Goal: Communication & Community: Participate in discussion

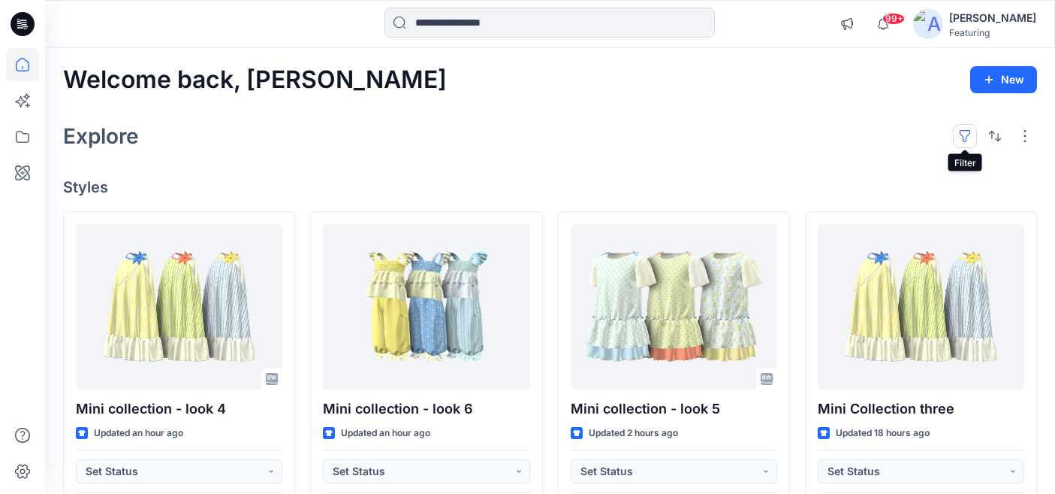
click at [967, 131] on button "button" at bounding box center [965, 136] width 24 height 24
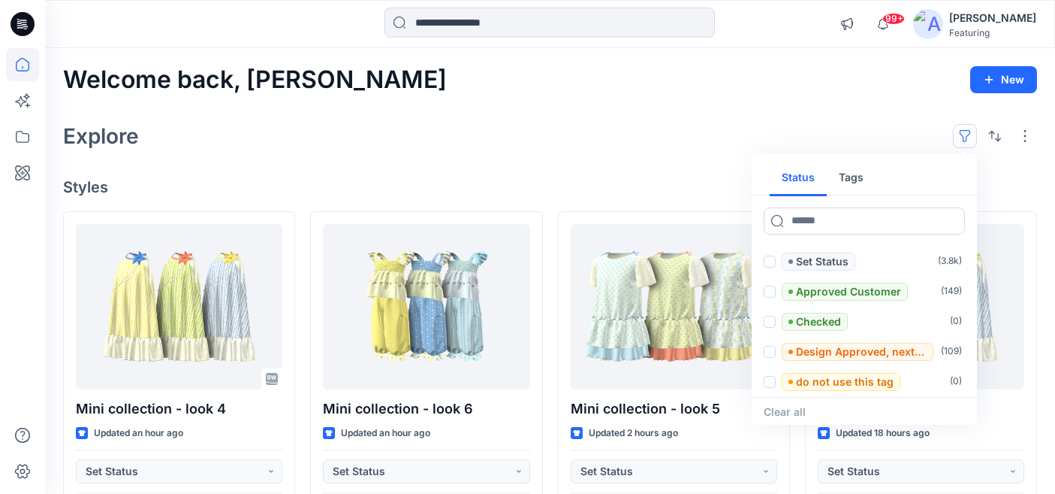
click at [855, 189] on button "Tags" at bounding box center [851, 178] width 49 height 36
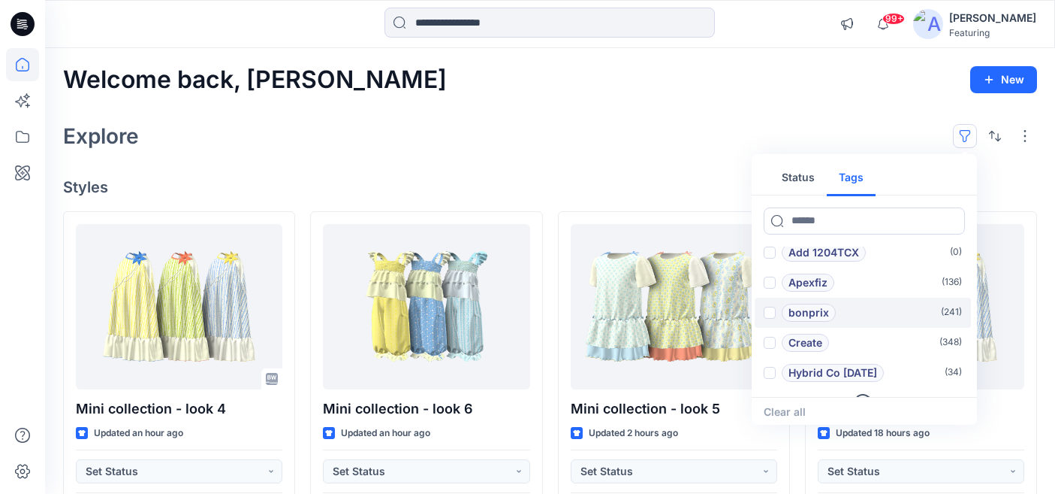
scroll to position [60, 0]
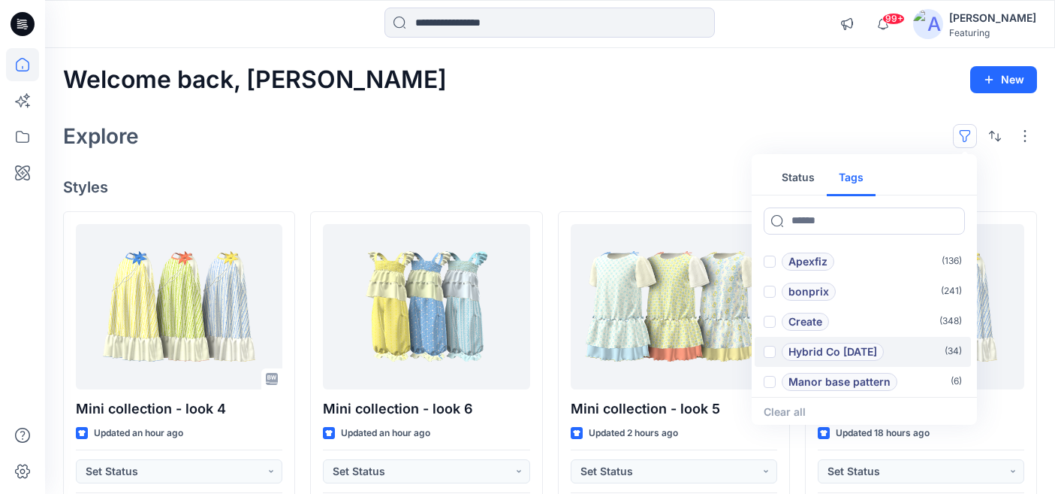
click at [772, 352] on span at bounding box center [770, 352] width 12 height 12
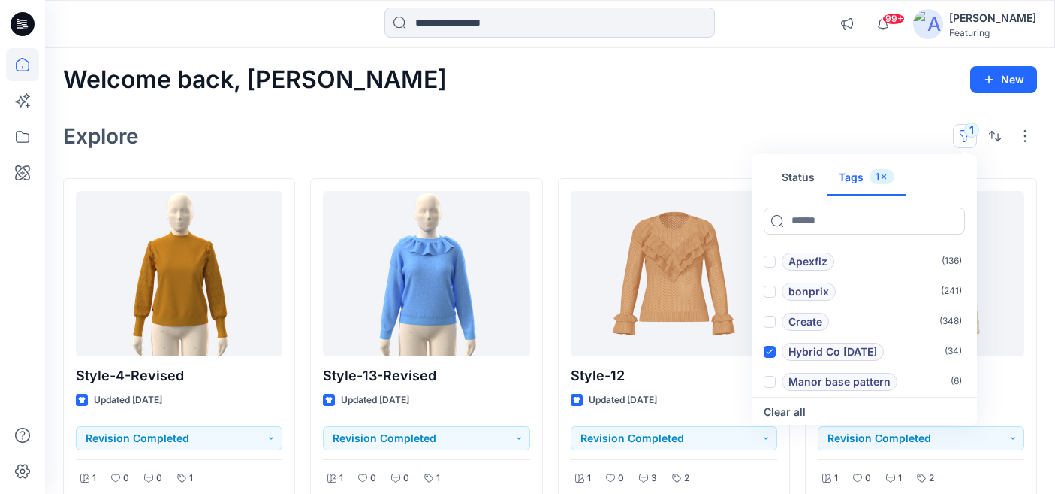
click at [701, 137] on div "Explore 1 Status Tags 1 Add 1101TPX ( 0 ) Add 1204TCX ( 0 ) Apexfiz ( 136 ) bon…" at bounding box center [550, 136] width 974 height 36
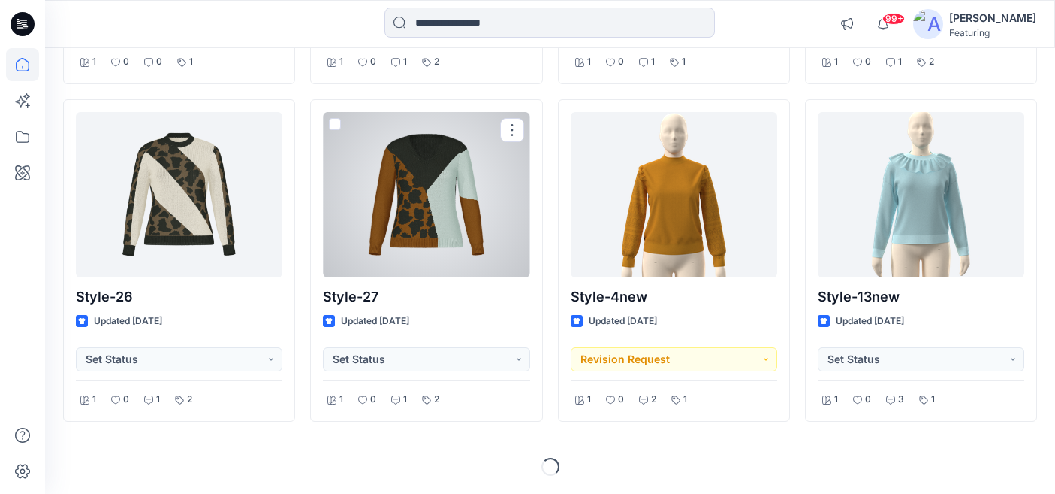
scroll to position [747, 0]
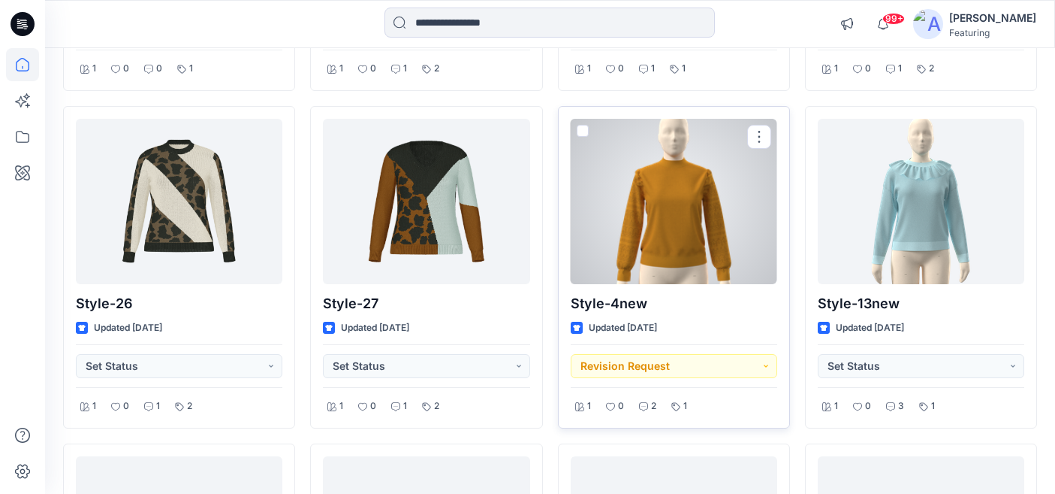
click at [707, 204] on div at bounding box center [674, 201] width 207 height 165
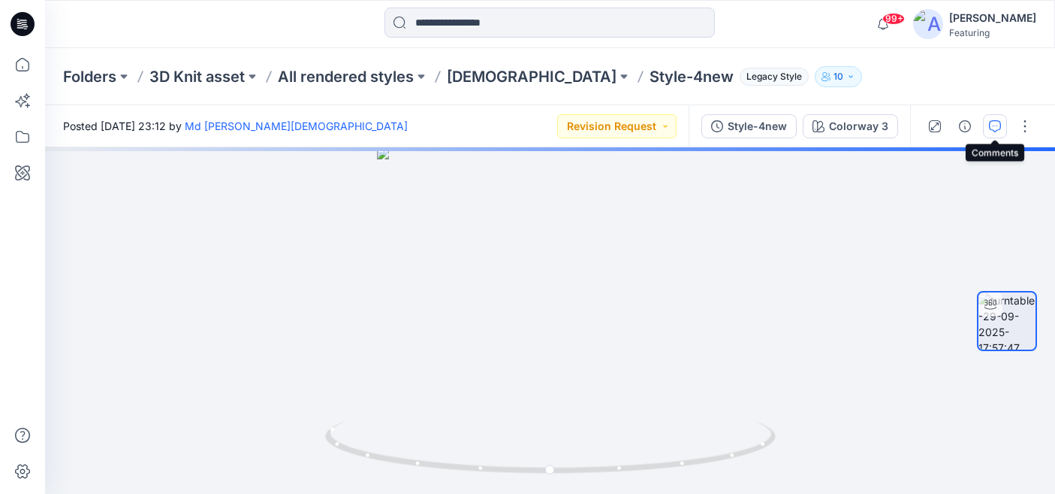
click at [1001, 124] on icon "button" at bounding box center [995, 126] width 12 height 12
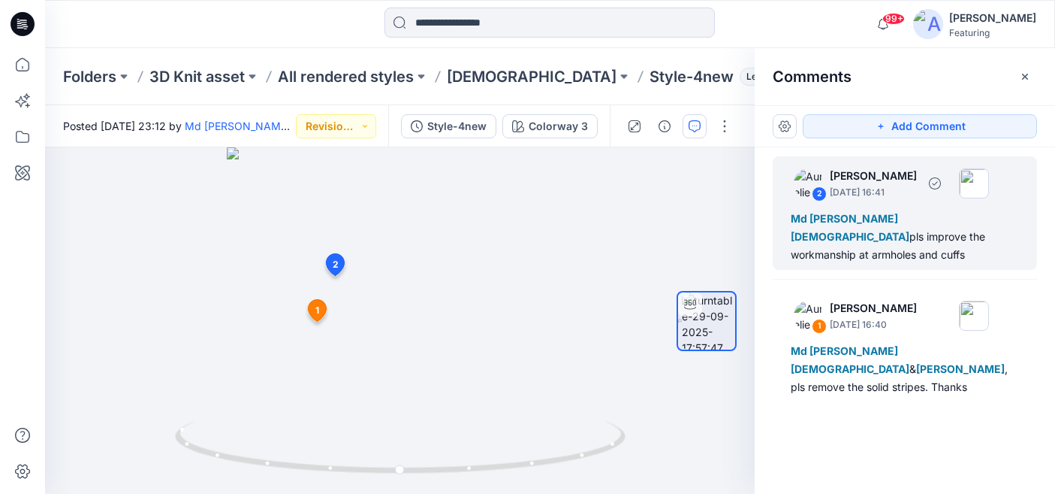
click at [904, 232] on div "Md Rabiul Islam pls improve the workmanship at armholes and cuffs" at bounding box center [905, 237] width 228 height 54
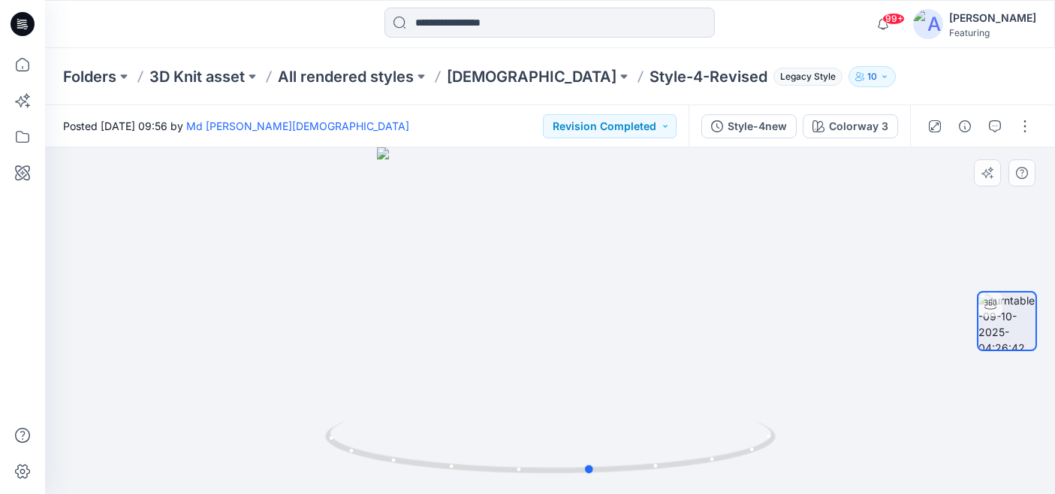
drag, startPoint x: 691, startPoint y: 436, endPoint x: 281, endPoint y: 398, distance: 411.9
click at [281, 398] on div at bounding box center [550, 320] width 1010 height 346
drag, startPoint x: 623, startPoint y: 252, endPoint x: 540, endPoint y: 421, distance: 189.1
click at [540, 421] on div at bounding box center [550, 320] width 1010 height 346
drag, startPoint x: 687, startPoint y: 459, endPoint x: 682, endPoint y: 436, distance: 23.0
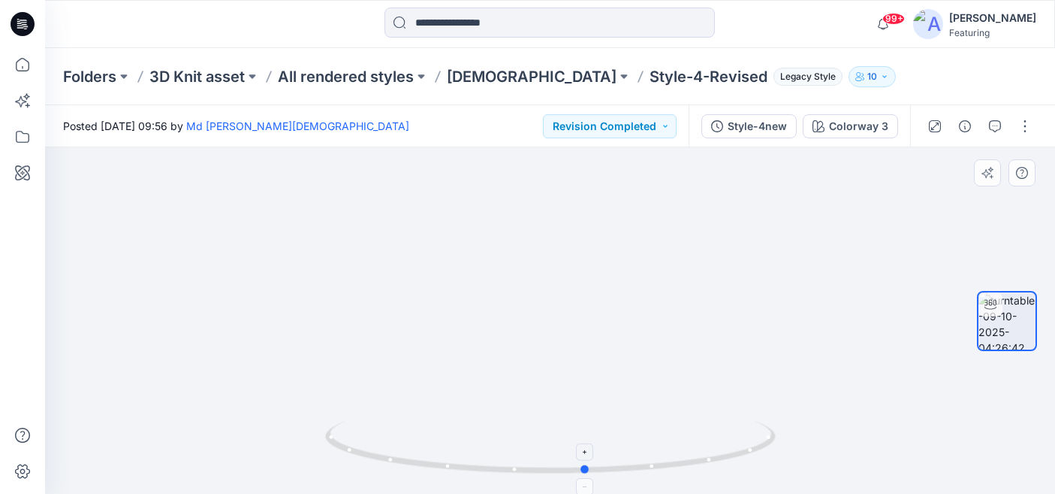
click at [682, 436] on icon at bounding box center [552, 449] width 454 height 56
drag, startPoint x: 587, startPoint y: 471, endPoint x: 569, endPoint y: 463, distance: 19.8
click at [569, 463] on icon at bounding box center [552, 449] width 454 height 56
drag, startPoint x: 471, startPoint y: 420, endPoint x: 502, endPoint y: 265, distance: 157.8
click at [502, 265] on div at bounding box center [550, 320] width 1010 height 346
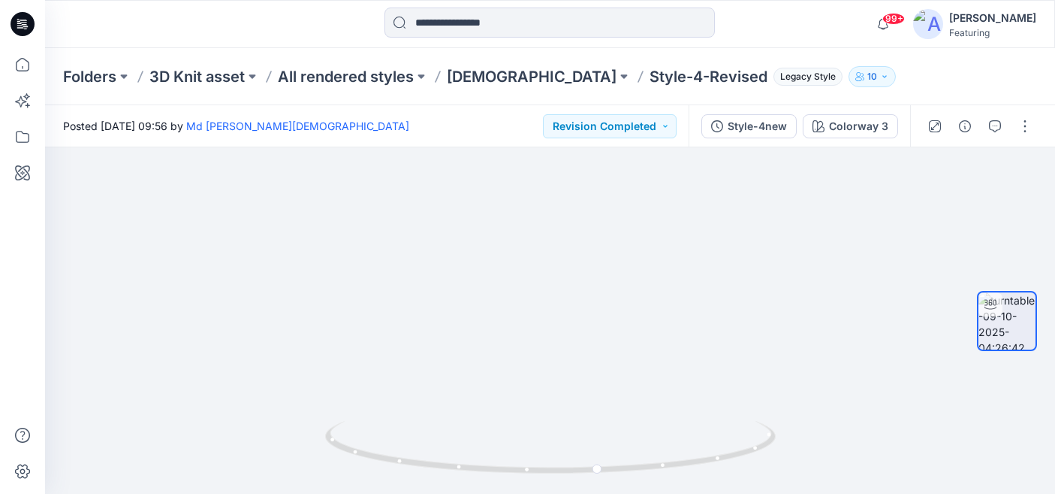
drag, startPoint x: 449, startPoint y: 384, endPoint x: 514, endPoint y: 143, distance: 248.9
click at [514, 143] on div "Posted Thursday, October 09, 2025 09:56 by Md Rabiul Islam Revision Completed S…" at bounding box center [550, 299] width 1010 height 388
drag, startPoint x: 415, startPoint y: 392, endPoint x: 492, endPoint y: 122, distance: 281.3
click at [492, 122] on div "Posted Thursday, October 09, 2025 09:56 by Md Rabiul Islam Revision Completed S…" at bounding box center [550, 299] width 1010 height 388
drag, startPoint x: 495, startPoint y: 343, endPoint x: 445, endPoint y: 463, distance: 130.0
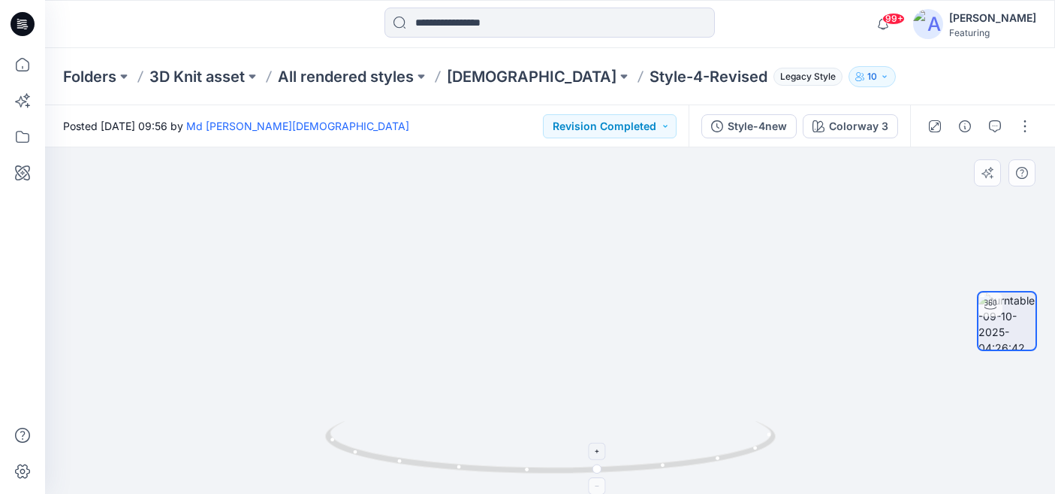
click at [445, 463] on div at bounding box center [550, 320] width 1010 height 346
drag, startPoint x: 543, startPoint y: 272, endPoint x: 478, endPoint y: 439, distance: 179.5
click at [478, 439] on div at bounding box center [550, 320] width 1010 height 346
drag, startPoint x: 483, startPoint y: 330, endPoint x: 471, endPoint y: 550, distance: 220.4
click at [471, 493] on html "99+ Notifications Nguyen Phuong shared P5-AG-321 - look 8 in The lemon Riviera …" at bounding box center [527, 247] width 1055 height 494
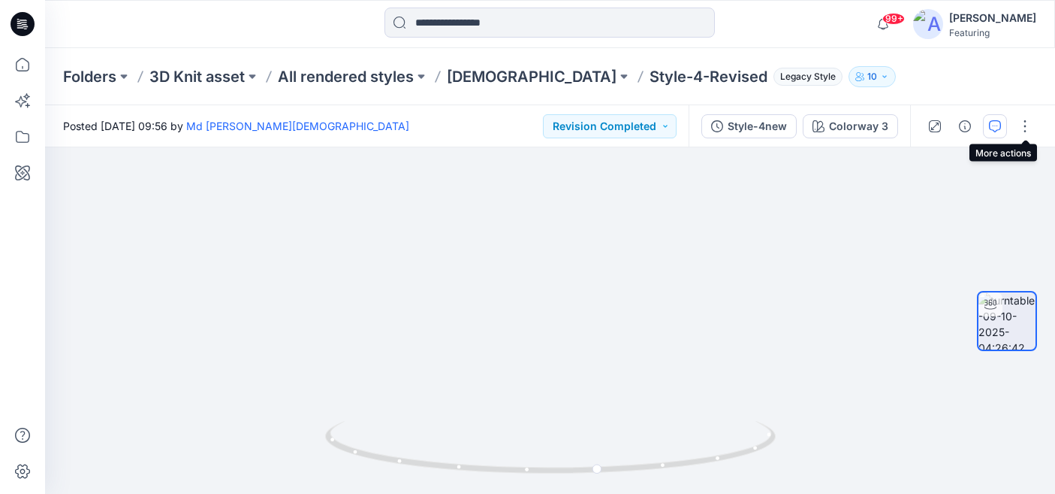
click at [996, 122] on icon "button" at bounding box center [995, 126] width 12 height 12
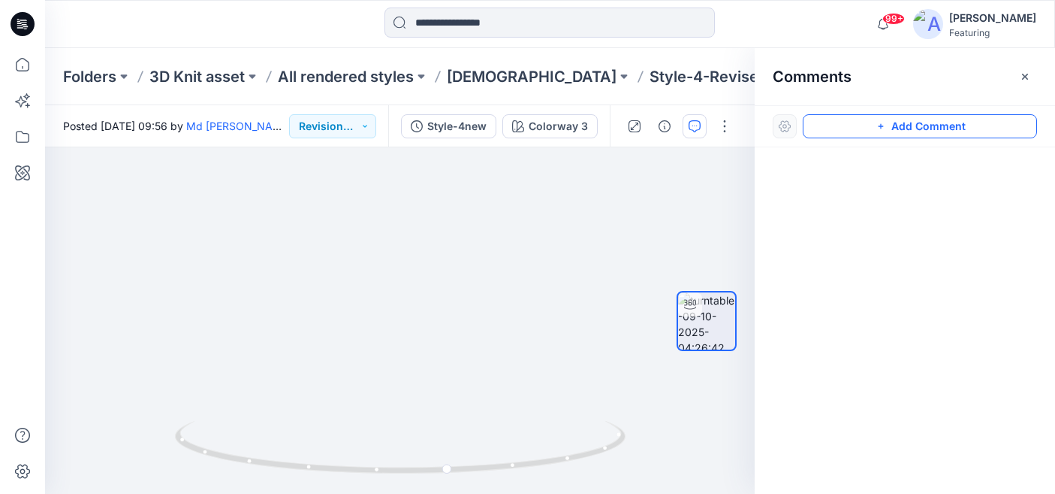
click at [905, 122] on button "Add Comment" at bounding box center [920, 126] width 234 height 24
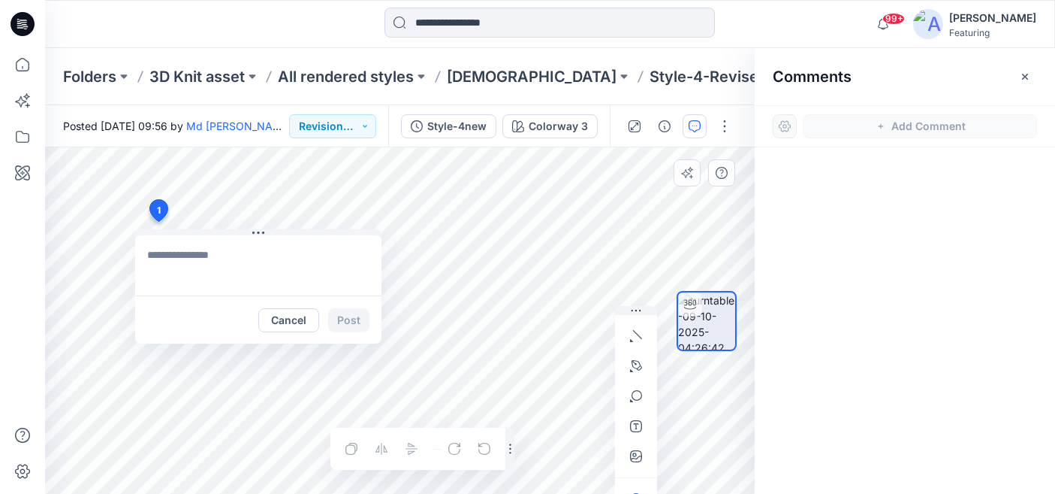
click at [158, 222] on div "1 Cancel Post Layer 1" at bounding box center [400, 320] width 710 height 346
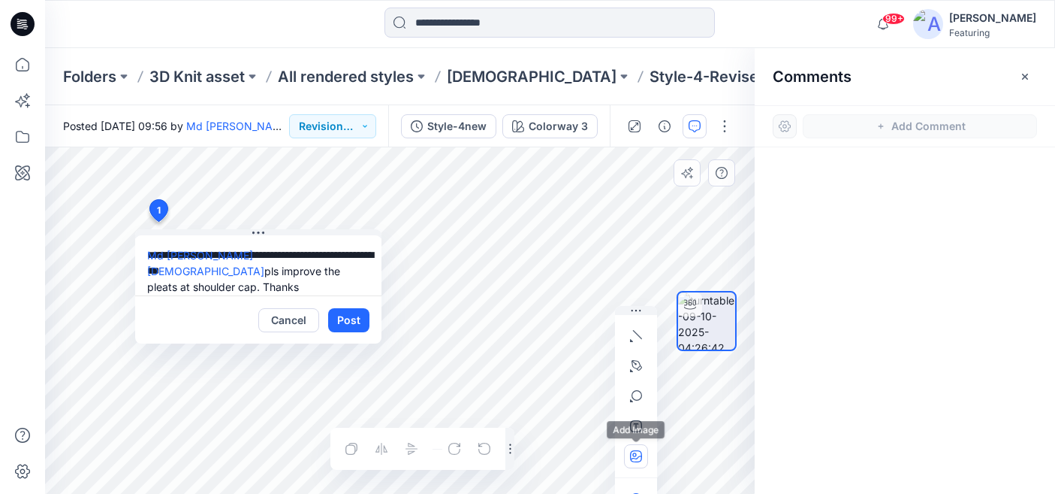
type textarea "**********"
click at [638, 457] on icon "button" at bounding box center [636, 456] width 12 height 12
type input"] "**********"
click at [219, 274] on textarea "**********" at bounding box center [258, 265] width 246 height 60
type textarea "**********"
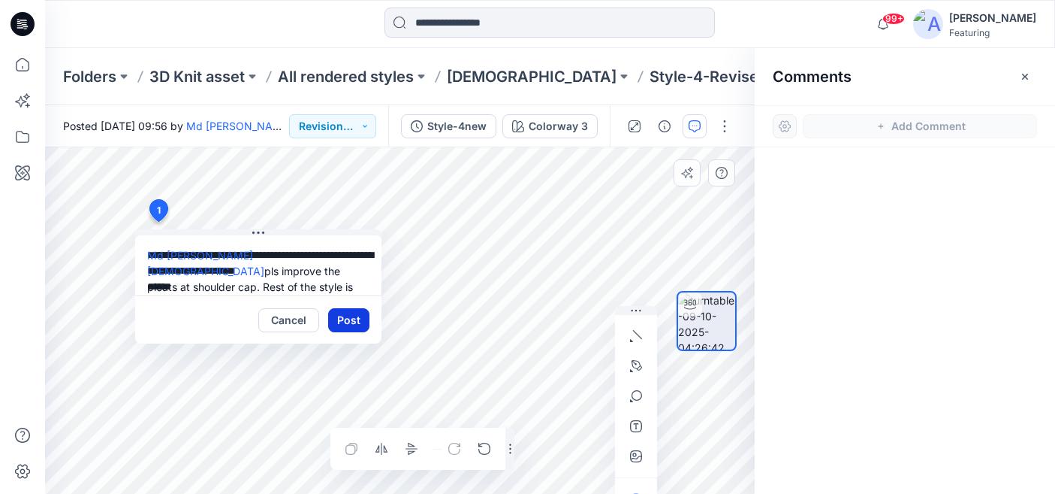
click at [353, 325] on button "Post" at bounding box center [348, 320] width 41 height 24
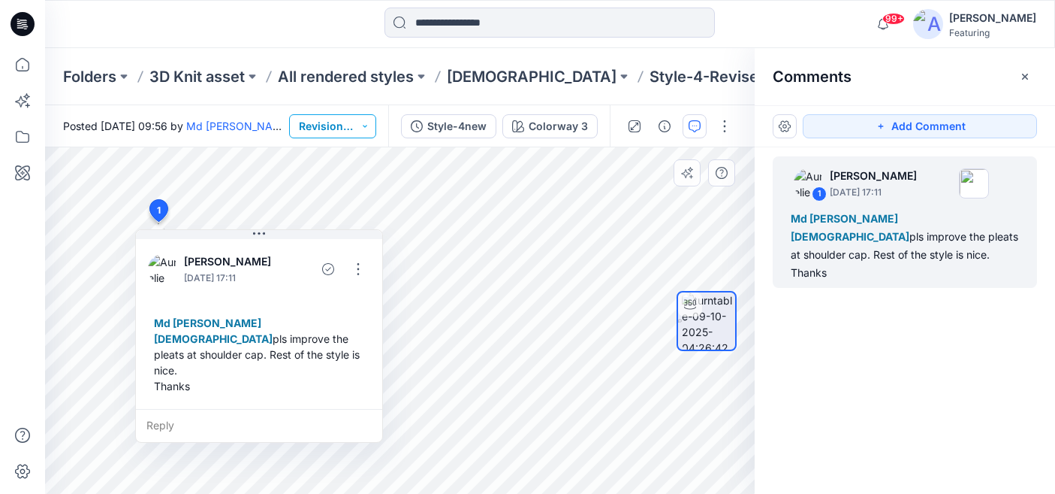
click at [348, 128] on button "Revision Completed" at bounding box center [332, 126] width 87 height 24
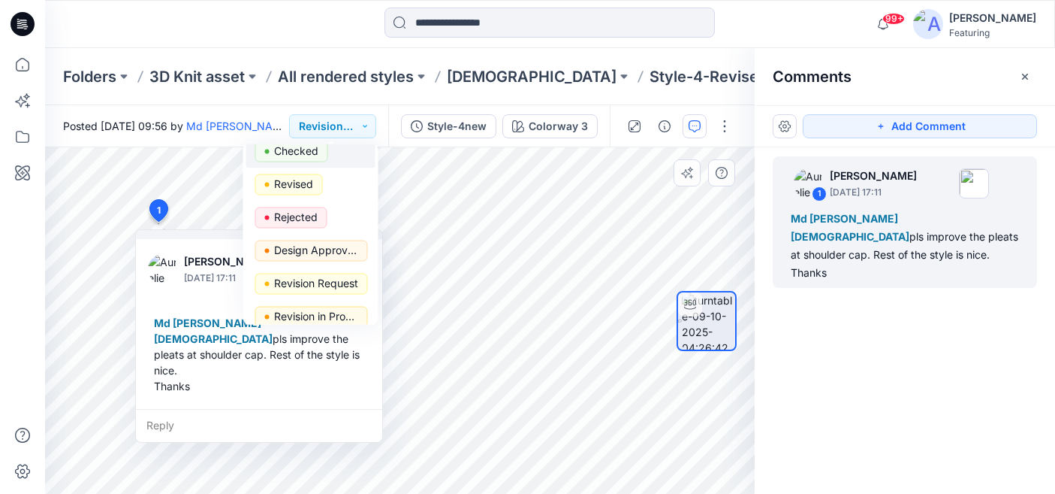
scroll to position [118, 0]
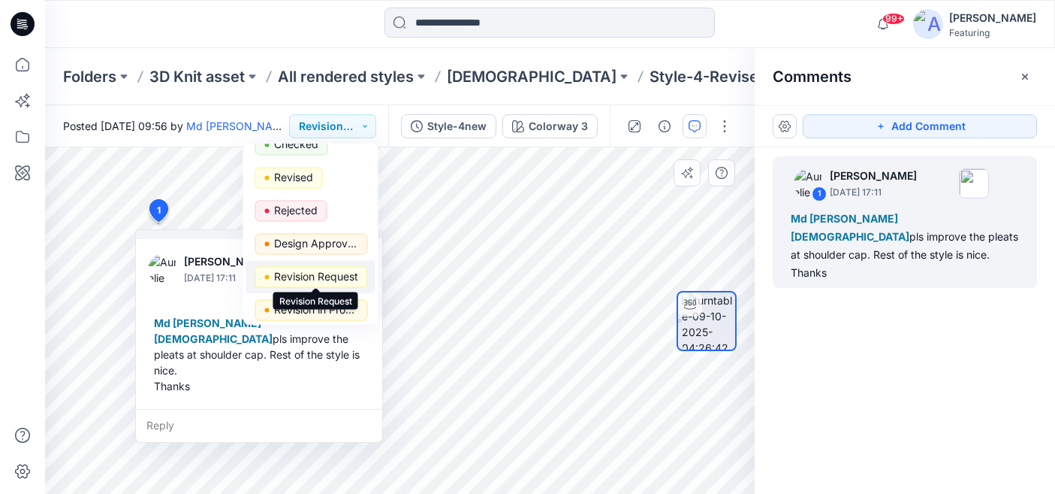
click at [340, 272] on p "Revision Request" at bounding box center [316, 277] width 84 height 20
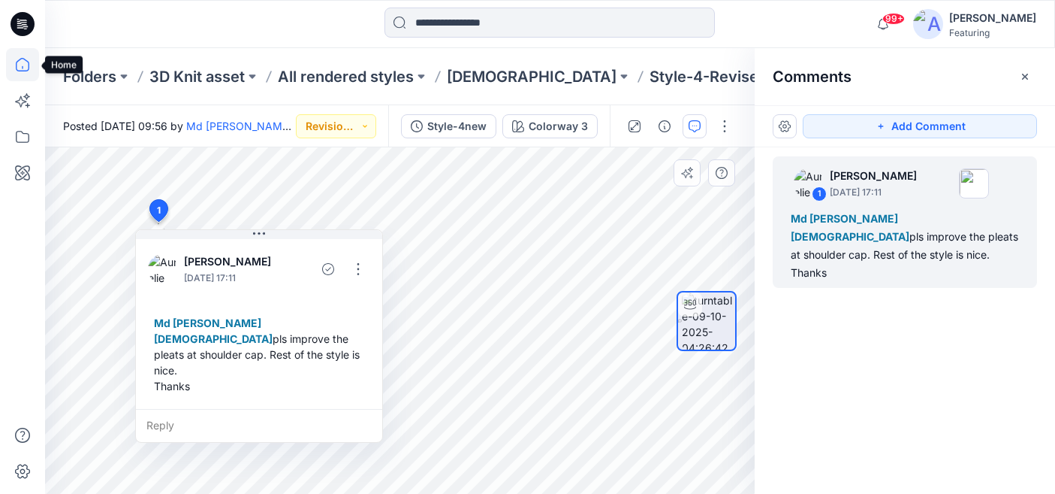
click at [25, 68] on icon at bounding box center [22, 64] width 33 height 33
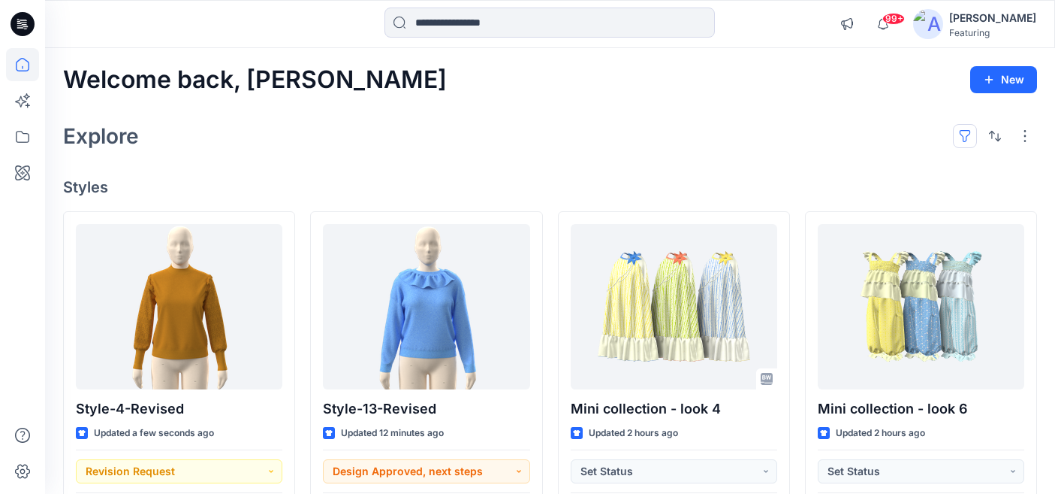
click at [968, 135] on button "button" at bounding box center [965, 136] width 24 height 24
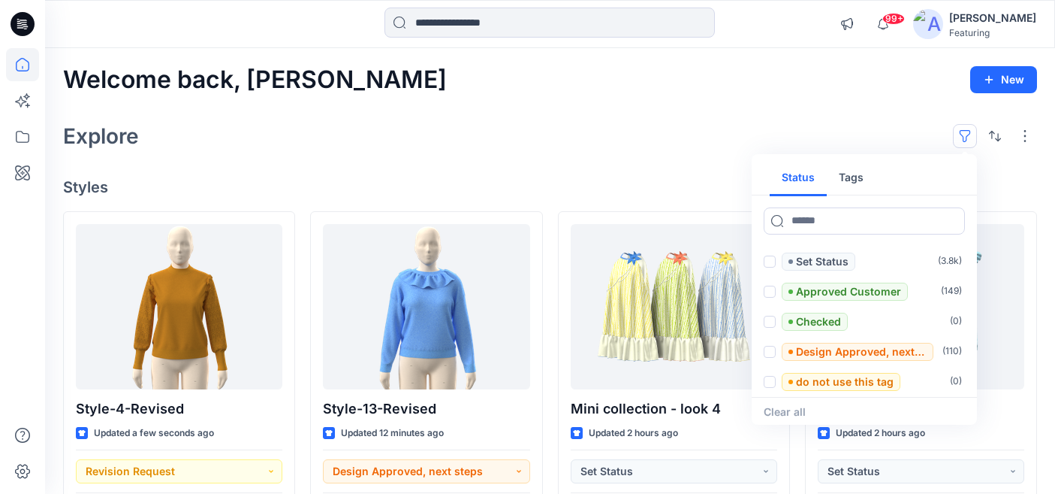
click at [856, 174] on button "Tags" at bounding box center [851, 178] width 49 height 36
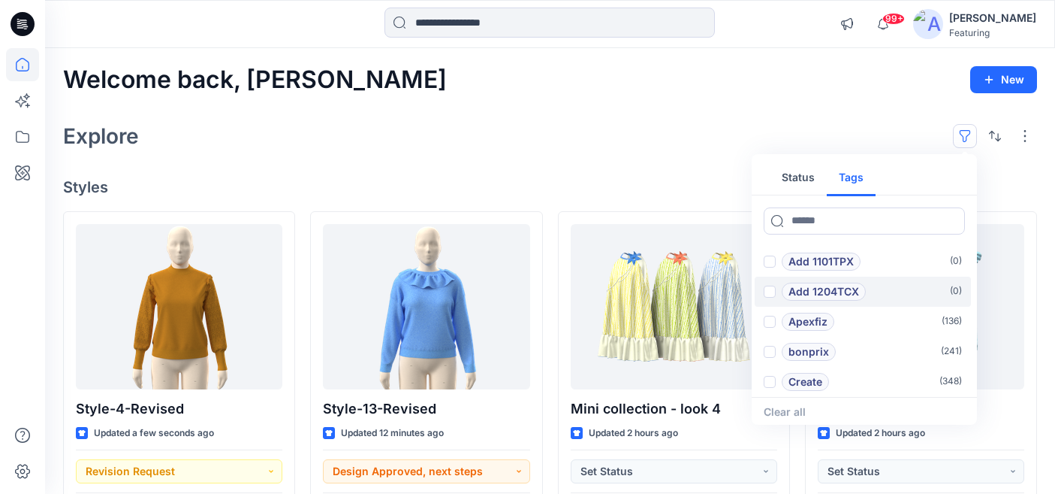
scroll to position [60, 0]
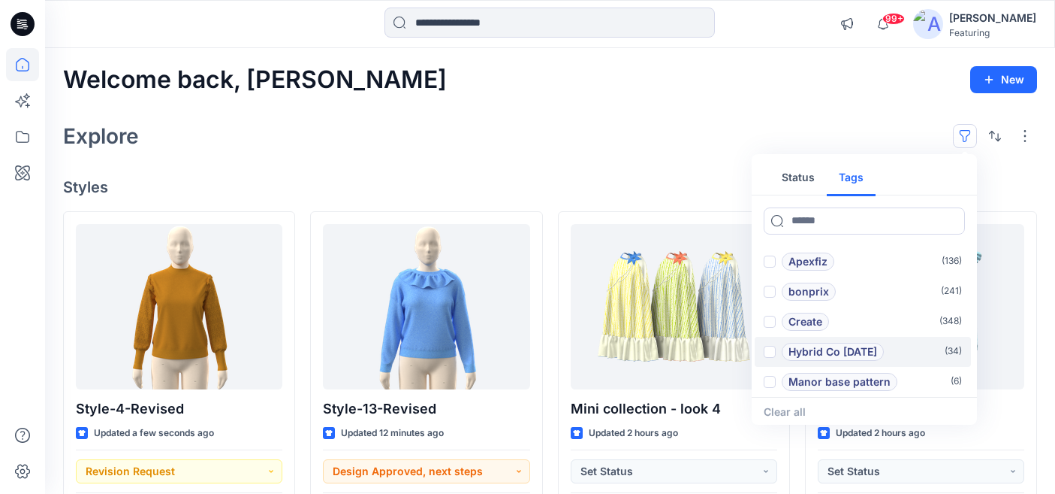
click at [777, 347] on div "Hybrid Co [DATE]" at bounding box center [824, 352] width 120 height 18
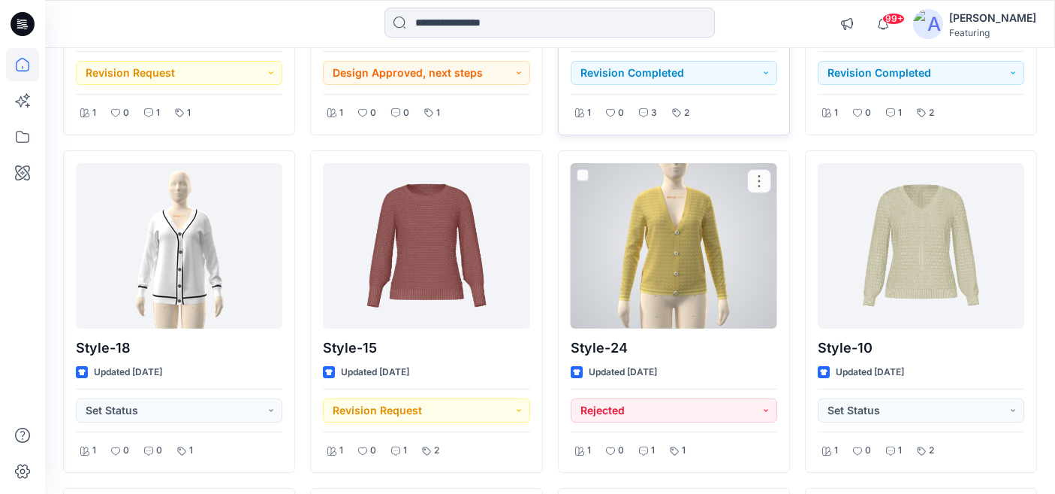
scroll to position [367, 0]
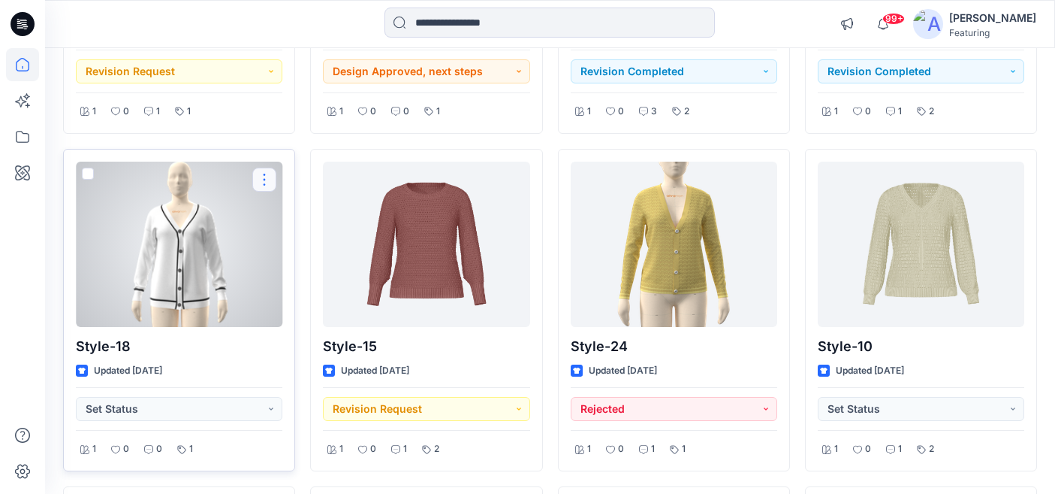
click at [265, 177] on button "button" at bounding box center [264, 180] width 24 height 24
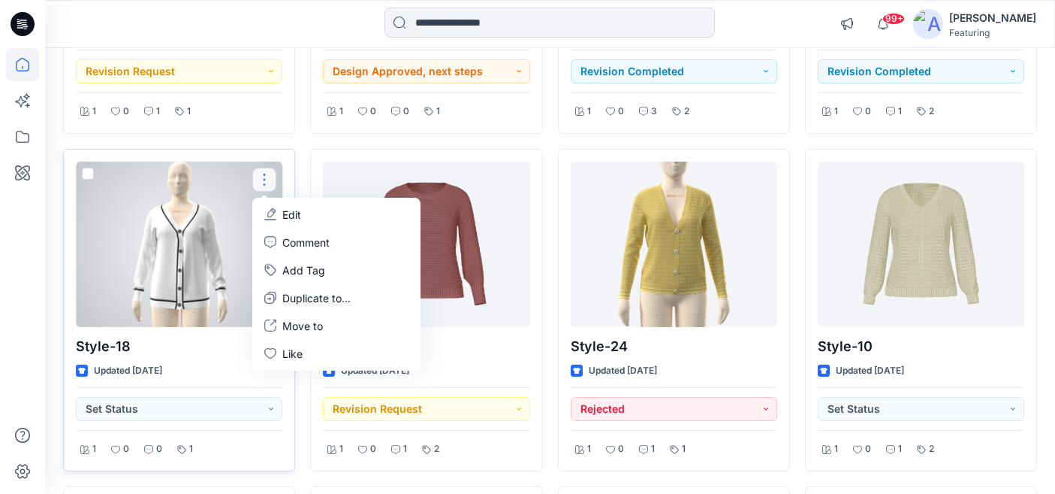
click at [198, 355] on p "Style-18" at bounding box center [179, 346] width 207 height 21
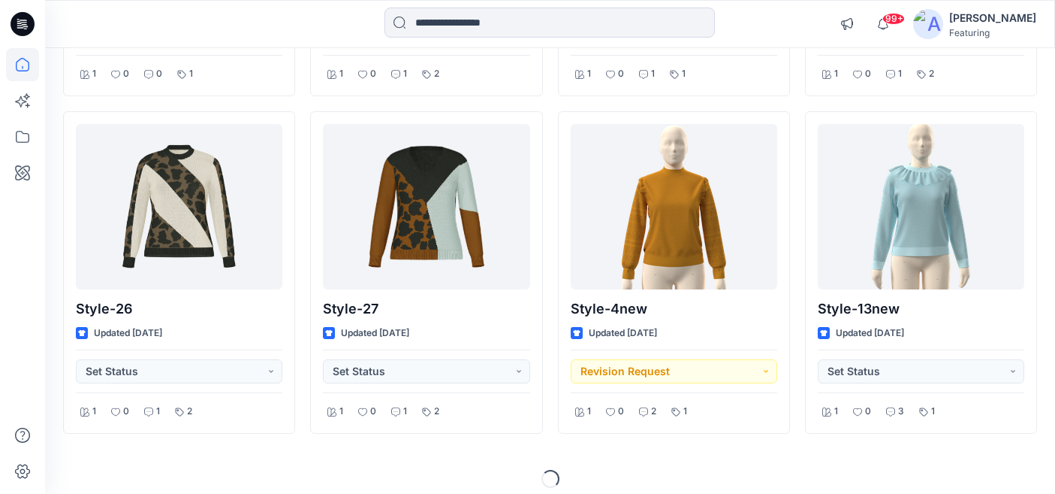
scroll to position [753, 0]
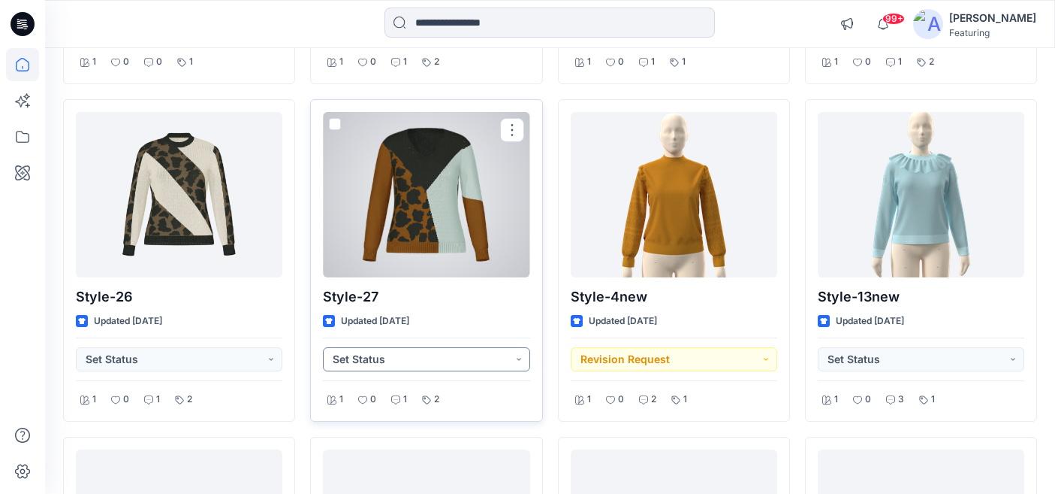
click at [436, 370] on button "Set Status" at bounding box center [426, 359] width 207 height 24
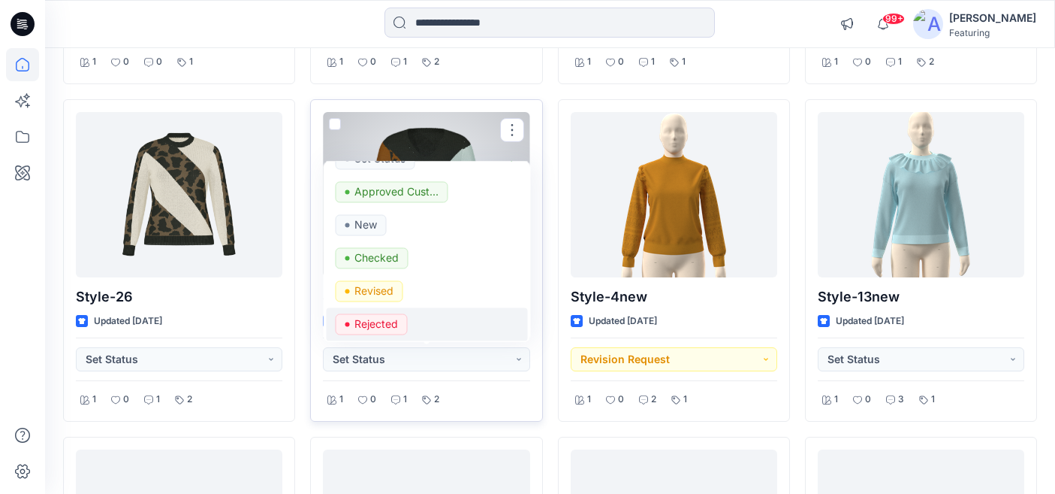
scroll to position [27, 0]
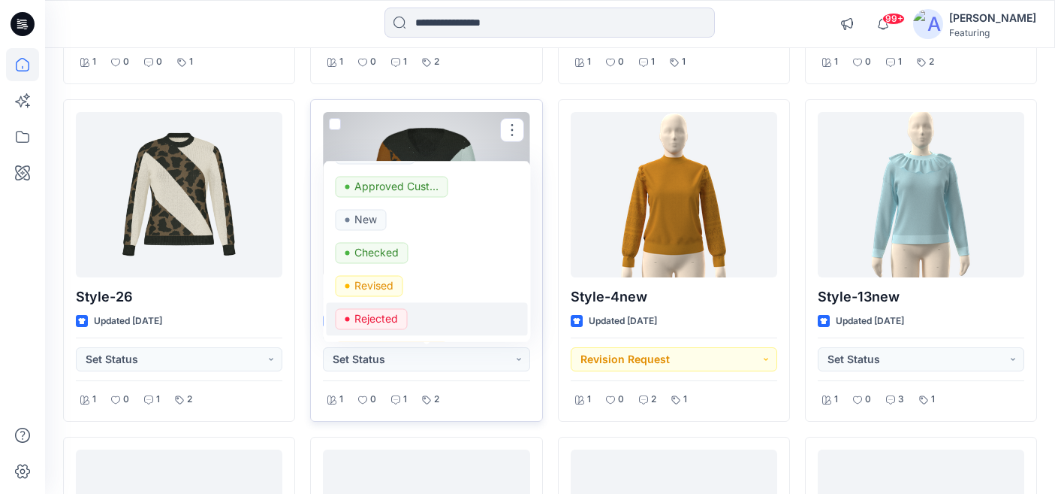
click at [388, 315] on p "Rejected" at bounding box center [377, 318] width 44 height 20
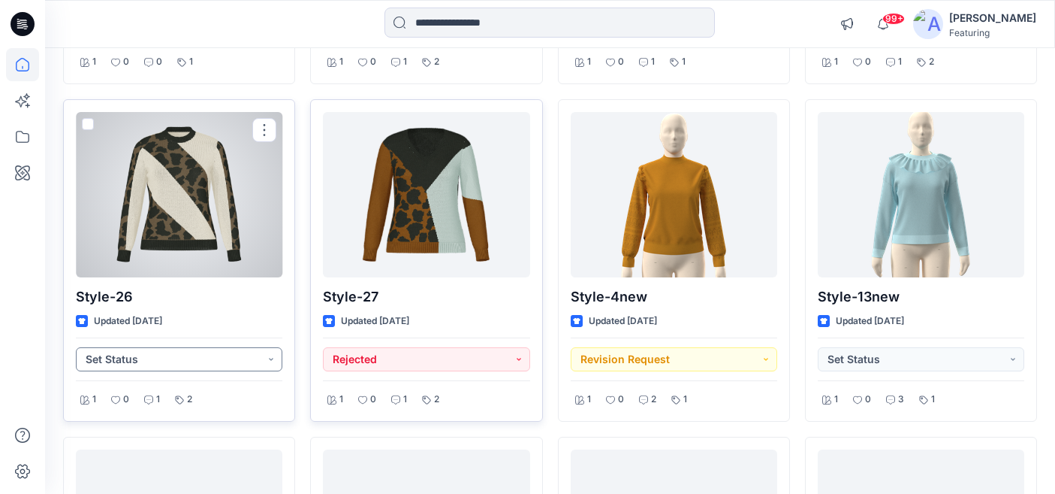
click at [223, 357] on button "Set Status" at bounding box center [179, 359] width 207 height 24
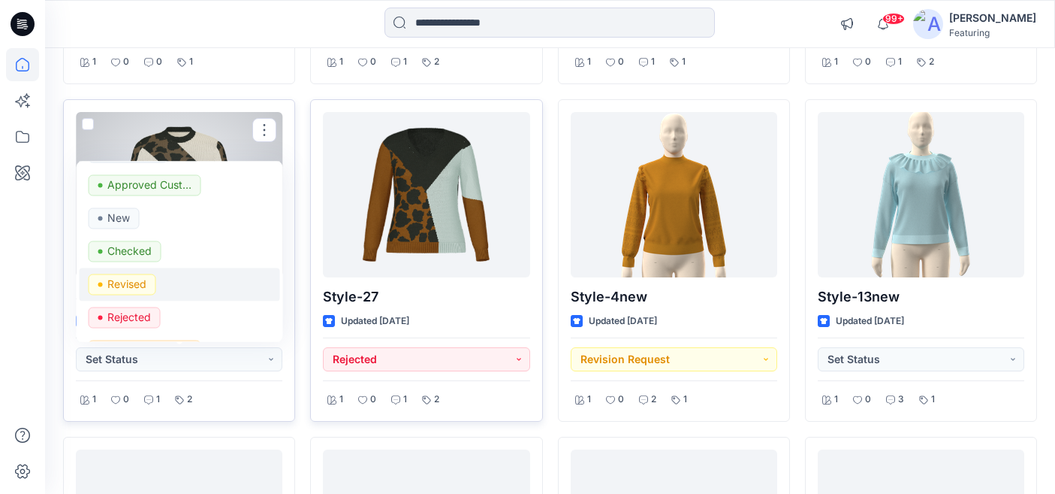
scroll to position [29, 0]
click at [155, 315] on span "Rejected" at bounding box center [125, 316] width 72 height 21
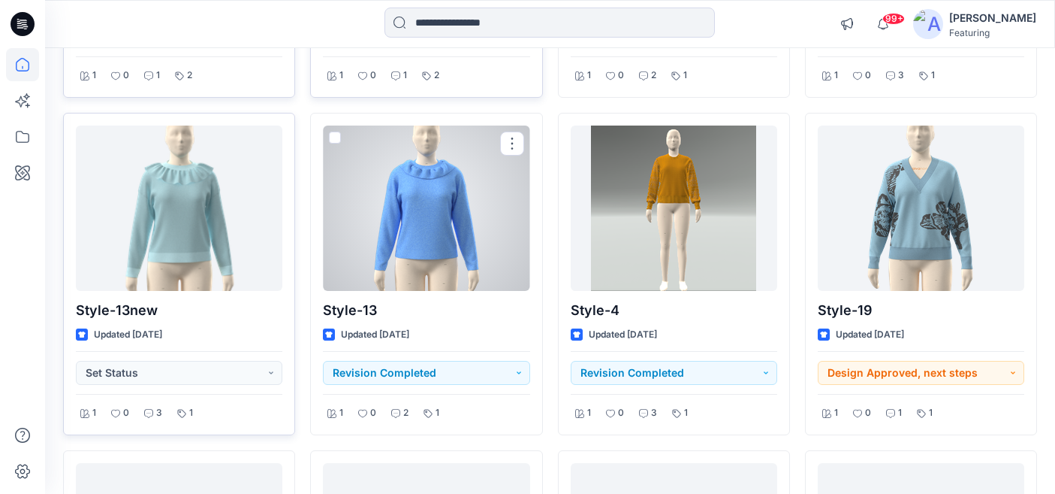
scroll to position [1079, 0]
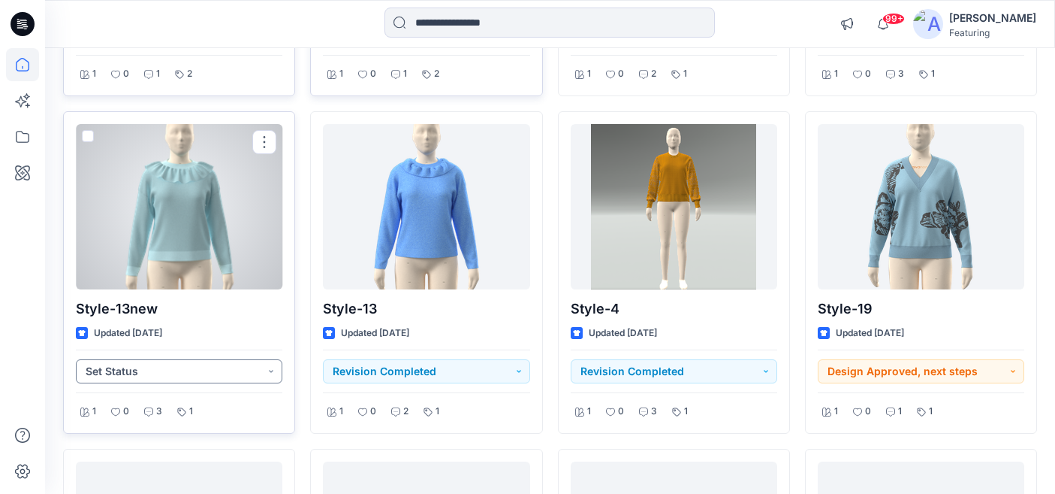
click at [201, 377] on button "Set Status" at bounding box center [179, 371] width 207 height 24
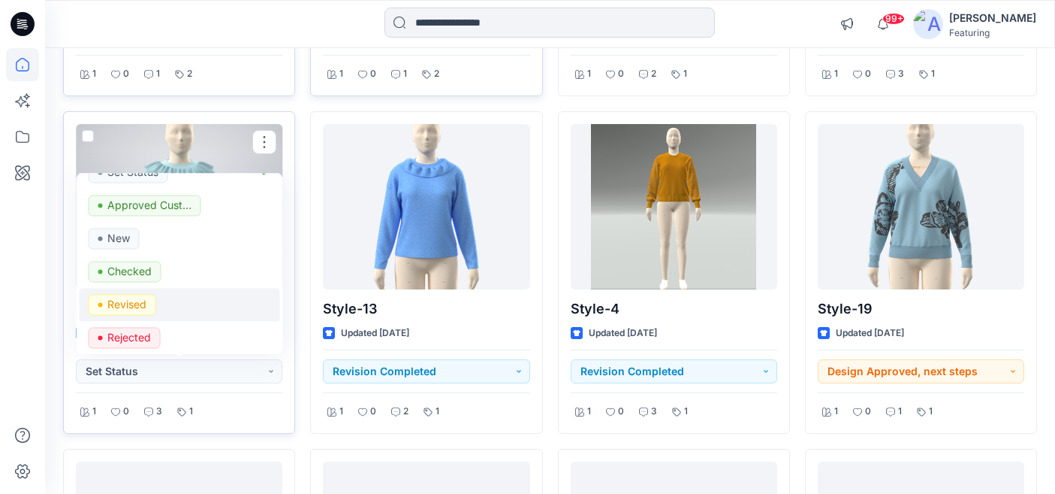
scroll to position [24, 0]
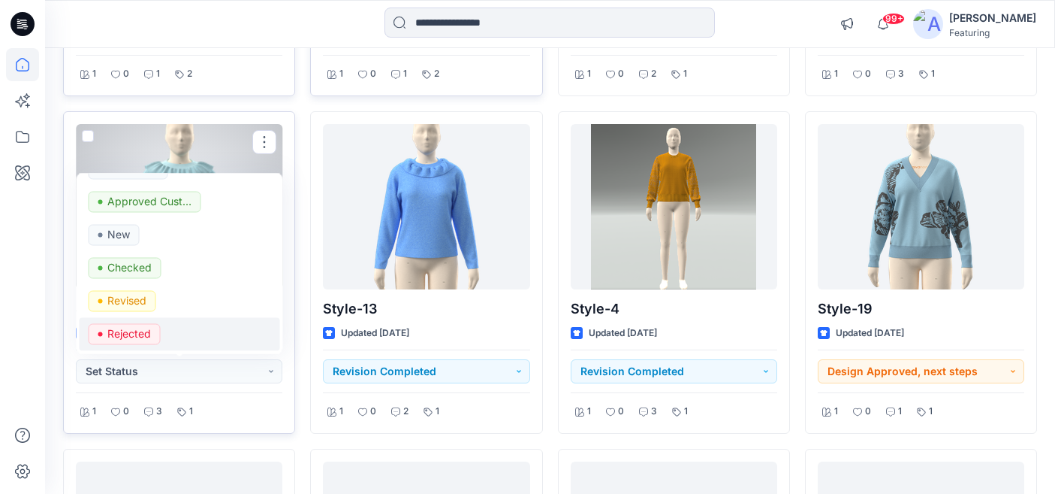
click at [149, 328] on p "Rejected" at bounding box center [129, 334] width 44 height 20
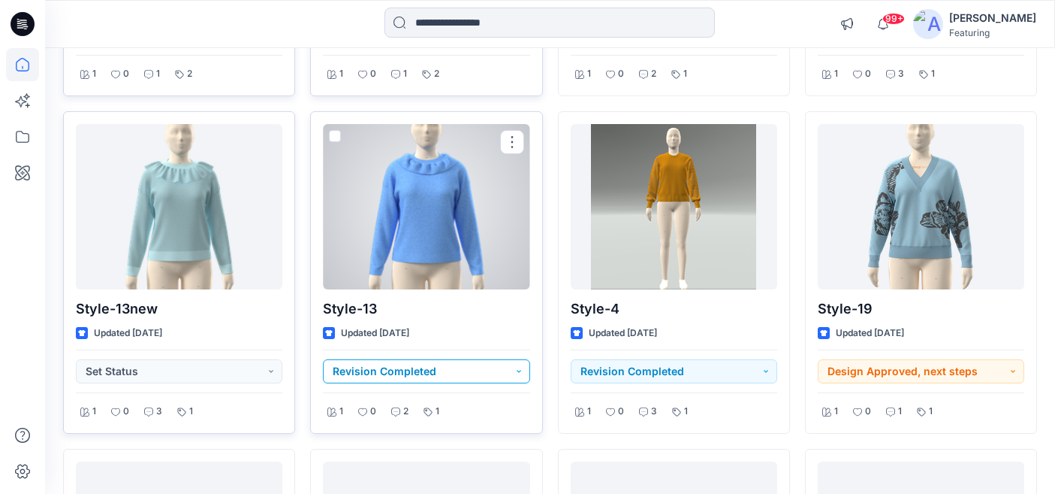
click at [416, 369] on button "Revision Completed" at bounding box center [426, 371] width 207 height 24
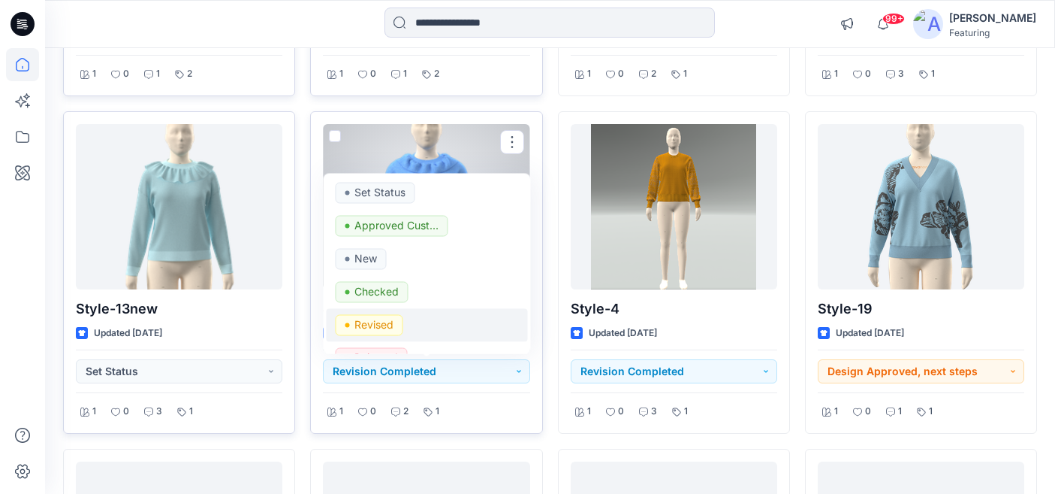
scroll to position [26, 0]
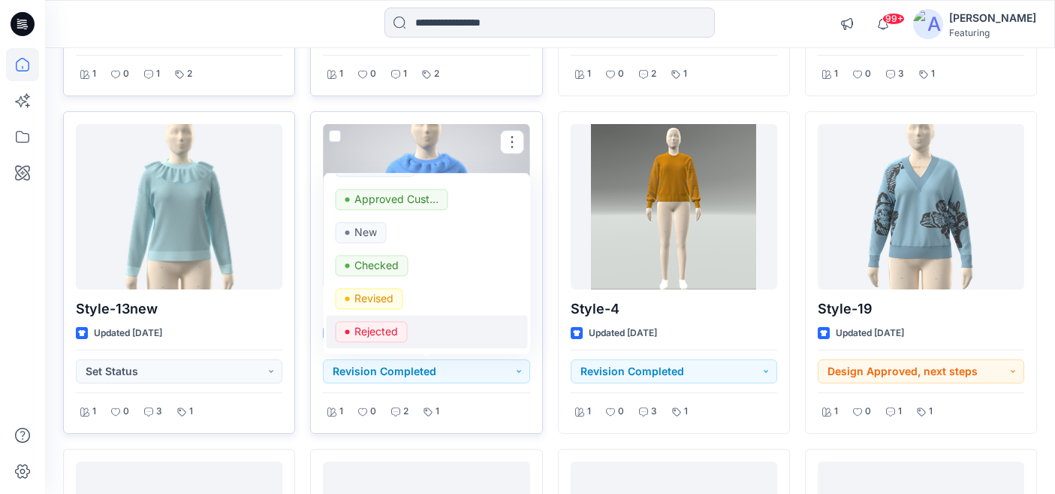
click at [381, 331] on p "Rejected" at bounding box center [377, 331] width 44 height 20
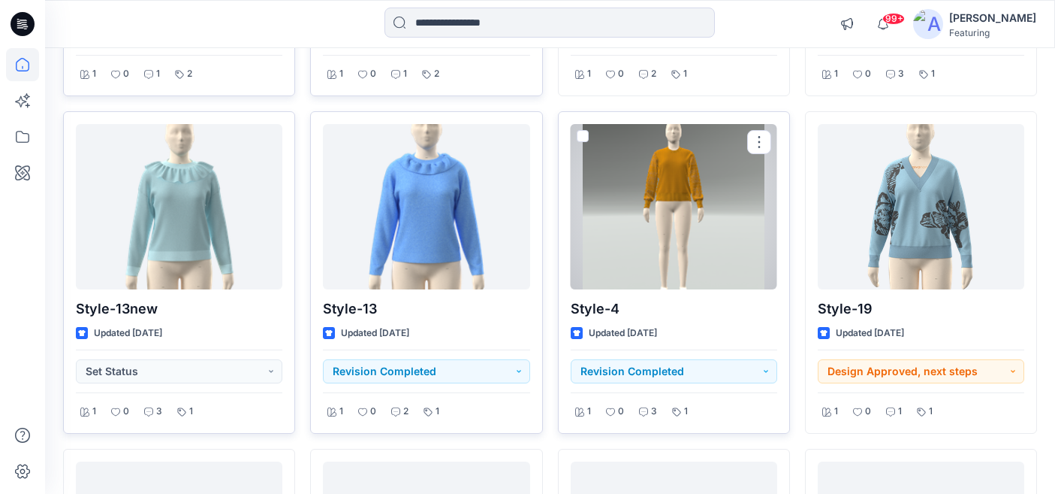
scroll to position [1102, 0]
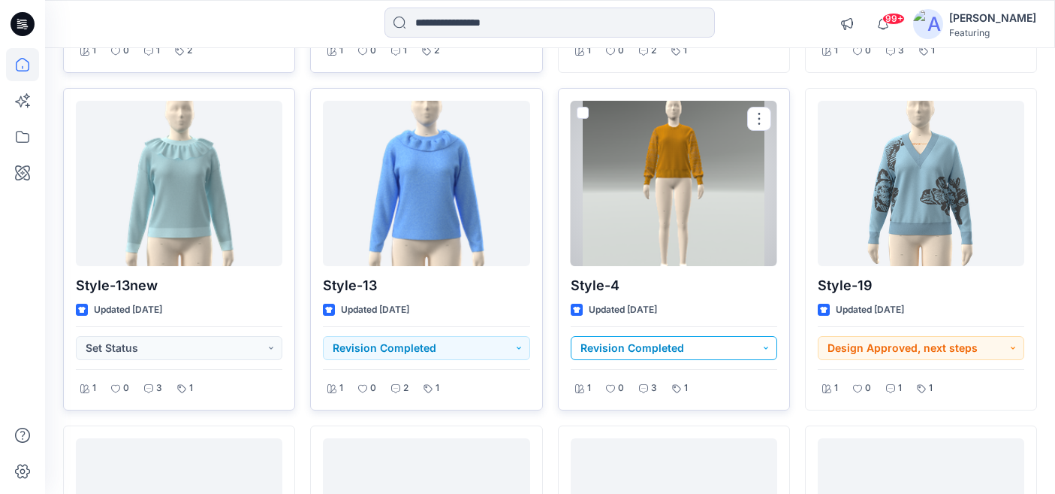
click at [696, 348] on button "Revision Completed" at bounding box center [674, 348] width 207 height 24
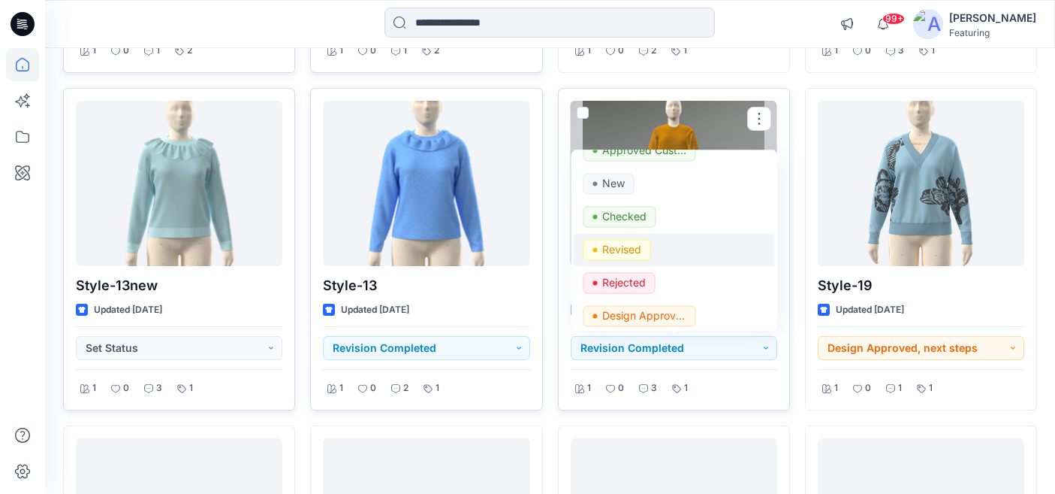
scroll to position [54, 0]
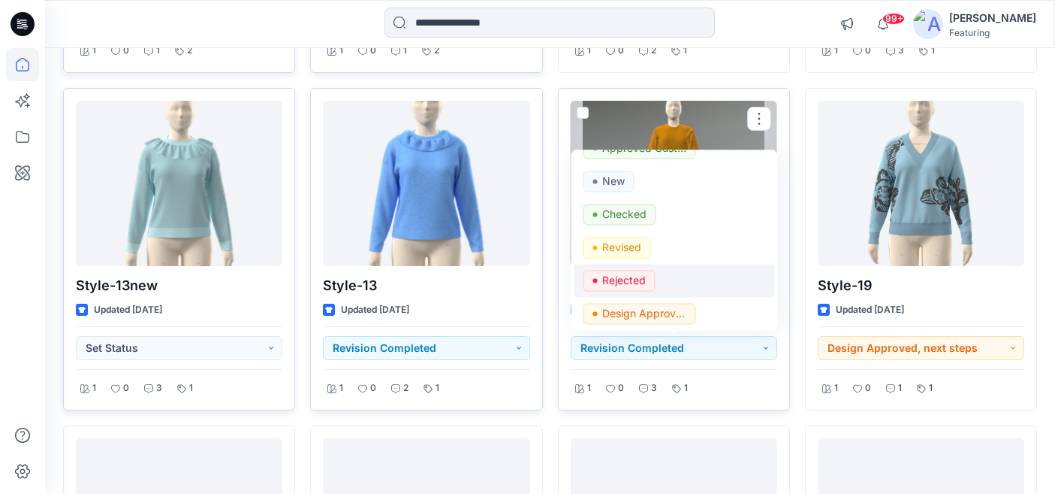
click at [637, 281] on p "Rejected" at bounding box center [624, 280] width 44 height 20
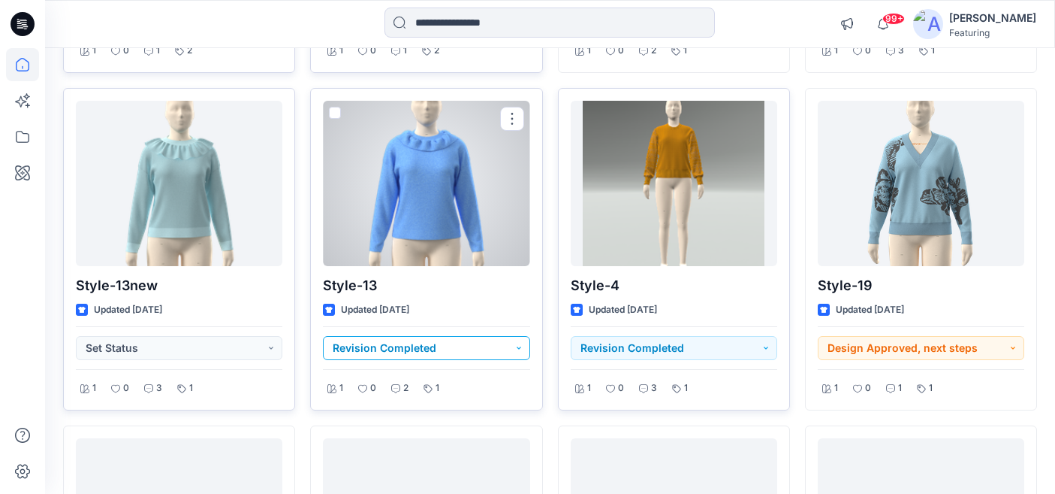
click at [479, 351] on button "Revision Completed" at bounding box center [426, 348] width 207 height 24
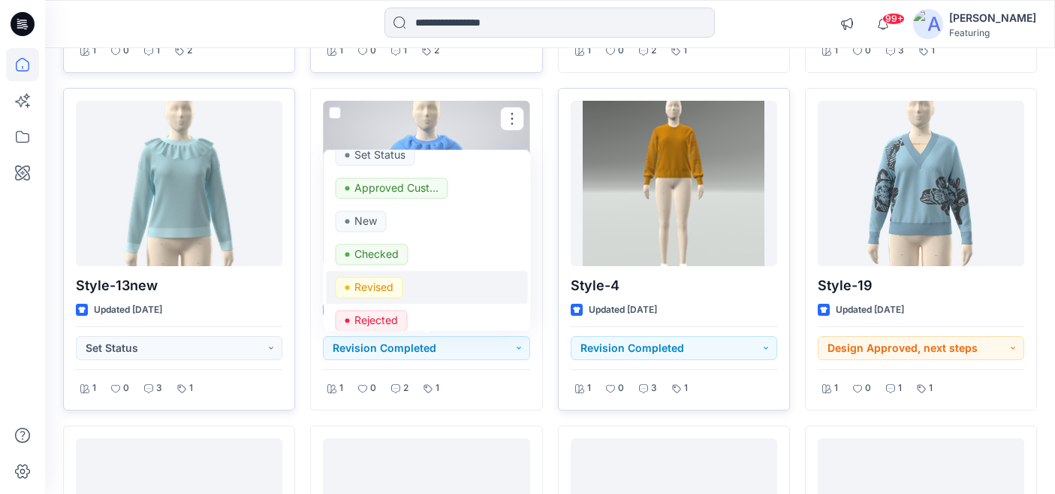
scroll to position [16, 0]
click at [383, 315] on p "Rejected" at bounding box center [377, 319] width 44 height 20
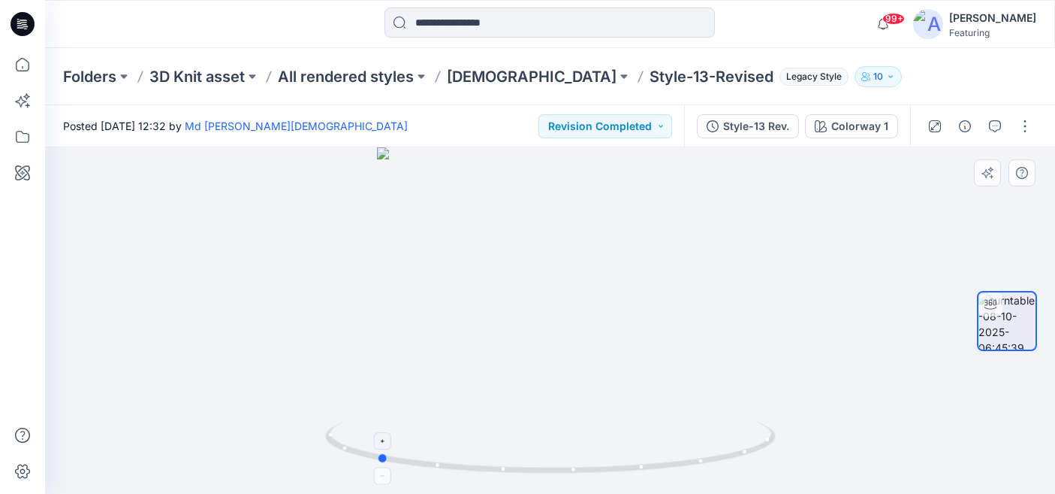
drag, startPoint x: 701, startPoint y: 466, endPoint x: 513, endPoint y: 462, distance: 187.8
click at [513, 462] on icon at bounding box center [552, 449] width 454 height 56
drag, startPoint x: 725, startPoint y: 460, endPoint x: 545, endPoint y: 459, distance: 180.3
click at [545, 459] on icon at bounding box center [552, 449] width 454 height 56
drag, startPoint x: 689, startPoint y: 466, endPoint x: 644, endPoint y: 462, distance: 44.5
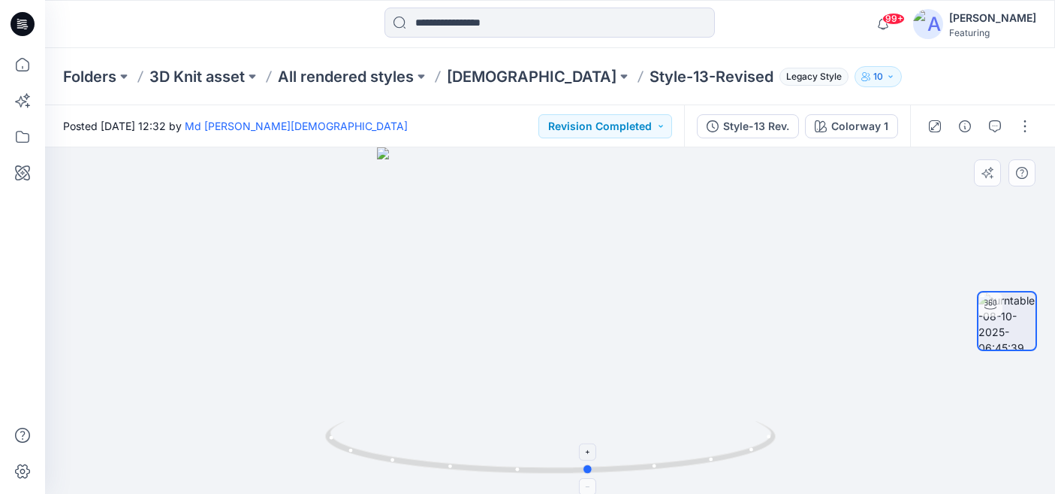
click at [644, 462] on icon at bounding box center [552, 449] width 454 height 56
drag, startPoint x: 694, startPoint y: 459, endPoint x: 674, endPoint y: 453, distance: 21.2
click at [674, 453] on icon at bounding box center [552, 449] width 454 height 56
drag, startPoint x: 627, startPoint y: 450, endPoint x: 674, endPoint y: 224, distance: 230.8
click at [674, 224] on div at bounding box center [550, 320] width 1010 height 346
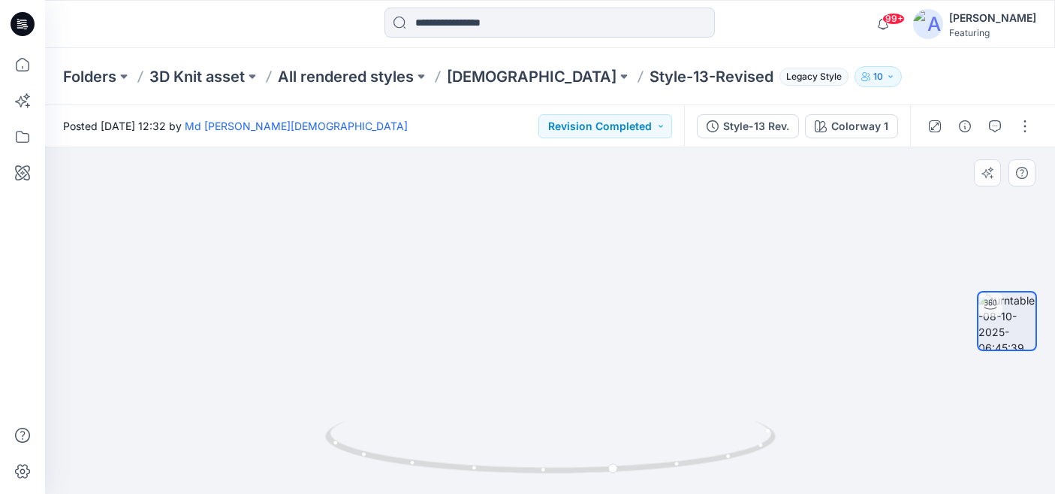
drag, startPoint x: 590, startPoint y: 376, endPoint x: 609, endPoint y: 148, distance: 228.4
drag, startPoint x: 545, startPoint y: 325, endPoint x: 518, endPoint y: 392, distance: 72.1
drag, startPoint x: 549, startPoint y: 225, endPoint x: 545, endPoint y: 445, distance: 220.9
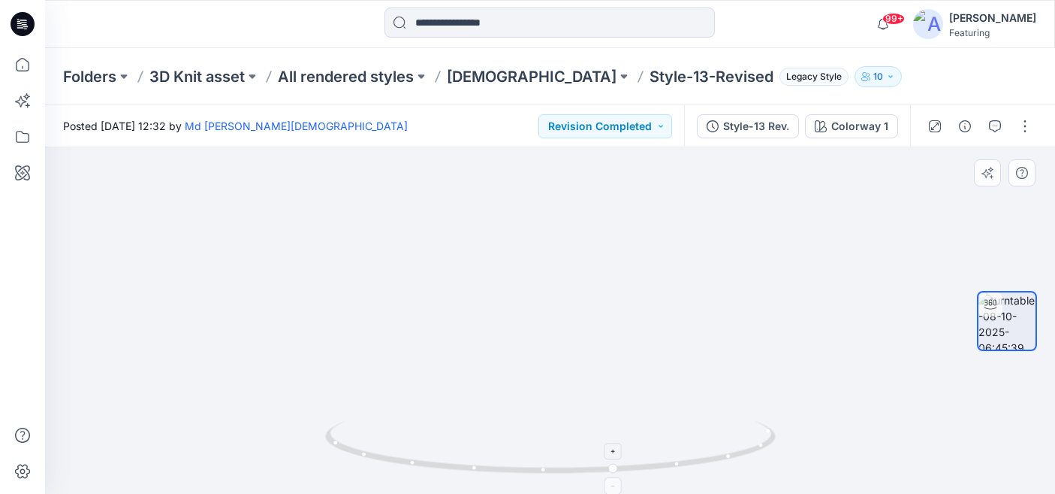
click at [545, 445] on div at bounding box center [550, 320] width 1010 height 346
drag, startPoint x: 554, startPoint y: 231, endPoint x: 534, endPoint y: 443, distance: 212.8
click at [534, 443] on div at bounding box center [550, 320] width 1010 height 346
click at [666, 121] on button "Revision Completed" at bounding box center [606, 126] width 134 height 24
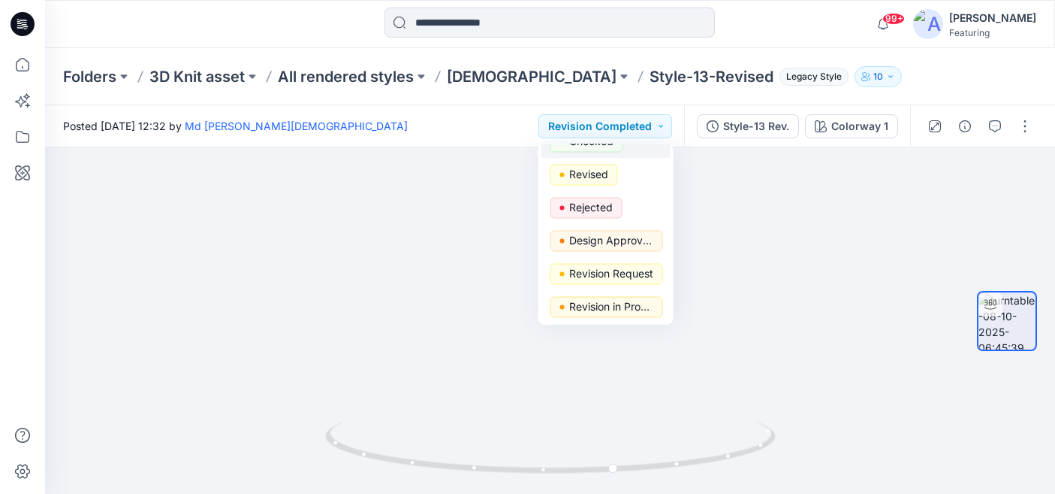
scroll to position [131, 0]
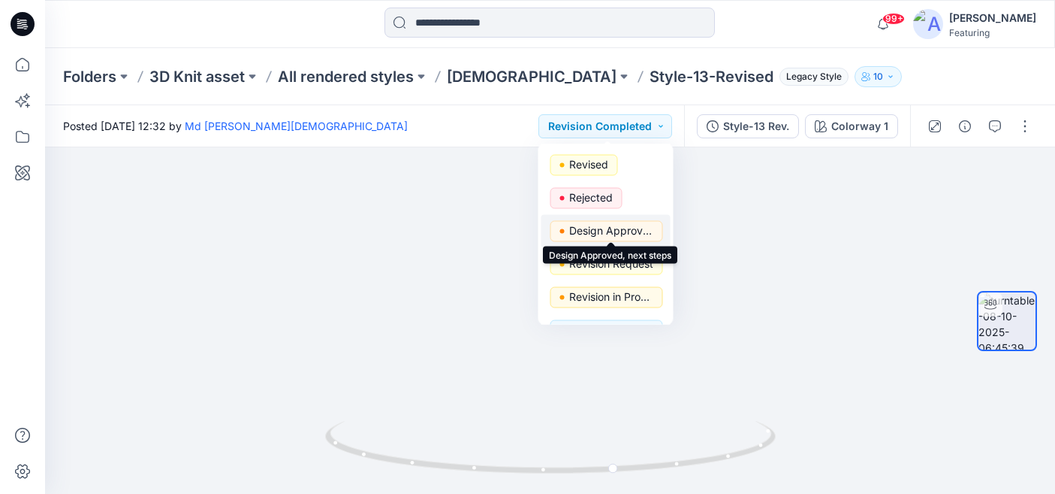
click at [621, 228] on p "Design Approved, next steps" at bounding box center [611, 231] width 84 height 20
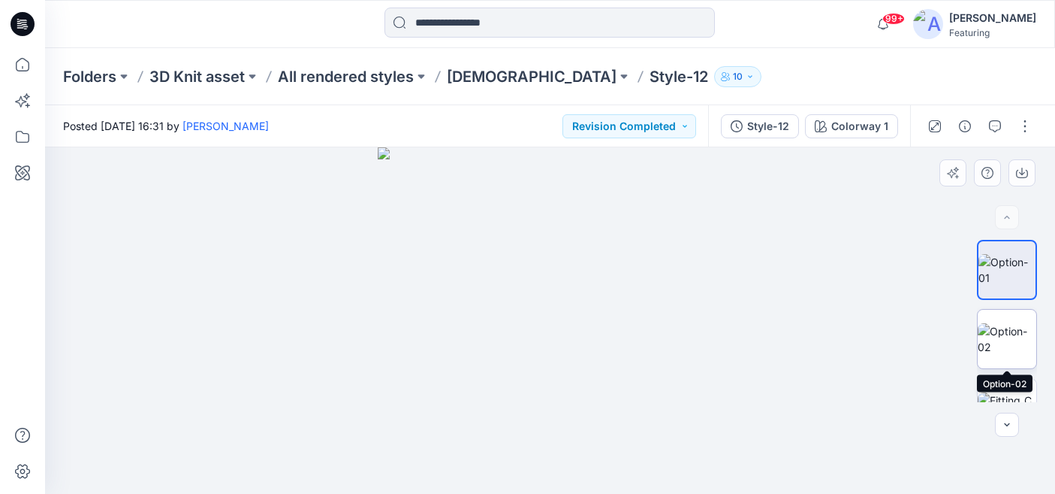
click at [1007, 338] on img at bounding box center [1007, 339] width 59 height 32
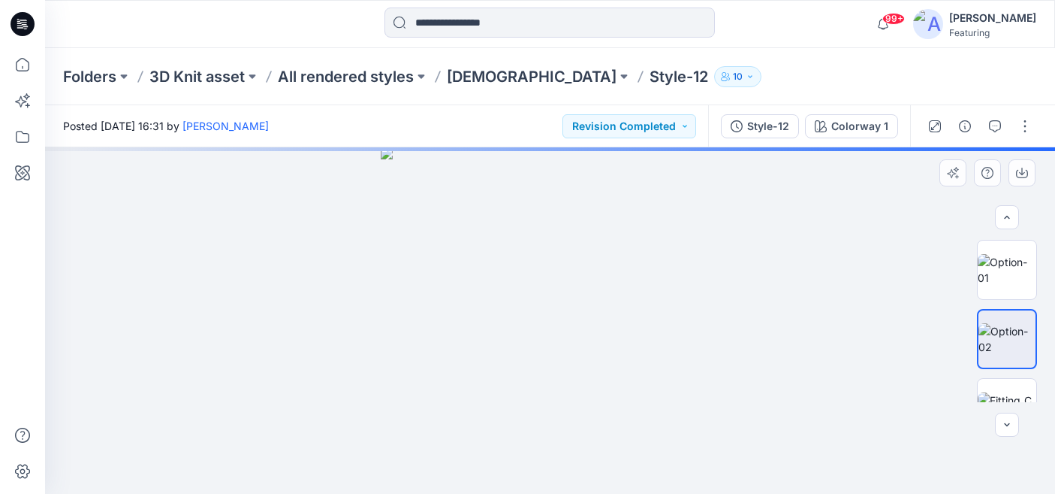
scroll to position [36, 0]
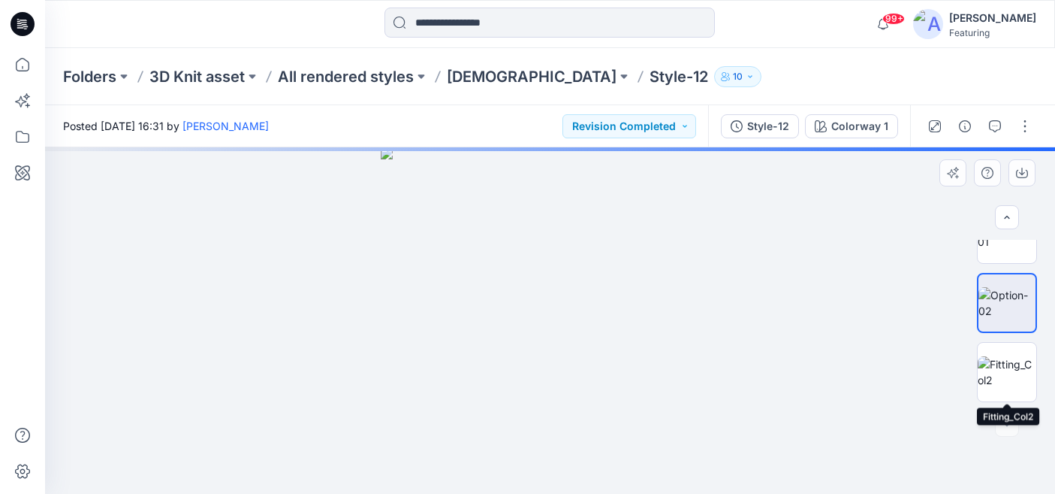
click at [1006, 357] on img at bounding box center [1007, 372] width 59 height 32
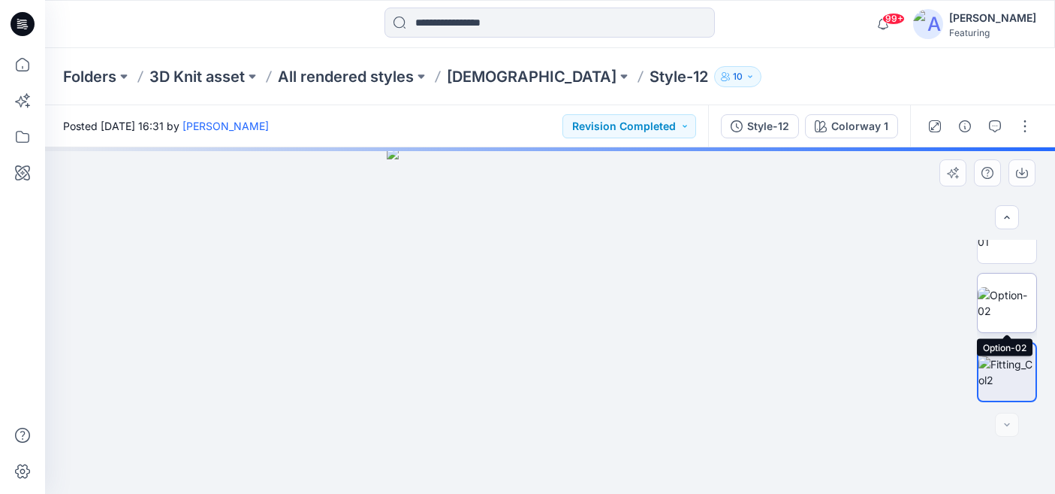
click at [1013, 308] on img at bounding box center [1007, 303] width 59 height 32
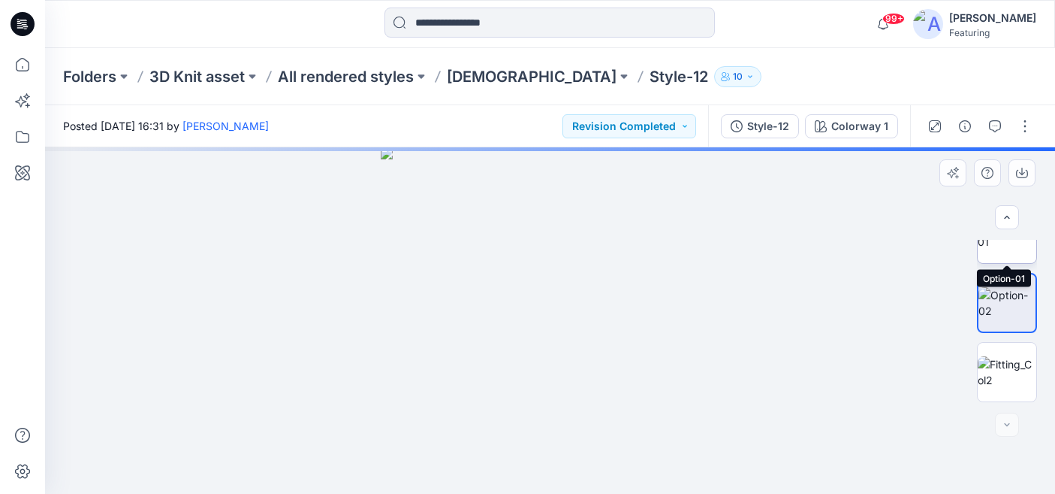
click at [1011, 248] on img at bounding box center [1007, 234] width 59 height 32
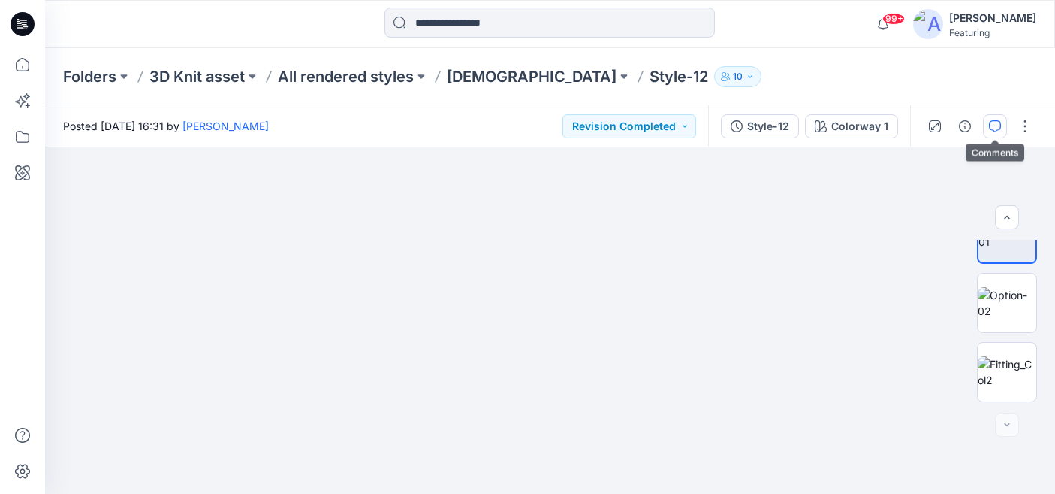
click at [997, 127] on icon "button" at bounding box center [995, 126] width 12 height 12
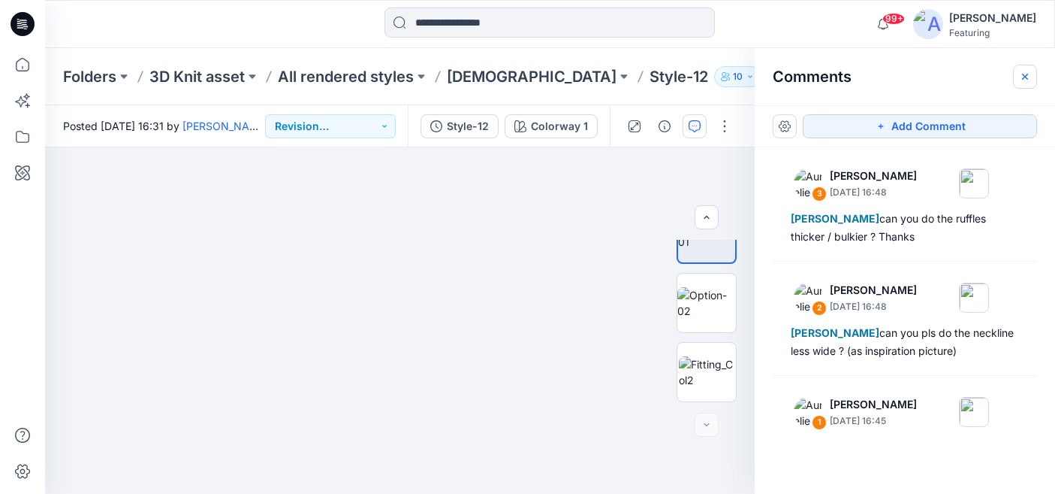
click at [1028, 76] on icon "button" at bounding box center [1025, 77] width 12 height 12
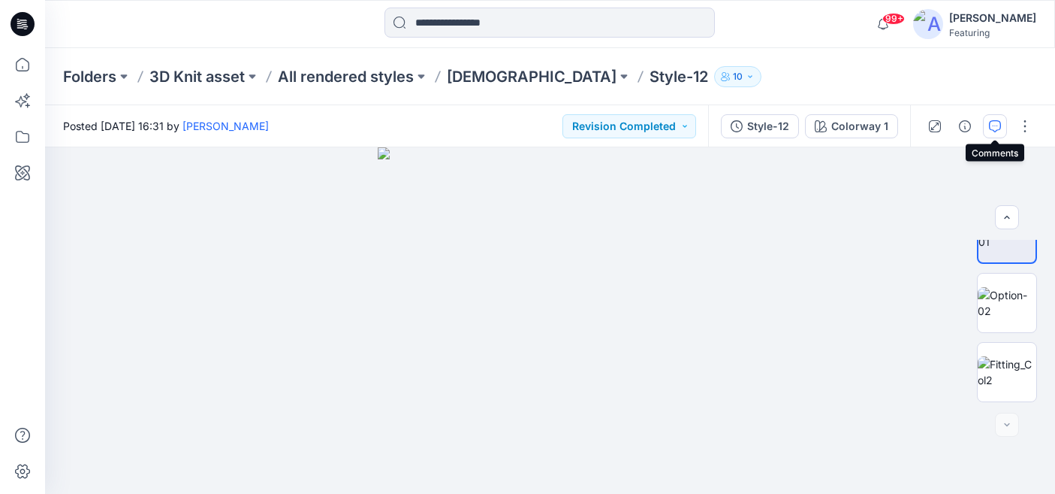
click at [992, 128] on icon "button" at bounding box center [995, 126] width 12 height 12
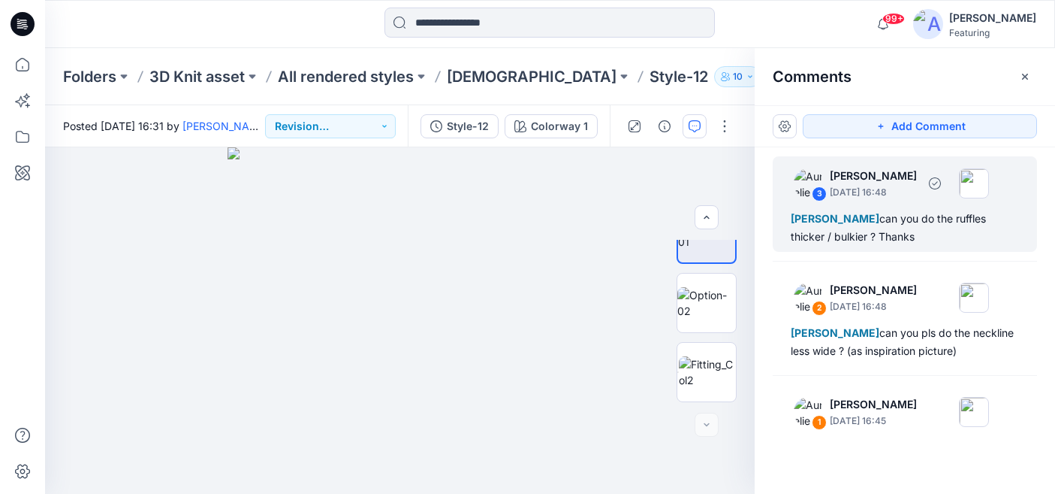
click at [934, 219] on div "Shimul Ghosh can you do the ruffles thicker / bulkier ? Thanks" at bounding box center [905, 228] width 228 height 36
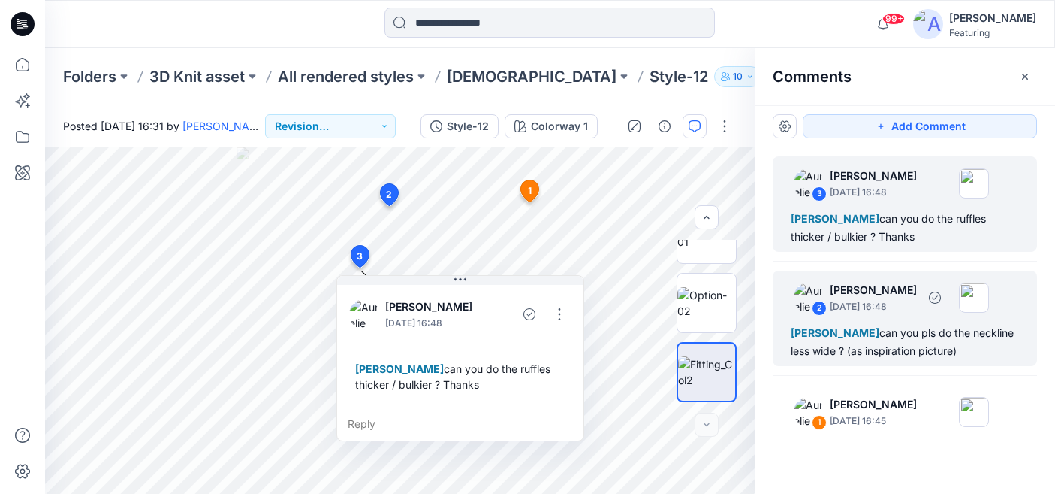
click at [912, 291] on p "[PERSON_NAME]" at bounding box center [873, 290] width 87 height 18
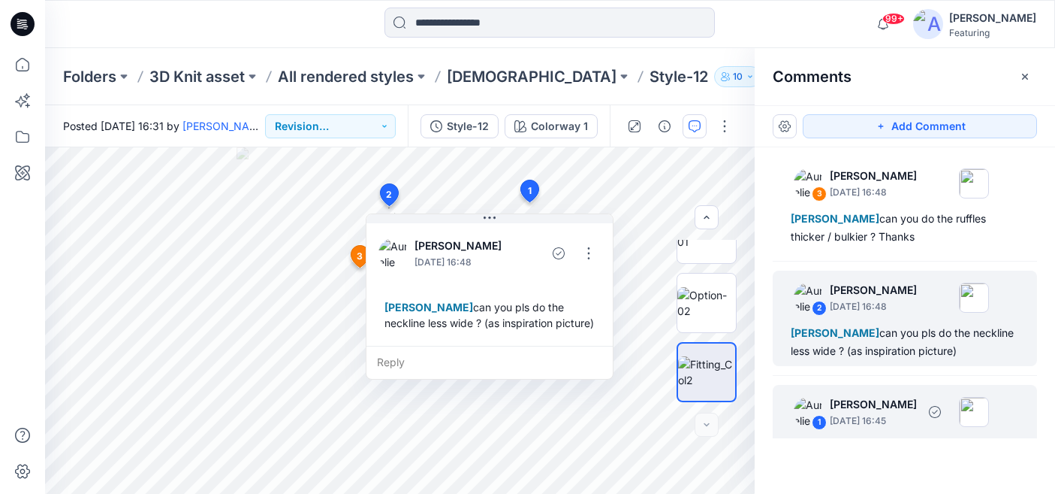
click at [914, 388] on div "1 Aurelie Rob September 25, 2025 16:45 Shimul Ghosh can you pls reduce the scal…" at bounding box center [905, 432] width 264 height 95
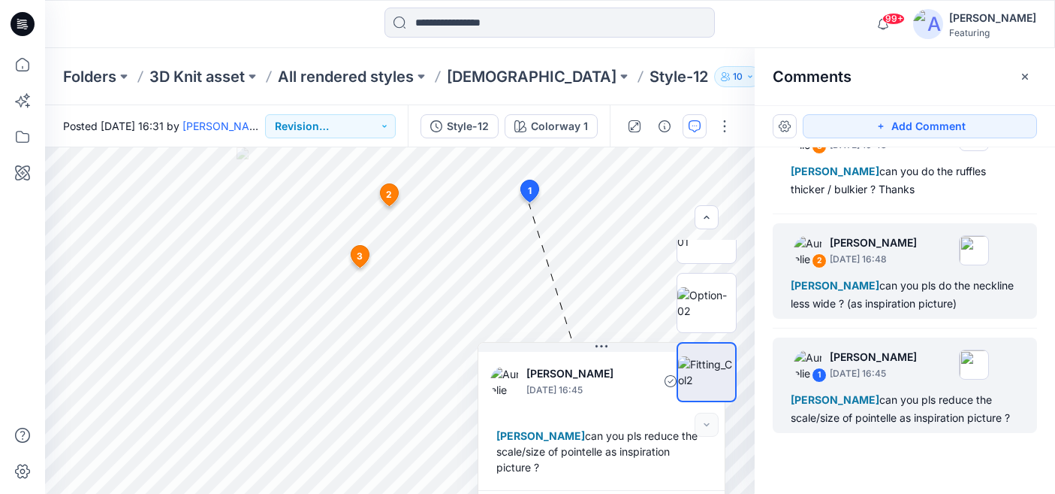
scroll to position [0, 0]
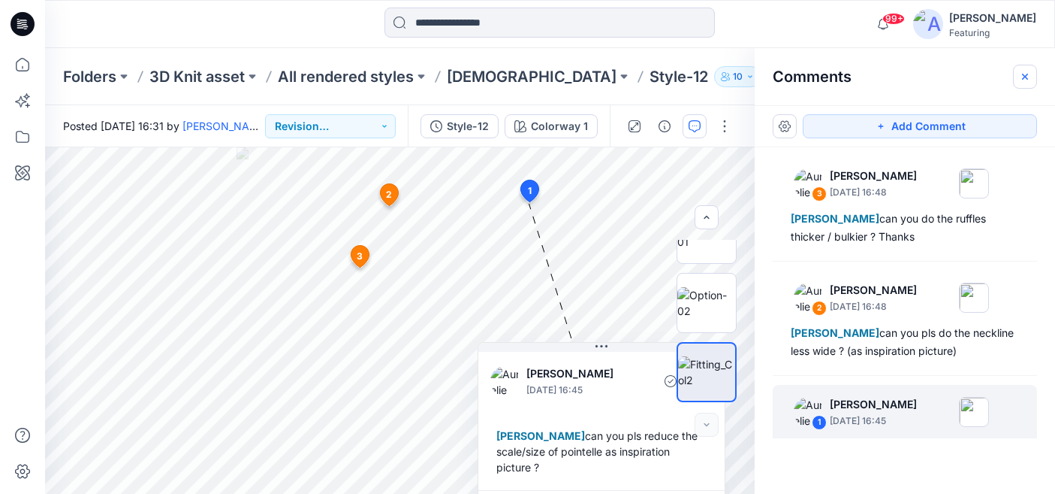
click at [1025, 72] on icon "button" at bounding box center [1025, 77] width 12 height 12
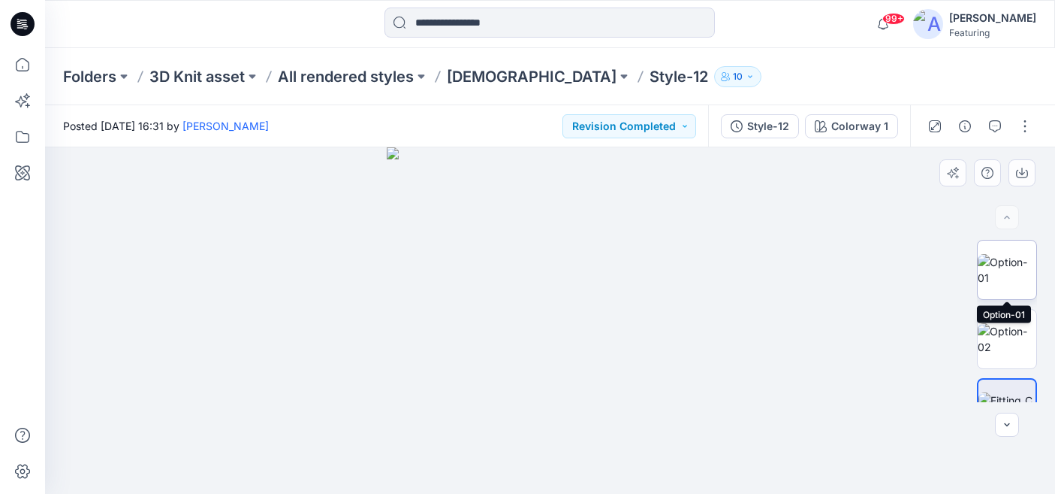
click at [1006, 274] on img at bounding box center [1007, 270] width 59 height 32
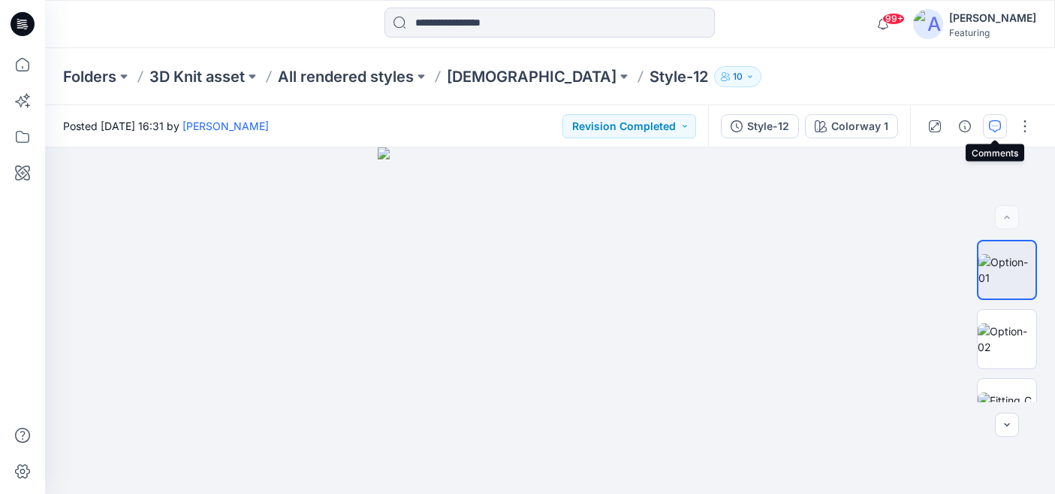
click at [995, 125] on icon "button" at bounding box center [995, 125] width 5 height 1
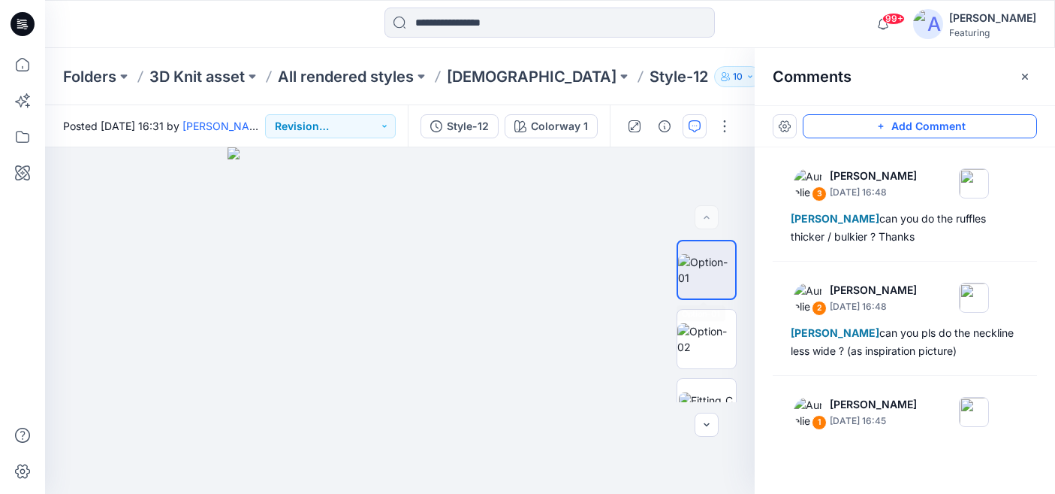
click at [957, 125] on button "Add Comment" at bounding box center [920, 126] width 234 height 24
click at [195, 371] on div "4" at bounding box center [400, 320] width 710 height 346
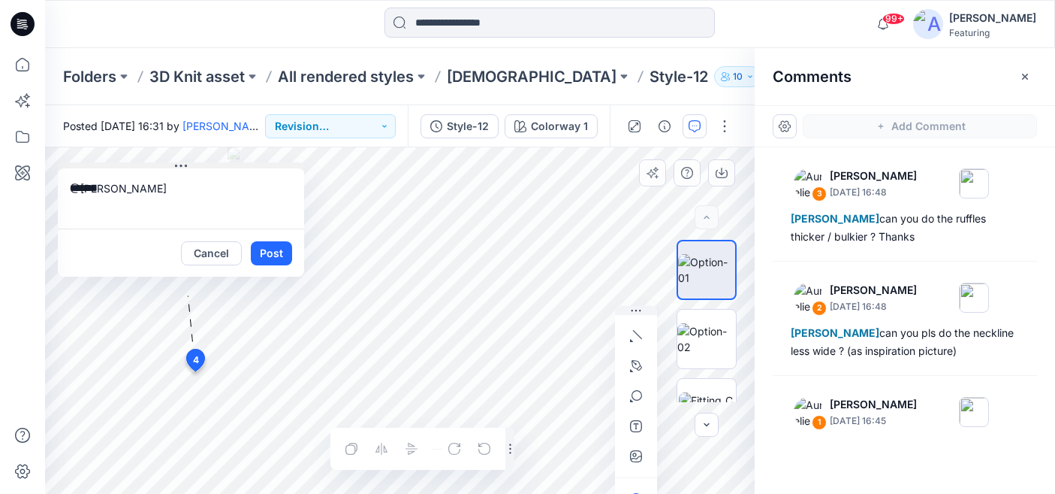
drag, startPoint x: 294, startPoint y: 381, endPoint x: 180, endPoint y: 165, distance: 243.9
click at [180, 165] on icon at bounding box center [181, 166] width 12 height 12
click at [177, 194] on textarea "*******" at bounding box center [181, 198] width 246 height 60
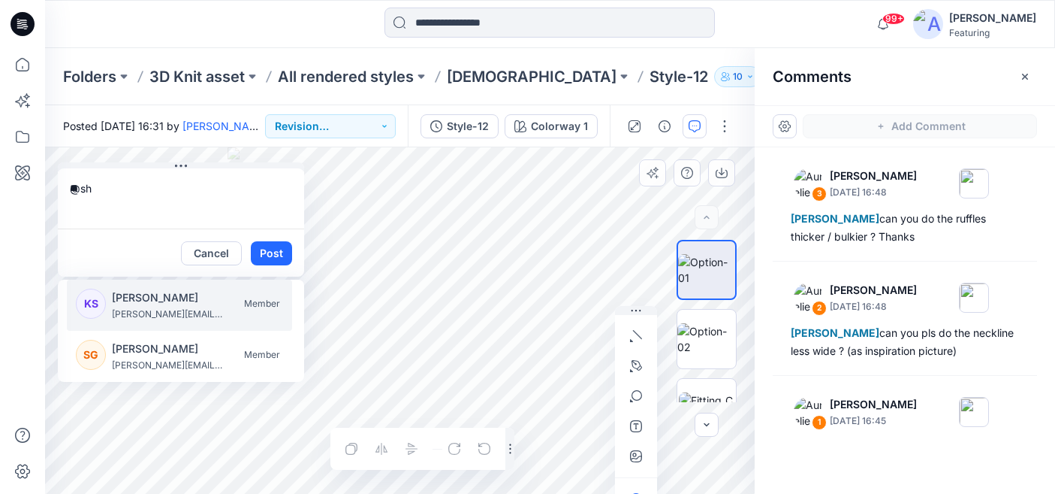
type textarea "*"
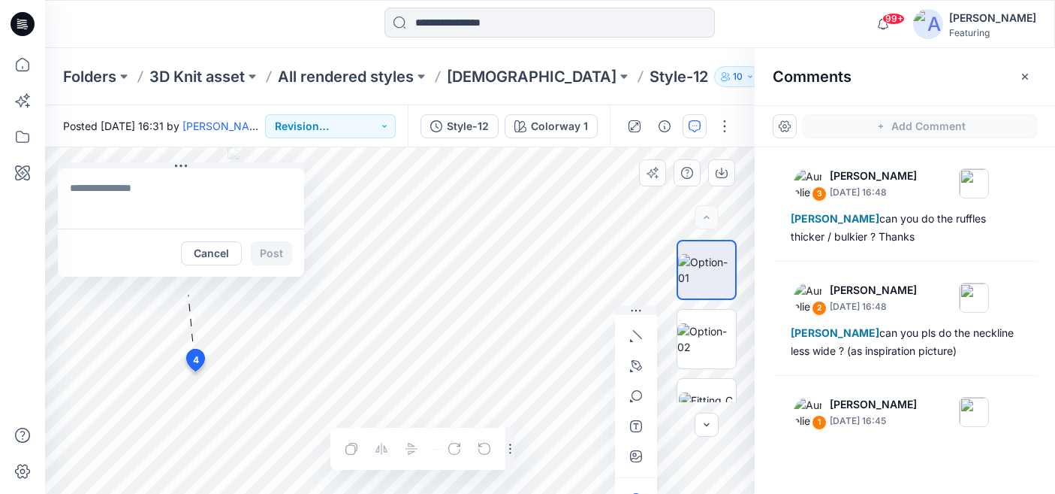
click at [227, 255] on button "Cancel" at bounding box center [211, 253] width 61 height 24
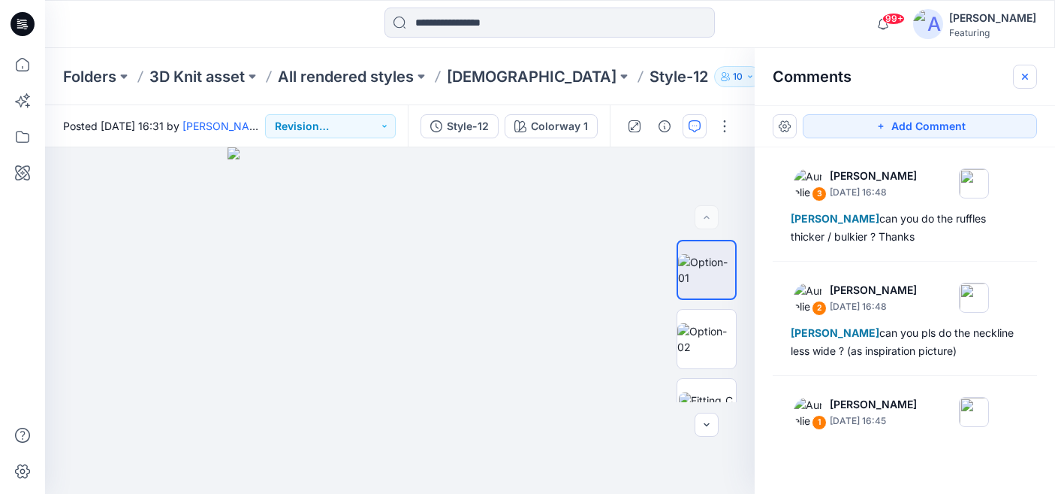
click at [1029, 73] on icon "button" at bounding box center [1025, 77] width 12 height 12
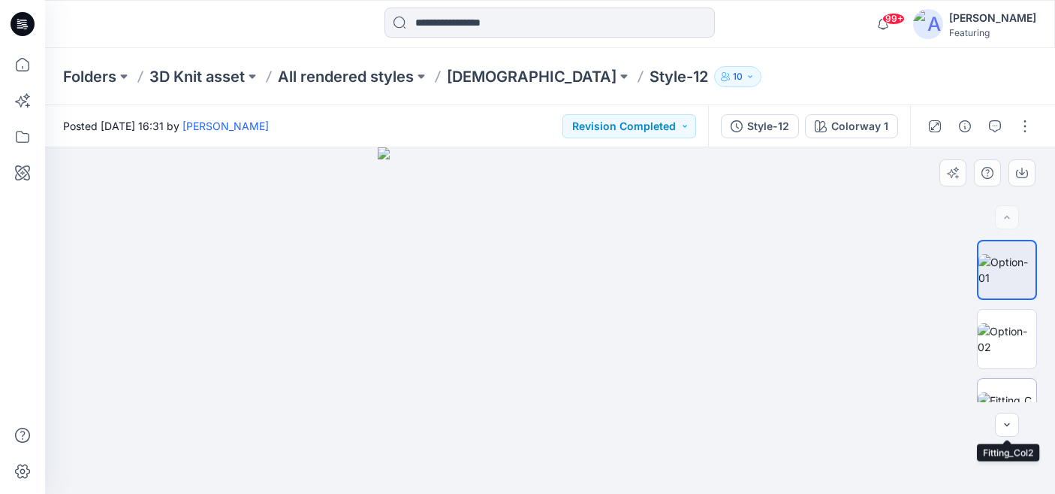
click at [999, 392] on img at bounding box center [1007, 408] width 59 height 32
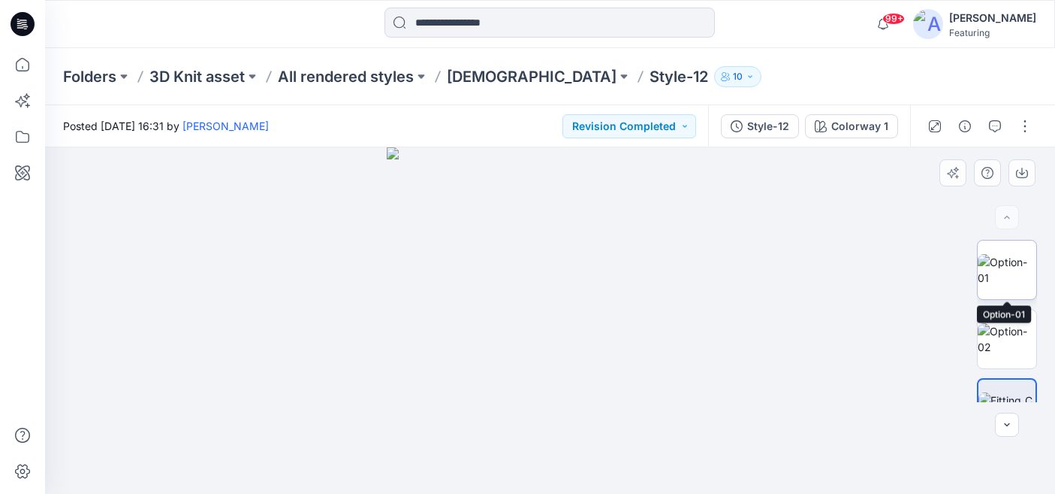
click at [1002, 274] on img at bounding box center [1007, 270] width 59 height 32
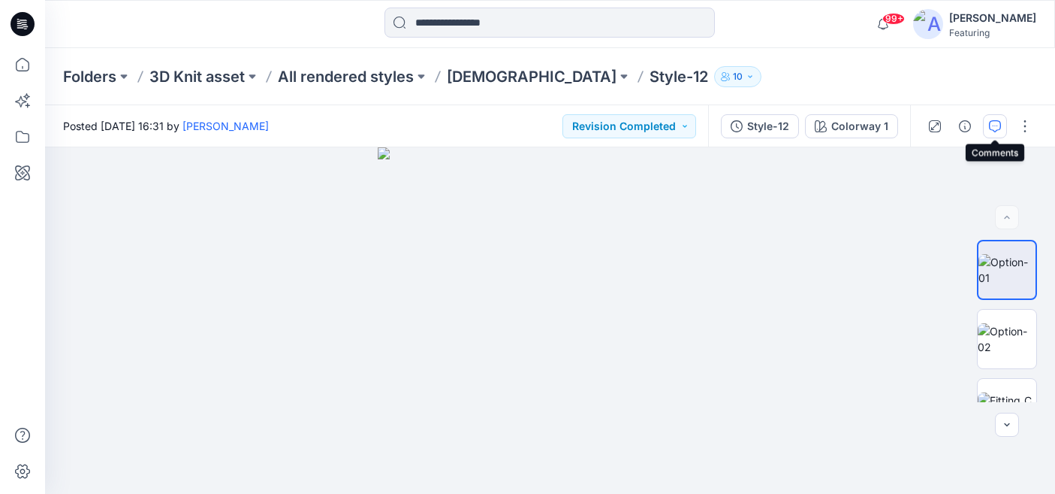
click at [996, 131] on icon "button" at bounding box center [995, 126] width 12 height 12
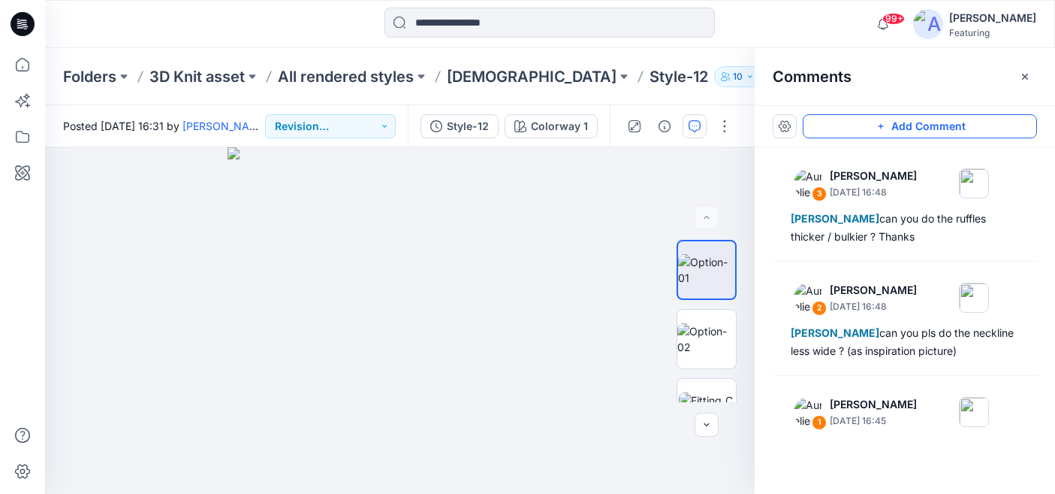
click at [934, 130] on button "Add Comment" at bounding box center [920, 126] width 234 height 24
click at [237, 436] on div "4" at bounding box center [400, 320] width 710 height 346
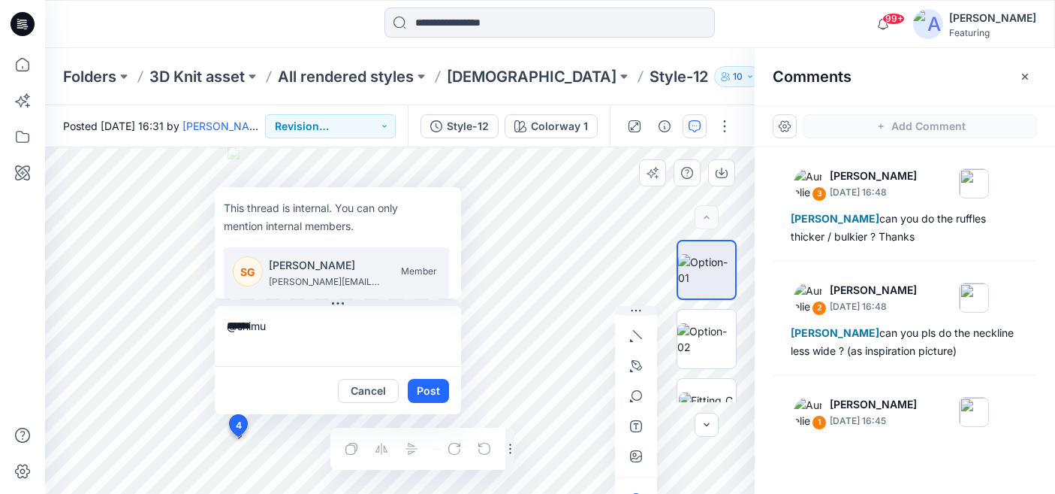
click at [318, 261] on p "[PERSON_NAME]" at bounding box center [325, 265] width 113 height 18
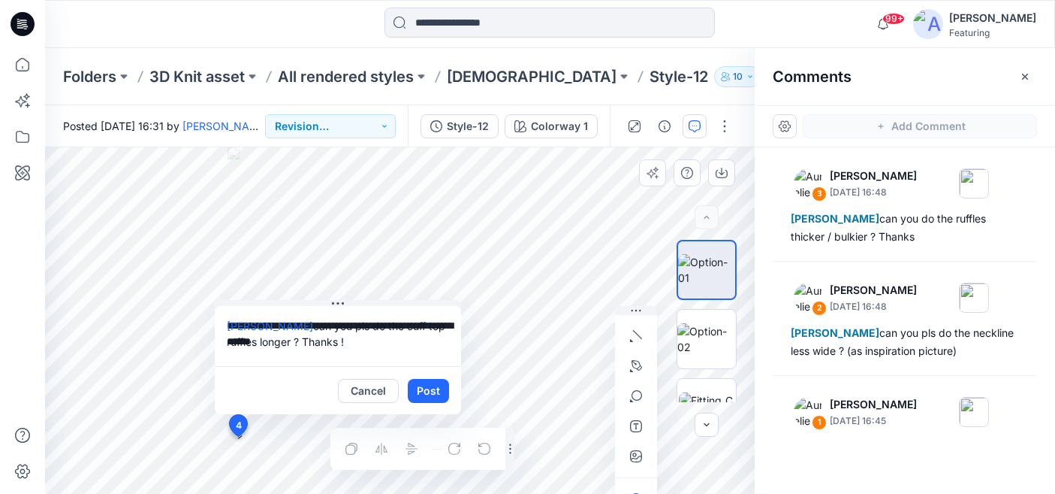
type textarea "**********"
click at [457, 451] on div "Layer 1" at bounding box center [400, 320] width 710 height 346
click at [635, 459] on icon "button" at bounding box center [636, 456] width 12 height 12
type input"] "**********"
click at [418, 391] on button "Post" at bounding box center [428, 391] width 41 height 24
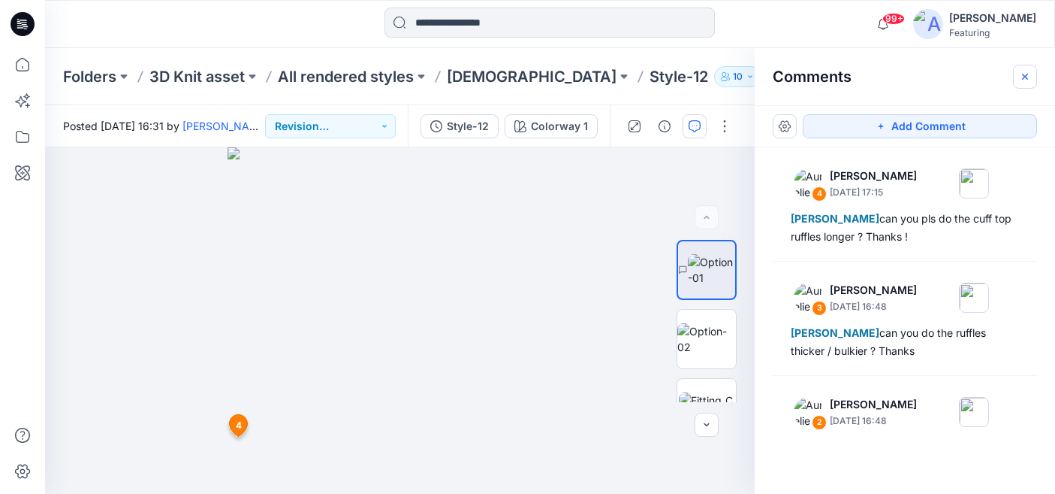
click at [1026, 78] on icon "button" at bounding box center [1025, 76] width 6 height 6
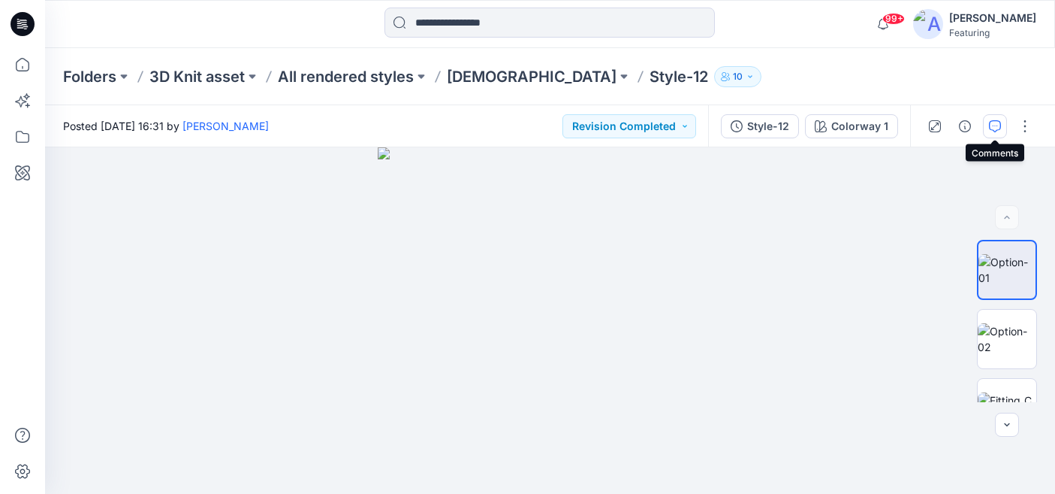
click at [996, 125] on icon "button" at bounding box center [995, 126] width 12 height 12
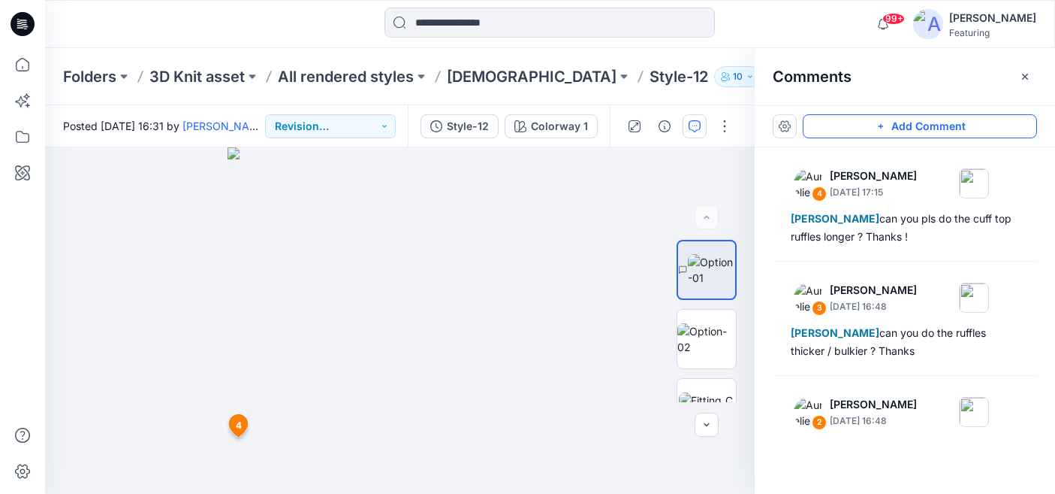
click at [931, 123] on button "Add Comment" at bounding box center [920, 126] width 234 height 24
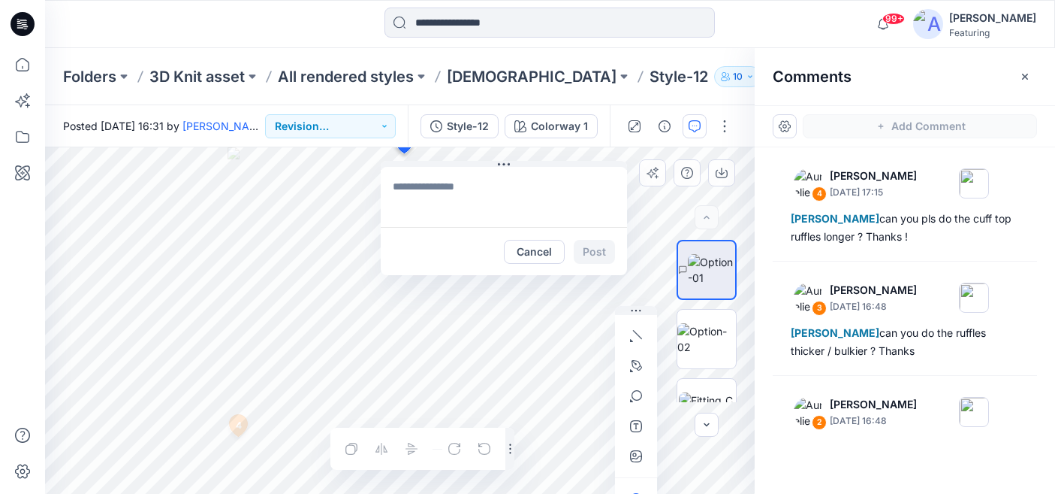
click at [403, 153] on div "5 Cancel Post 4 Aurelie Rob October 13, 2025 17:15 Shimul Ghosh can you pls do …" at bounding box center [400, 320] width 710 height 346
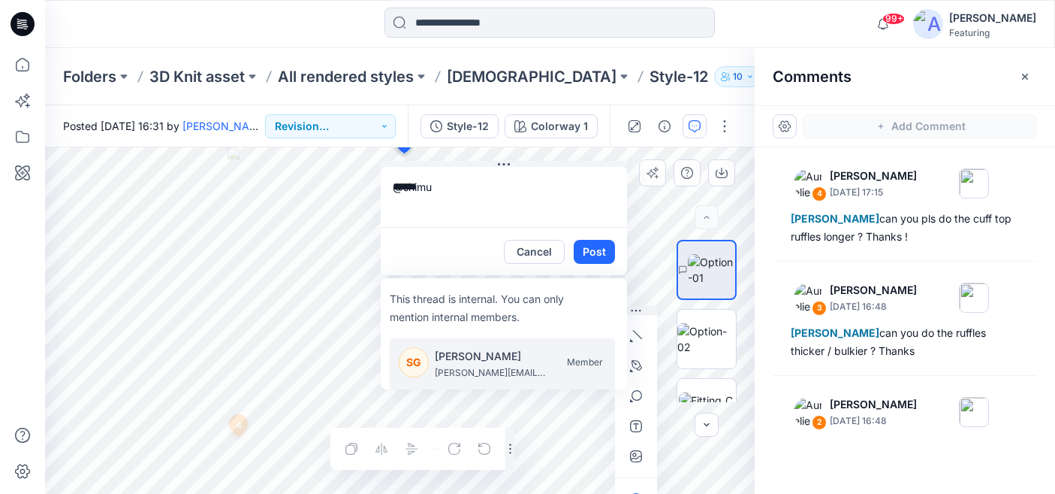
click at [507, 353] on p "[PERSON_NAME]" at bounding box center [491, 356] width 113 height 18
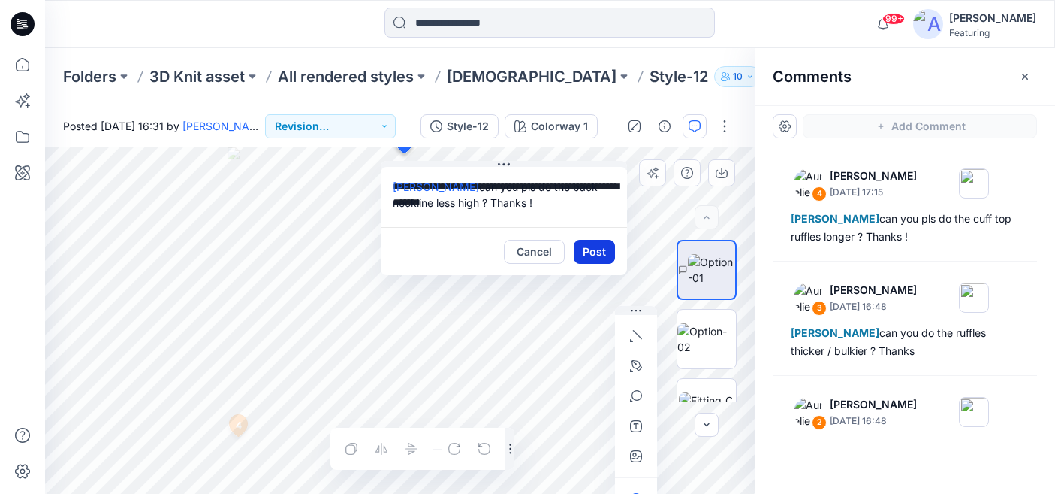
type textarea "**********"
click at [598, 252] on button "Post" at bounding box center [594, 252] width 41 height 24
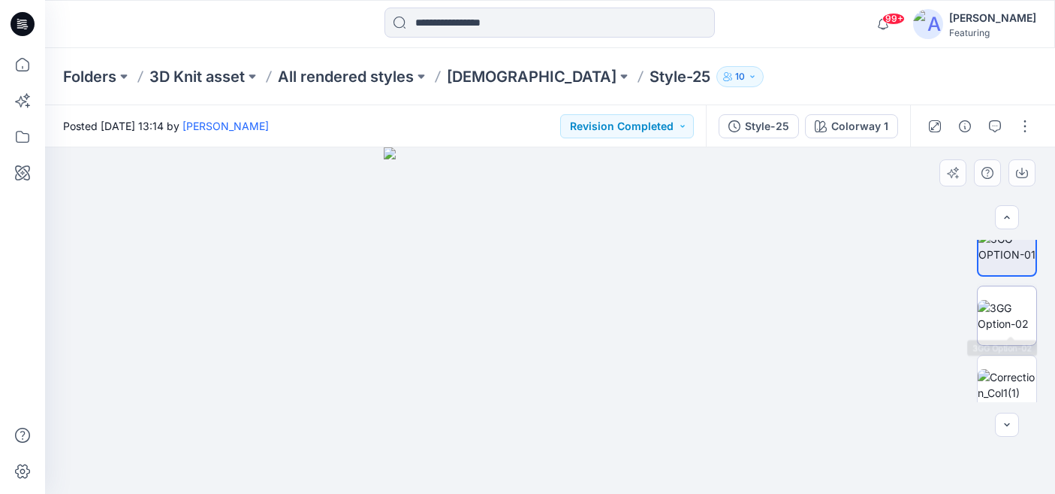
scroll to position [36, 0]
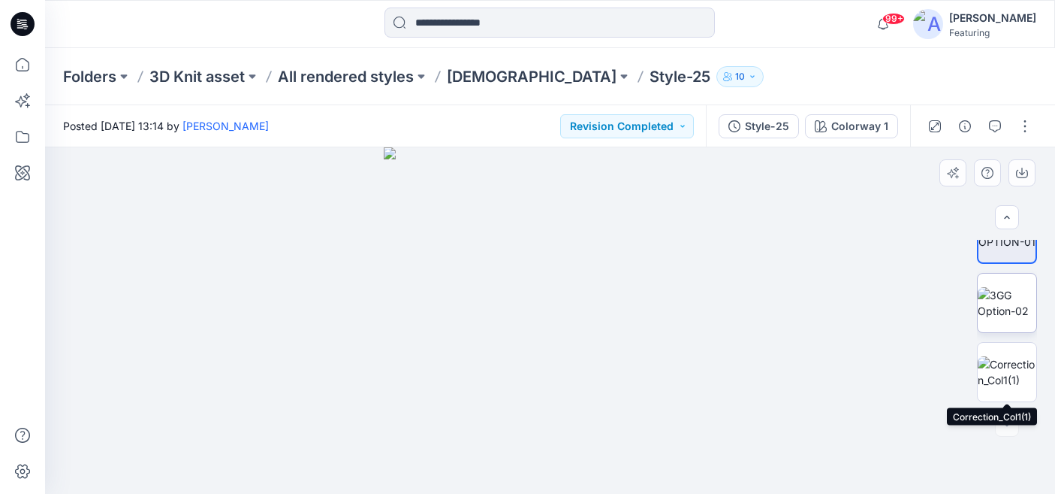
click at [1010, 367] on img at bounding box center [1007, 372] width 59 height 32
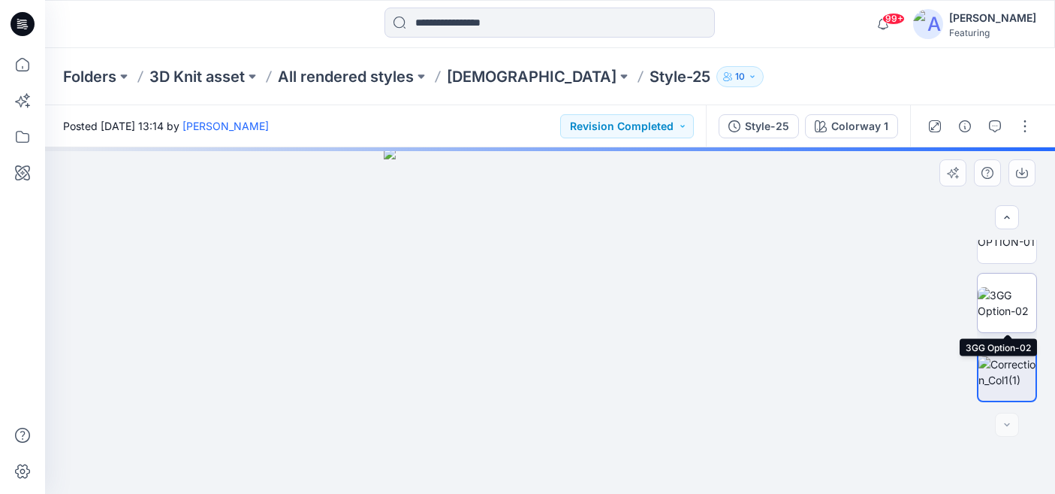
click at [1014, 299] on img at bounding box center [1007, 303] width 59 height 32
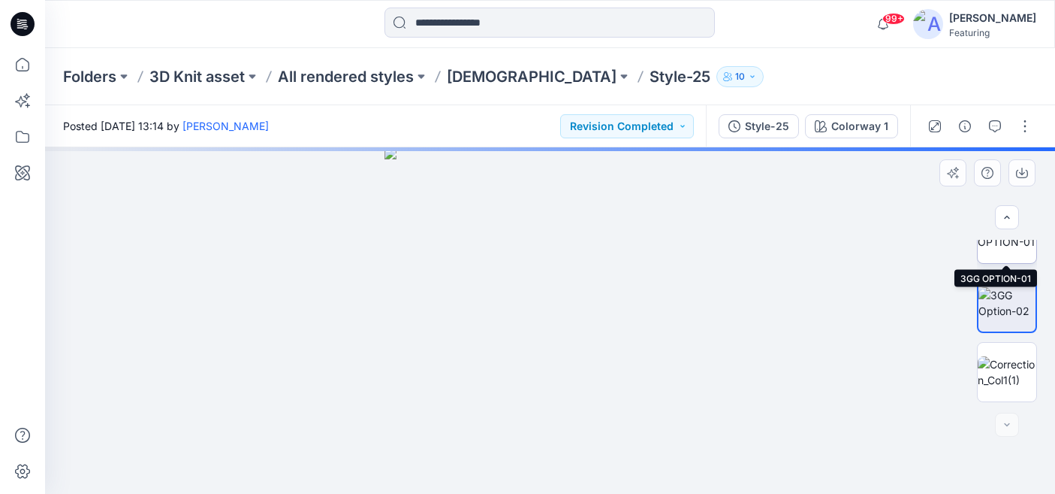
click at [1013, 244] on img at bounding box center [1007, 234] width 59 height 32
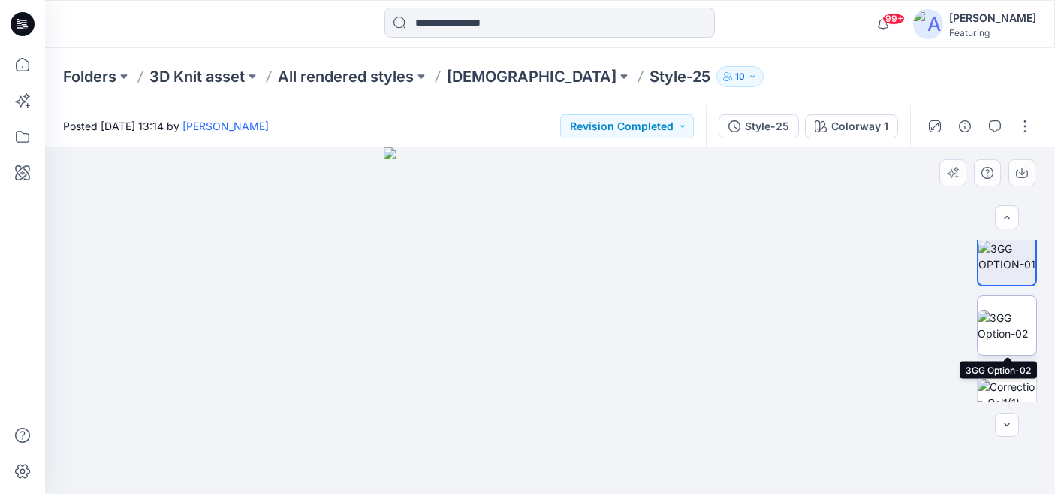
scroll to position [0, 0]
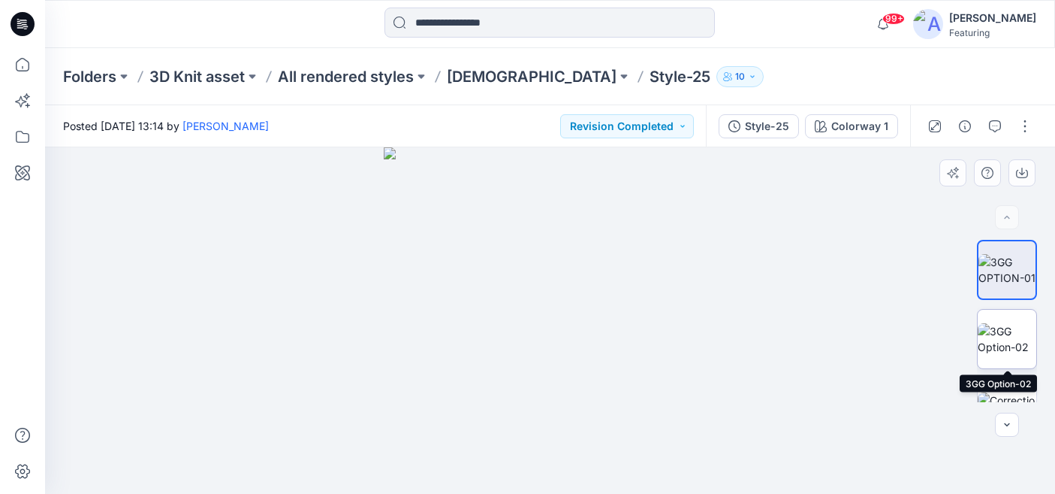
click at [1010, 343] on img at bounding box center [1007, 339] width 59 height 32
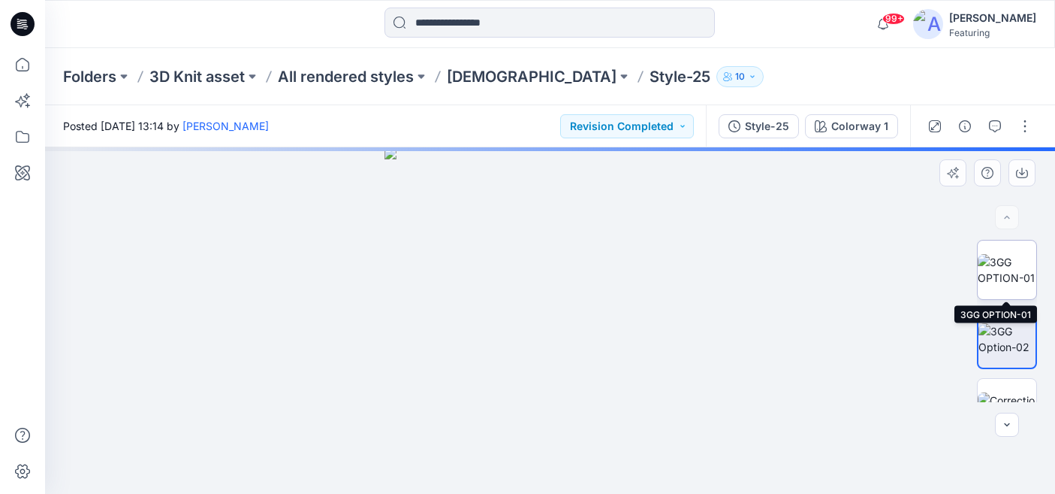
click at [1010, 275] on img at bounding box center [1007, 270] width 59 height 32
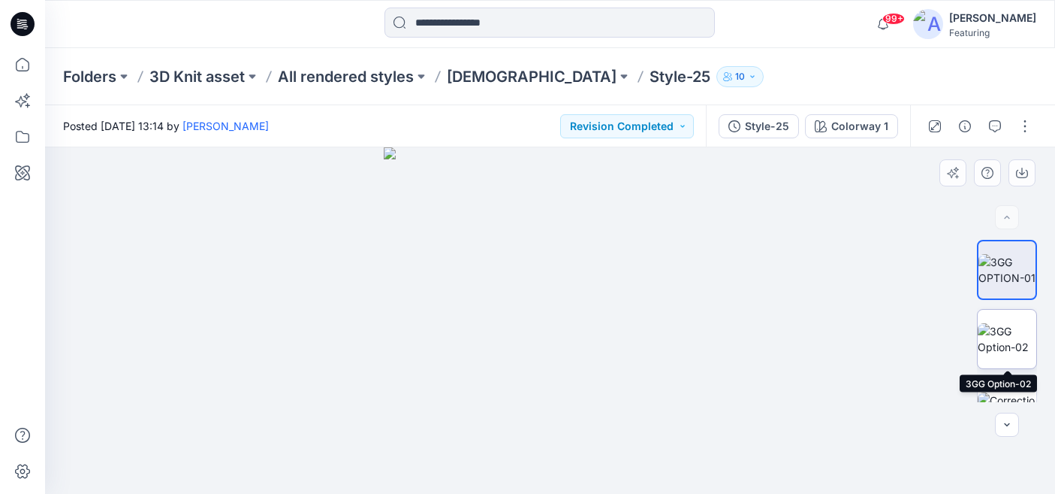
click at [1007, 323] on img at bounding box center [1007, 339] width 59 height 32
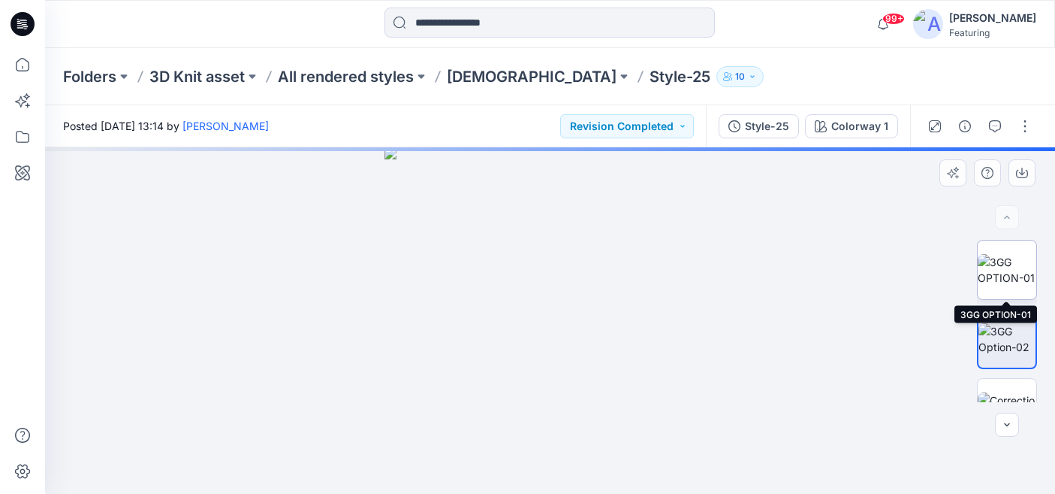
click at [1008, 270] on img at bounding box center [1007, 270] width 59 height 32
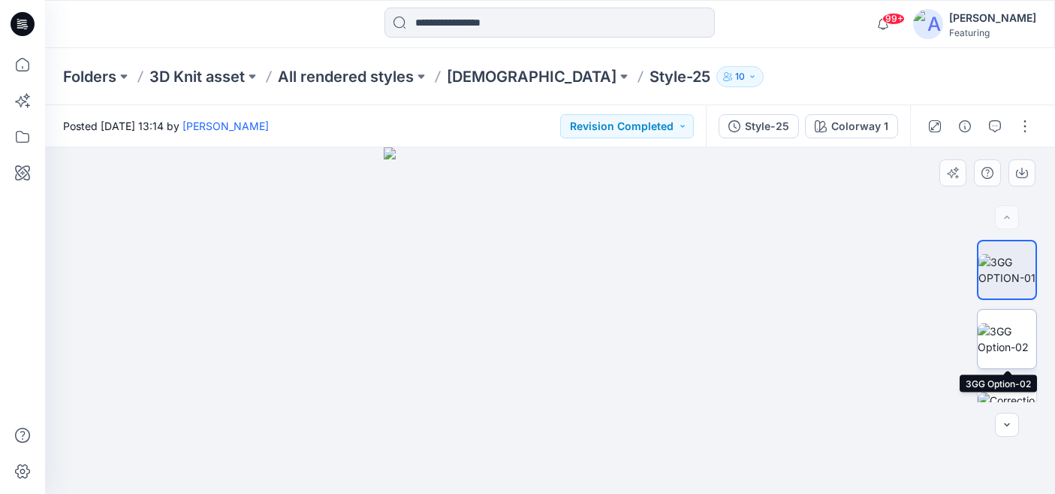
click at [1008, 323] on img at bounding box center [1007, 339] width 59 height 32
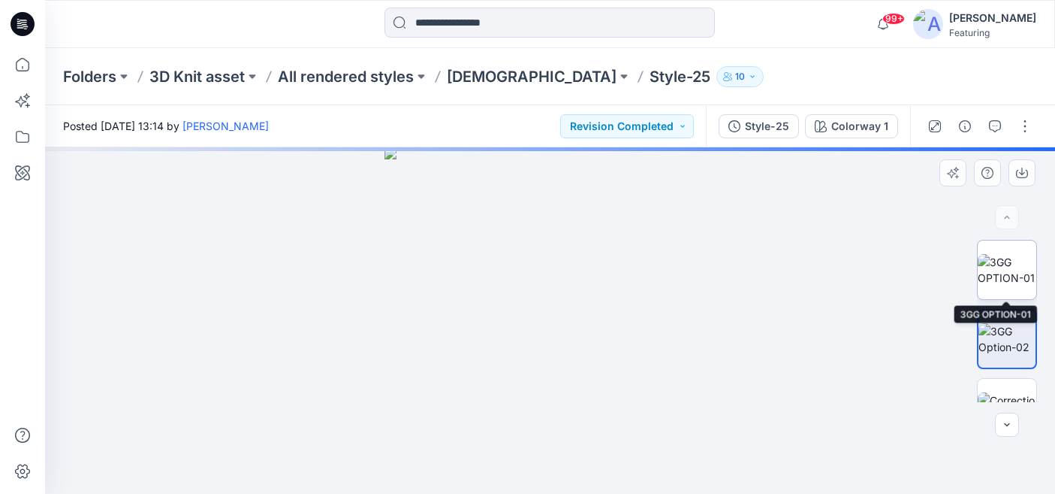
click at [1008, 276] on img at bounding box center [1007, 270] width 59 height 32
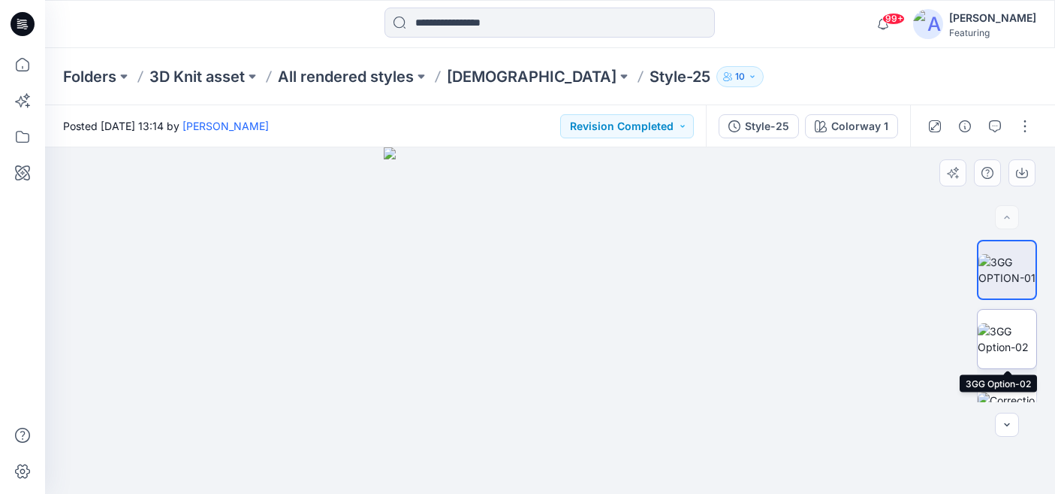
click at [1009, 324] on img at bounding box center [1007, 339] width 59 height 32
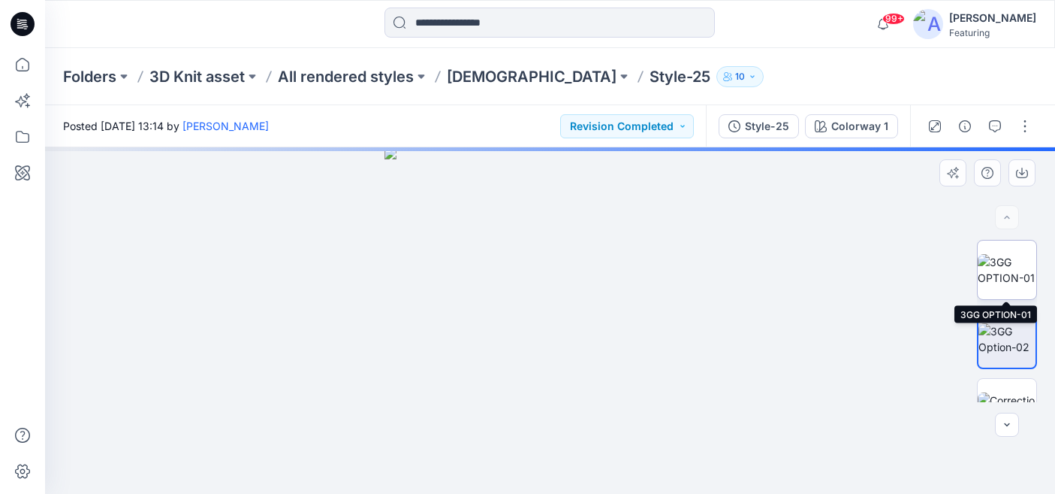
click at [1012, 267] on img at bounding box center [1007, 270] width 59 height 32
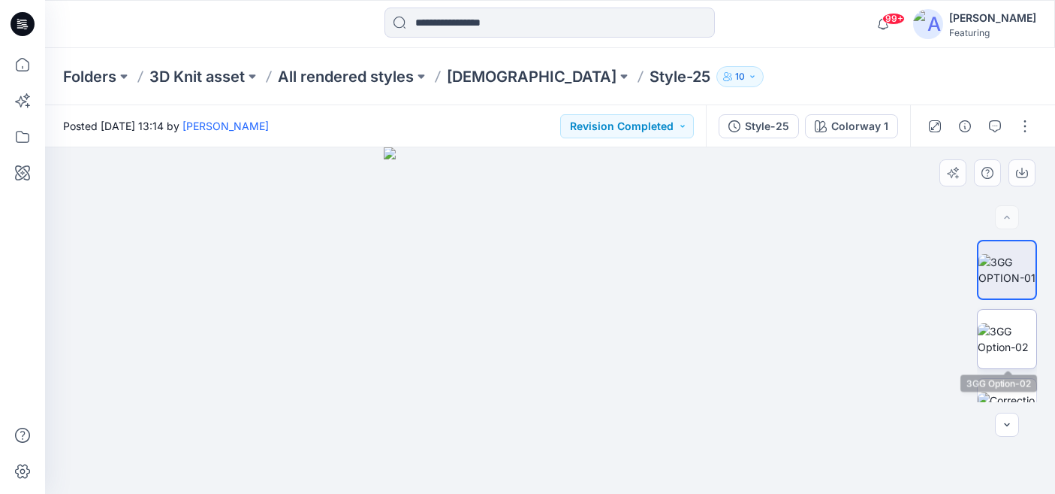
click at [1015, 323] on img at bounding box center [1007, 339] width 59 height 32
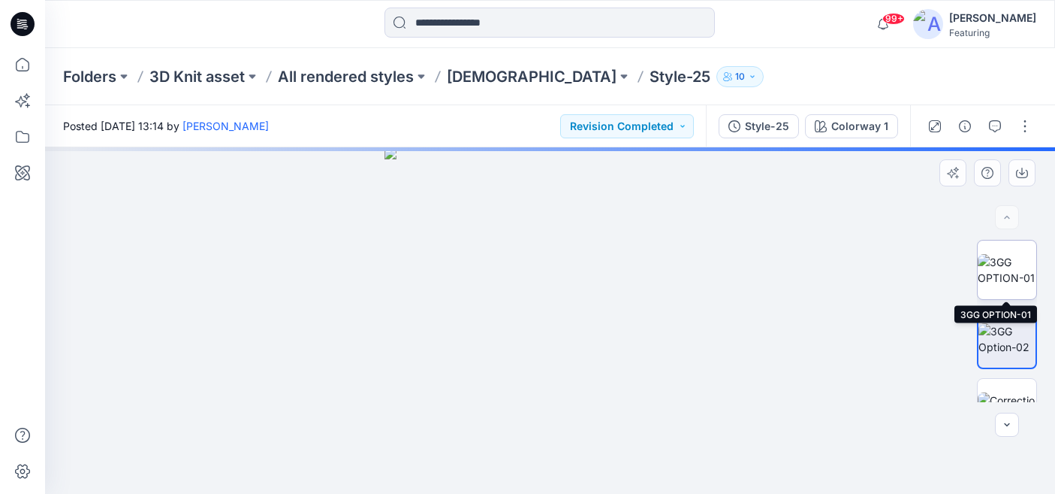
click at [1015, 264] on img at bounding box center [1007, 270] width 59 height 32
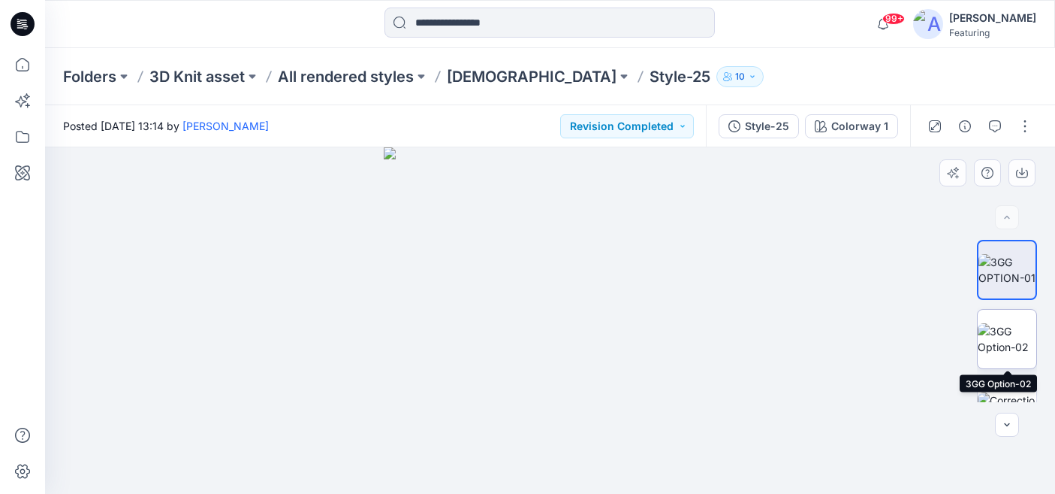
click at [1019, 323] on img at bounding box center [1007, 339] width 59 height 32
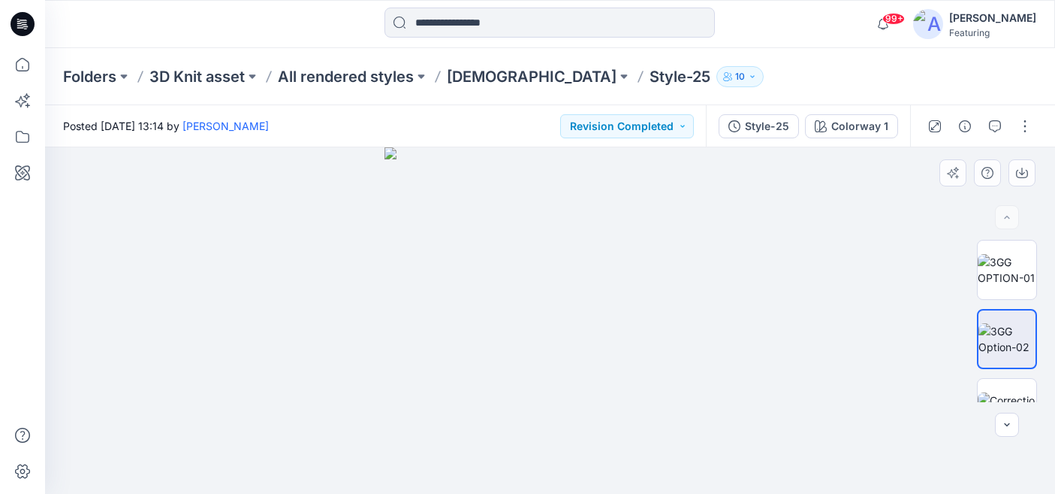
drag, startPoint x: 697, startPoint y: 340, endPoint x: 608, endPoint y: 355, distance: 89.9
click at [608, 355] on img at bounding box center [550, 320] width 331 height 346
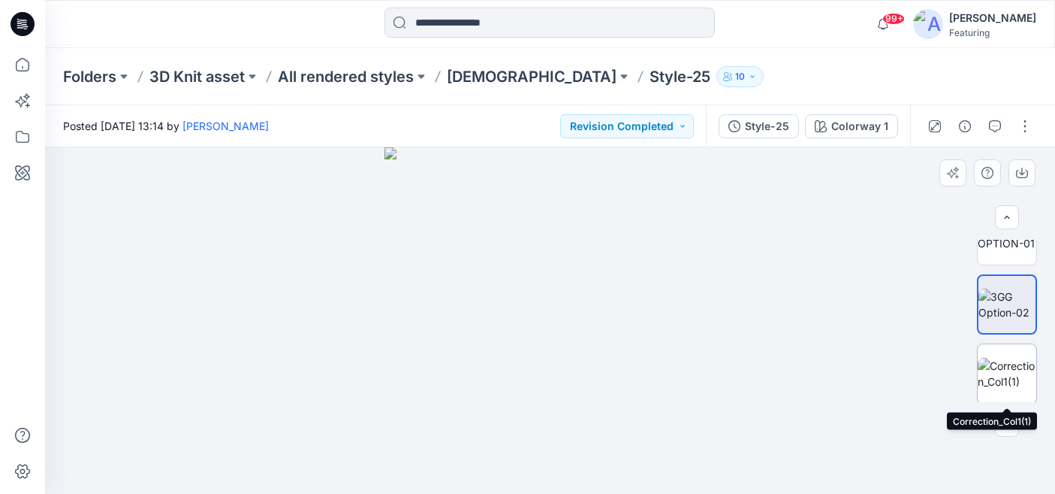
scroll to position [36, 0]
click at [1014, 385] on img at bounding box center [1007, 372] width 59 height 32
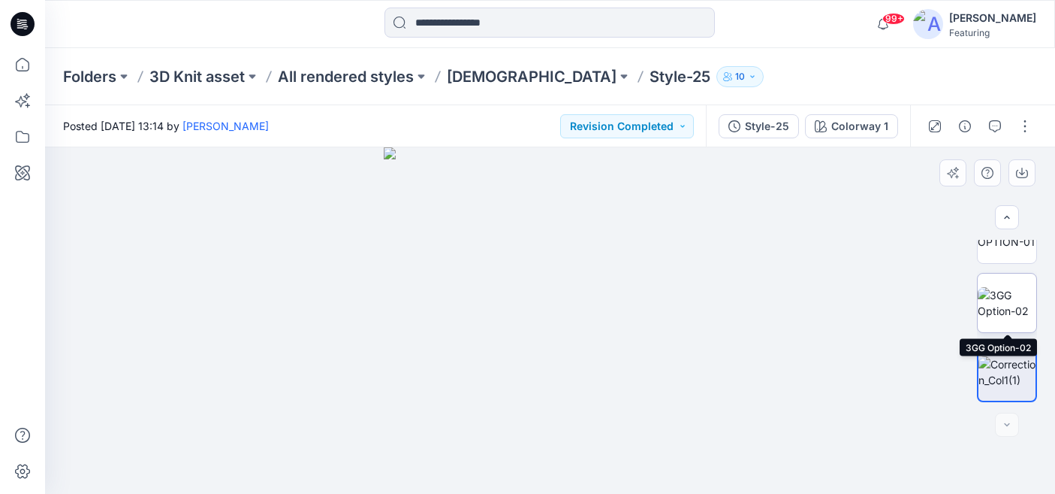
click at [1021, 311] on img at bounding box center [1007, 303] width 59 height 32
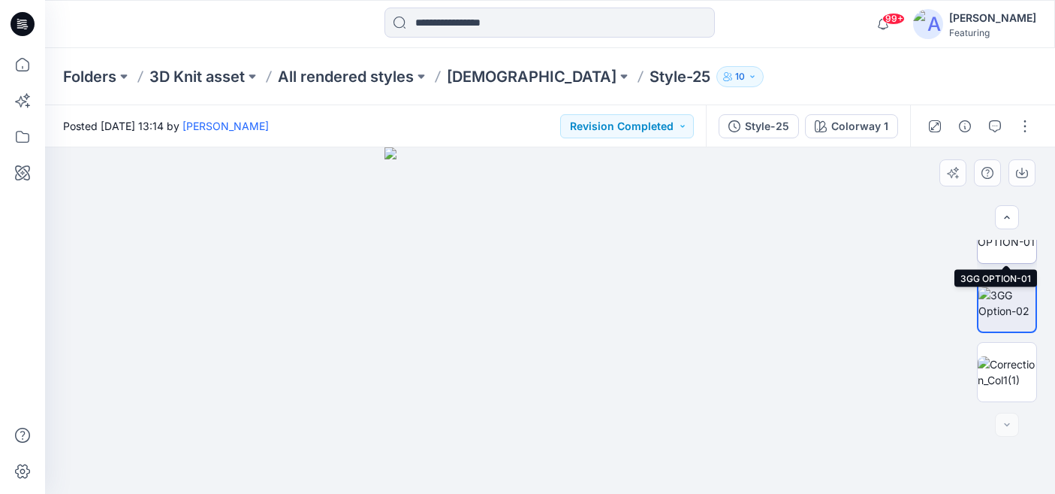
click at [1016, 249] on img at bounding box center [1007, 234] width 59 height 32
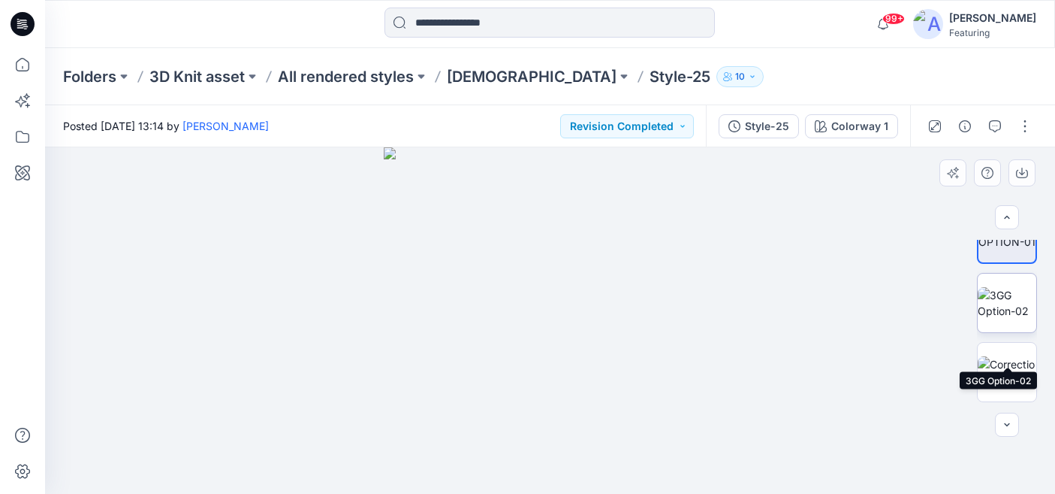
scroll to position [0, 0]
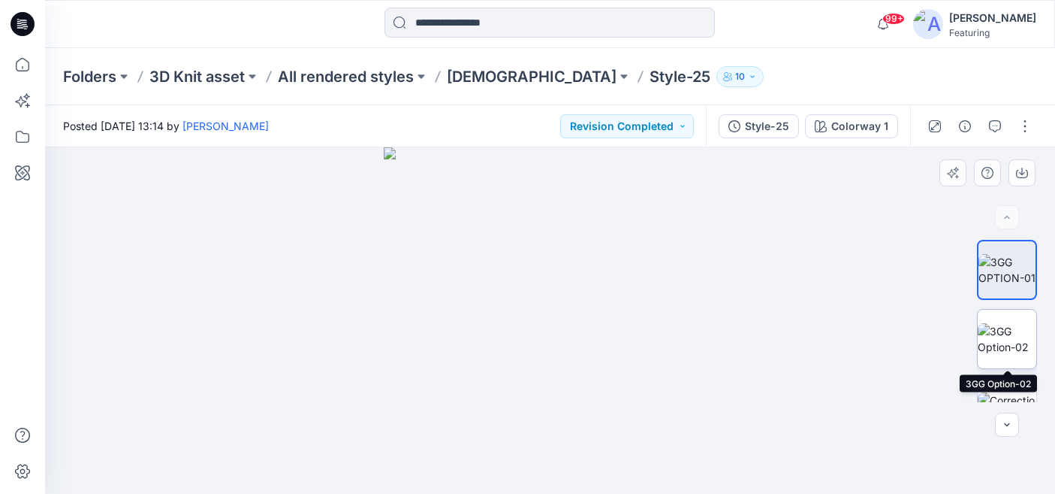
click at [1014, 332] on img at bounding box center [1007, 339] width 59 height 32
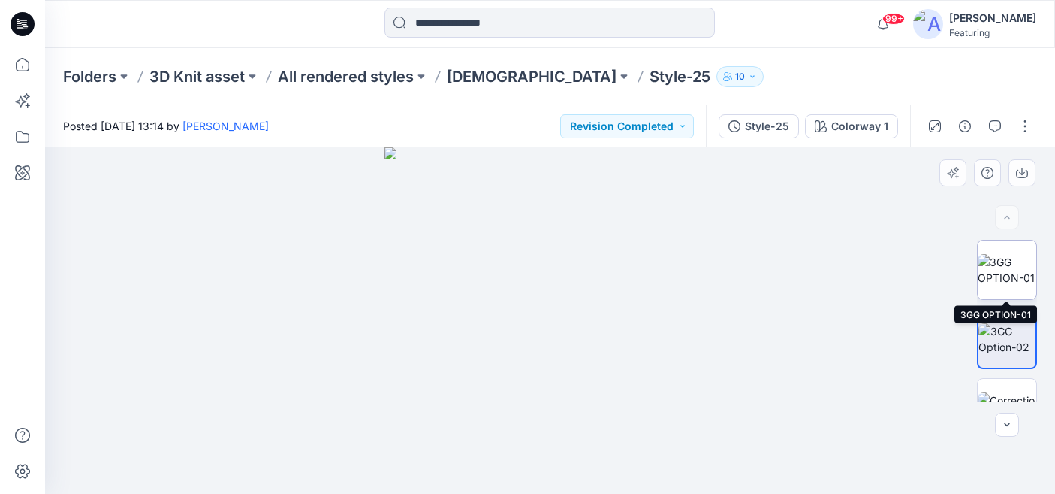
click at [1004, 276] on img at bounding box center [1007, 270] width 59 height 32
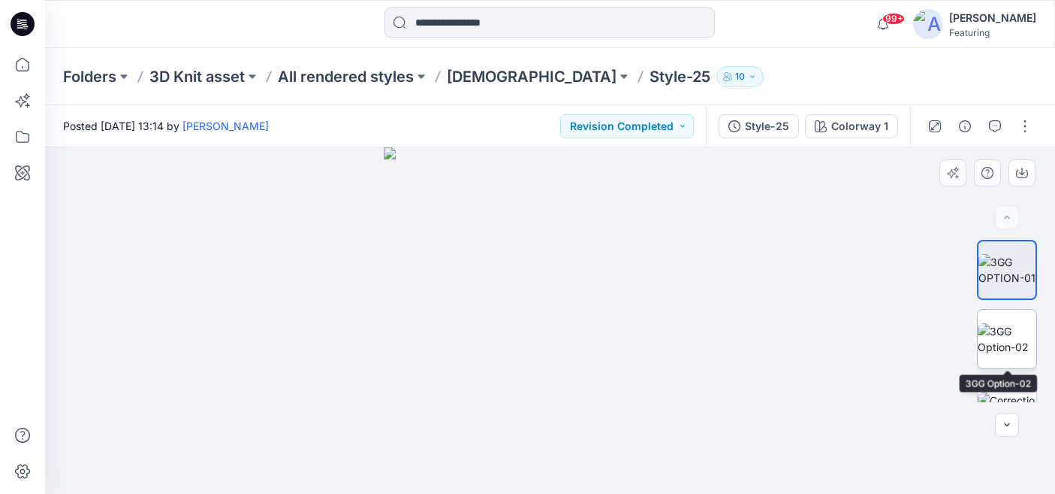
click at [1008, 326] on img at bounding box center [1007, 339] width 59 height 32
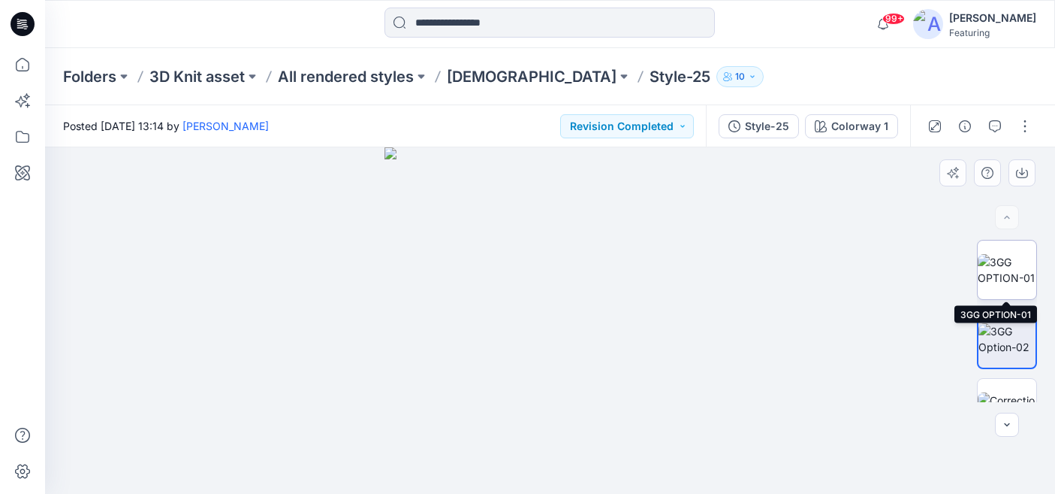
click at [1016, 284] on img at bounding box center [1007, 270] width 59 height 32
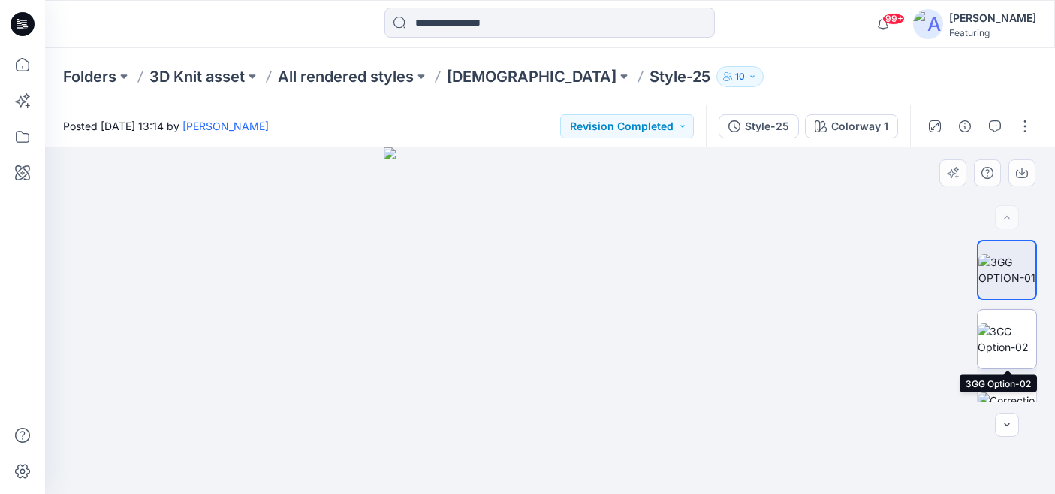
click at [1016, 323] on img at bounding box center [1007, 339] width 59 height 32
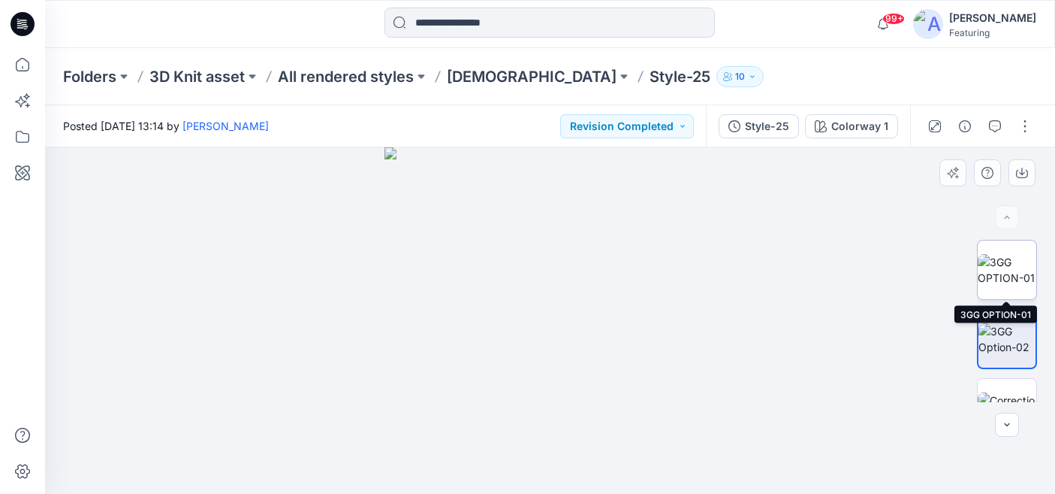
click at [1026, 262] on img at bounding box center [1007, 270] width 59 height 32
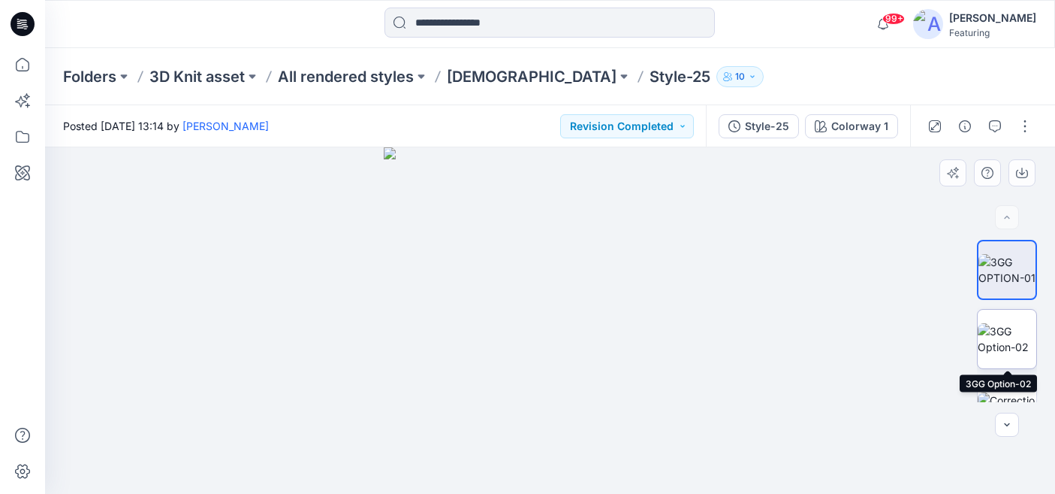
click at [1008, 340] on img at bounding box center [1007, 339] width 59 height 32
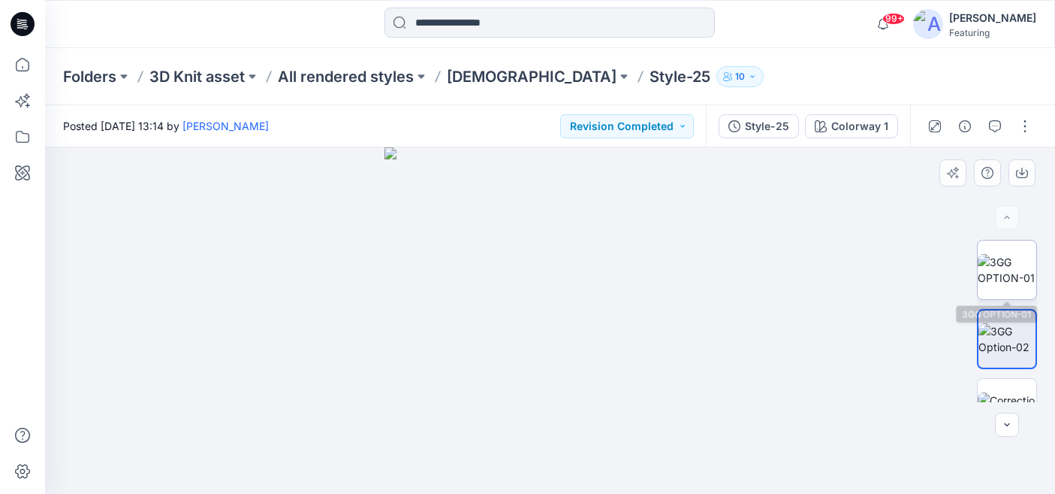
click at [998, 259] on img at bounding box center [1007, 270] width 59 height 32
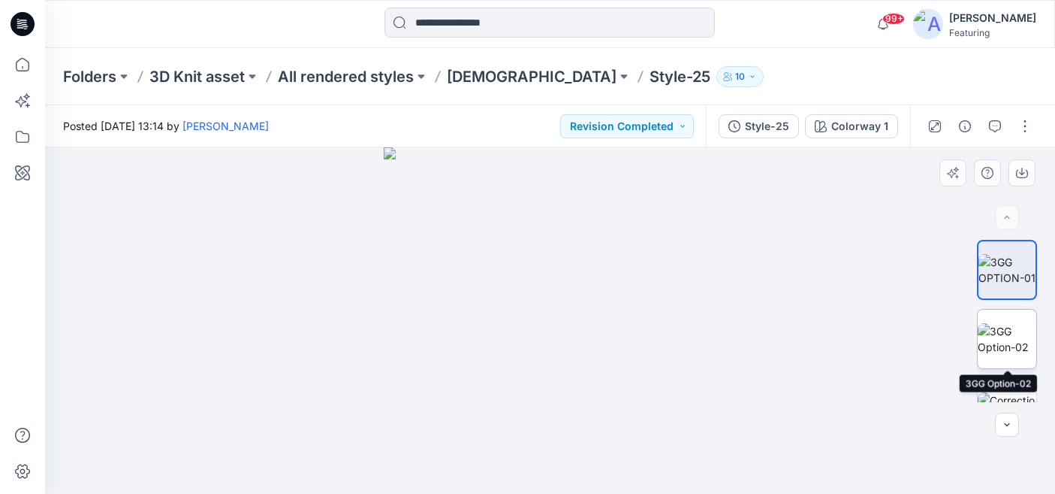
click at [998, 333] on img at bounding box center [1007, 339] width 59 height 32
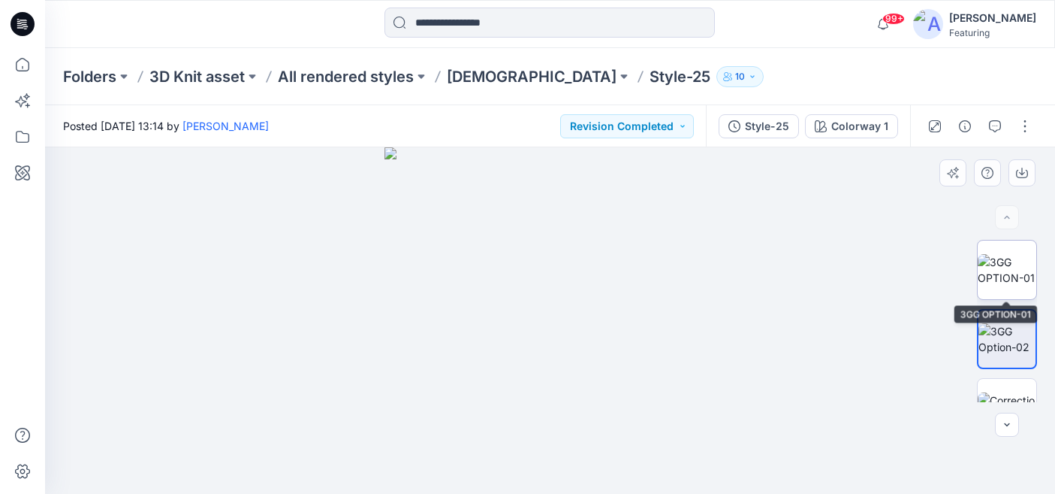
click at [1001, 277] on img at bounding box center [1007, 270] width 59 height 32
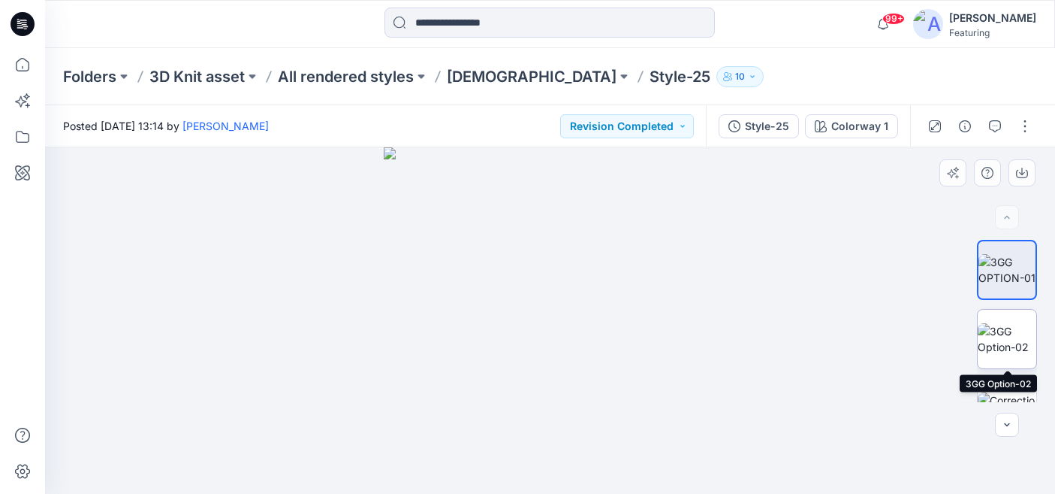
click at [1008, 336] on img at bounding box center [1007, 339] width 59 height 32
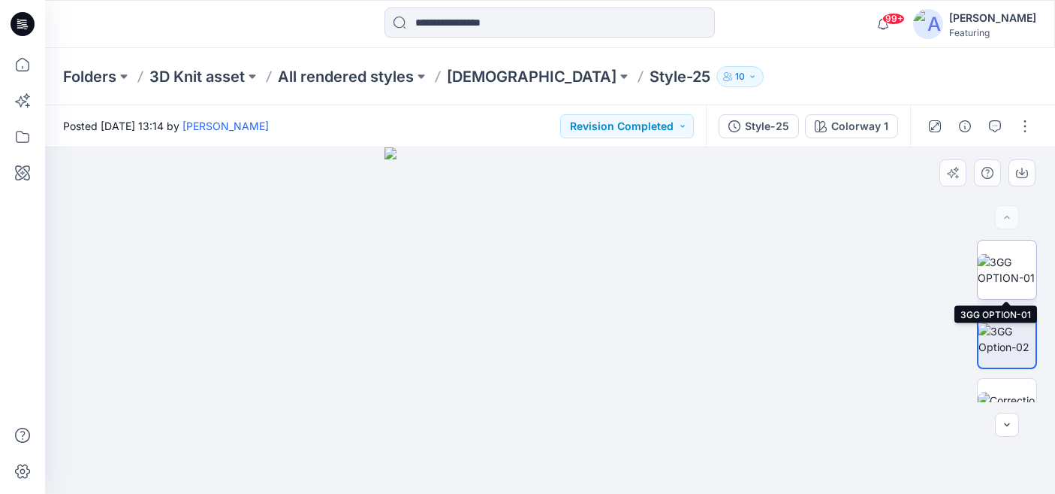
click at [1013, 285] on img at bounding box center [1007, 270] width 59 height 32
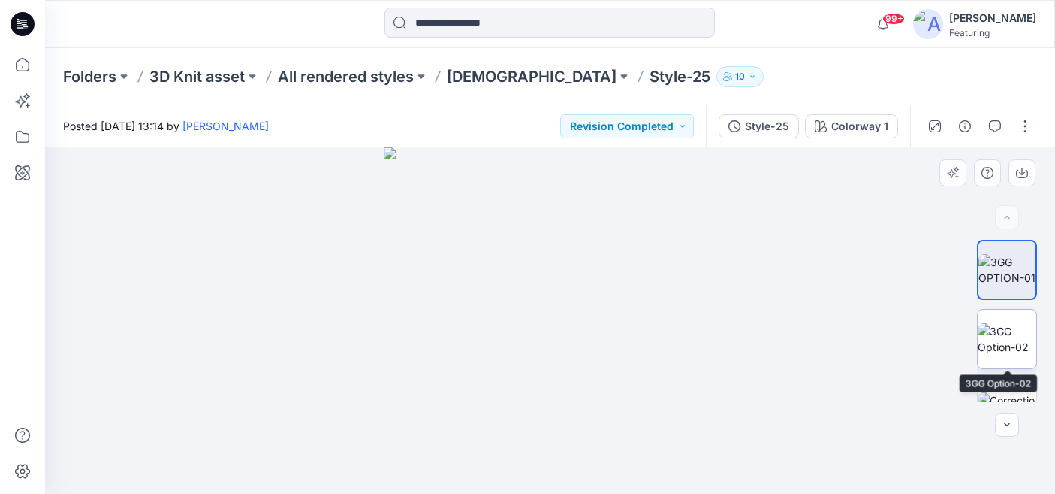
click at [1016, 330] on img at bounding box center [1007, 339] width 59 height 32
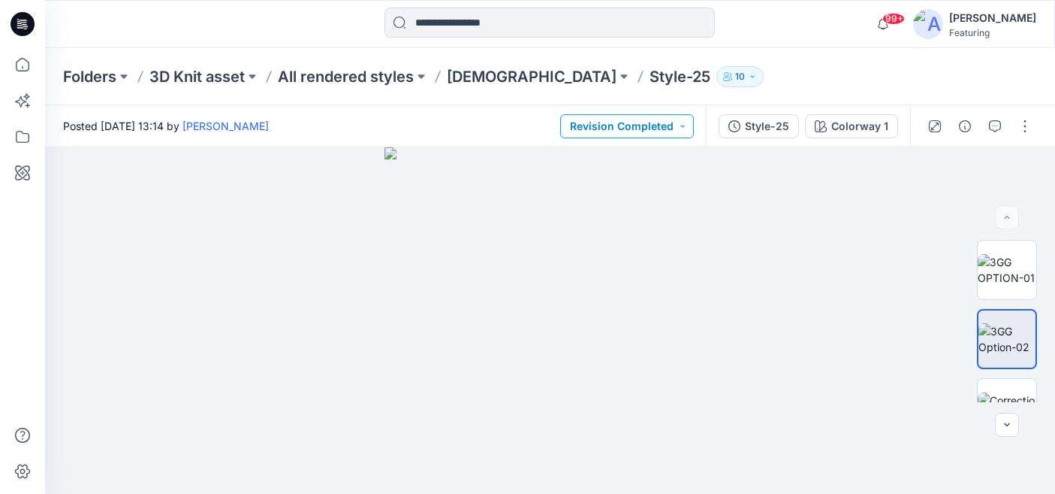
click at [658, 129] on button "Revision Completed" at bounding box center [627, 126] width 134 height 24
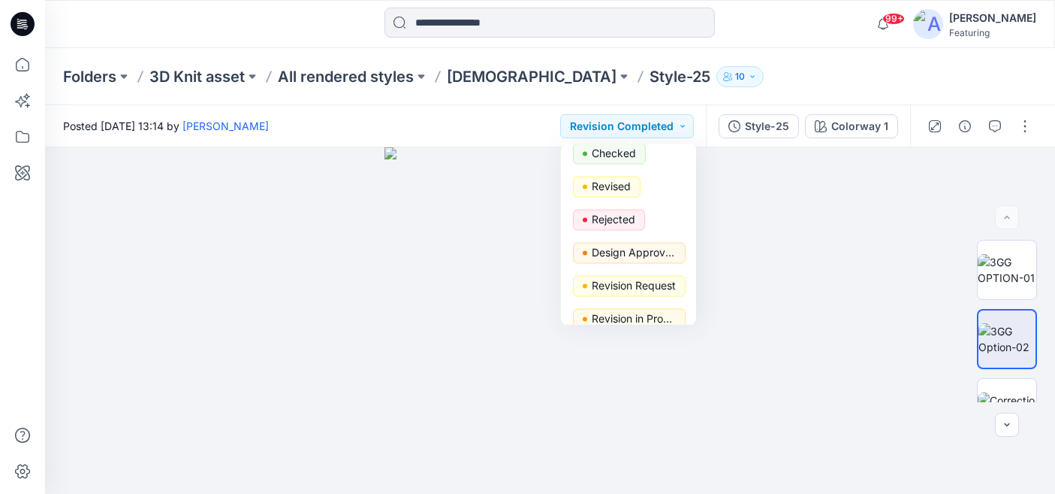
scroll to position [125, 0]
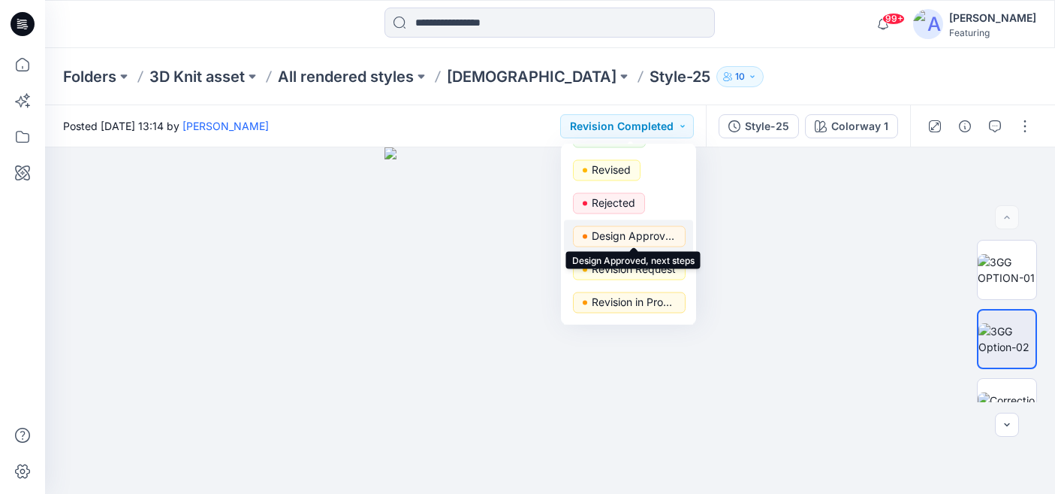
click at [637, 235] on p "Design Approved, next steps" at bounding box center [634, 236] width 84 height 20
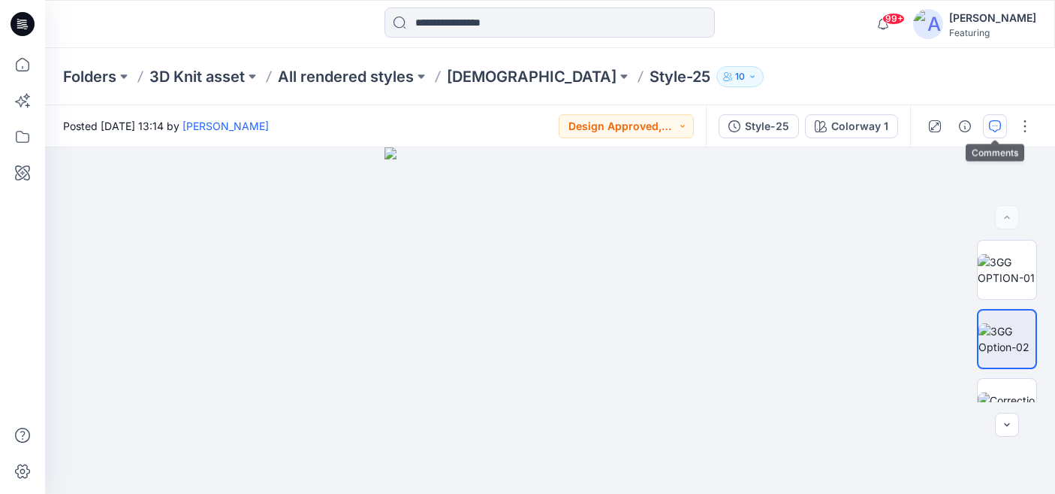
click at [994, 126] on icon "button" at bounding box center [995, 126] width 12 height 12
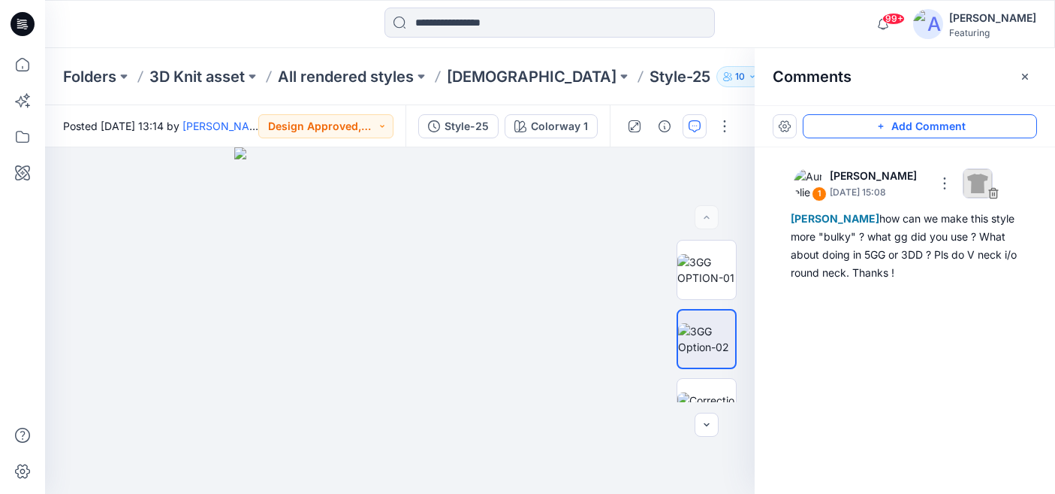
click at [911, 124] on button "Add Comment" at bounding box center [920, 126] width 234 height 24
click at [559, 201] on div "2" at bounding box center [400, 320] width 710 height 346
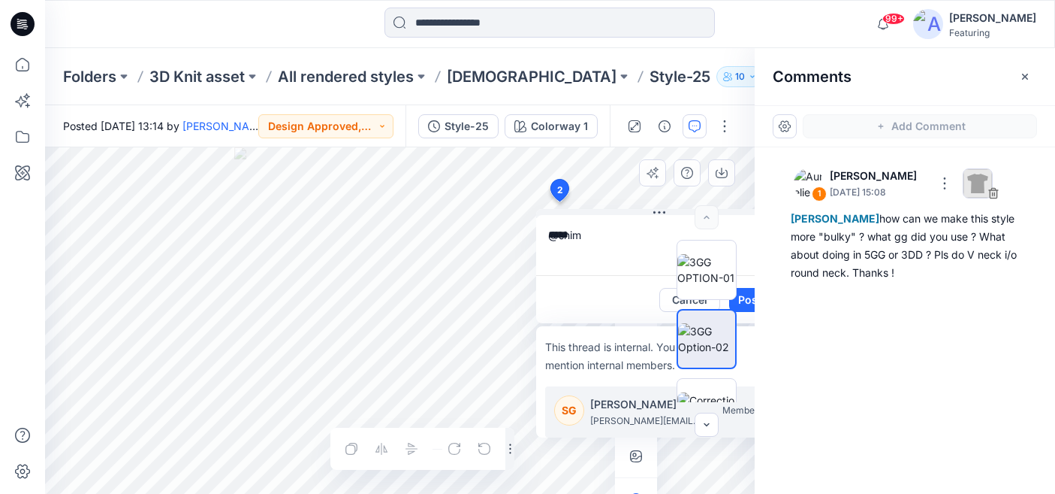
click at [615, 404] on p "[PERSON_NAME]" at bounding box center [646, 404] width 113 height 18
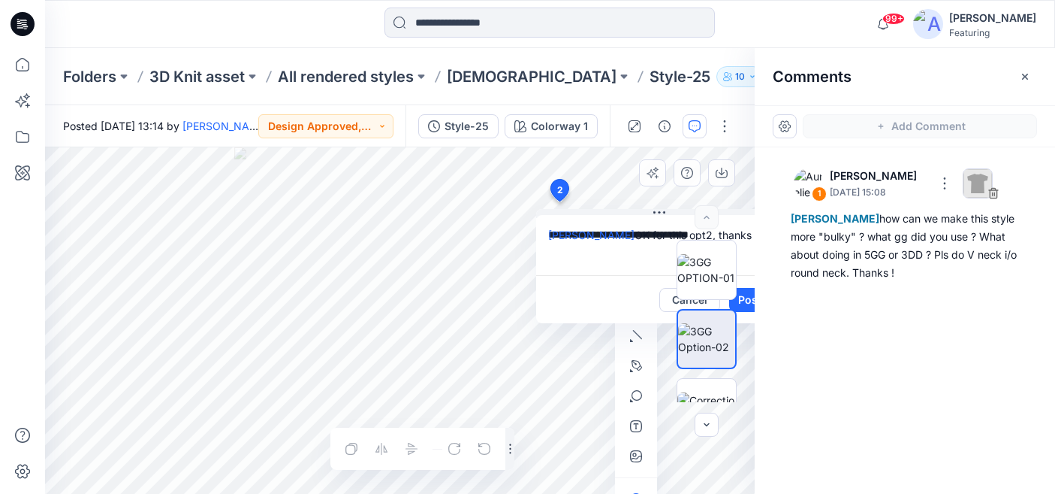
type textarea "**********"
click at [746, 300] on div at bounding box center [707, 321] width 96 height 162
click at [744, 306] on div at bounding box center [707, 321] width 96 height 162
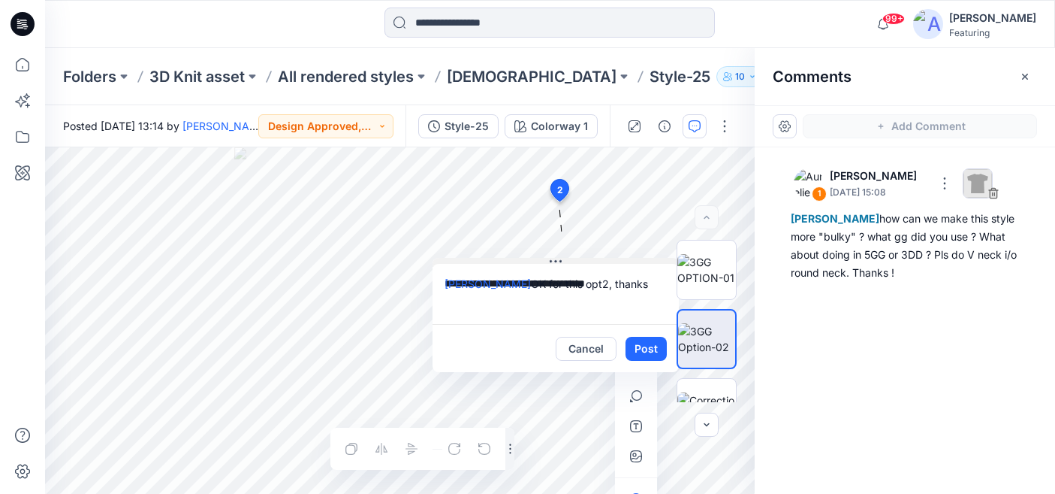
drag, startPoint x: 663, startPoint y: 208, endPoint x: 522, endPoint y: 276, distance: 155.9
click at [550, 267] on icon at bounding box center [556, 261] width 12 height 12
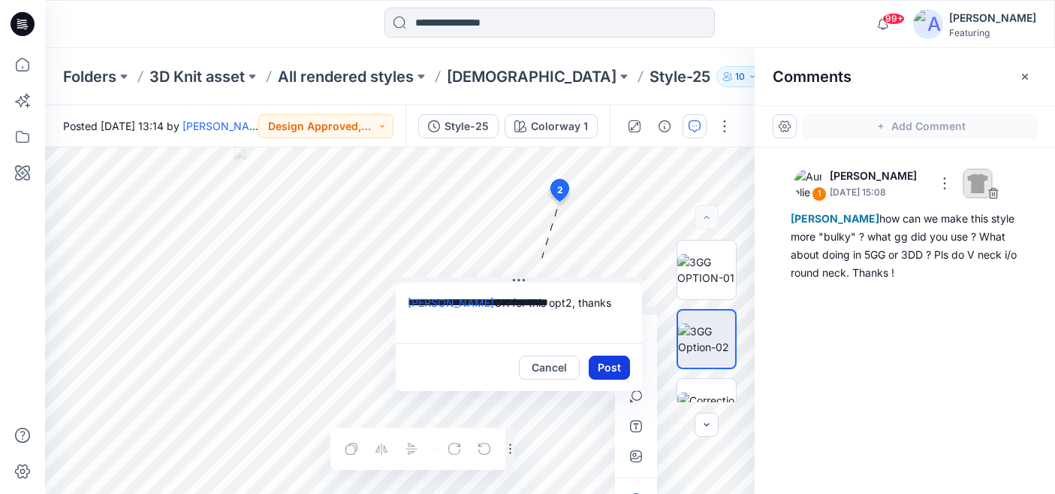
click at [612, 368] on button "Post" at bounding box center [609, 367] width 41 height 24
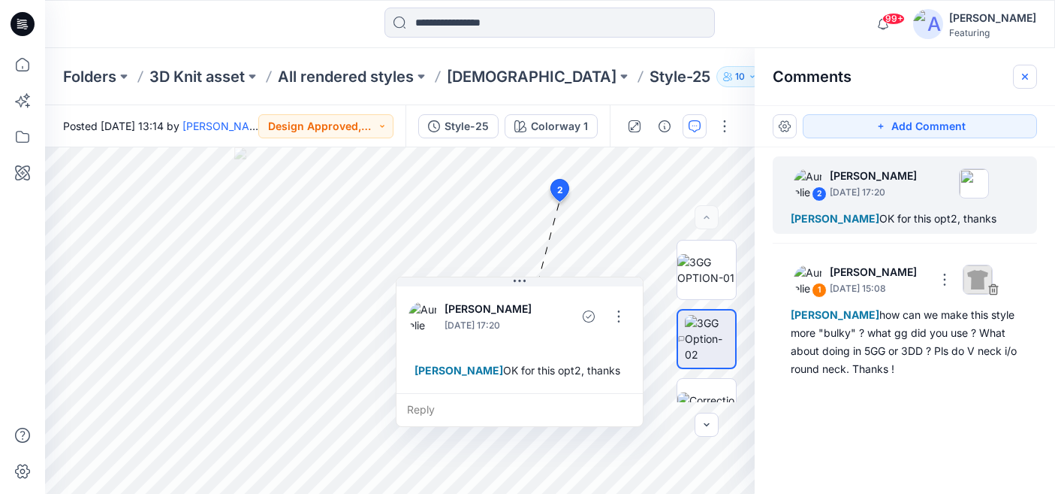
click at [1029, 74] on icon "button" at bounding box center [1025, 77] width 12 height 12
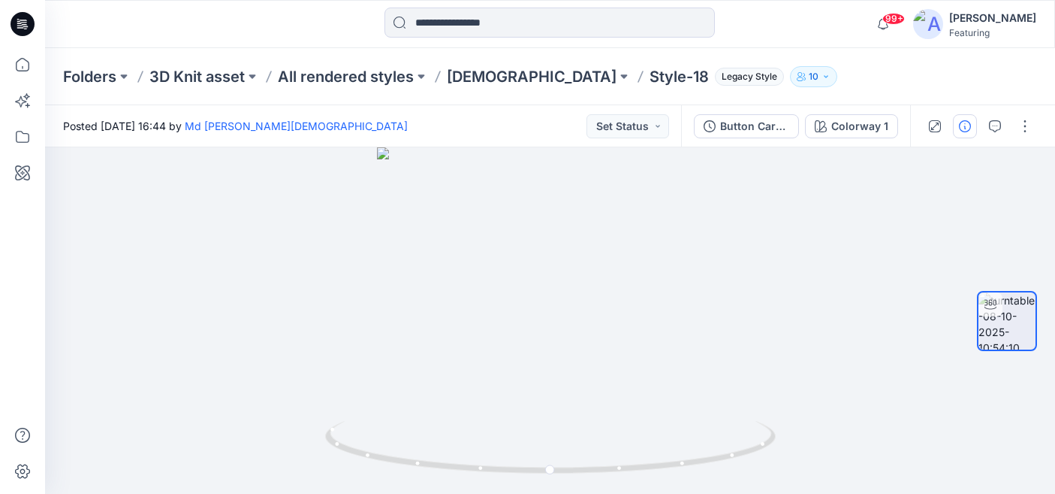
click at [960, 137] on button "button" at bounding box center [965, 126] width 24 height 24
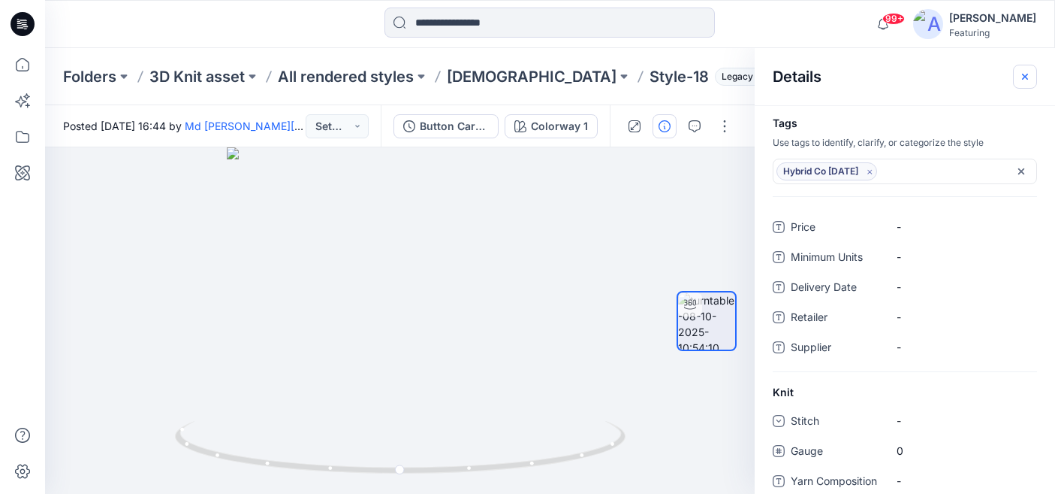
click at [1025, 74] on icon "button" at bounding box center [1025, 77] width 12 height 12
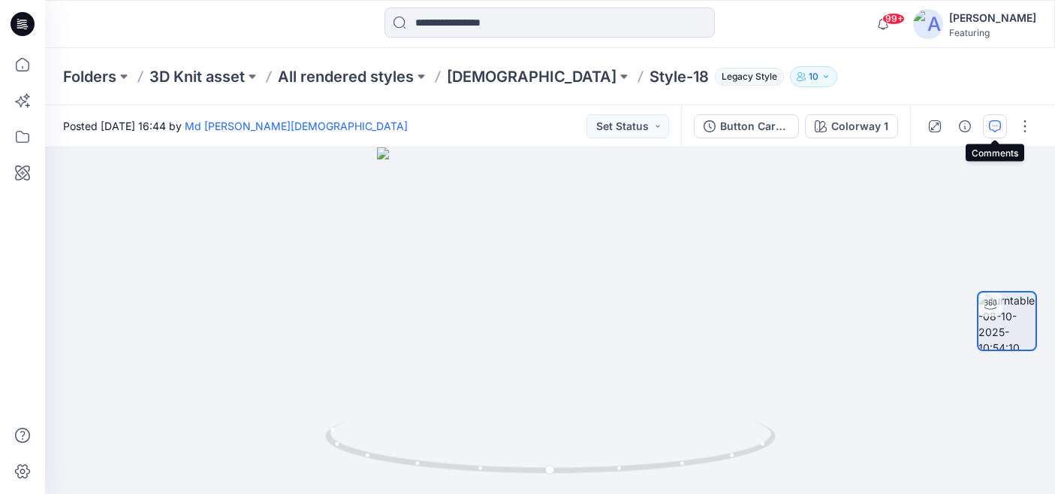
click at [998, 126] on icon "button" at bounding box center [995, 126] width 12 height 12
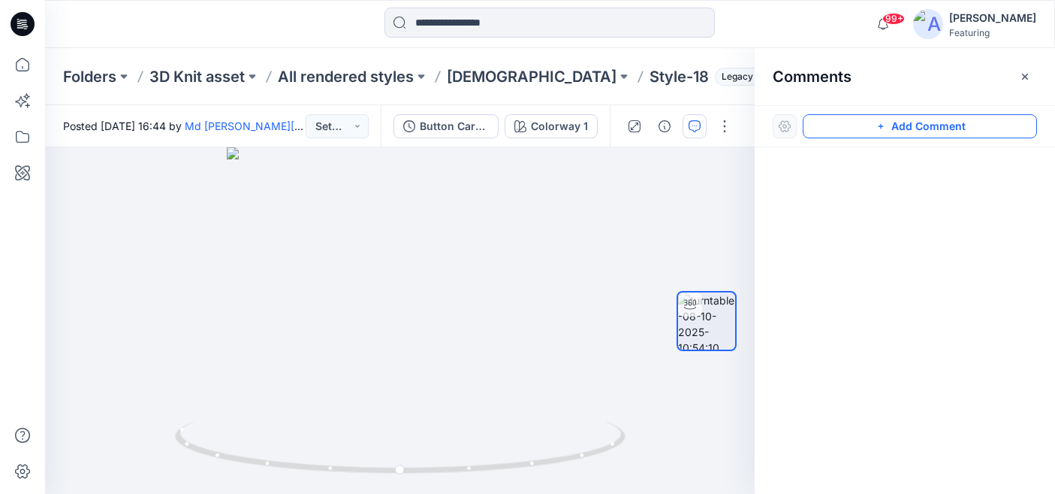
click at [944, 124] on button "Add Comment" at bounding box center [920, 126] width 234 height 24
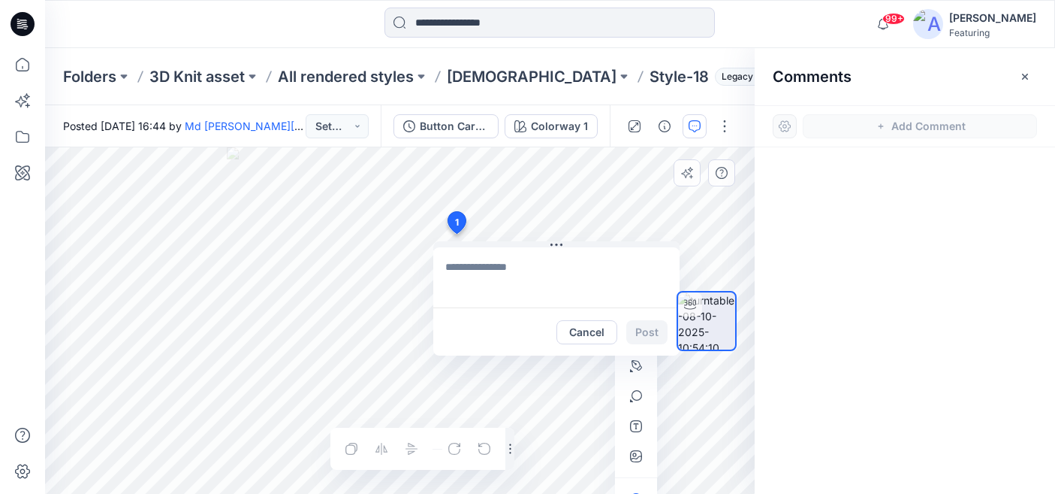
click at [456, 234] on div "1 Cancel Post Layer 1" at bounding box center [400, 320] width 710 height 346
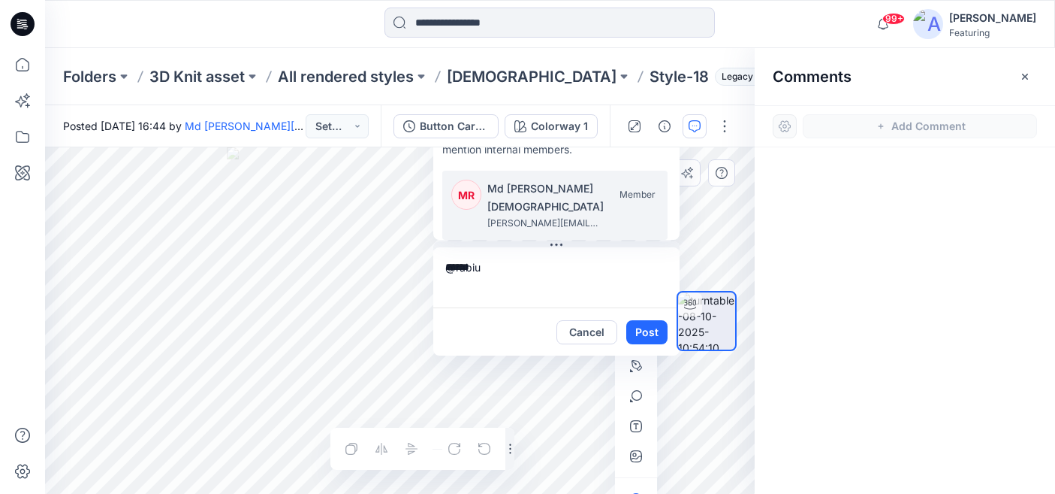
click at [528, 214] on p "Md Rabiul Islam" at bounding box center [577, 198] width 180 height 36
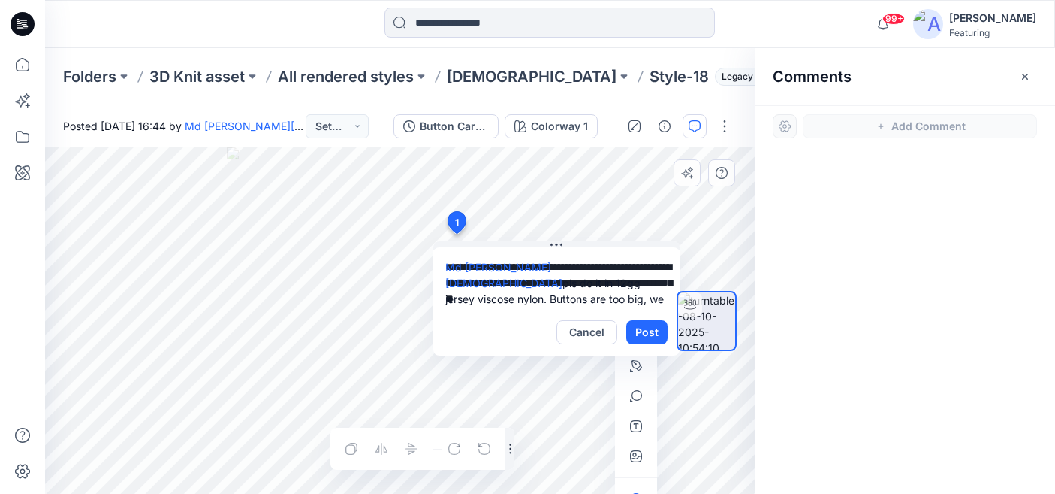
scroll to position [14, 0]
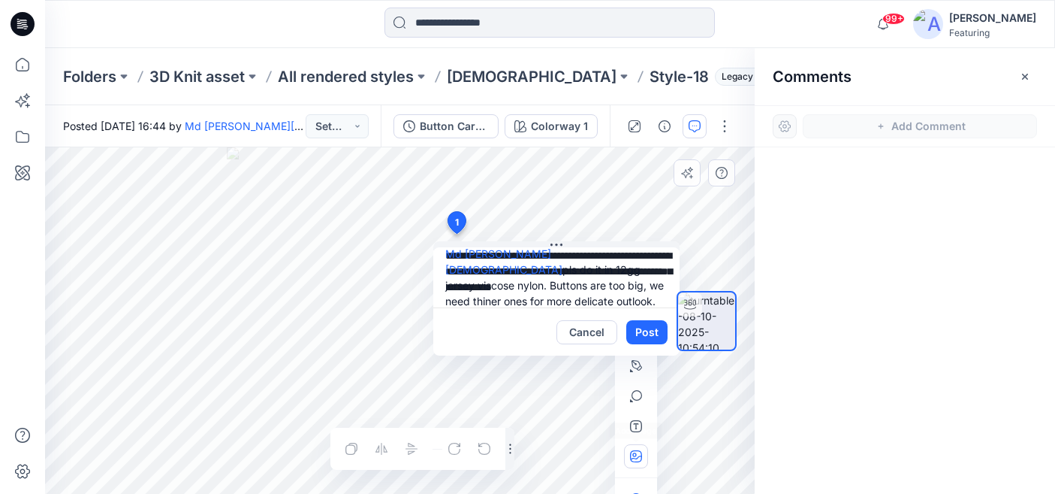
type textarea "**********"
click at [631, 453] on icon "button" at bounding box center [636, 456] width 12 height 12
type input"] "**********"
click at [485, 442] on div "Layer 1" at bounding box center [400, 320] width 710 height 346
click at [650, 331] on button "Post" at bounding box center [646, 332] width 41 height 24
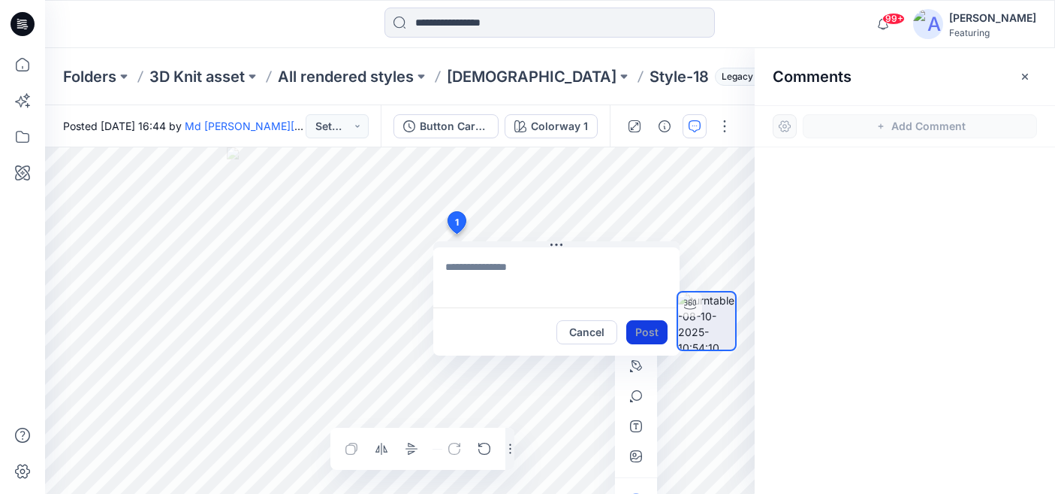
scroll to position [0, 0]
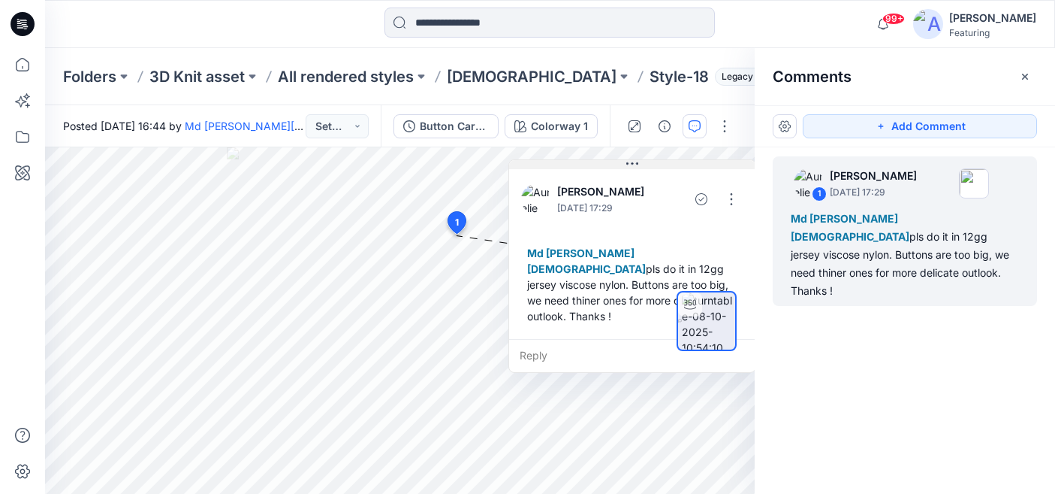
drag, startPoint x: 554, startPoint y: 246, endPoint x: 637, endPoint y: 163, distance: 117.4
click at [637, 163] on icon at bounding box center [632, 164] width 12 height 12
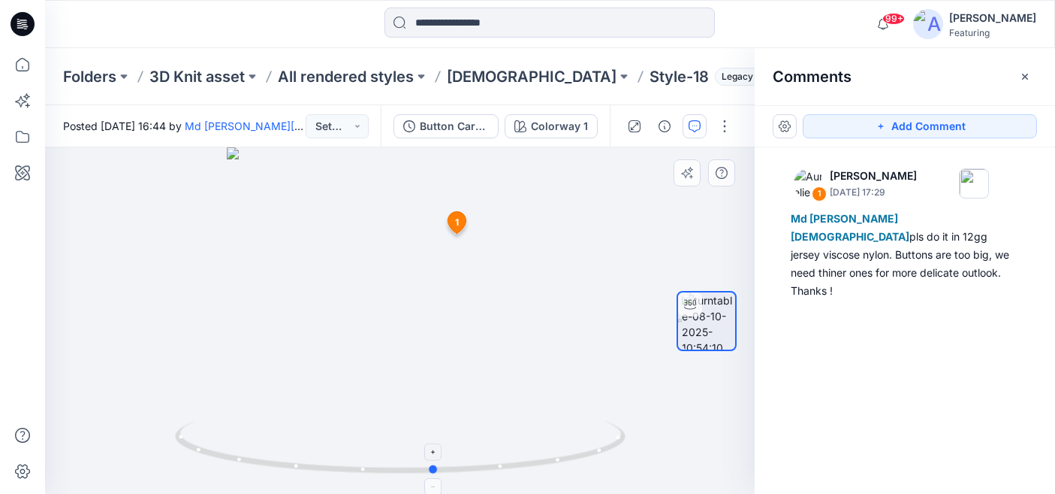
drag, startPoint x: 551, startPoint y: 463, endPoint x: 586, endPoint y: 431, distance: 47.3
click at [586, 431] on icon at bounding box center [402, 449] width 454 height 56
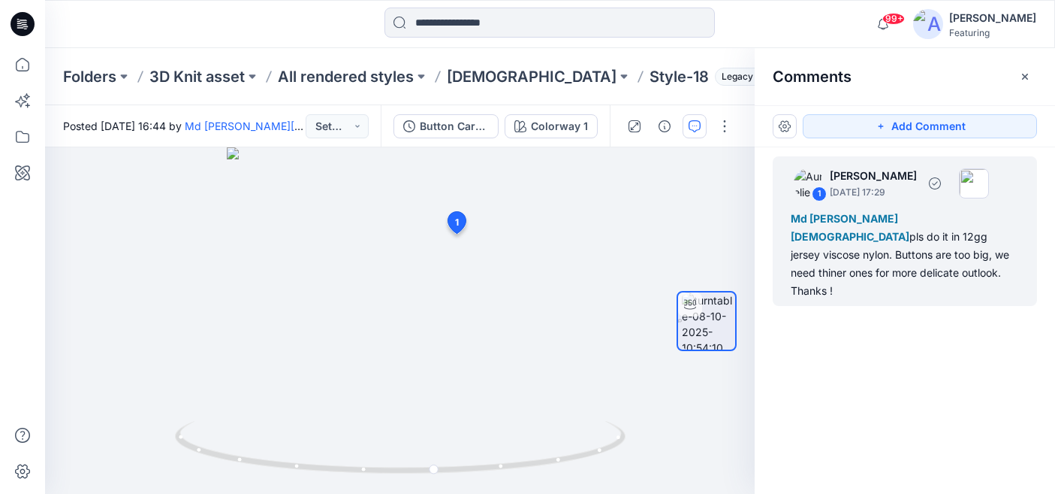
click at [916, 192] on p "October 13, 2025 17:29" at bounding box center [873, 192] width 87 height 15
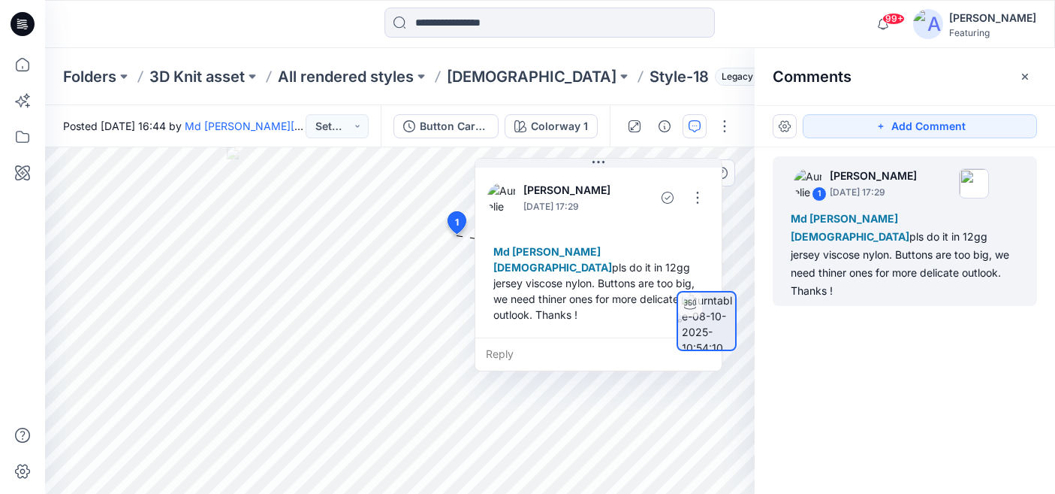
drag, startPoint x: 592, startPoint y: 265, endPoint x: 633, endPoint y: 183, distance: 91.7
click at [633, 183] on div at bounding box center [636, 197] width 27 height 41
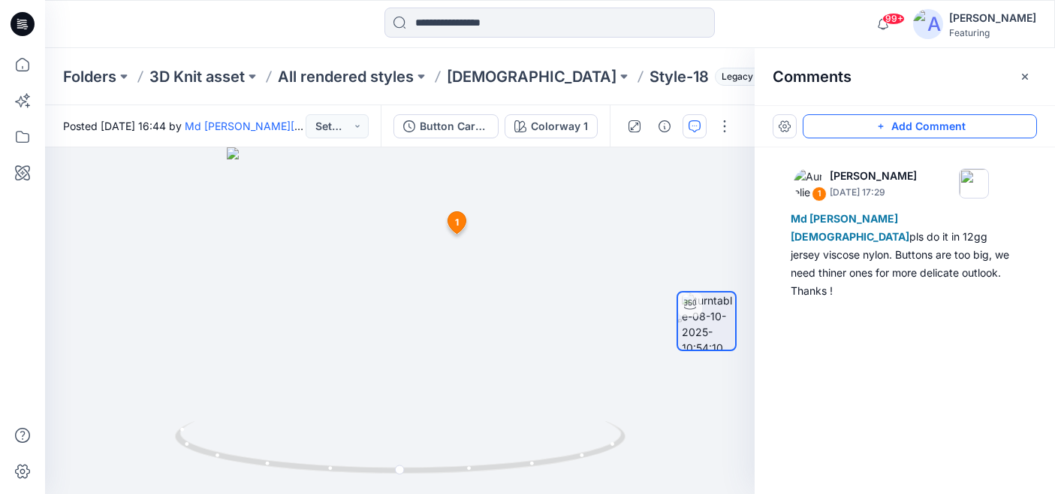
click at [894, 129] on button "Add Comment" at bounding box center [920, 126] width 234 height 24
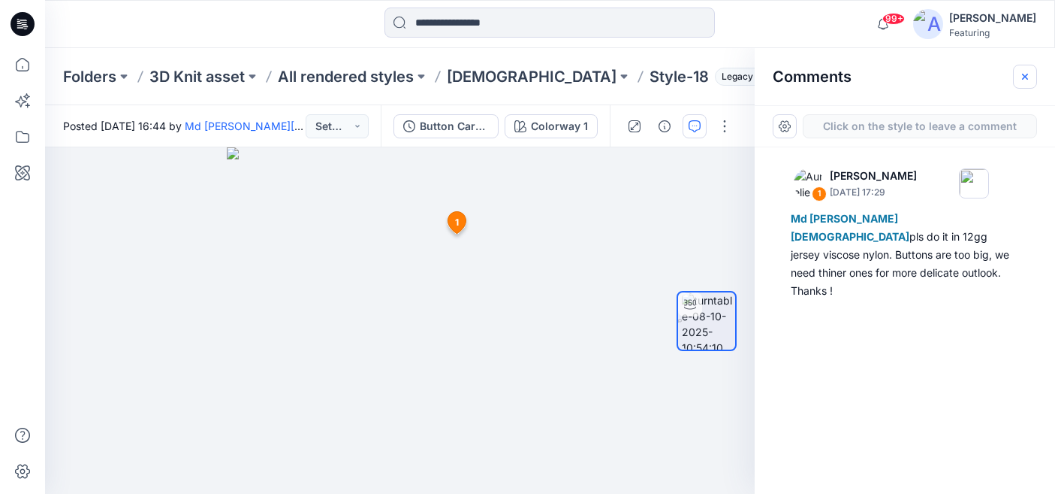
click at [1027, 81] on icon "button" at bounding box center [1025, 77] width 12 height 12
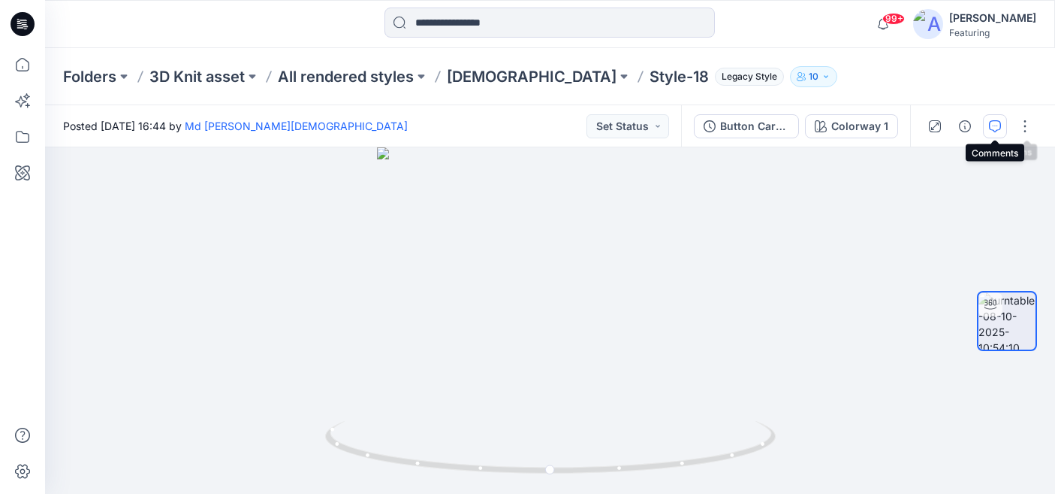
click at [991, 129] on icon "button" at bounding box center [995, 126] width 12 height 12
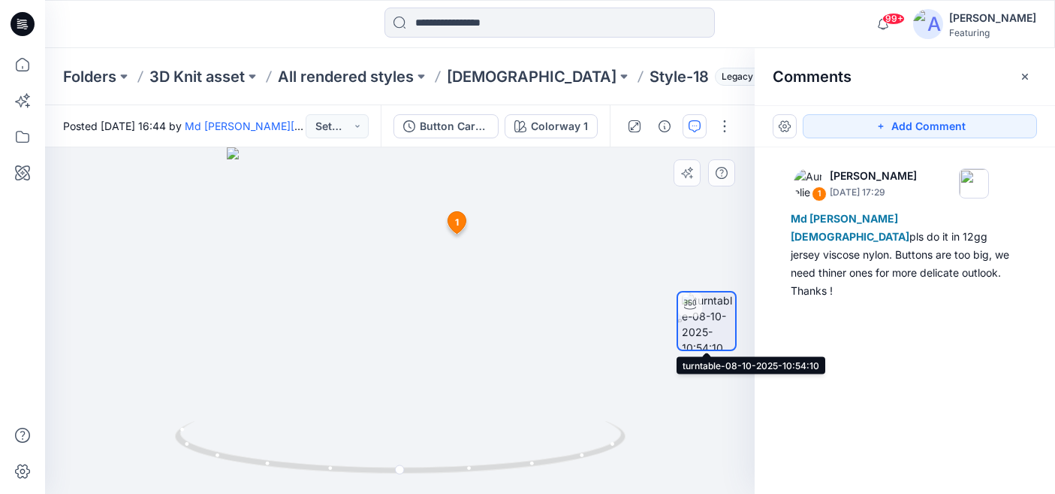
click at [711, 327] on img at bounding box center [708, 320] width 53 height 57
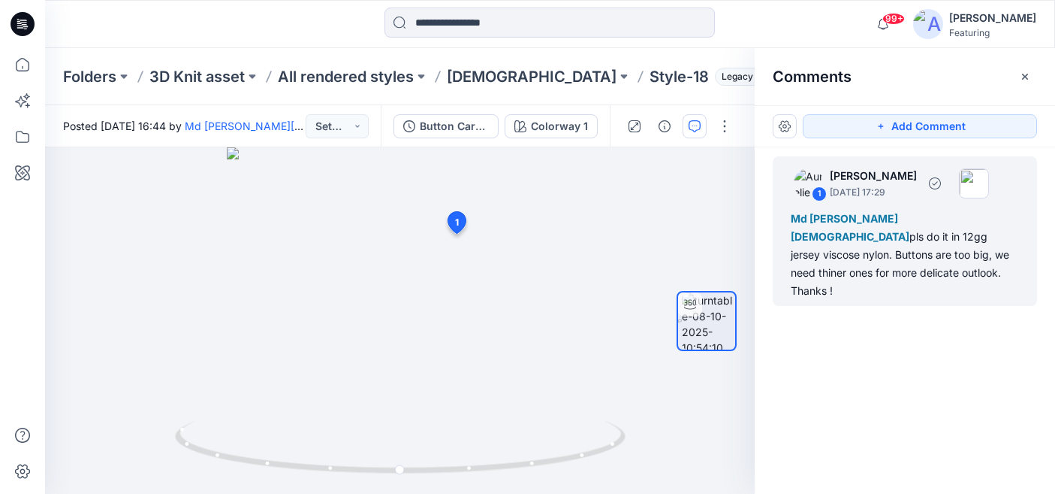
click at [892, 213] on div "Md Rabiul Islam pls do it in 12gg jersey viscose nylon. Buttons are too big, we…" at bounding box center [905, 255] width 228 height 90
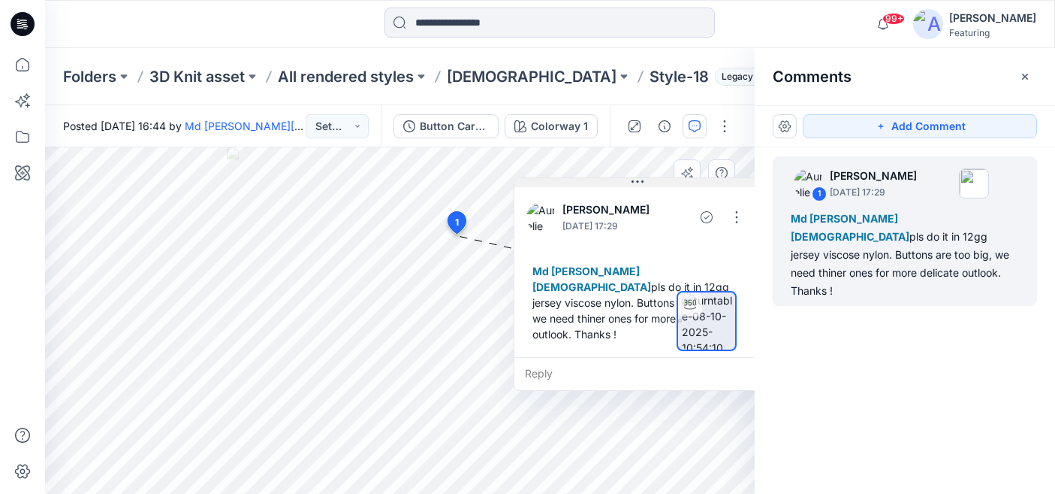
drag, startPoint x: 571, startPoint y: 247, endPoint x: 656, endPoint y: 182, distance: 107.7
click at [656, 182] on button at bounding box center [638, 182] width 246 height 9
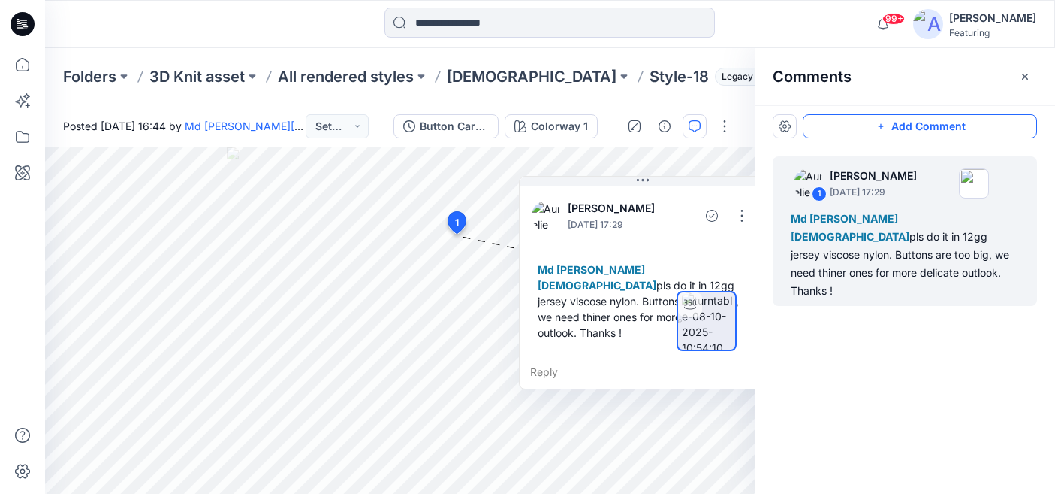
click at [944, 125] on button "Add Comment" at bounding box center [920, 126] width 234 height 24
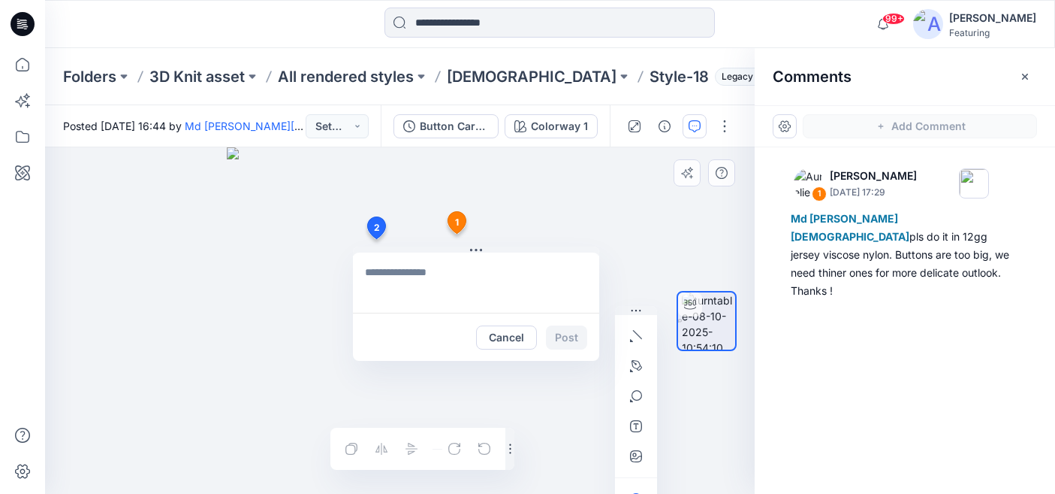
click at [376, 239] on div "2 Cancel Post 1 Aurelie Rob October 13, 2025 17:29 Md Rabiul Islam pls do it in…" at bounding box center [400, 320] width 710 height 346
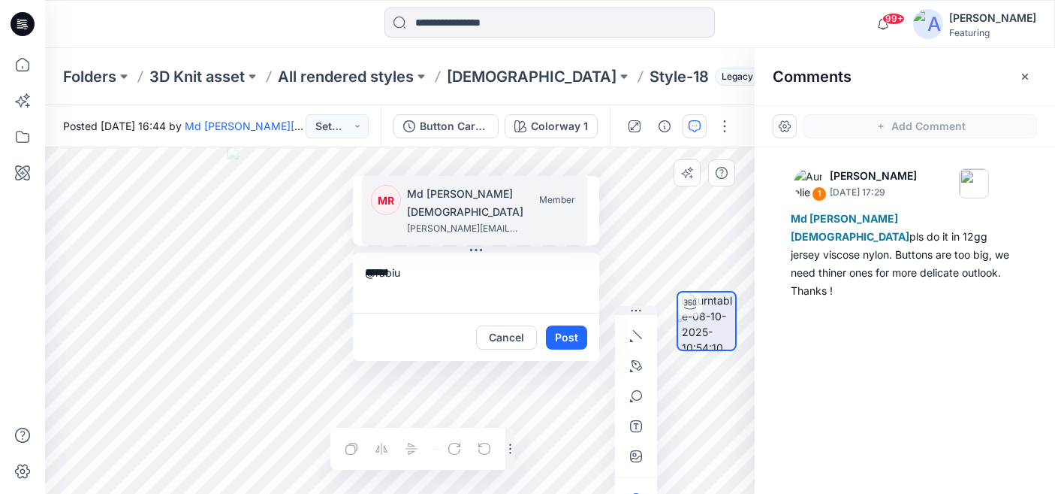
click at [440, 219] on p "Md [PERSON_NAME][DEMOGRAPHIC_DATA]" at bounding box center [497, 203] width 180 height 36
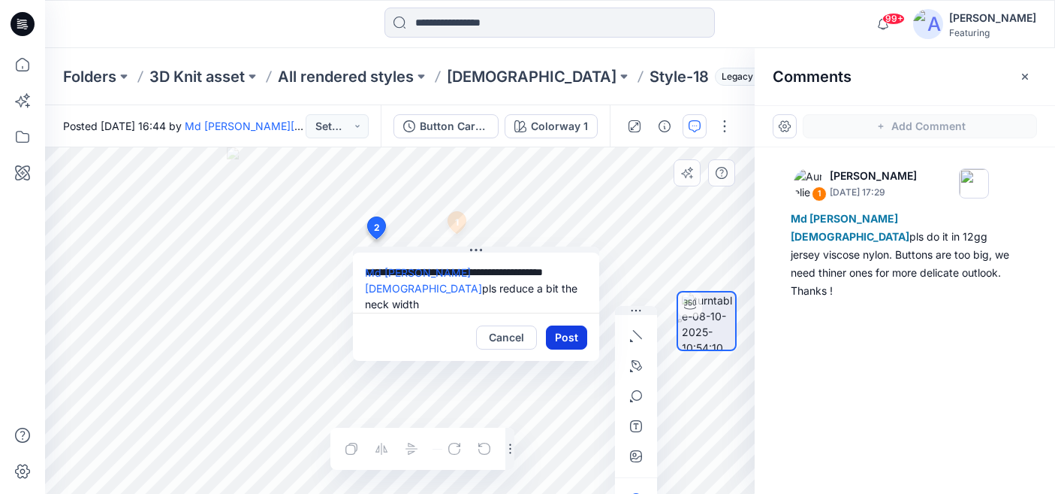
type textarea "**********"
click at [568, 334] on button "Post" at bounding box center [566, 337] width 41 height 24
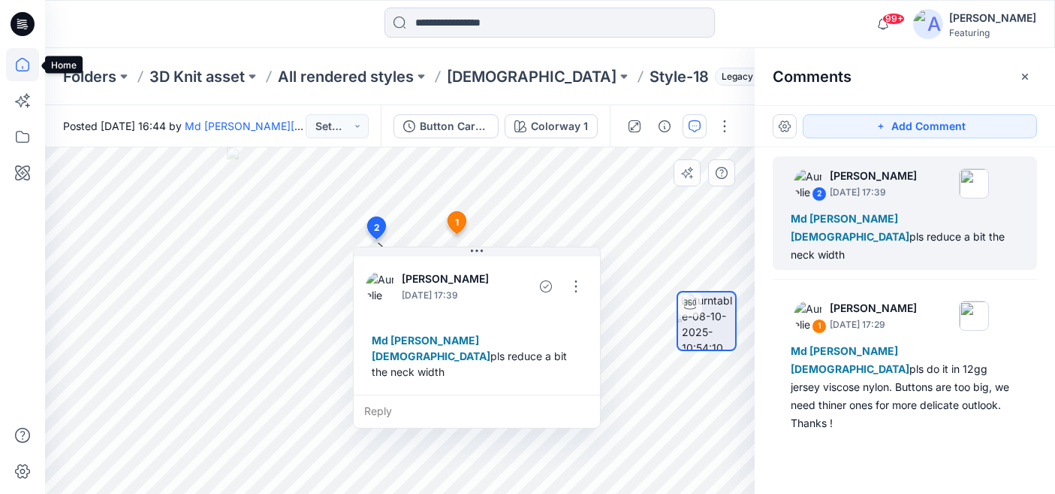
click at [23, 60] on icon at bounding box center [22, 64] width 33 height 33
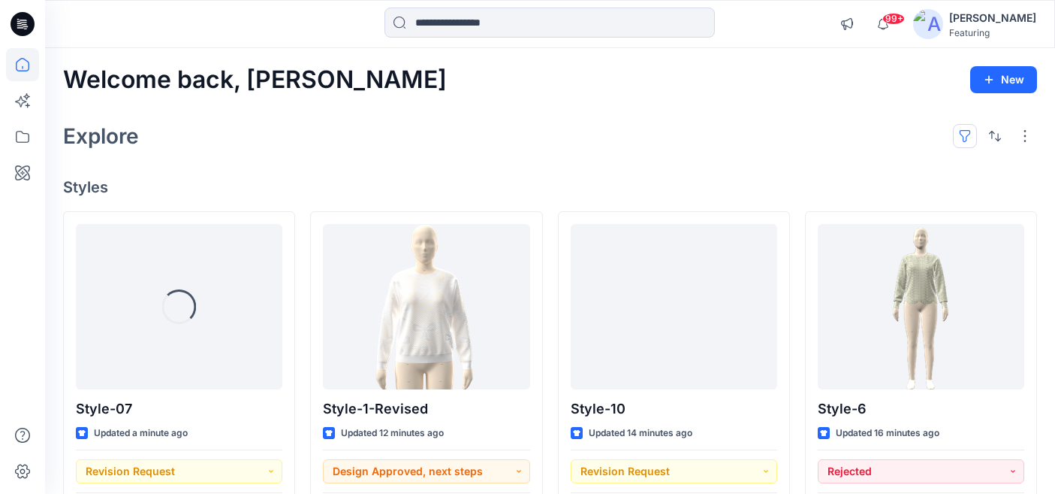
click at [967, 131] on button "button" at bounding box center [965, 136] width 24 height 24
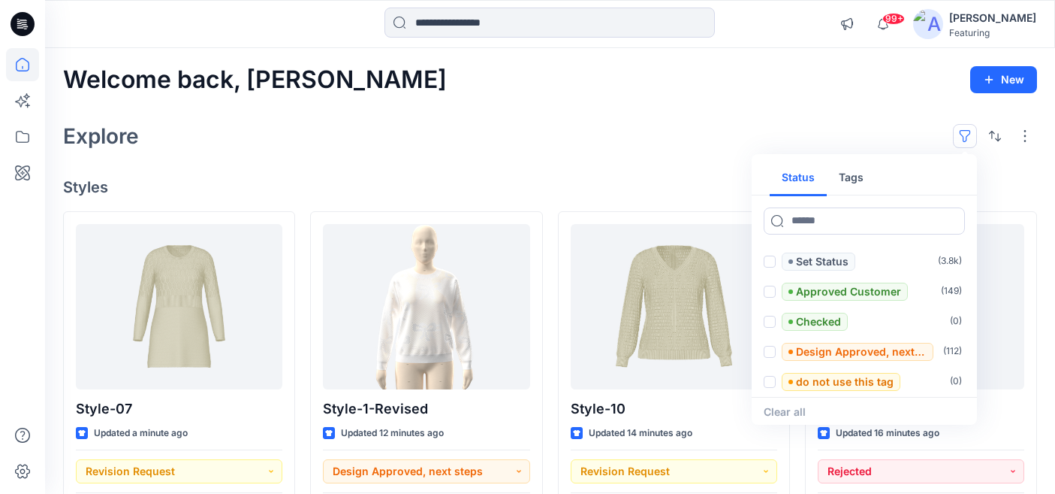
click at [852, 181] on button "Tags" at bounding box center [851, 178] width 49 height 36
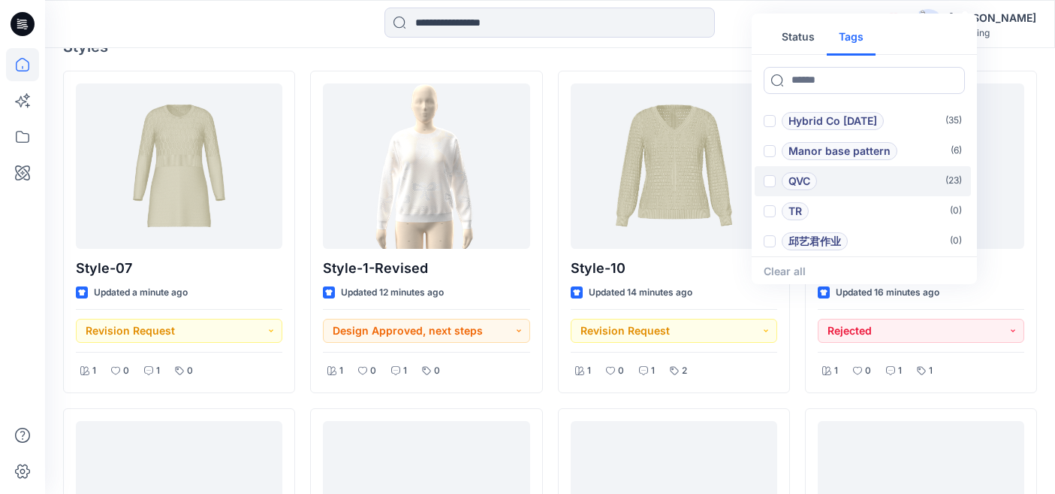
scroll to position [138, 0]
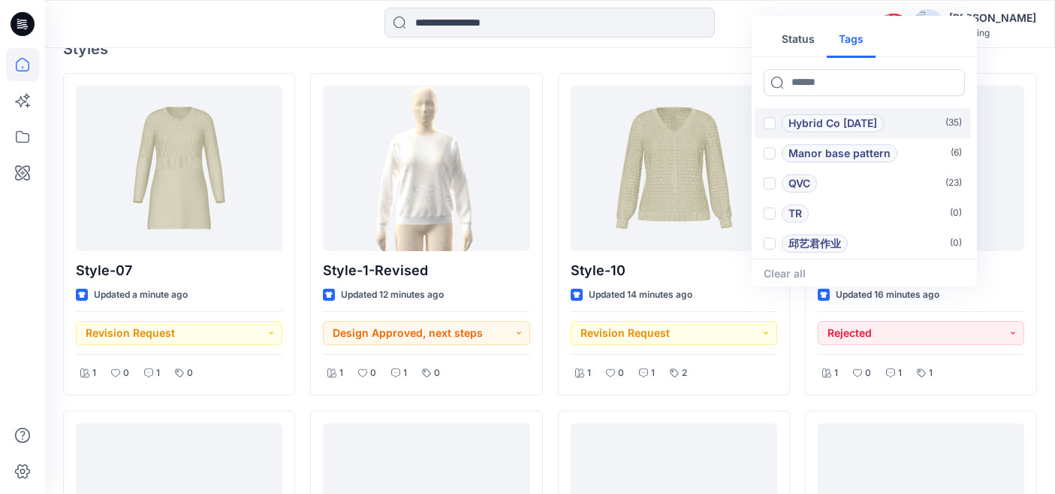
click at [827, 122] on p "Hybrid Co Oct25" at bounding box center [833, 123] width 89 height 18
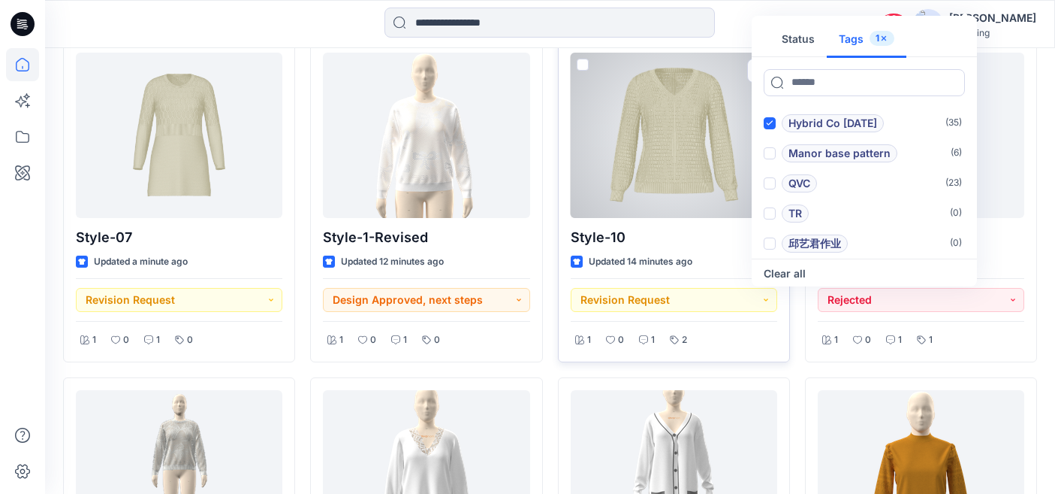
scroll to position [0, 0]
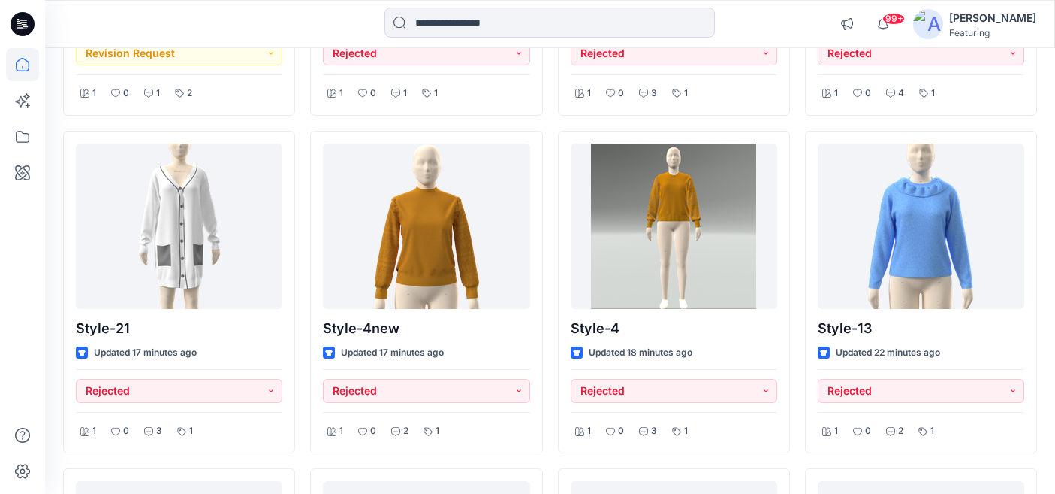
scroll to position [402, 0]
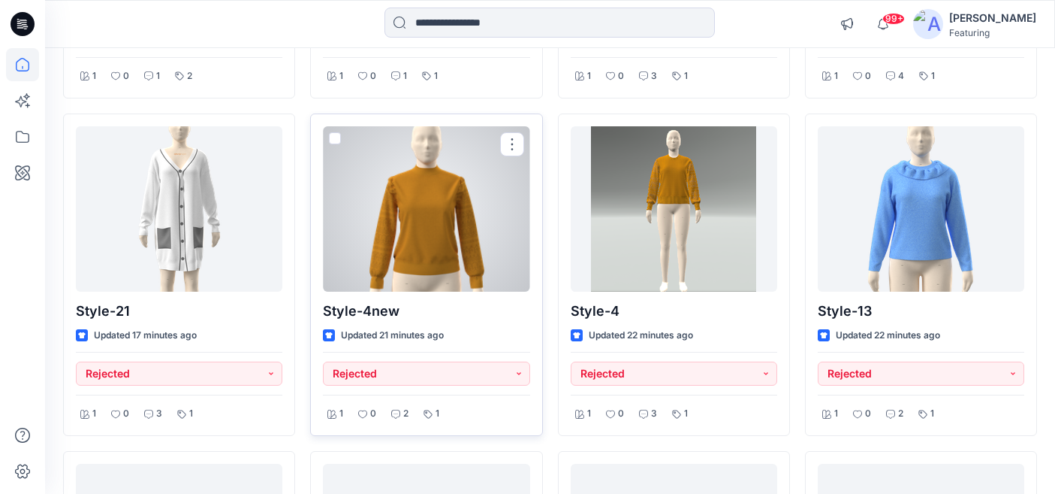
click at [436, 216] on div at bounding box center [426, 208] width 207 height 165
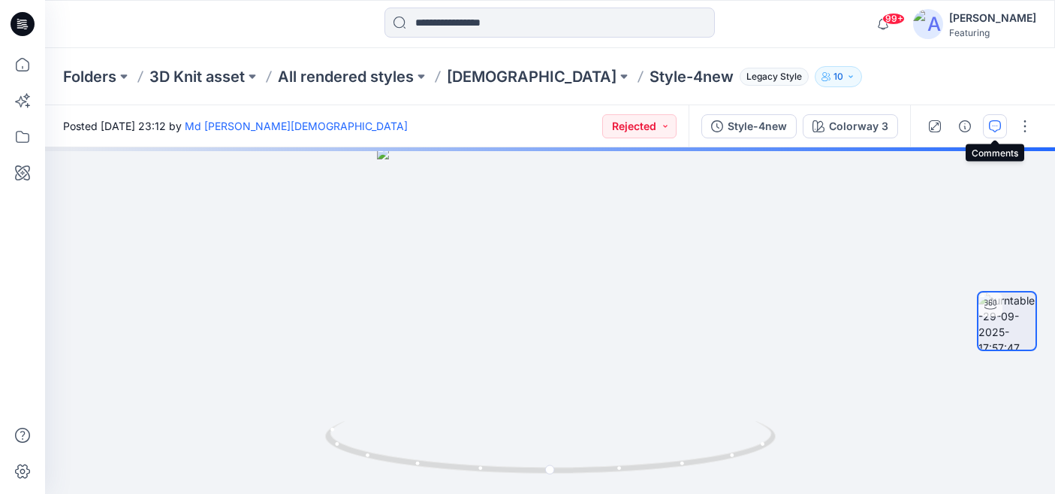
click at [1002, 125] on button "button" at bounding box center [995, 126] width 24 height 24
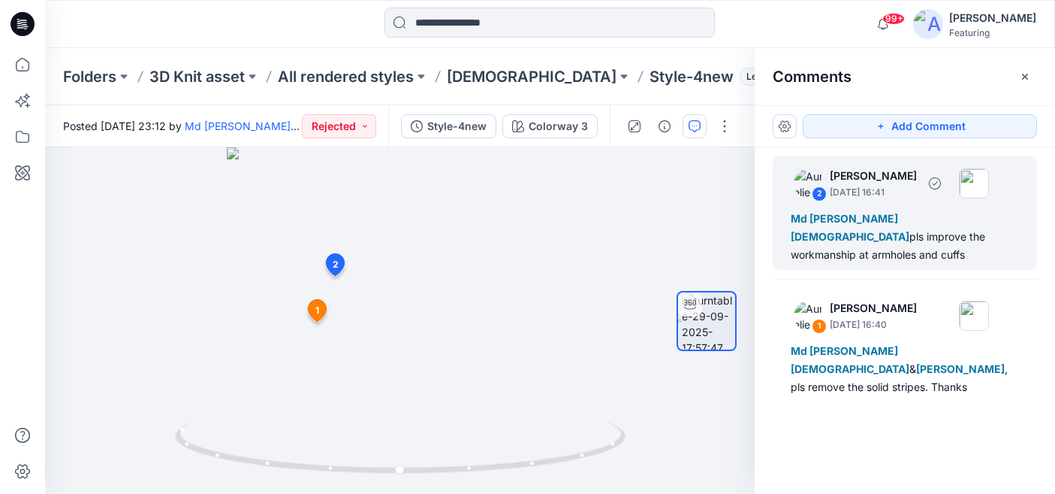
click at [881, 225] on div "Md Rabiul Islam pls improve the workmanship at armholes and cuffs" at bounding box center [905, 237] width 228 height 54
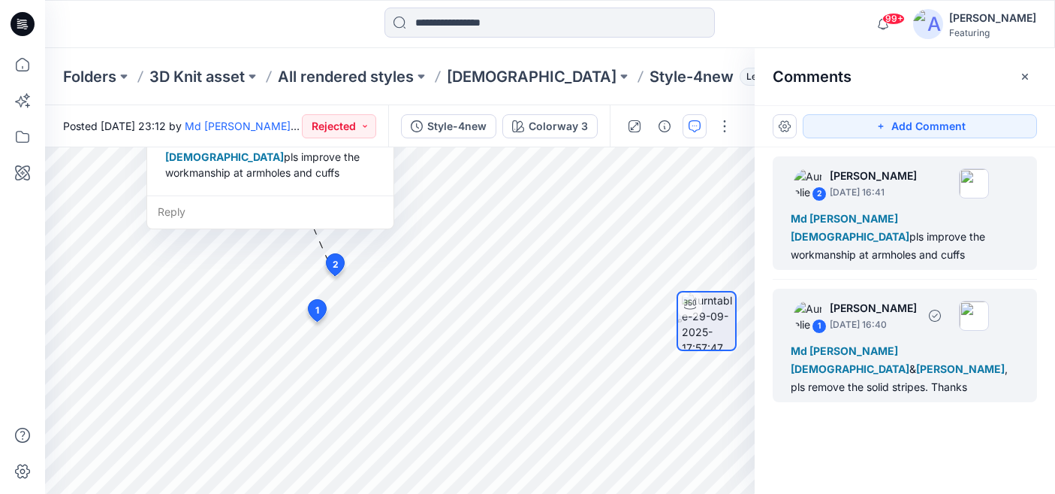
click at [841, 317] on p "October 06, 2025 16:40" at bounding box center [873, 324] width 87 height 15
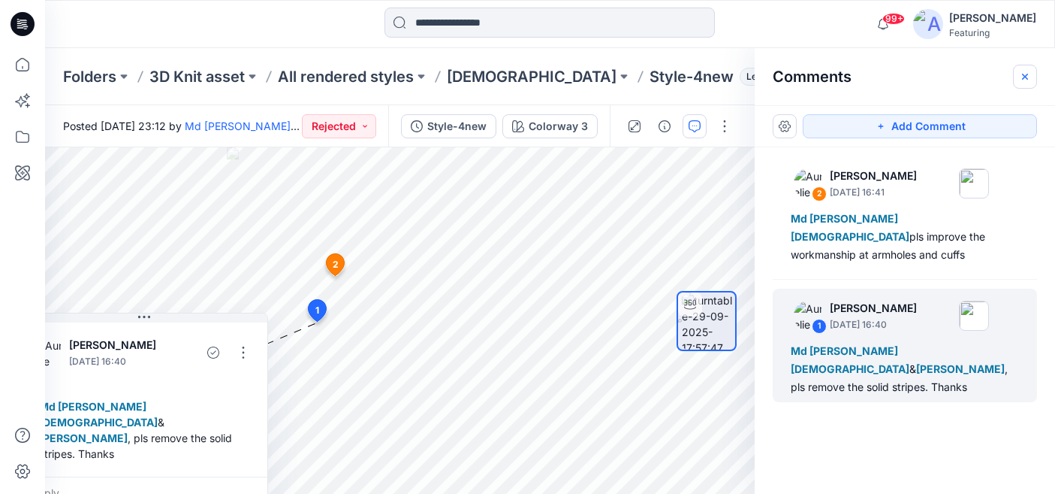
click at [1025, 75] on icon "button" at bounding box center [1025, 76] width 6 height 6
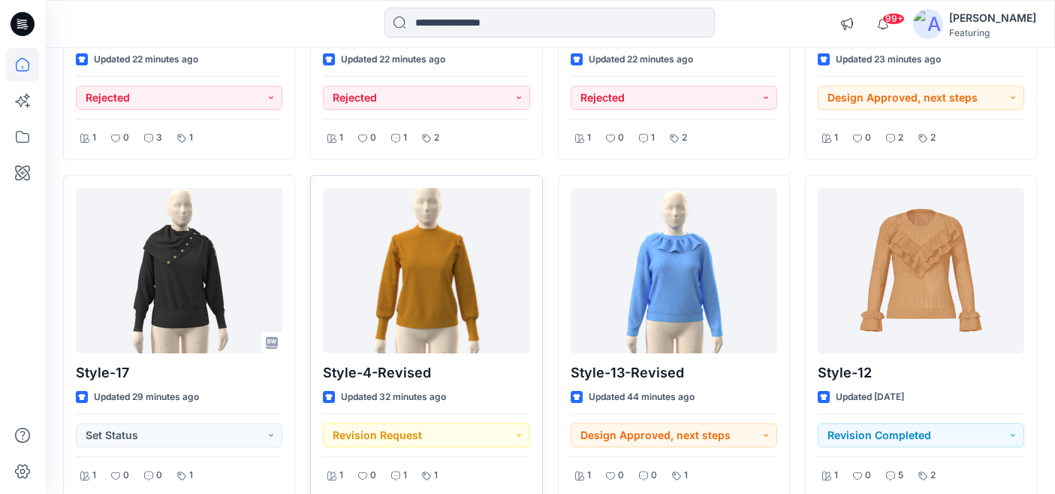
scroll to position [1032, 0]
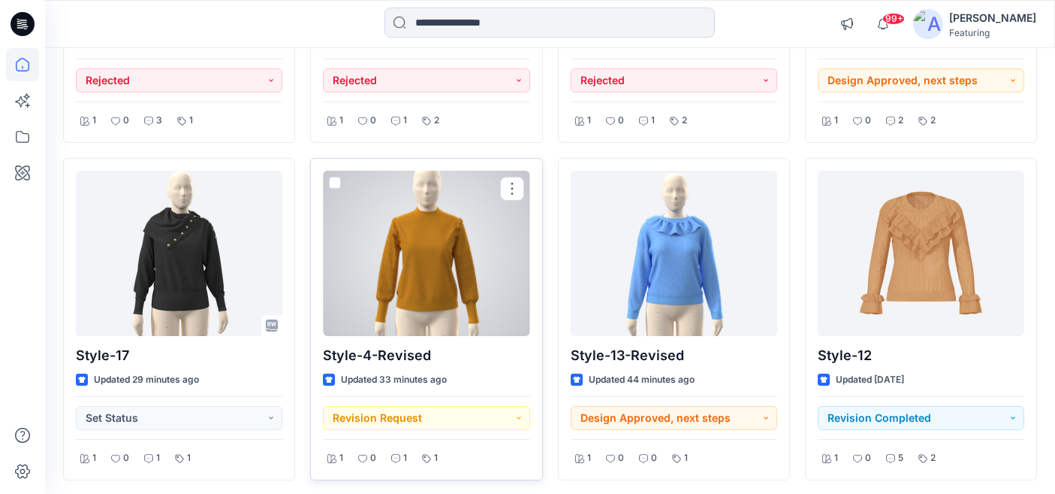
click at [418, 286] on div at bounding box center [426, 253] width 207 height 165
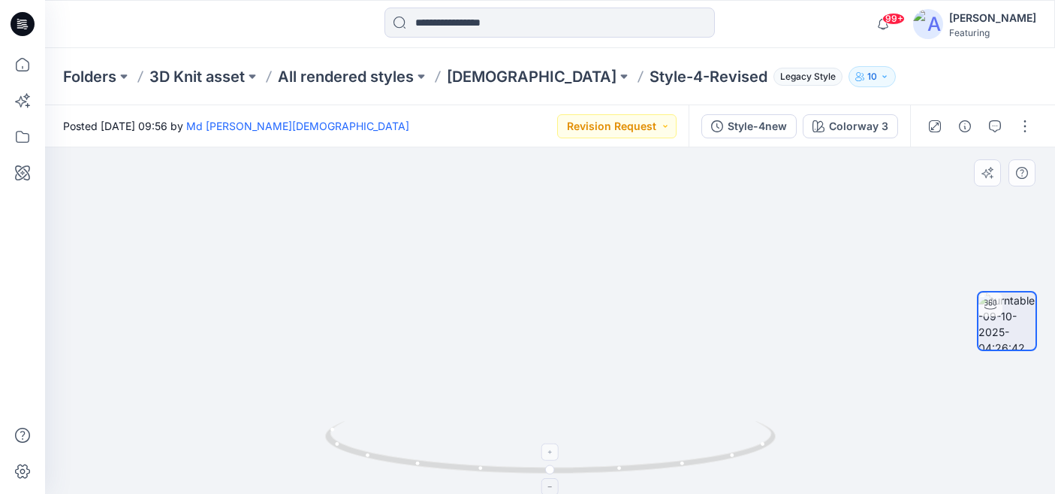
drag, startPoint x: 849, startPoint y: 260, endPoint x: 611, endPoint y: 442, distance: 299.0
click at [611, 442] on div at bounding box center [550, 320] width 1010 height 346
drag, startPoint x: 624, startPoint y: 475, endPoint x: 718, endPoint y: 430, distance: 104.1
click at [718, 430] on icon at bounding box center [552, 449] width 454 height 56
drag, startPoint x: 644, startPoint y: 466, endPoint x: 596, endPoint y: 465, distance: 47.3
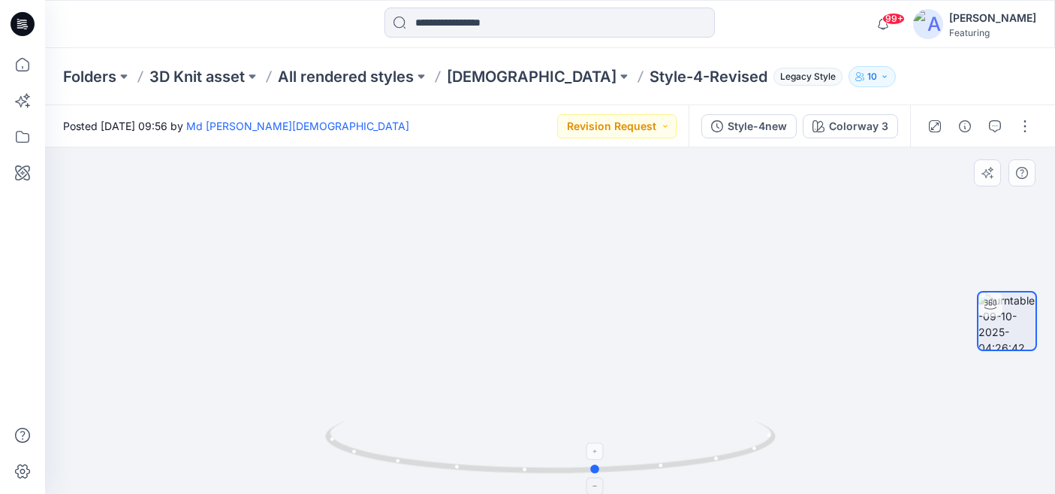
click at [596, 465] on circle at bounding box center [595, 468] width 9 height 9
drag, startPoint x: 594, startPoint y: 469, endPoint x: 500, endPoint y: 463, distance: 94.8
click at [500, 463] on icon at bounding box center [552, 449] width 454 height 56
drag, startPoint x: 503, startPoint y: 471, endPoint x: 608, endPoint y: 428, distance: 112.8
click at [608, 428] on icon at bounding box center [552, 449] width 454 height 56
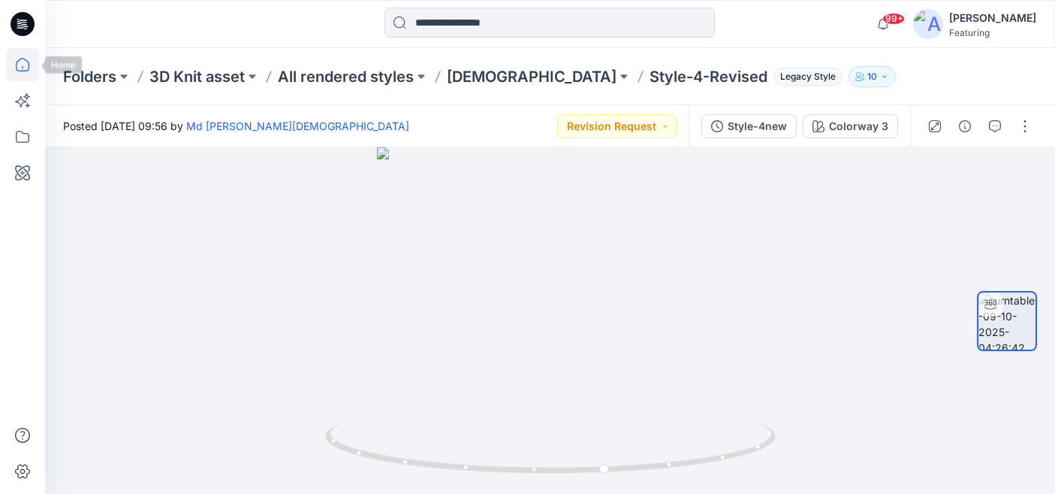
click at [13, 61] on icon at bounding box center [22, 64] width 33 height 33
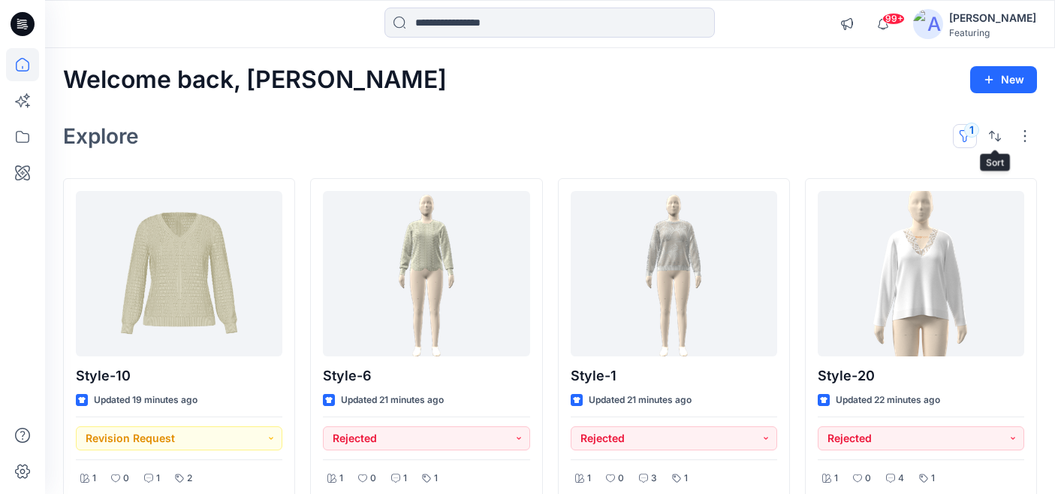
click at [970, 131] on button "1" at bounding box center [965, 136] width 24 height 24
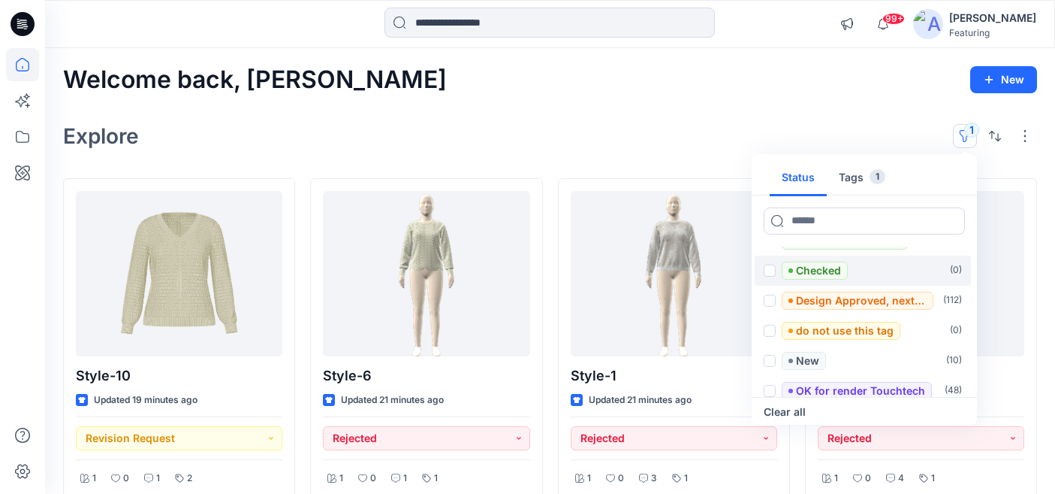
scroll to position [60, 0]
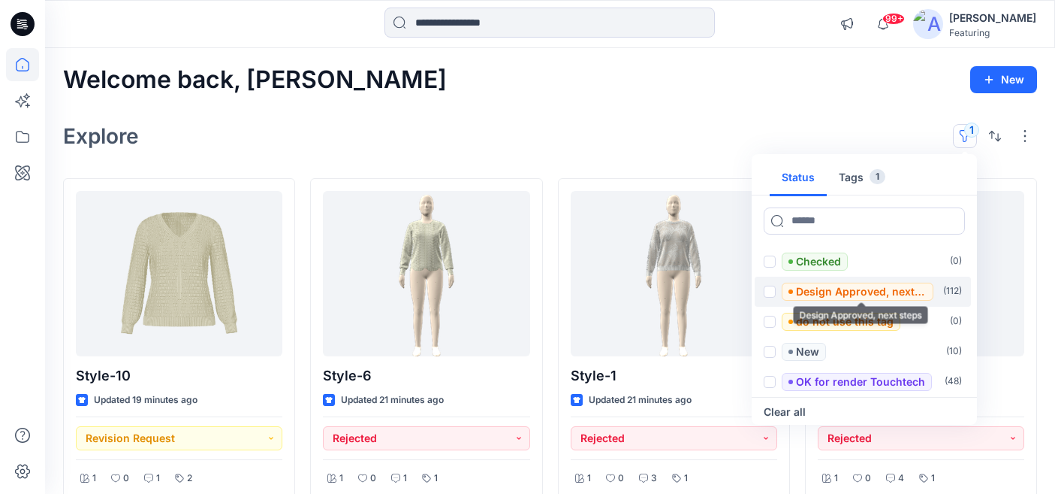
click at [838, 294] on p "Design Approved, next steps" at bounding box center [861, 291] width 131 height 18
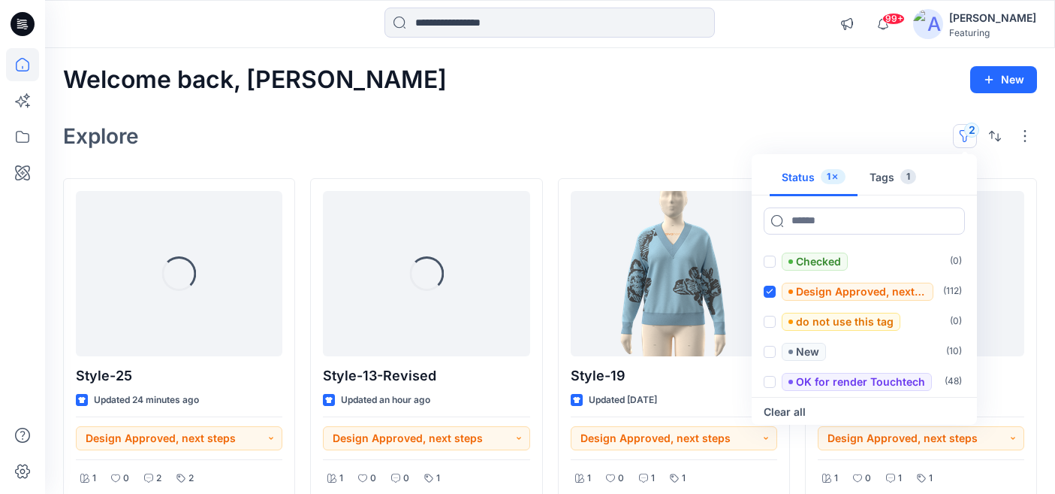
click at [711, 142] on div "Explore 2 Status 1 Tags 1 Set Status ( 3.8k ) Approved Customer ( 149 ) Checked…" at bounding box center [550, 136] width 974 height 36
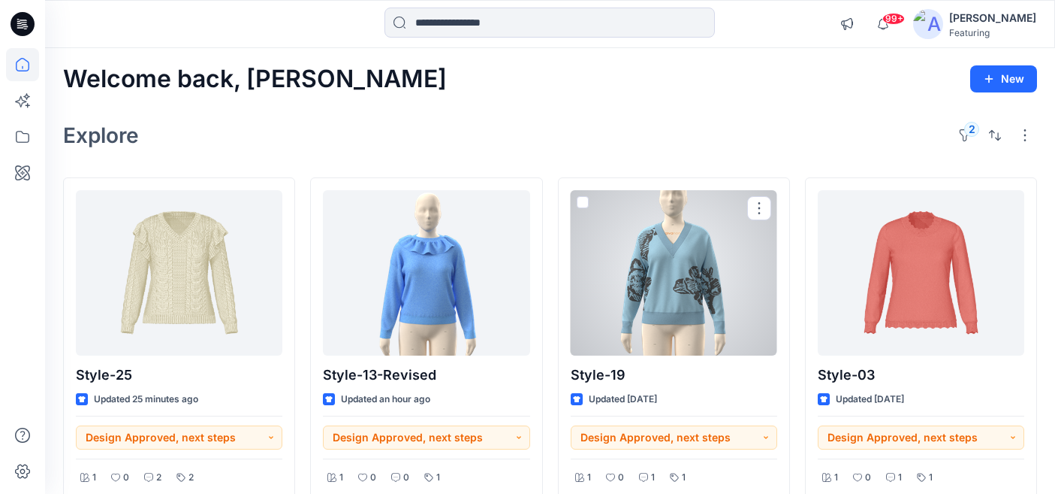
scroll to position [0, 0]
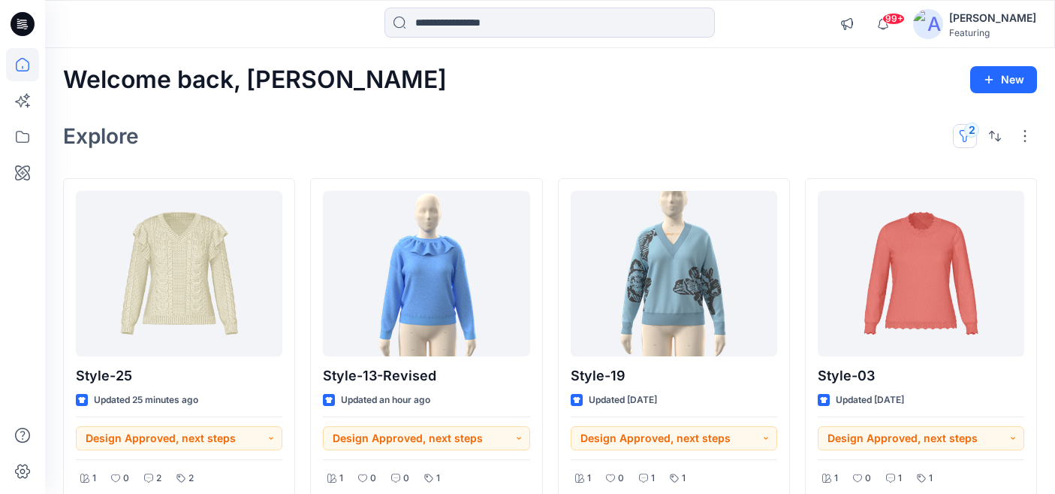
click at [962, 130] on button "2" at bounding box center [965, 136] width 24 height 24
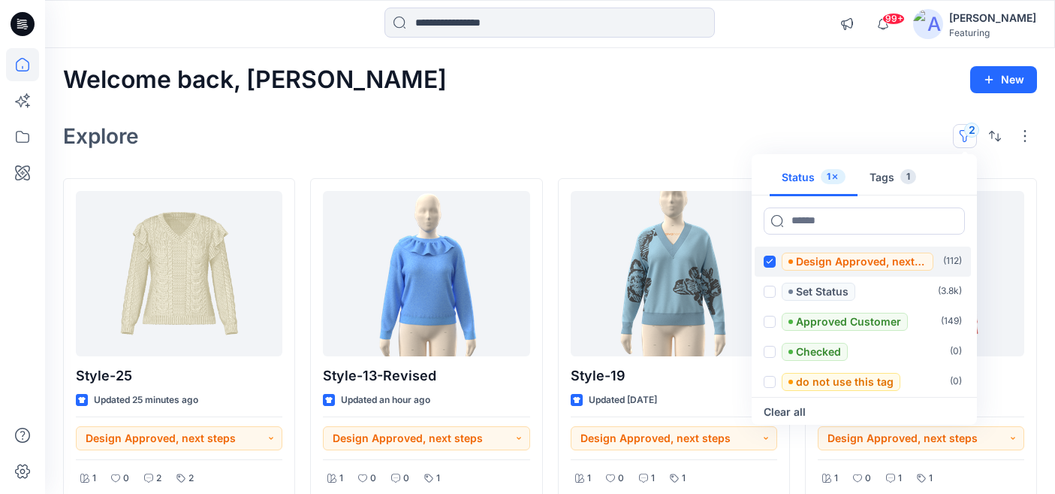
click at [771, 263] on icon at bounding box center [769, 260] width 7 height 5
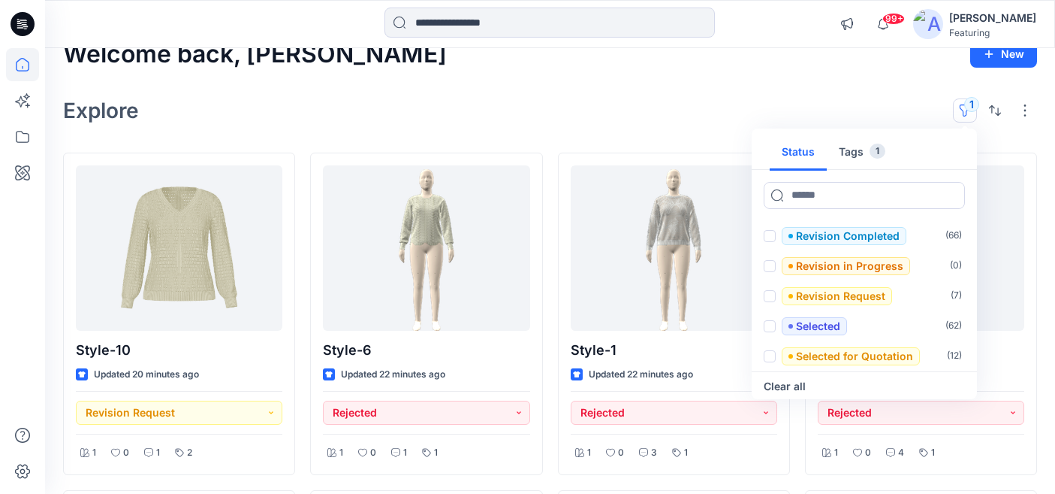
scroll to position [29, 0]
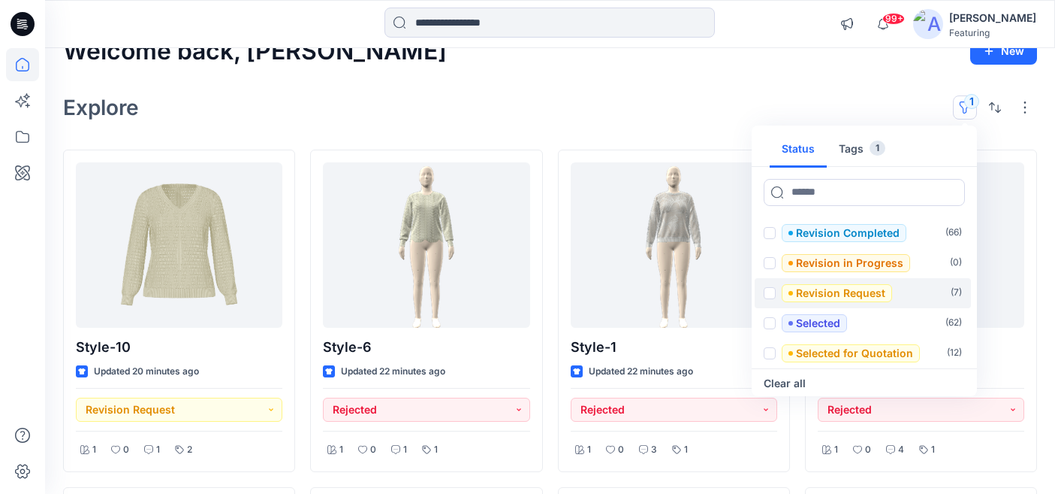
click at [768, 290] on span at bounding box center [770, 293] width 12 height 12
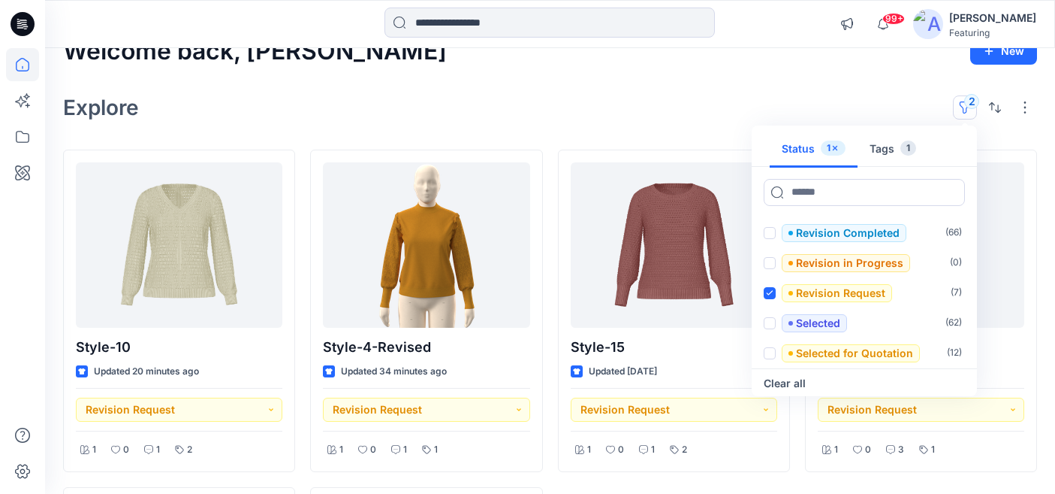
click at [666, 113] on div "Explore 2 Status 1 Tags 1 Design Approved, next steps ( 112 ) Set Status ( 3.8k…" at bounding box center [550, 107] width 974 height 36
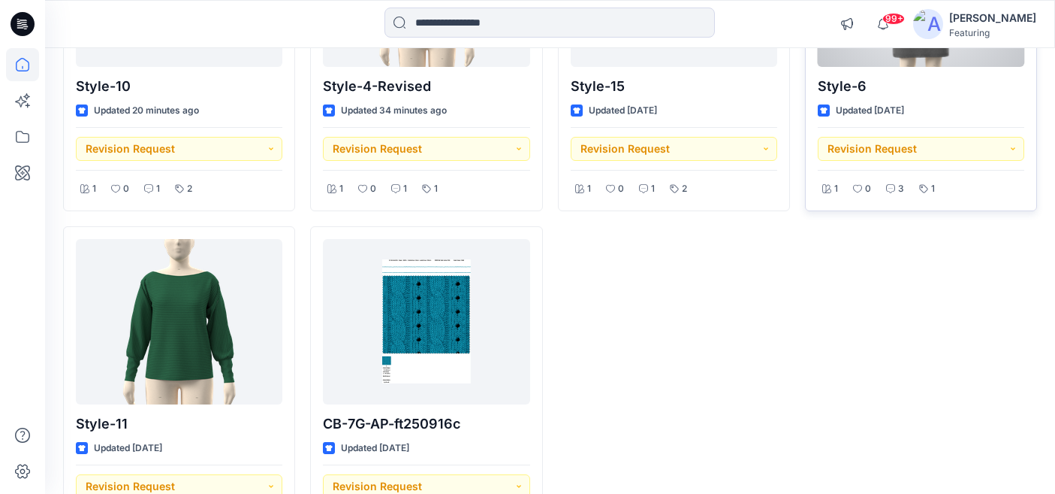
scroll to position [362, 0]
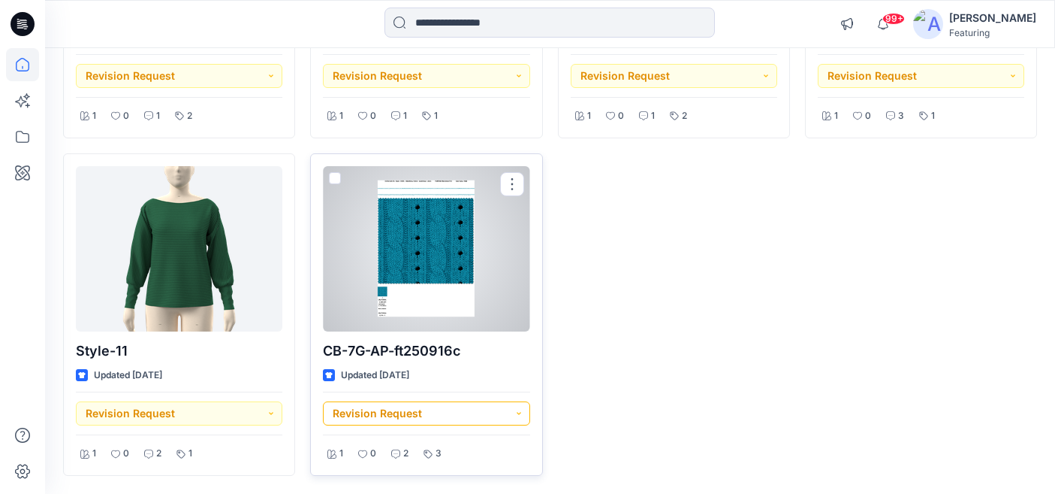
click at [518, 415] on button "Revision Request" at bounding box center [426, 413] width 207 height 24
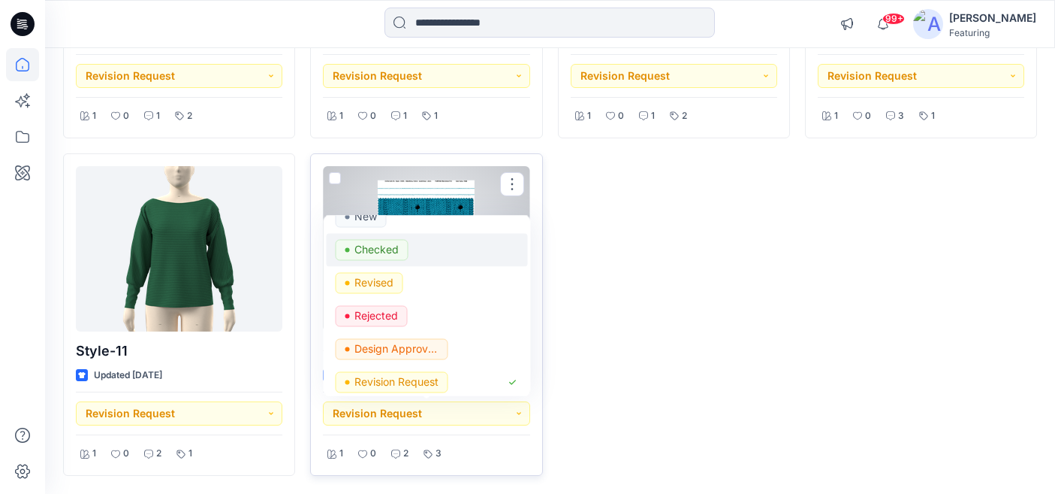
scroll to position [86, 0]
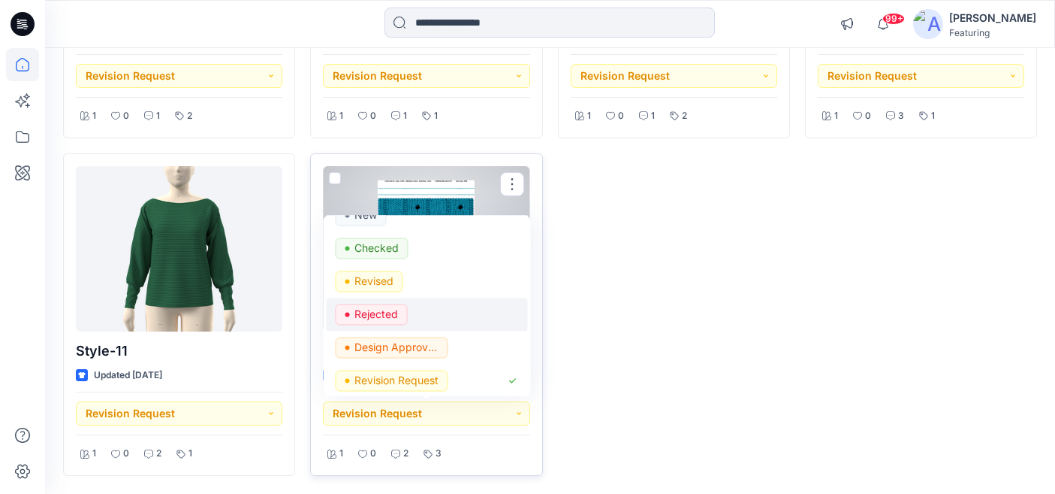
click at [382, 309] on p "Rejected" at bounding box center [377, 313] width 44 height 20
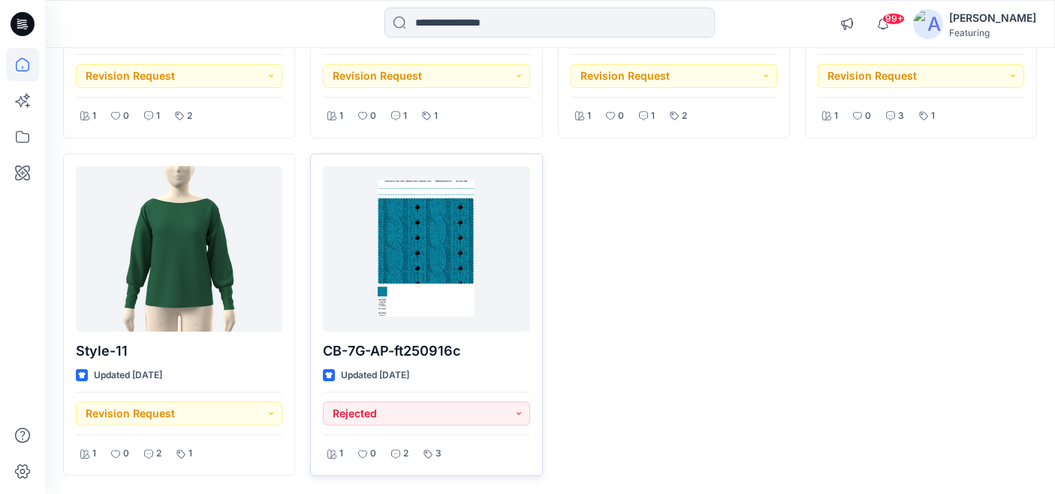
click at [765, 358] on div "Style-15 Updated 6 days ago Revision Request 1 0 1 2" at bounding box center [674, 146] width 232 height 660
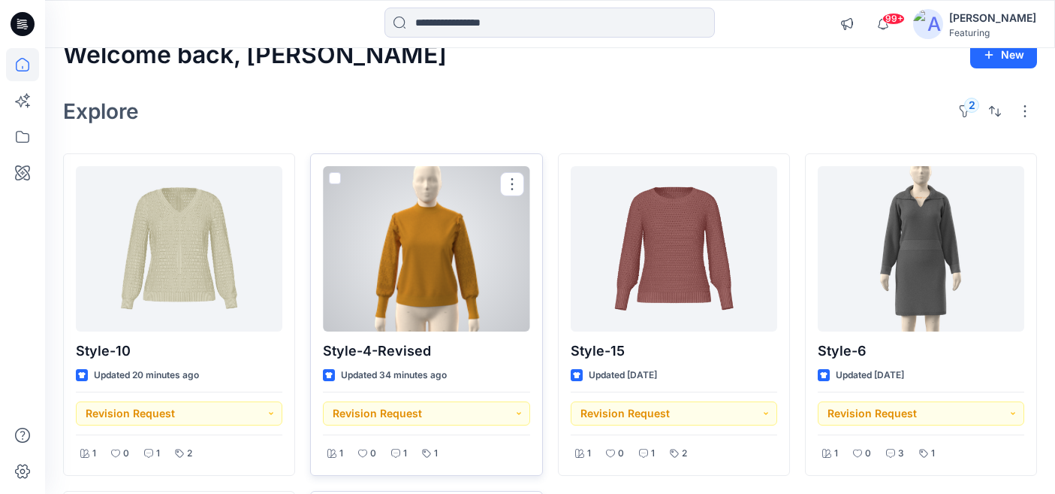
scroll to position [10, 0]
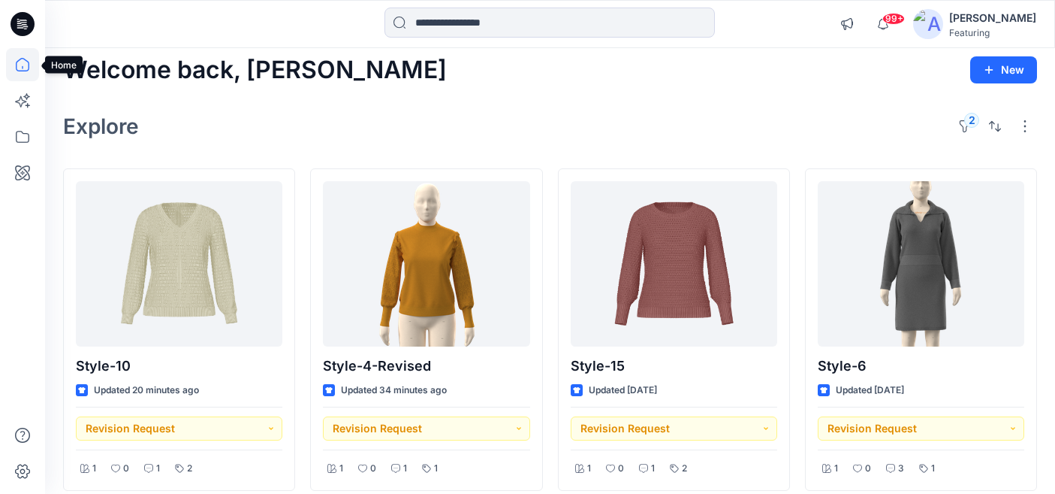
click at [23, 72] on icon at bounding box center [22, 64] width 33 height 33
click at [962, 123] on button "2" at bounding box center [965, 126] width 24 height 24
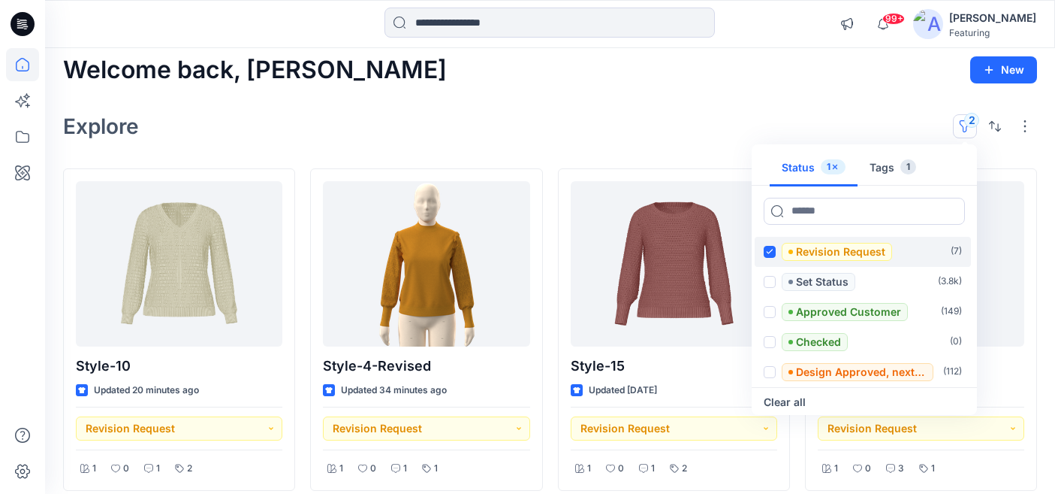
click at [768, 251] on icon at bounding box center [769, 251] width 7 height 5
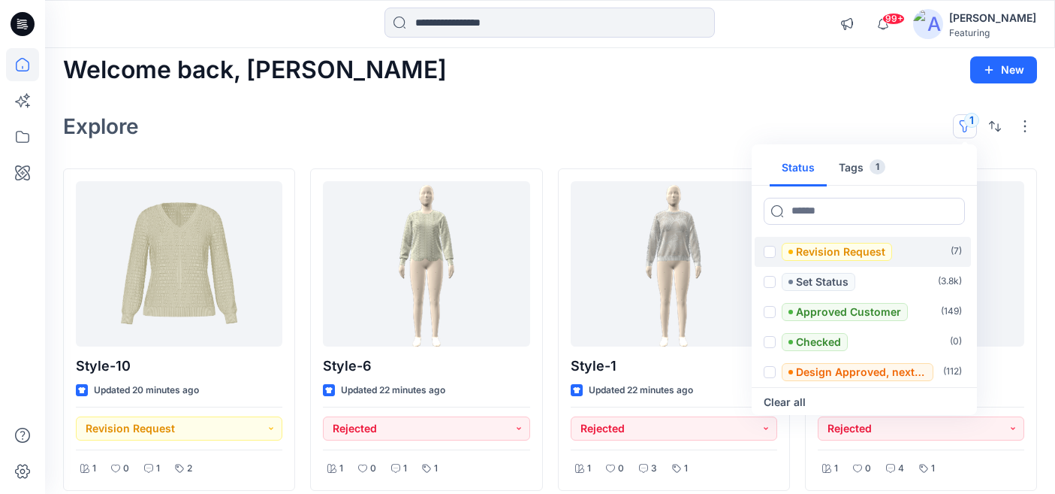
click at [771, 109] on div "Explore 1 Status Tags 1 Revision Request ( 7 ) Set Status ( 3.8k ) Approved Cus…" at bounding box center [550, 126] width 974 height 36
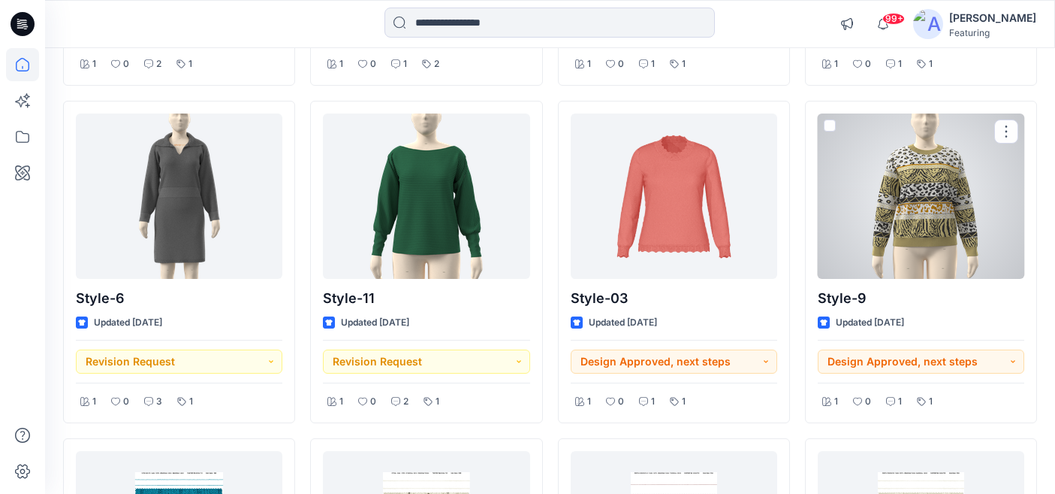
scroll to position [1787, 0]
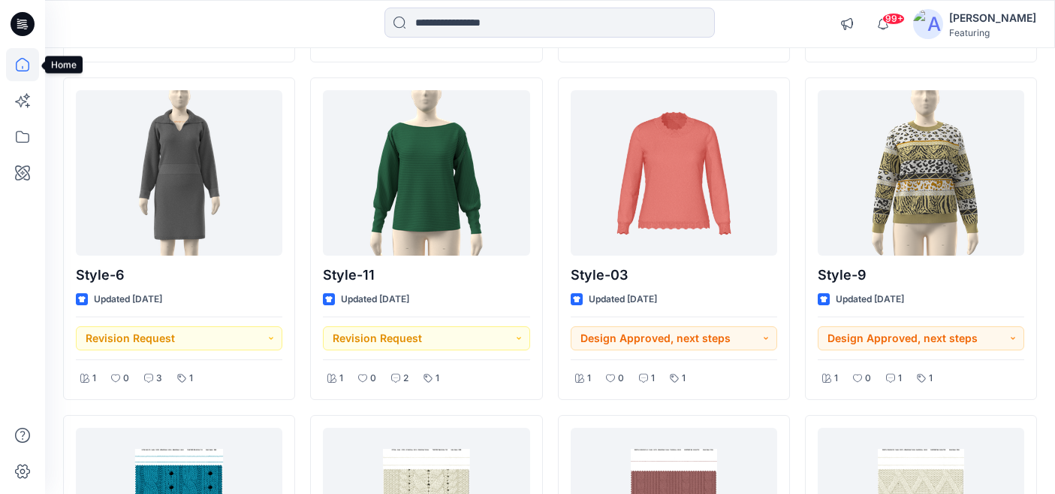
click at [26, 64] on icon at bounding box center [22, 64] width 33 height 33
click at [22, 93] on icon at bounding box center [22, 100] width 33 height 33
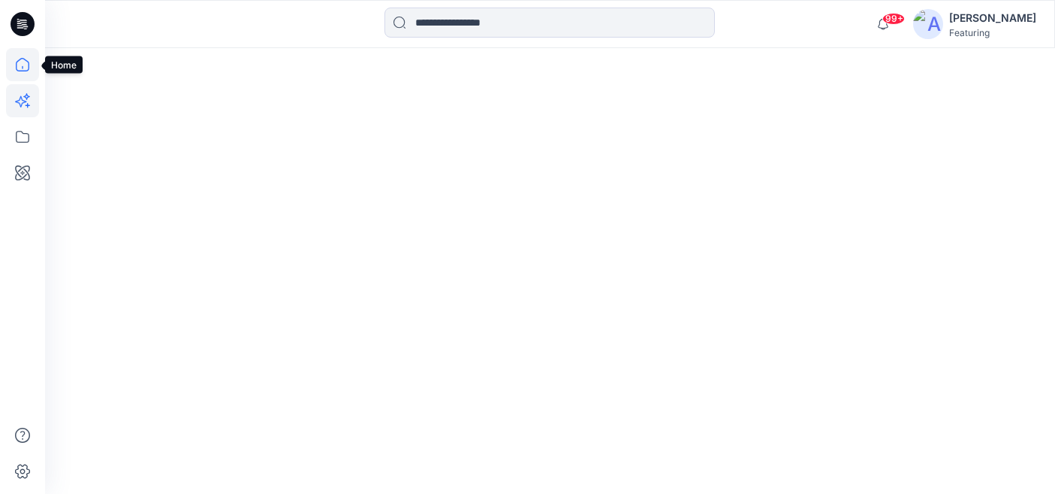
click at [23, 63] on icon at bounding box center [22, 64] width 33 height 33
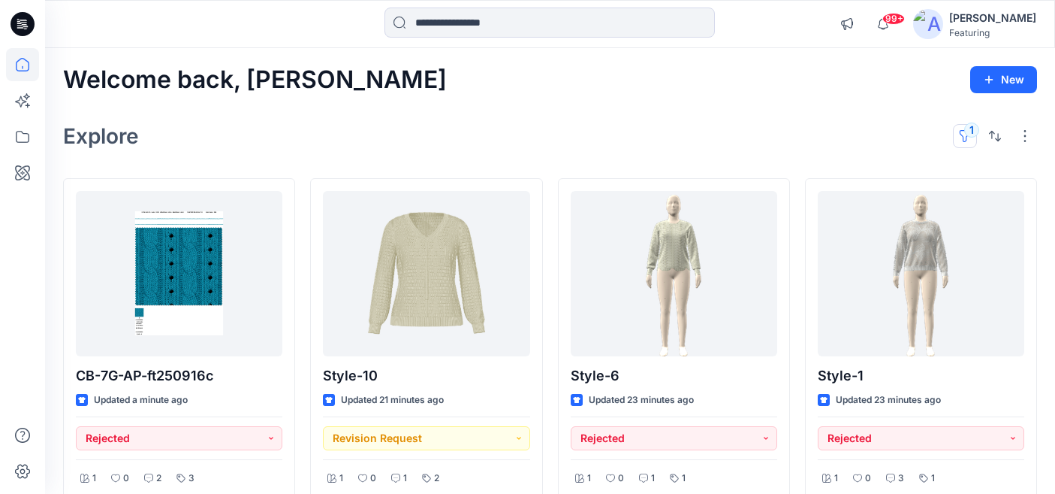
click at [964, 131] on button "1" at bounding box center [965, 136] width 24 height 24
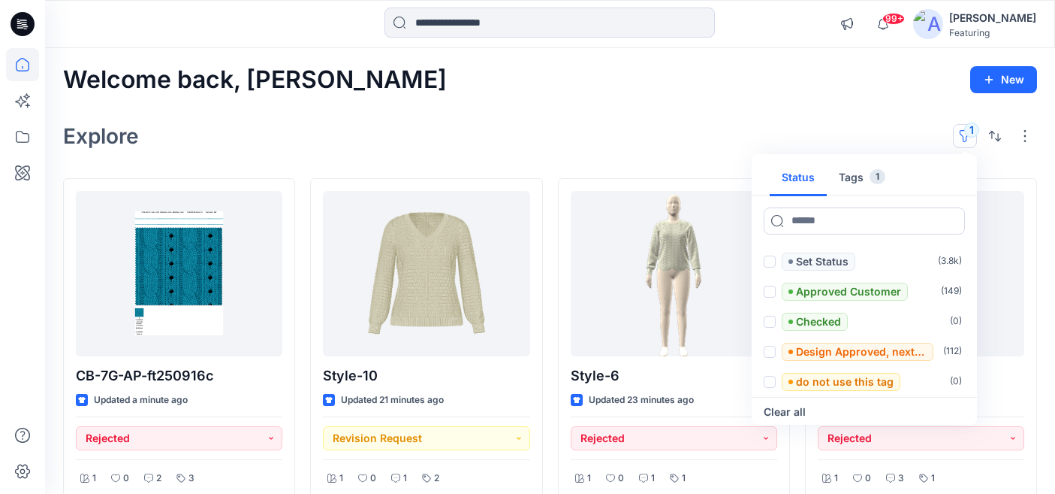
click at [855, 180] on button "Tags 1" at bounding box center [862, 178] width 71 height 36
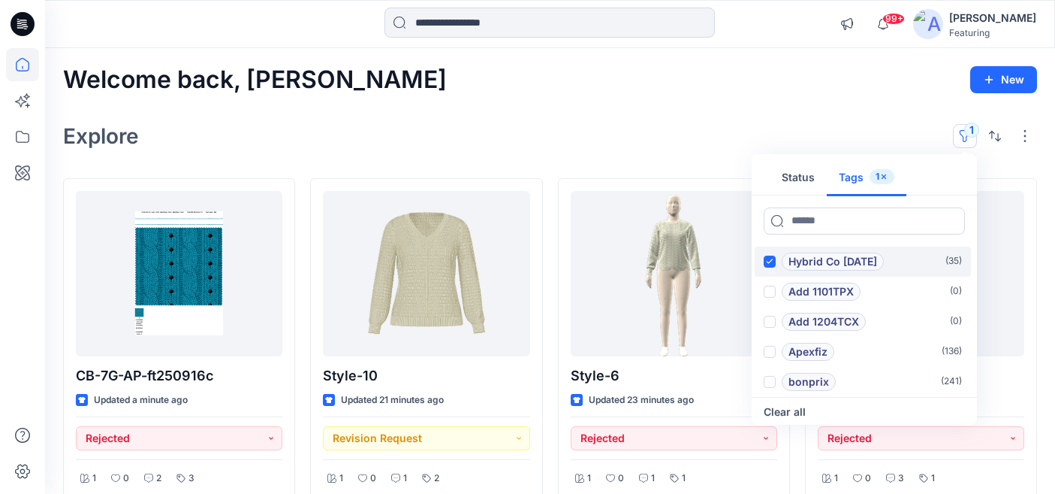
click at [773, 260] on icon at bounding box center [769, 260] width 7 height 5
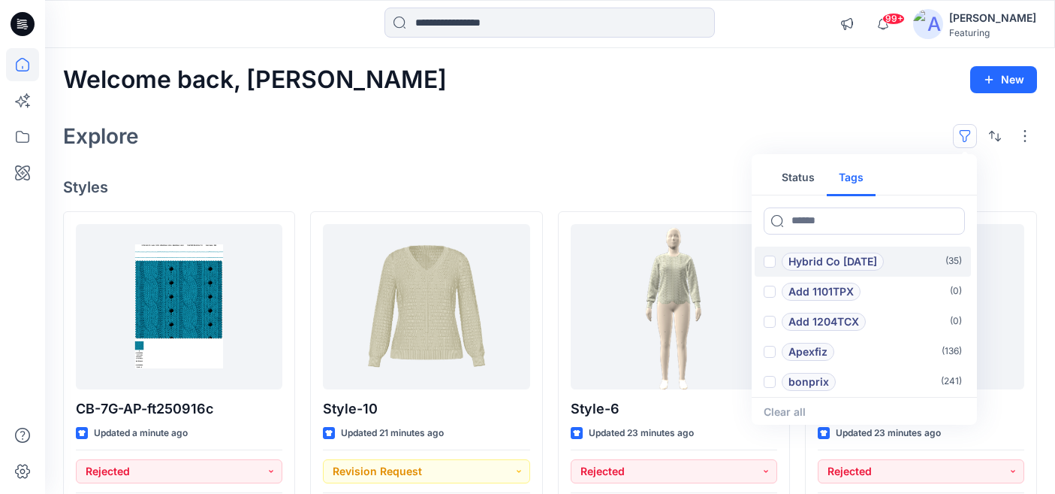
click at [720, 134] on div "Explore Status Tags Hybrid Co Oct25 ( 35 ) Add 1101TPX ( 0 ) Add 1204TCX ( 0 ) …" at bounding box center [550, 136] width 974 height 36
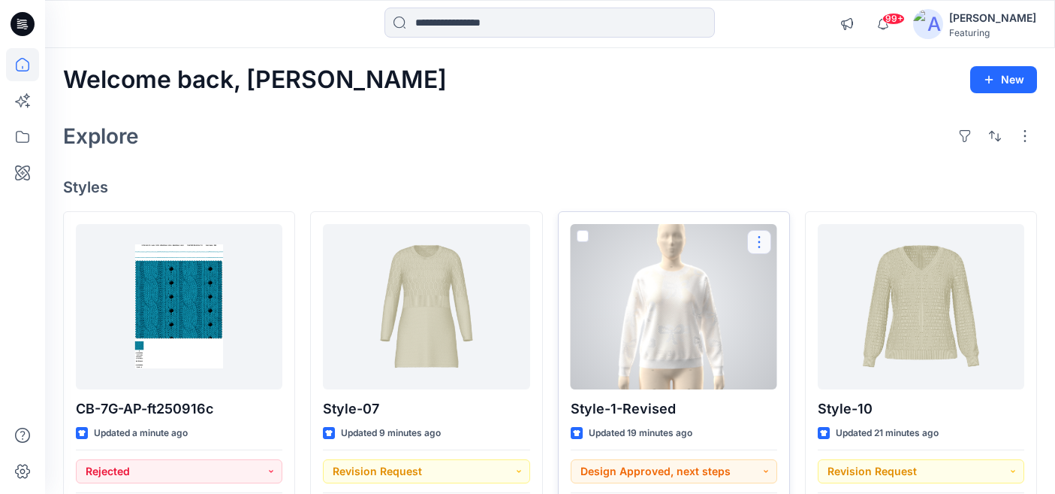
click at [759, 236] on button "button" at bounding box center [759, 242] width 24 height 24
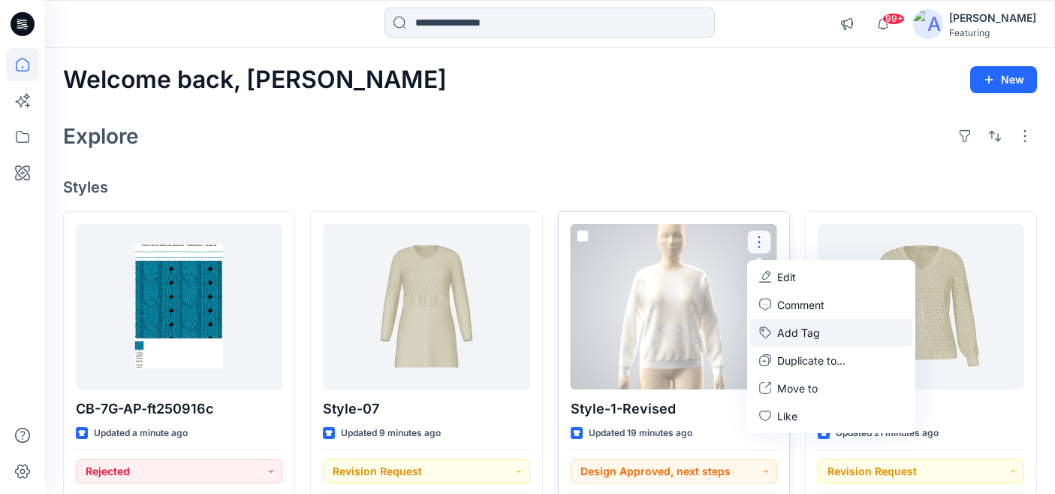
click at [803, 323] on button "Add Tag" at bounding box center [831, 332] width 162 height 28
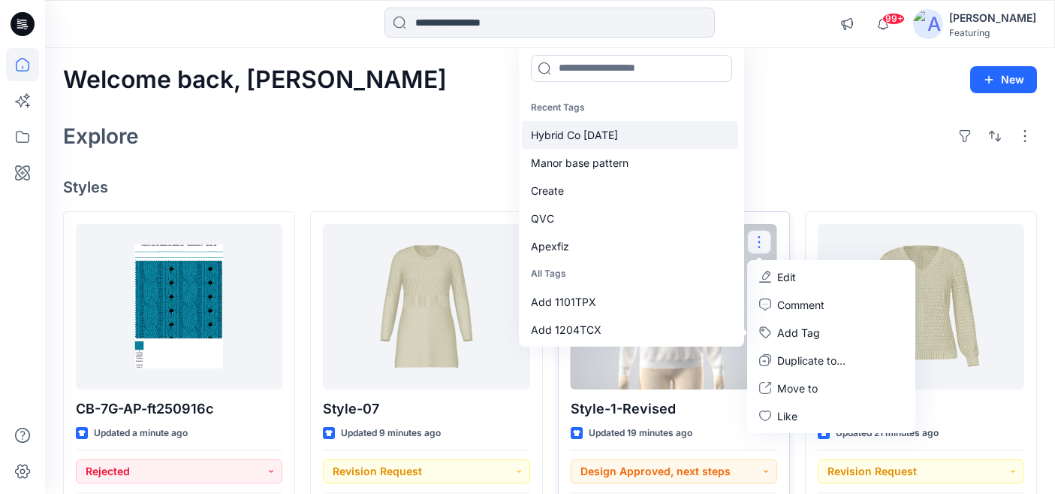
click at [597, 125] on div "Hybrid Co Oct25" at bounding box center [630, 135] width 216 height 28
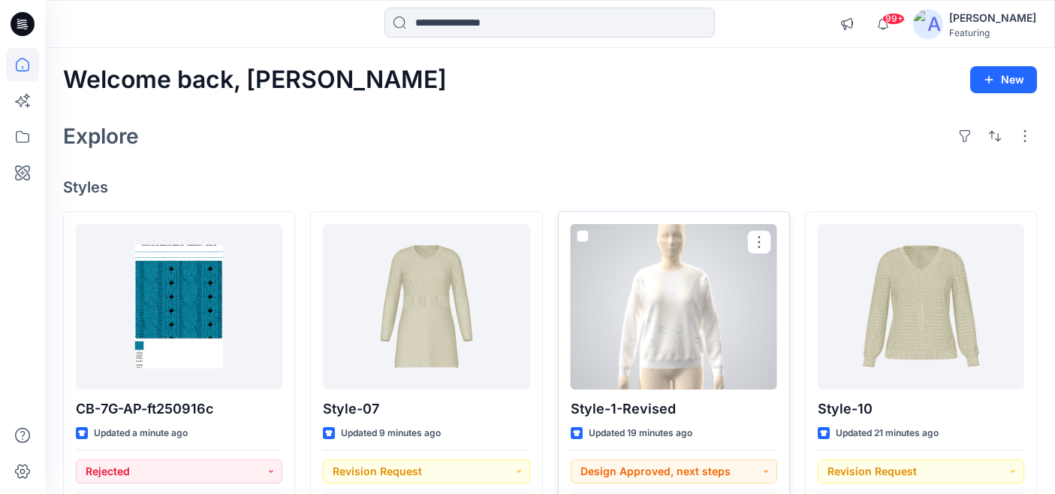
click at [683, 306] on div at bounding box center [674, 306] width 207 height 165
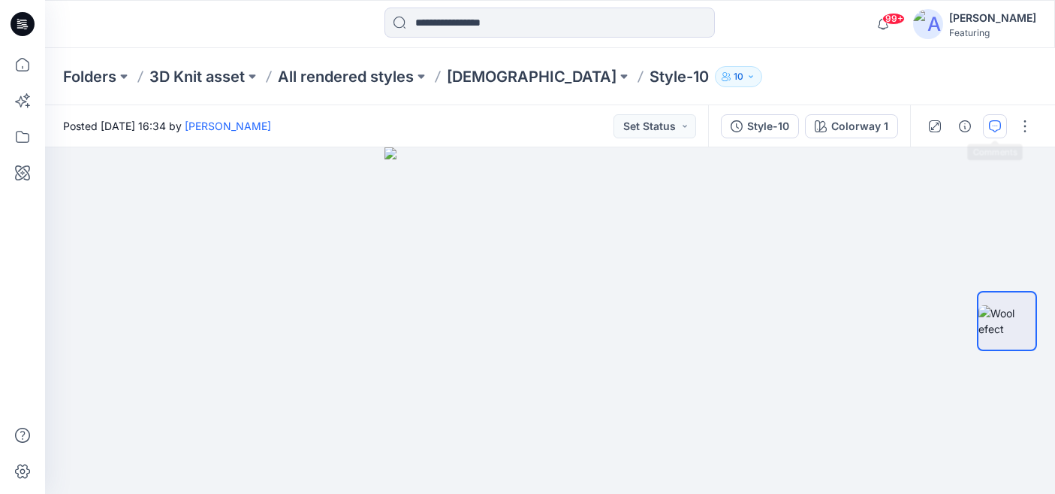
click at [989, 128] on icon "button" at bounding box center [995, 126] width 12 height 12
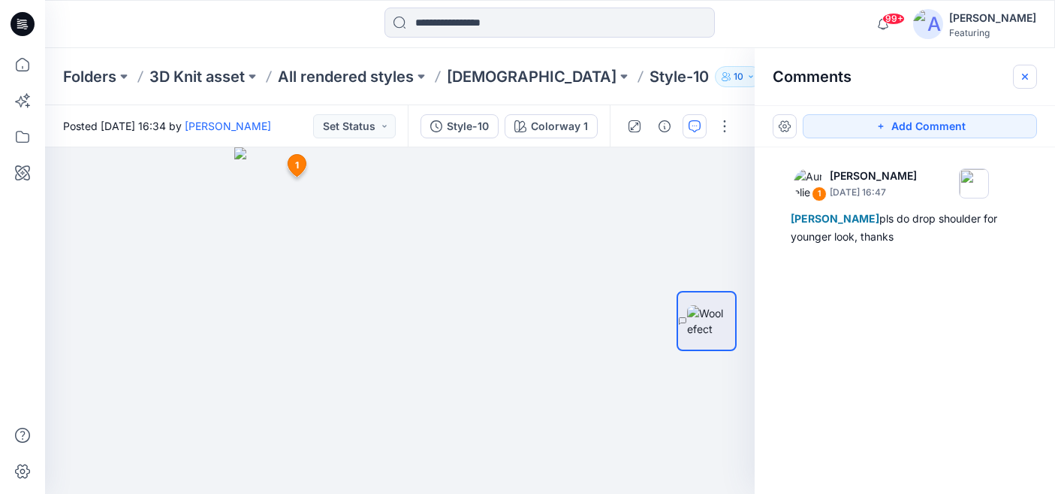
click at [1028, 77] on icon "button" at bounding box center [1025, 77] width 12 height 12
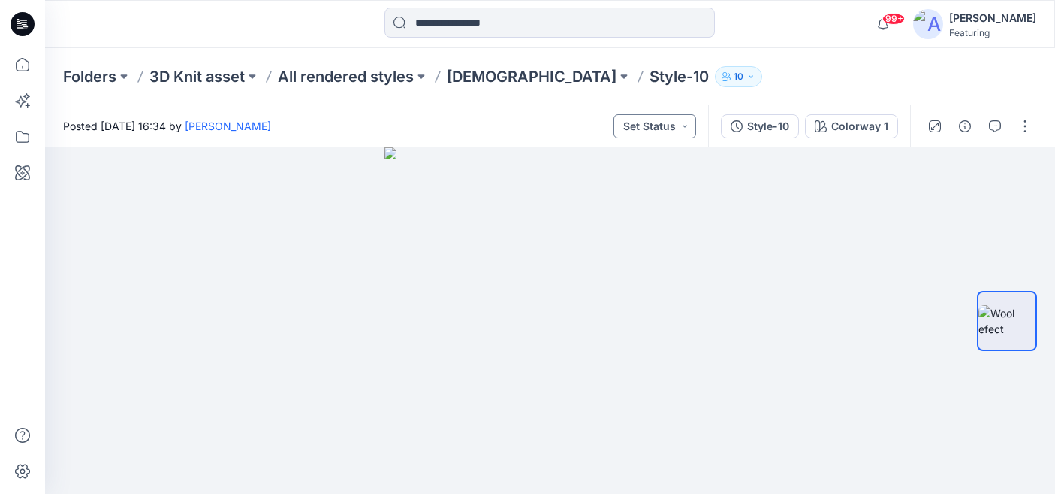
click at [667, 128] on button "Set Status" at bounding box center [655, 126] width 83 height 24
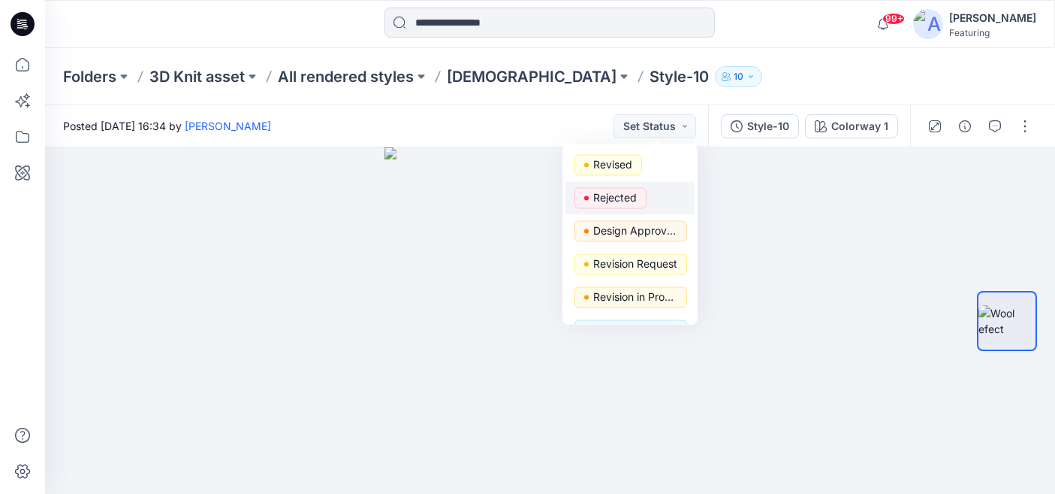
scroll to position [133, 0]
click at [626, 255] on p "Revision Request" at bounding box center [635, 262] width 84 height 20
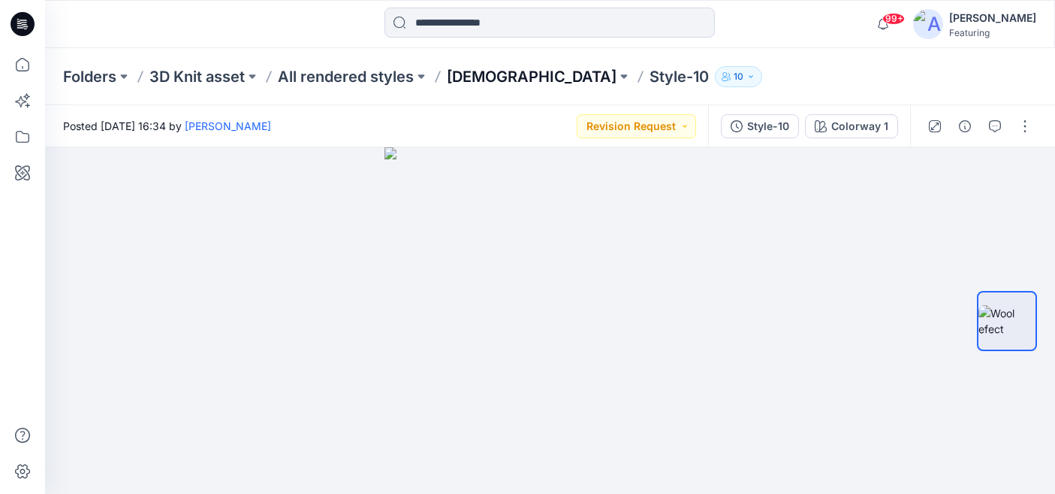
click at [476, 83] on p "[DEMOGRAPHIC_DATA]" at bounding box center [532, 76] width 170 height 21
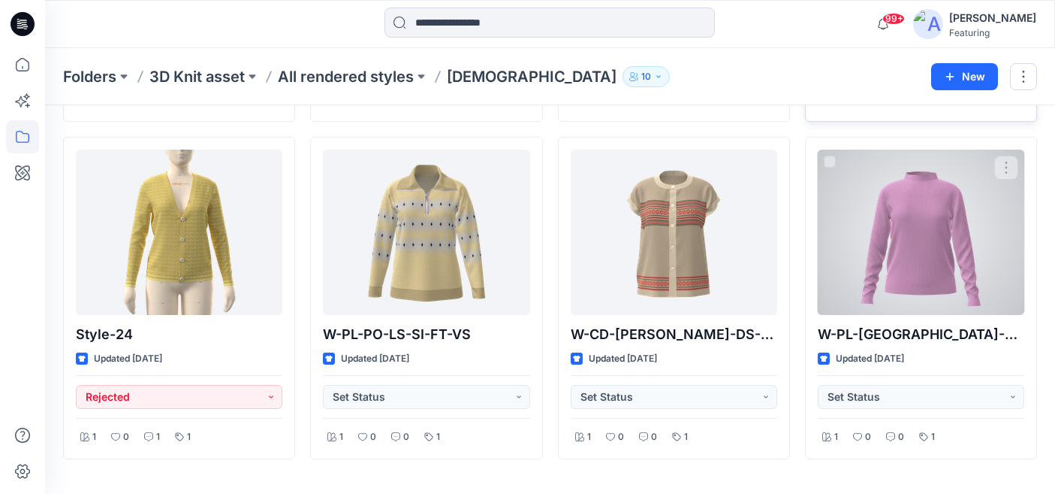
scroll to position [1730, 0]
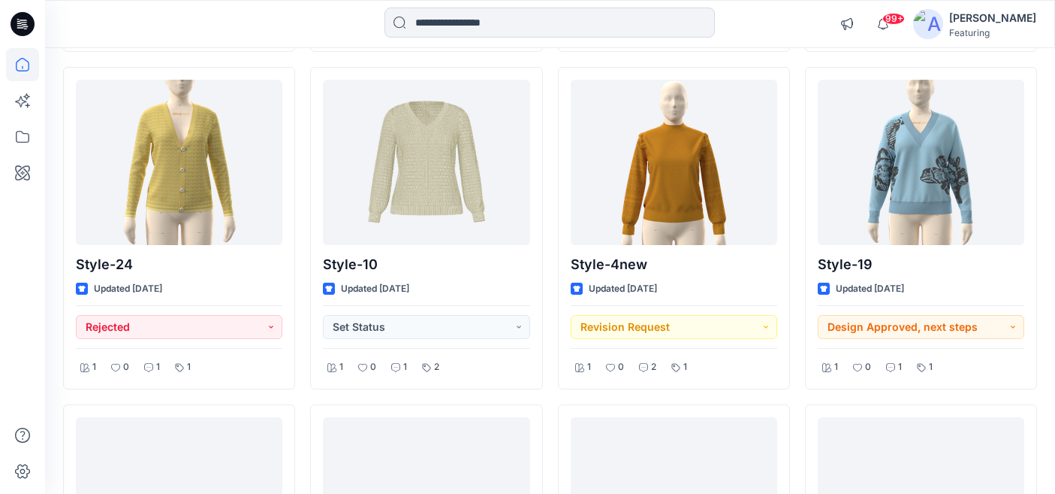
scroll to position [1128, 0]
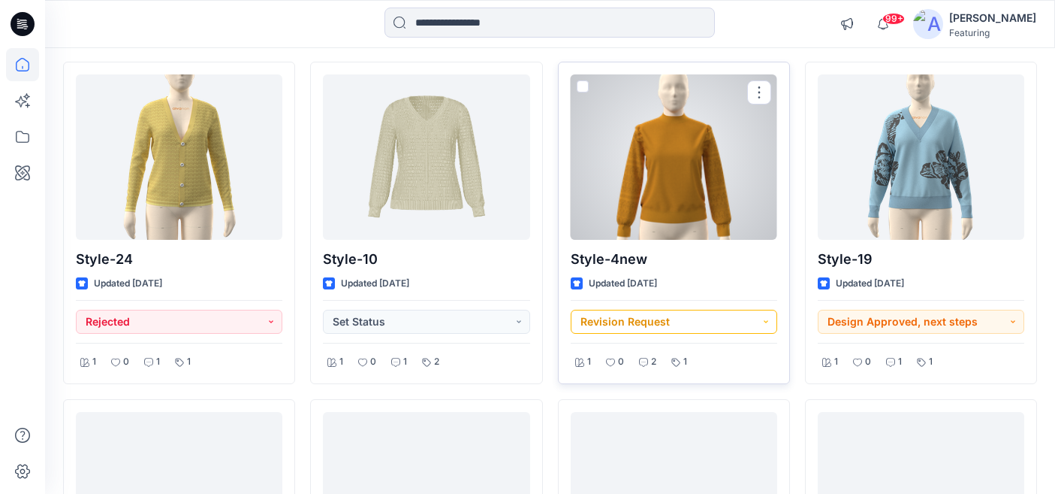
click at [758, 319] on button "Revision Request" at bounding box center [674, 321] width 207 height 24
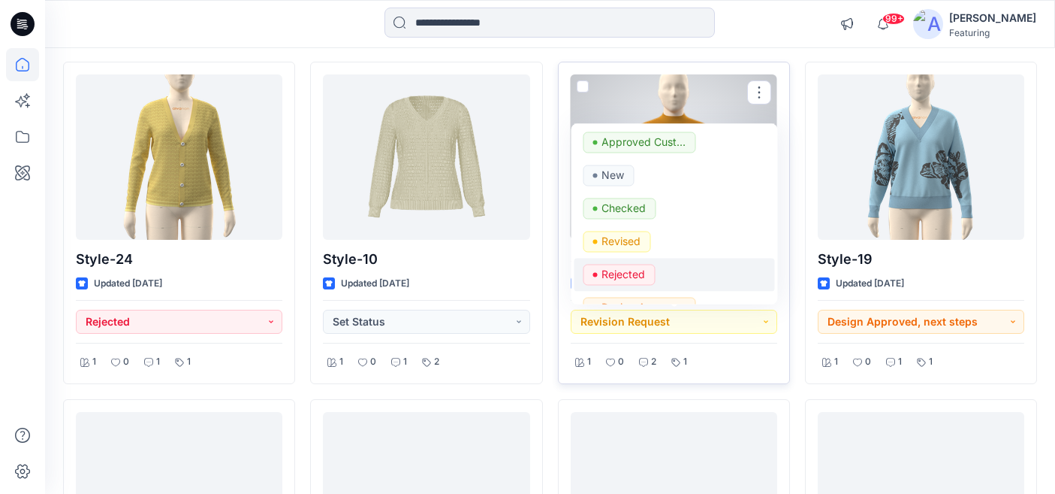
scroll to position [35, 0]
click at [626, 271] on p "Rejected" at bounding box center [624, 274] width 44 height 20
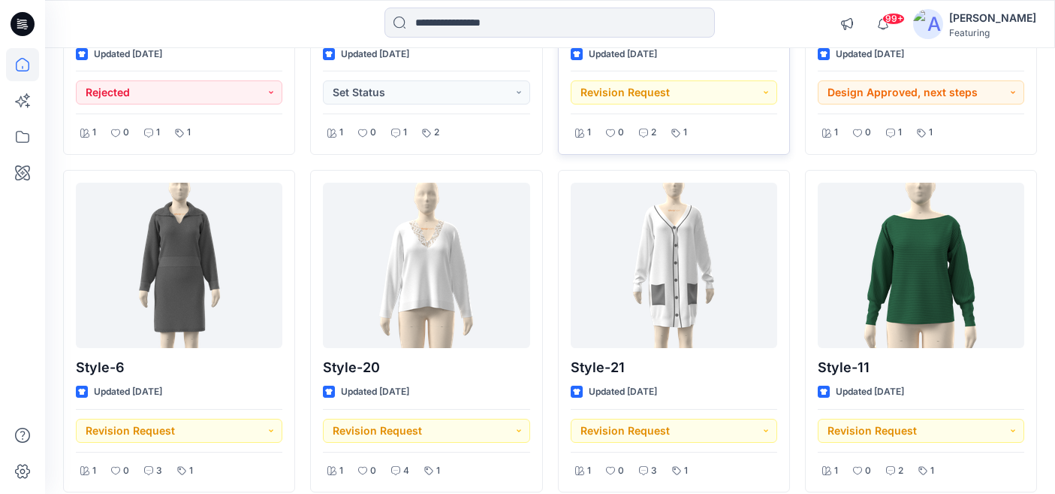
scroll to position [1367, 0]
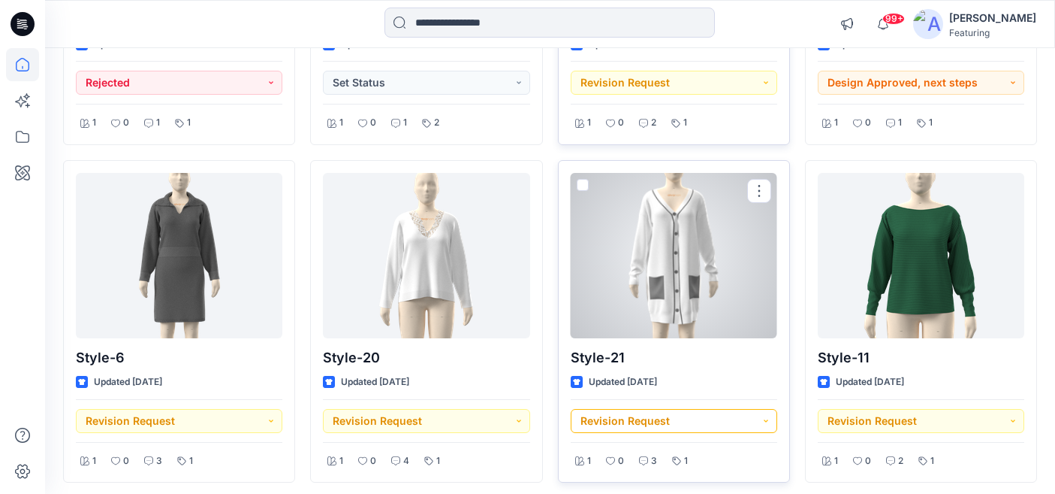
click at [708, 414] on button "Revision Request" at bounding box center [674, 421] width 207 height 24
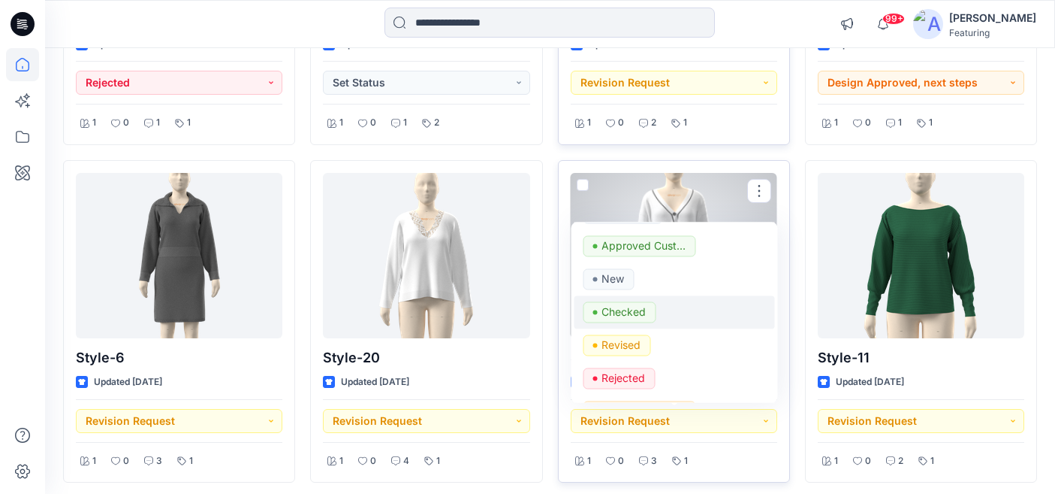
scroll to position [41, 0]
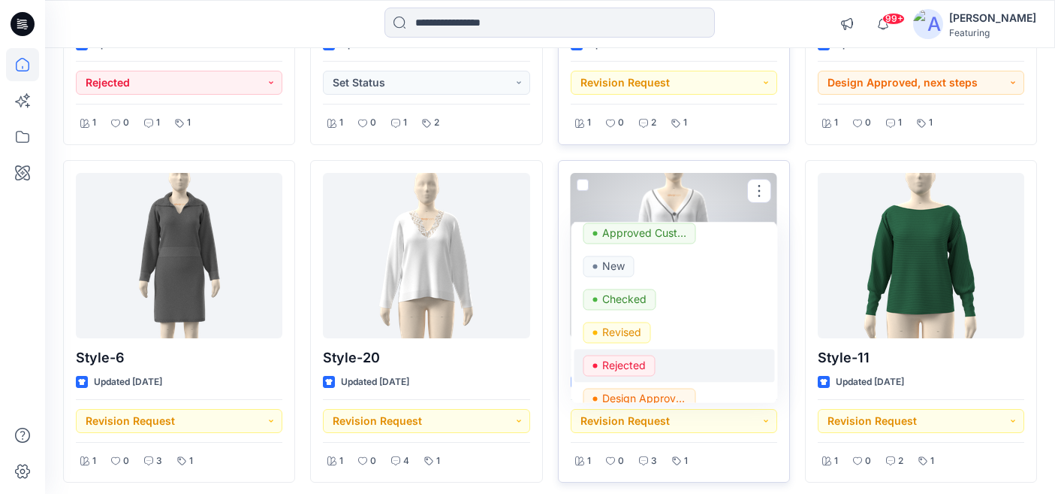
click at [614, 365] on p "Rejected" at bounding box center [624, 365] width 44 height 20
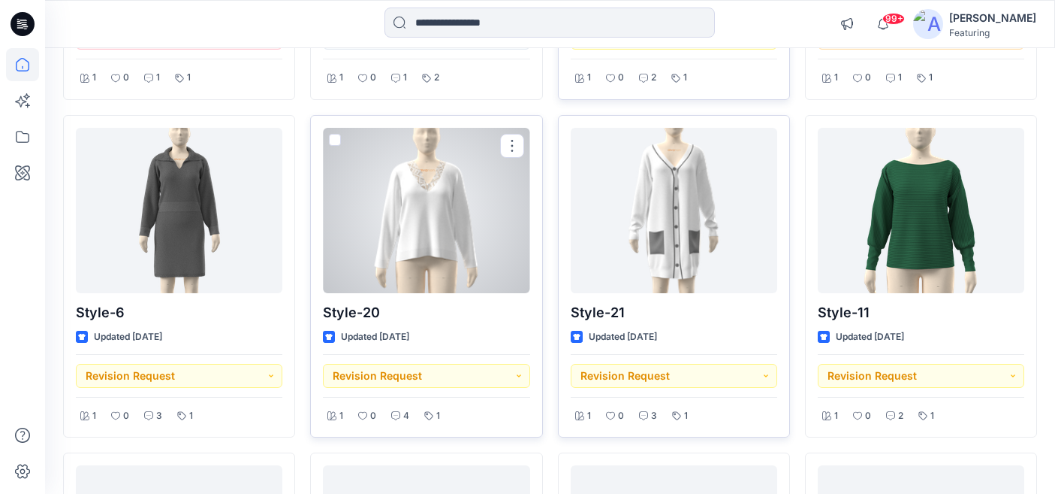
scroll to position [1426, 0]
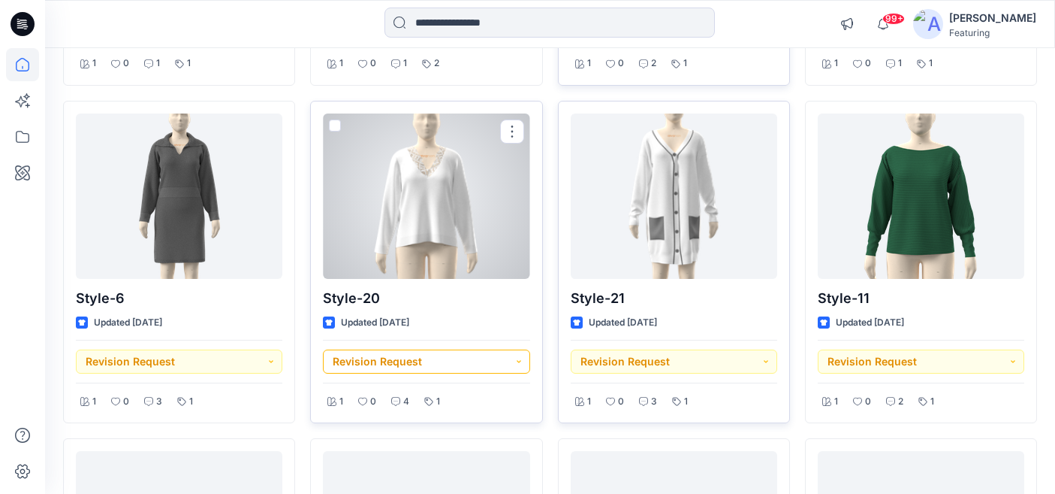
click at [424, 368] on button "Revision Request" at bounding box center [426, 361] width 207 height 24
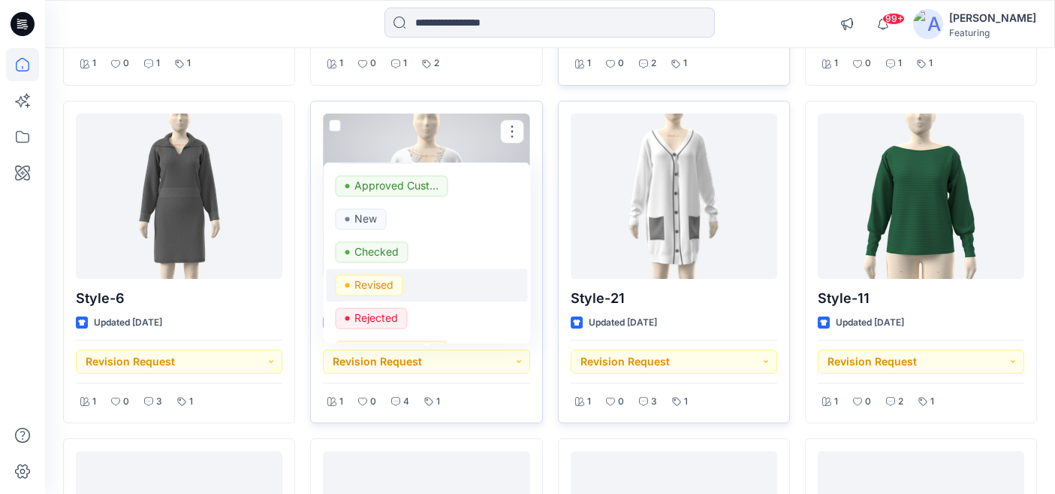
scroll to position [44, 0]
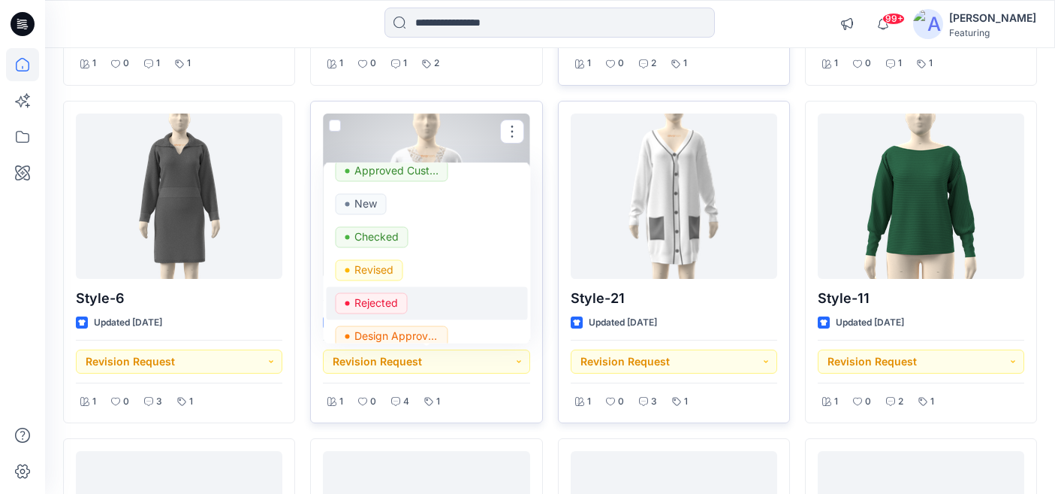
click at [373, 296] on p "Rejected" at bounding box center [377, 303] width 44 height 20
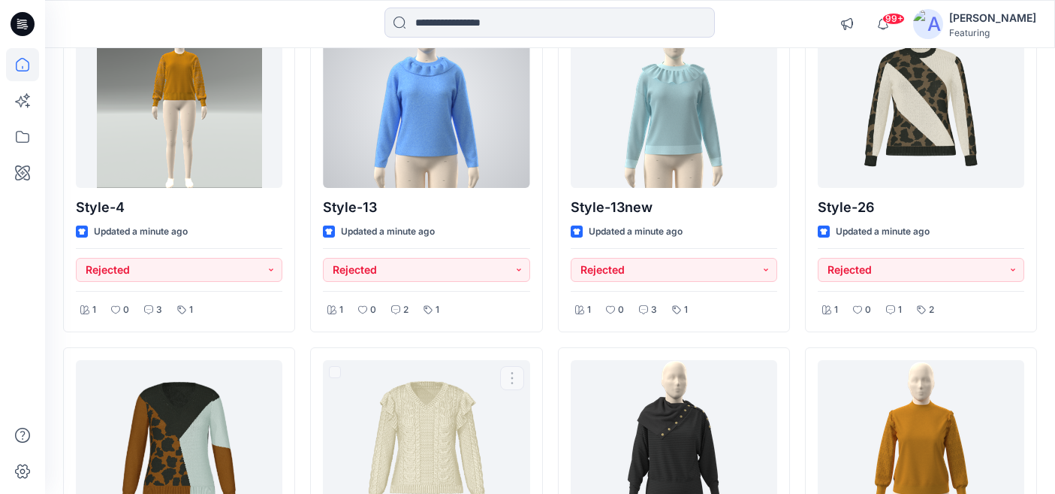
scroll to position [0, 0]
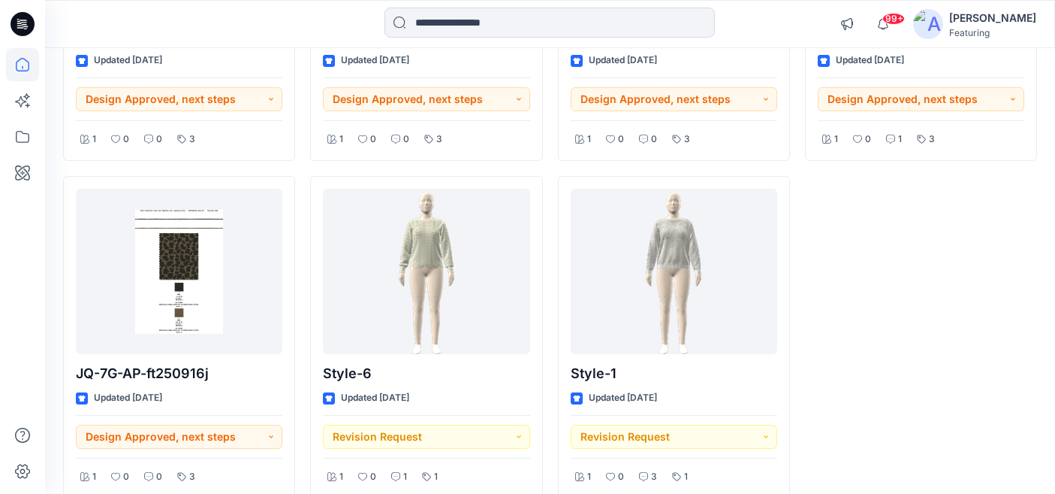
scroll to position [2723, 0]
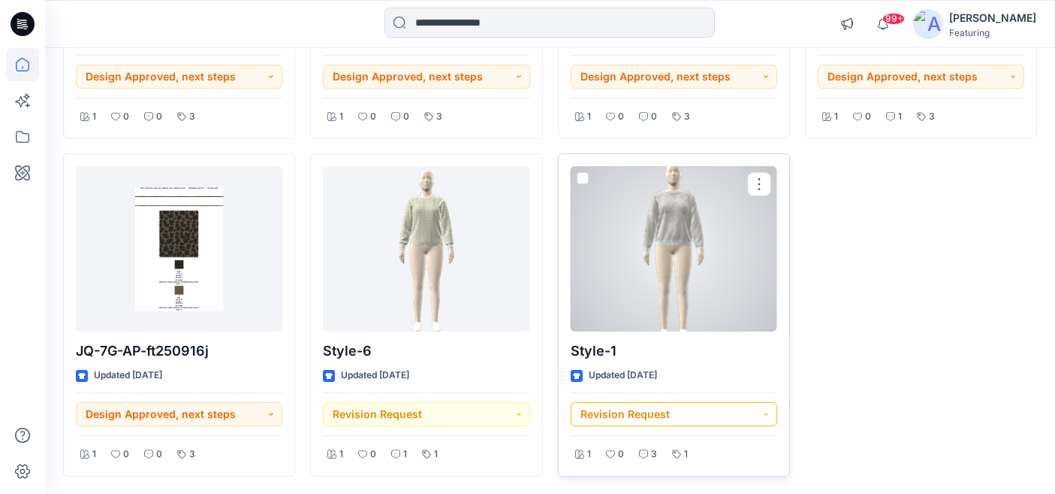
click at [706, 415] on button "Revision Request" at bounding box center [674, 414] width 207 height 24
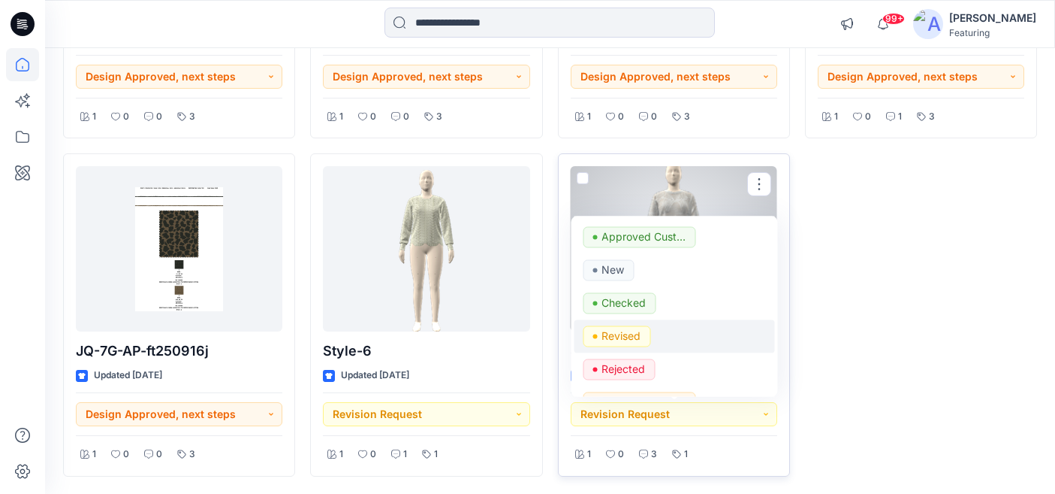
scroll to position [39, 0]
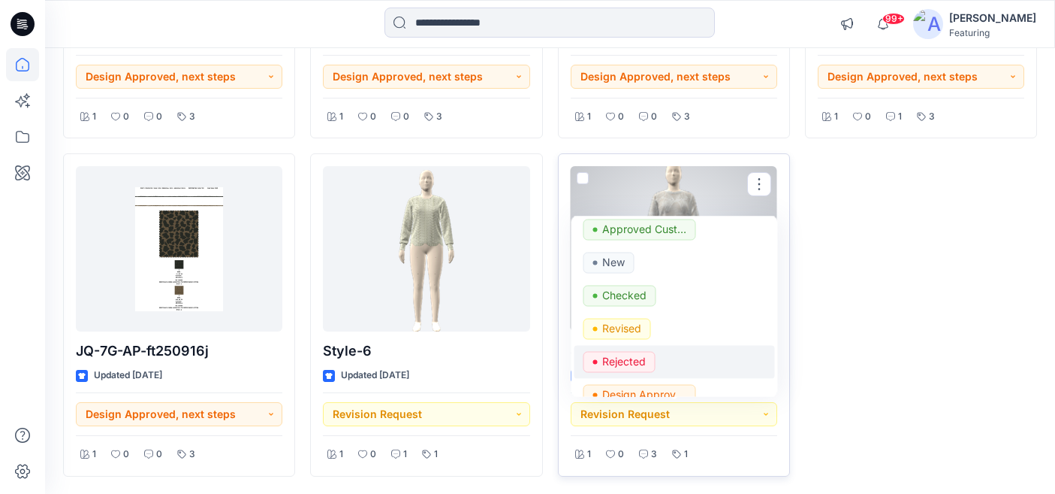
click at [617, 359] on p "Rejected" at bounding box center [624, 361] width 44 height 20
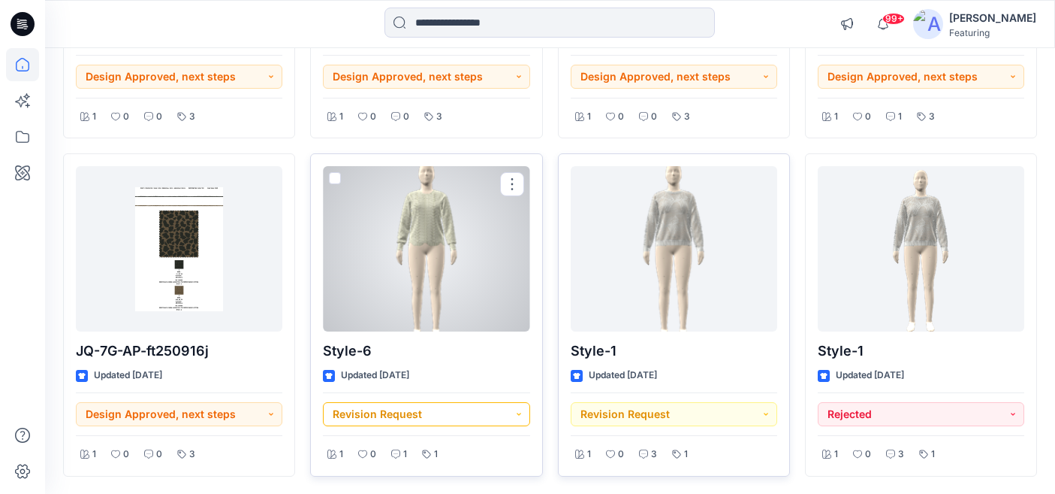
click at [511, 418] on button "Revision Request" at bounding box center [426, 414] width 207 height 24
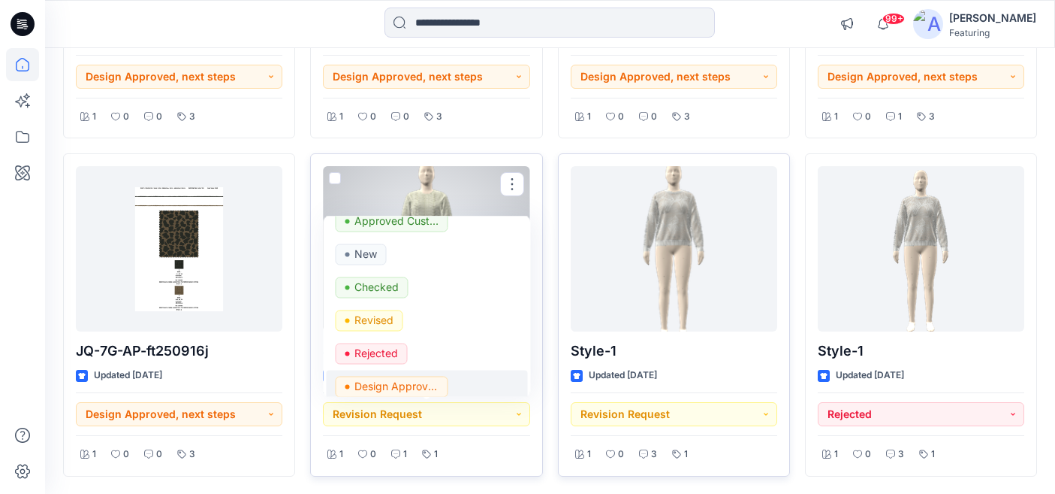
scroll to position [59, 0]
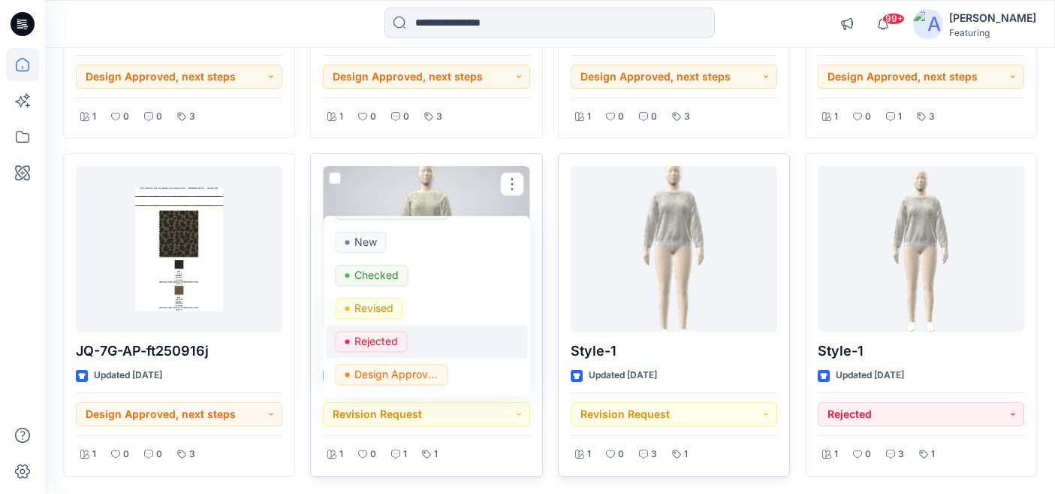
click at [376, 343] on p "Rejected" at bounding box center [377, 341] width 44 height 20
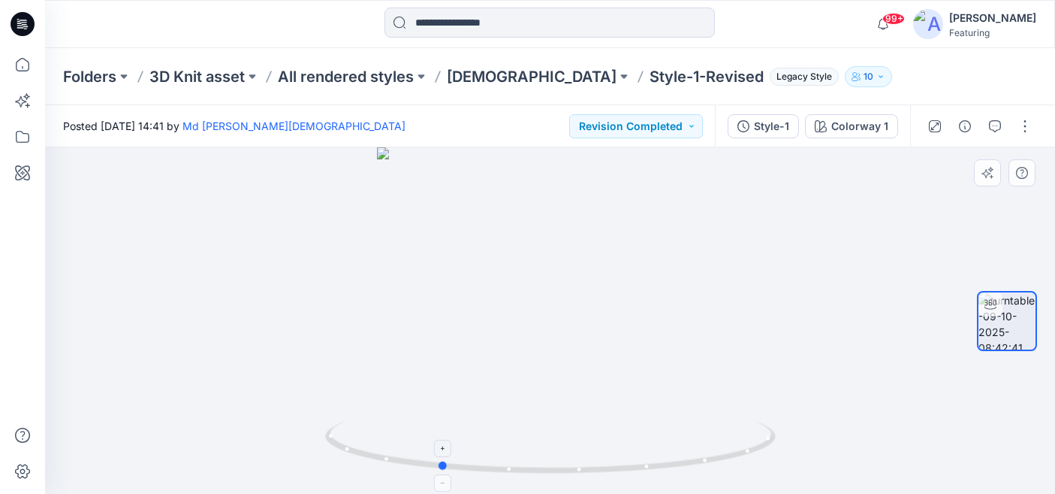
drag, startPoint x: 703, startPoint y: 425, endPoint x: 548, endPoint y: 447, distance: 156.3
click at [549, 447] on icon at bounding box center [552, 449] width 454 height 56
drag, startPoint x: 668, startPoint y: 446, endPoint x: 496, endPoint y: 440, distance: 172.1
click at [497, 440] on icon at bounding box center [552, 449] width 454 height 56
drag, startPoint x: 687, startPoint y: 436, endPoint x: 579, endPoint y: 434, distance: 107.4
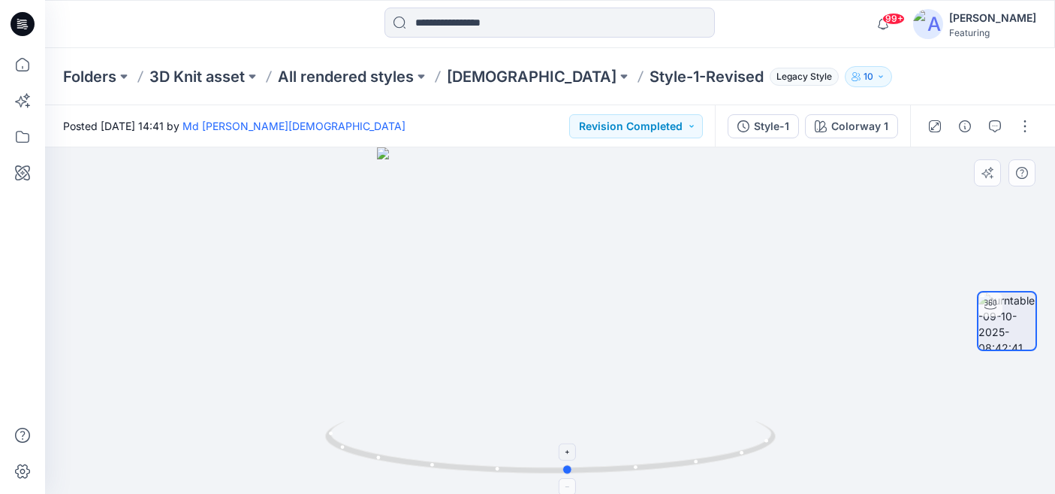
click at [579, 434] on icon at bounding box center [552, 449] width 454 height 56
drag, startPoint x: 608, startPoint y: 249, endPoint x: 599, endPoint y: 361, distance: 113.0
click at [599, 361] on img at bounding box center [543, 90] width 1465 height 808
drag, startPoint x: 657, startPoint y: 263, endPoint x: 629, endPoint y: 235, distance: 39.3
click at [629, 235] on img at bounding box center [525, 97] width 1465 height 795
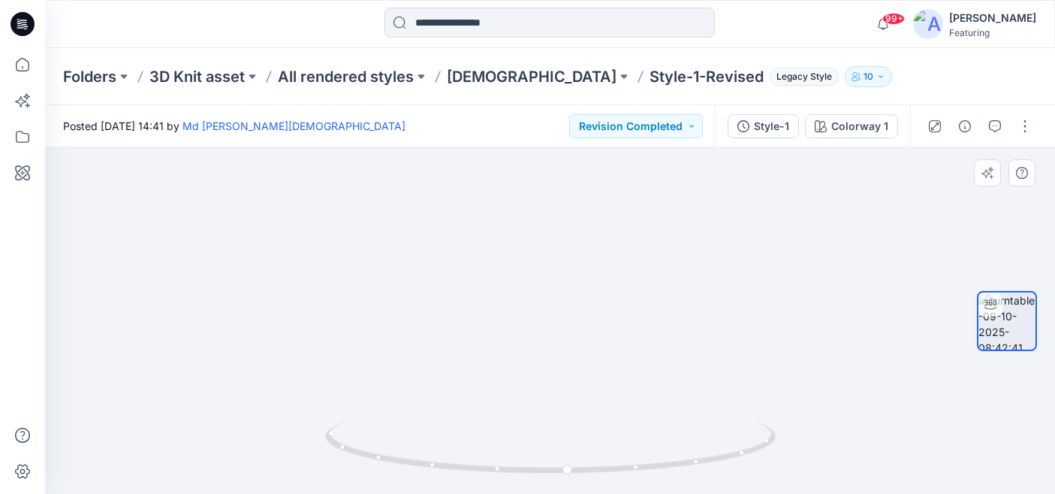
drag, startPoint x: 656, startPoint y: 354, endPoint x: 651, endPoint y: 234, distance: 120.3
click at [653, 236] on img at bounding box center [514, 58] width 1465 height 872
drag, startPoint x: 648, startPoint y: 385, endPoint x: 651, endPoint y: 229, distance: 156.3
drag, startPoint x: 629, startPoint y: 370, endPoint x: 637, endPoint y: 223, distance: 146.7
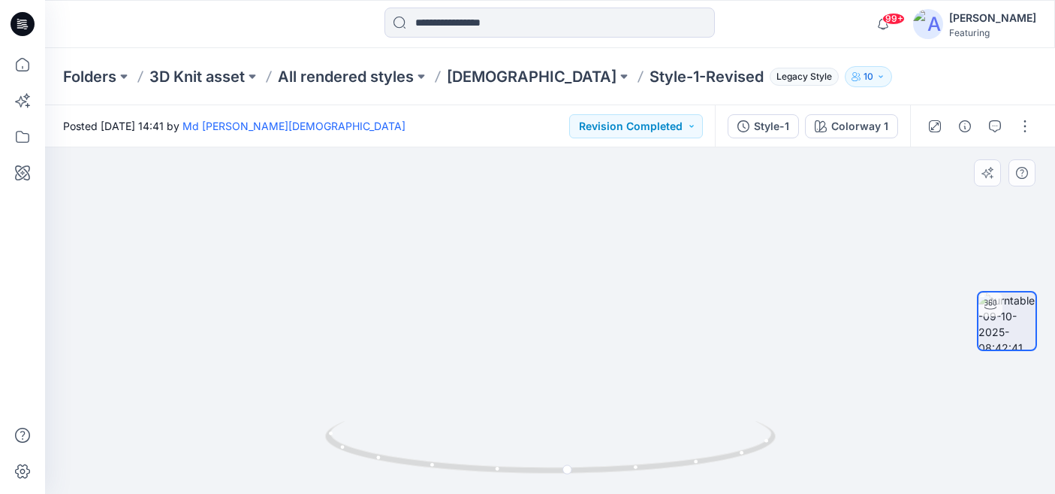
drag, startPoint x: 627, startPoint y: 344, endPoint x: 636, endPoint y: 263, distance: 81.6
click at [1022, 125] on button "button" at bounding box center [1025, 126] width 24 height 24
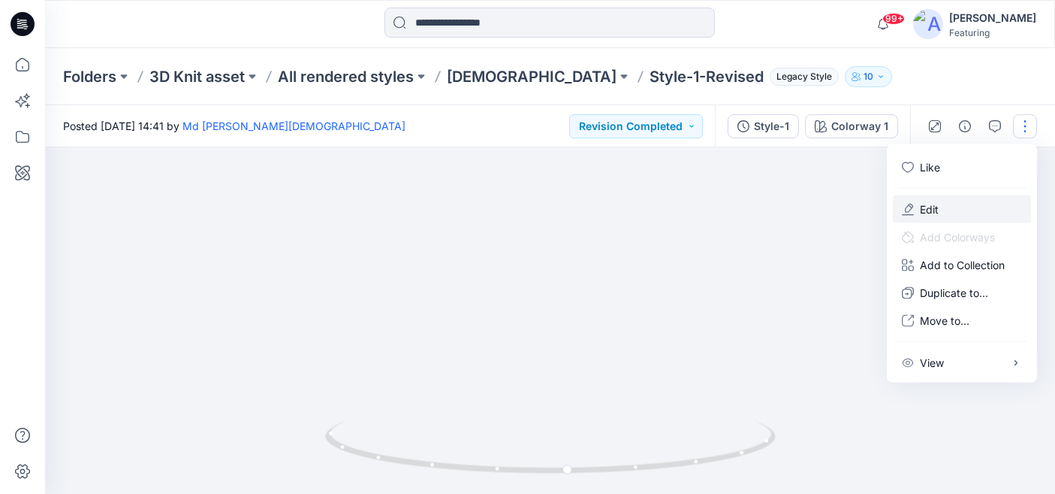
click at [931, 204] on p "Edit" at bounding box center [929, 209] width 19 height 16
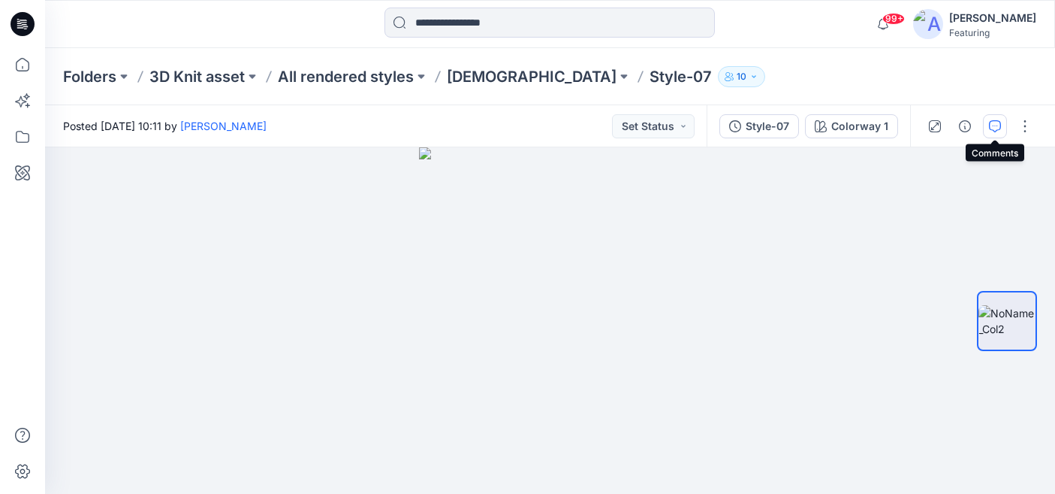
click at [998, 130] on icon "button" at bounding box center [995, 126] width 12 height 12
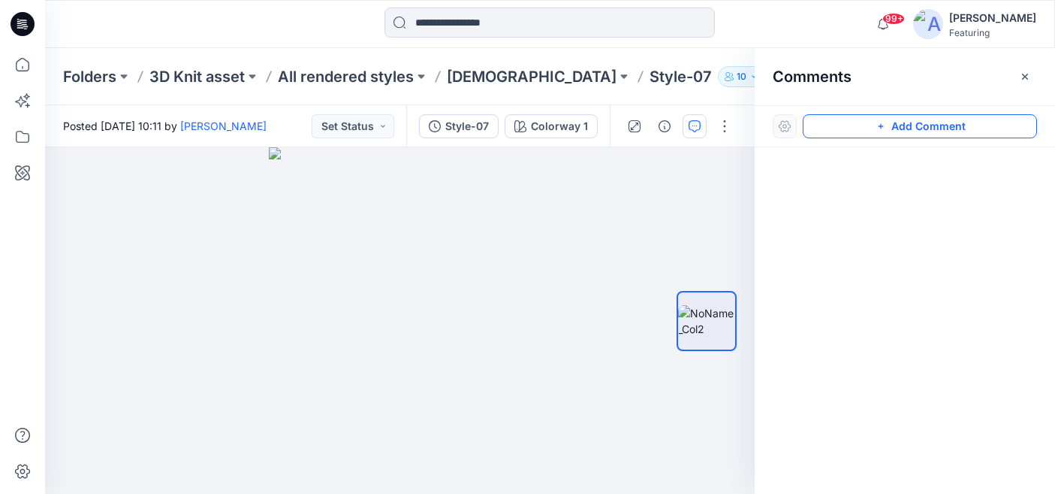
click at [886, 123] on icon "button" at bounding box center [881, 126] width 12 height 12
click at [330, 180] on div "1" at bounding box center [400, 320] width 710 height 346
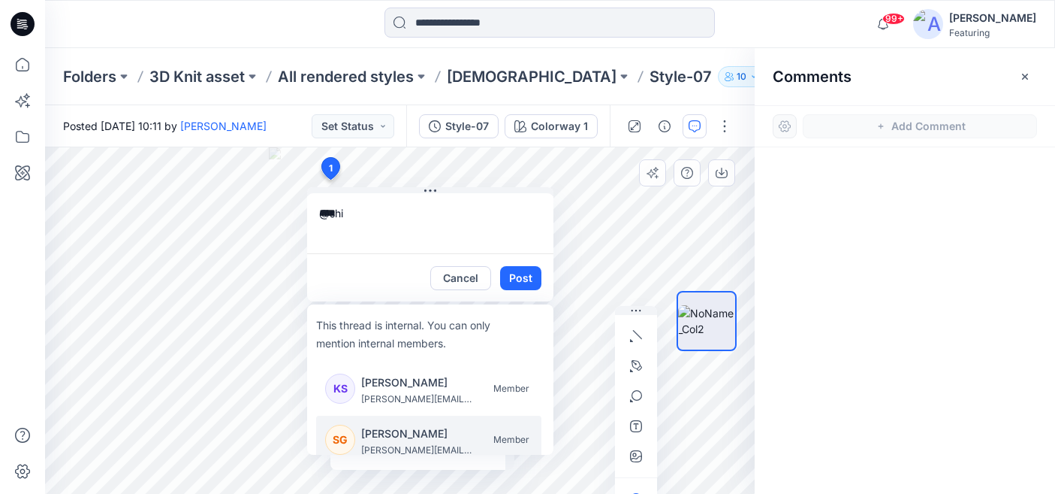
click at [433, 431] on p "[PERSON_NAME]" at bounding box center [417, 433] width 113 height 18
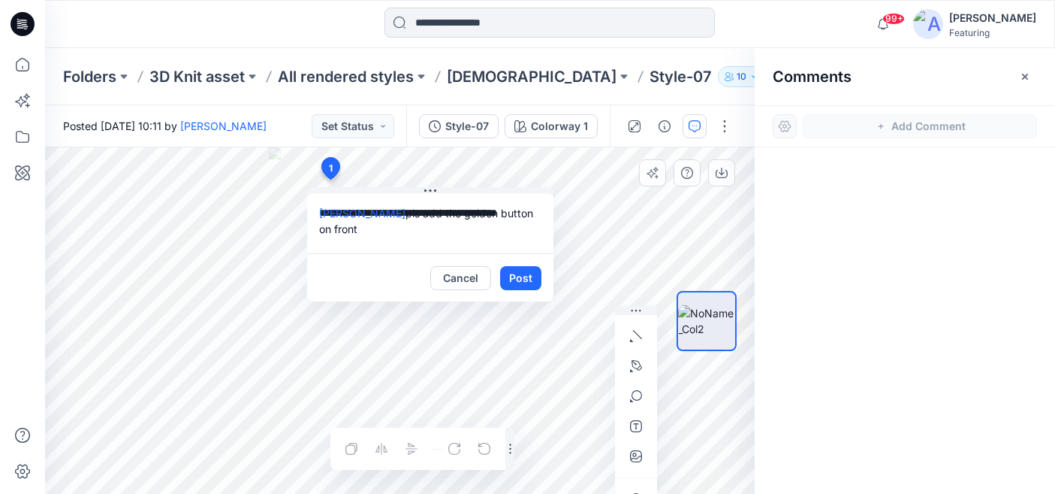
type textarea "**********"
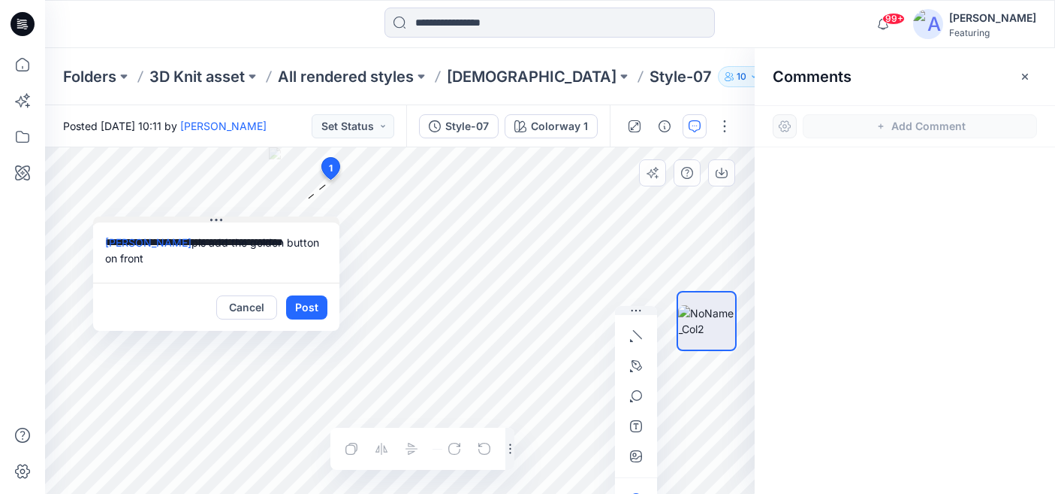
drag, startPoint x: 430, startPoint y: 189, endPoint x: 215, endPoint y: 219, distance: 216.8
click at [215, 219] on icon at bounding box center [216, 220] width 12 height 2
click at [640, 457] on icon "button" at bounding box center [636, 456] width 12 height 12
type input"] "**********"
click at [129, 260] on textarea "**********" at bounding box center [215, 252] width 246 height 60
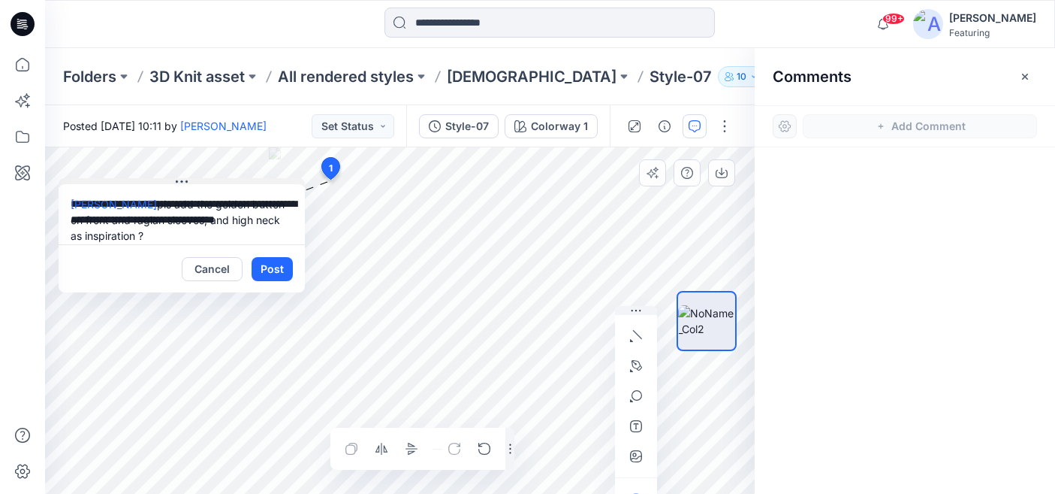
drag, startPoint x: 217, startPoint y: 219, endPoint x: 183, endPoint y: 175, distance: 56.2
click at [183, 176] on icon at bounding box center [182, 182] width 12 height 12
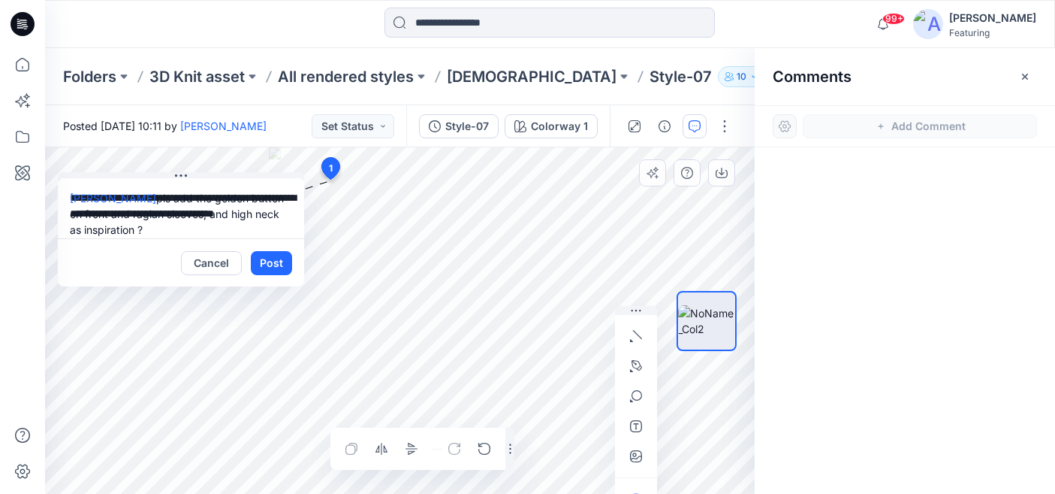
click at [142, 195] on textarea "**********" at bounding box center [181, 208] width 246 height 60
click at [300, 283] on div "Cancel Post" at bounding box center [179, 263] width 246 height 48
click at [228, 230] on textarea "**********" at bounding box center [179, 209] width 246 height 60
click at [210, 230] on textarea "**********" at bounding box center [179, 209] width 246 height 60
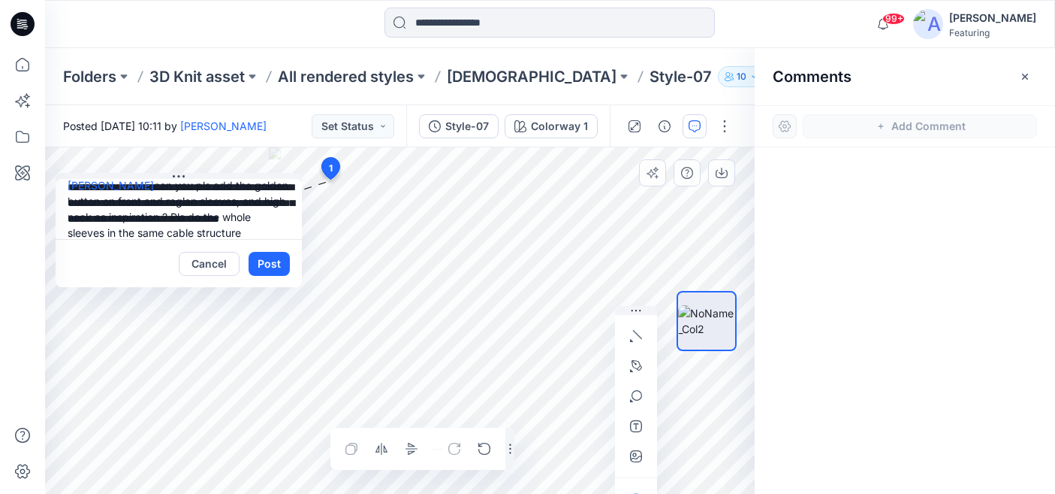
scroll to position [29, 0]
type textarea "**********"
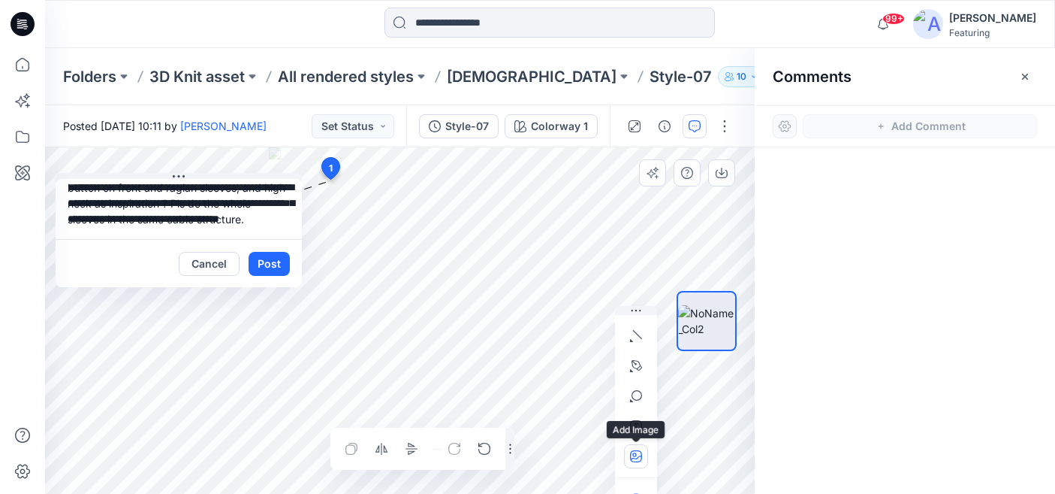
click at [632, 454] on icon "button" at bounding box center [634, 454] width 4 height 4
type input"] "**********"
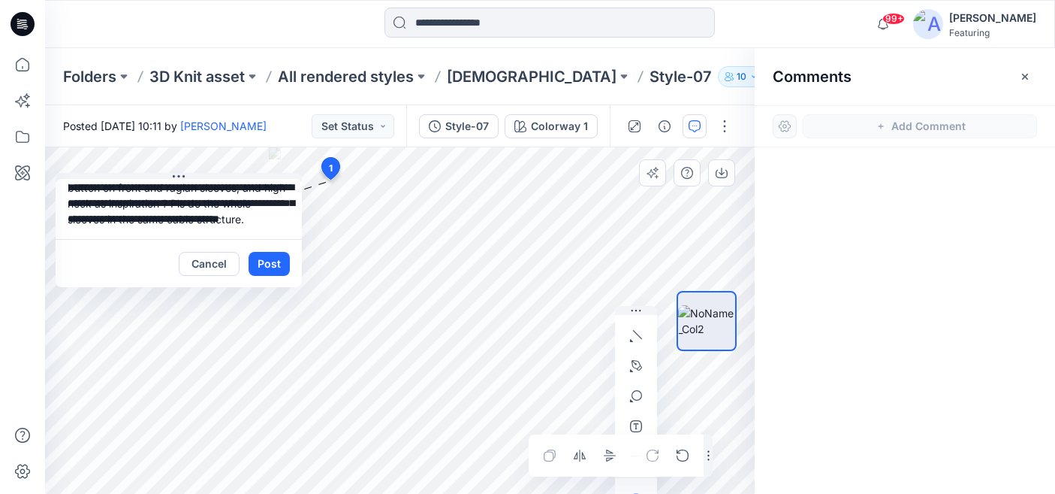
click at [723, 450] on div "Layer 1" at bounding box center [400, 320] width 710 height 346
click at [275, 267] on button "Post" at bounding box center [269, 264] width 41 height 24
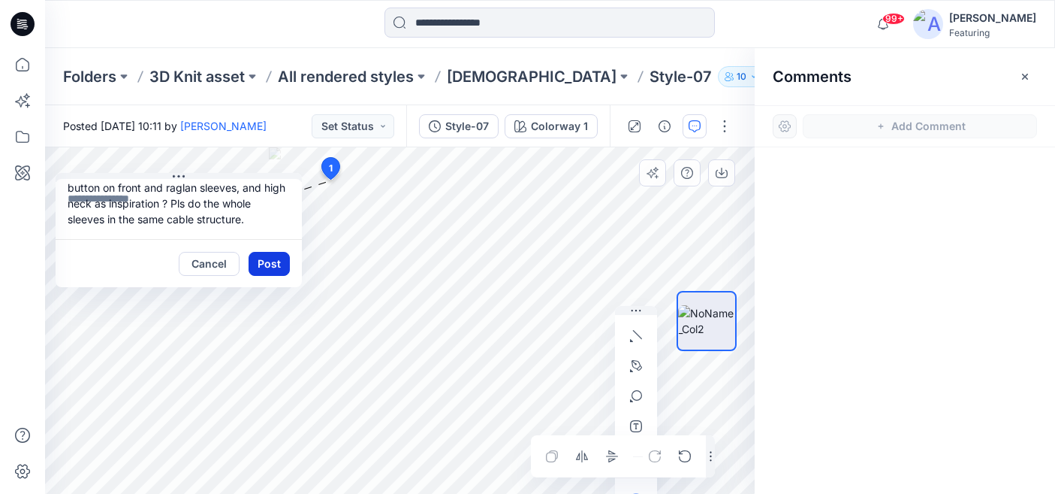
scroll to position [0, 0]
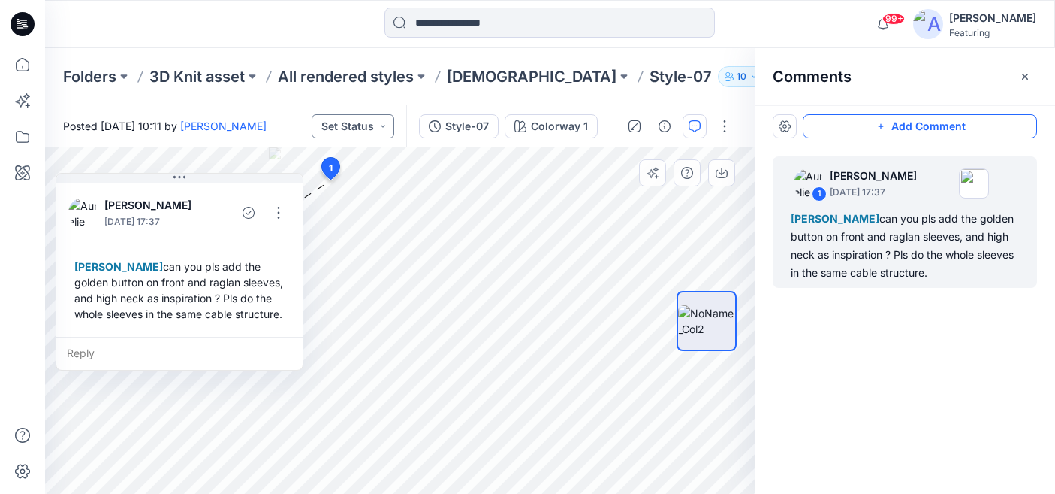
click at [389, 130] on button "Set Status" at bounding box center [353, 126] width 83 height 24
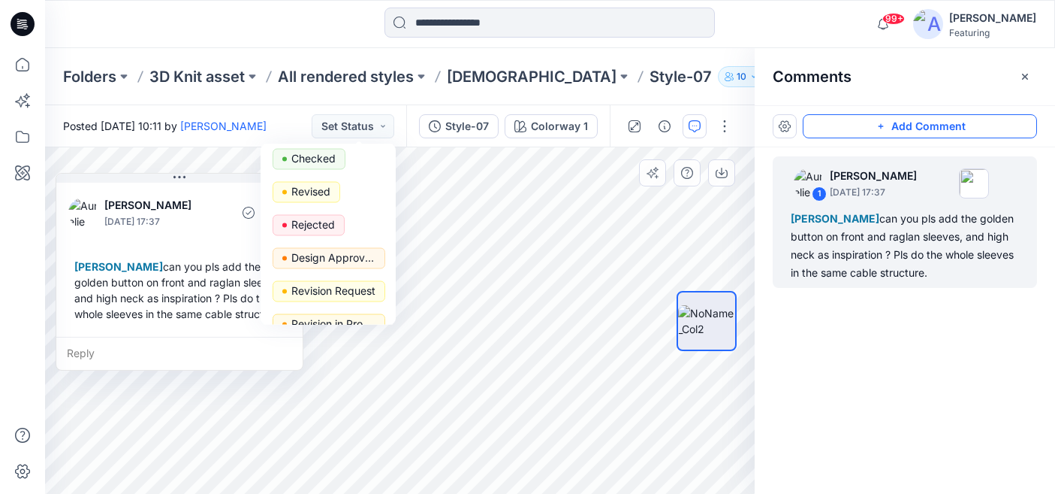
scroll to position [120, 0]
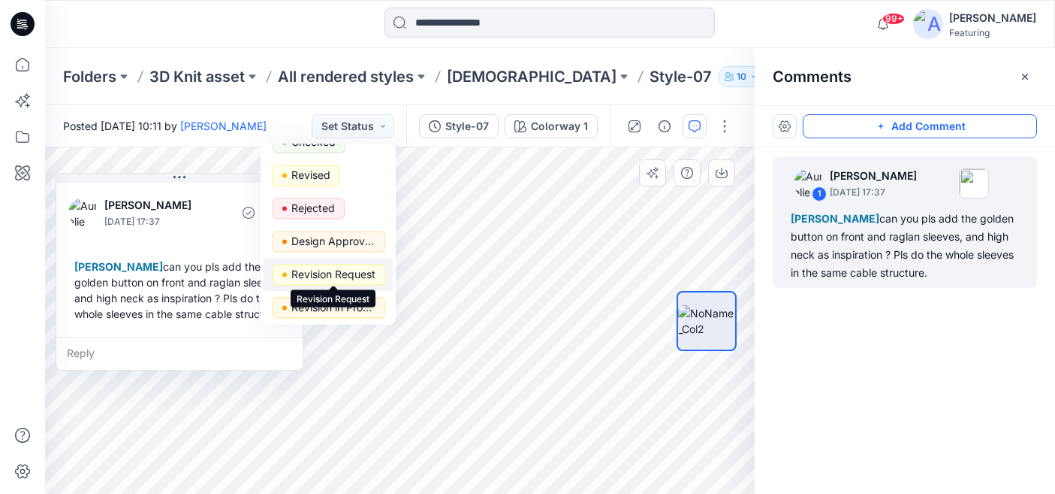
click at [336, 270] on p "Revision Request" at bounding box center [333, 274] width 84 height 20
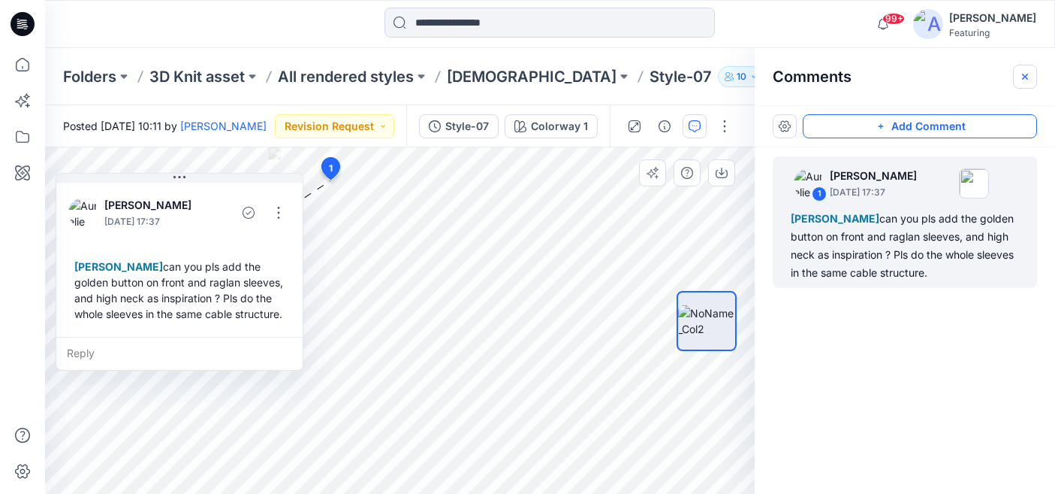
click at [1022, 71] on icon "button" at bounding box center [1025, 77] width 12 height 12
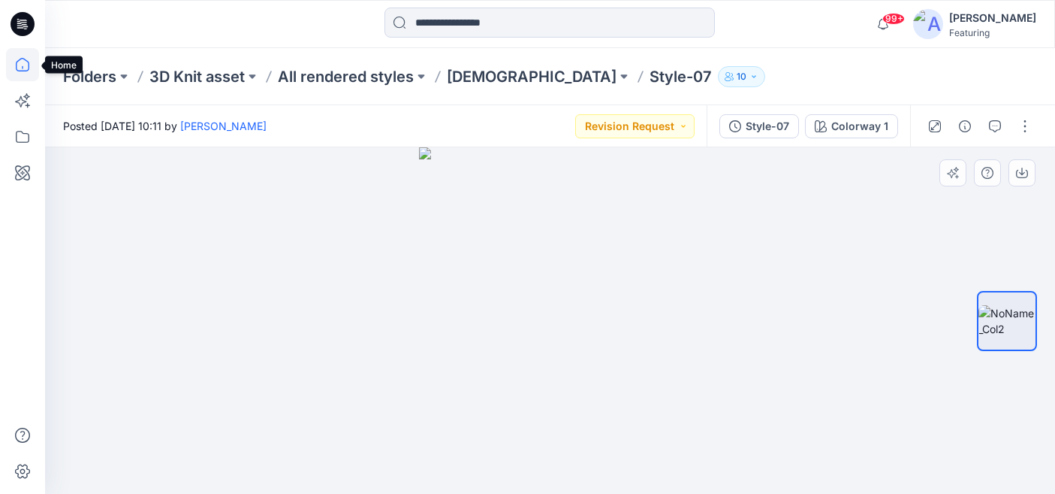
click at [35, 62] on icon at bounding box center [22, 64] width 33 height 33
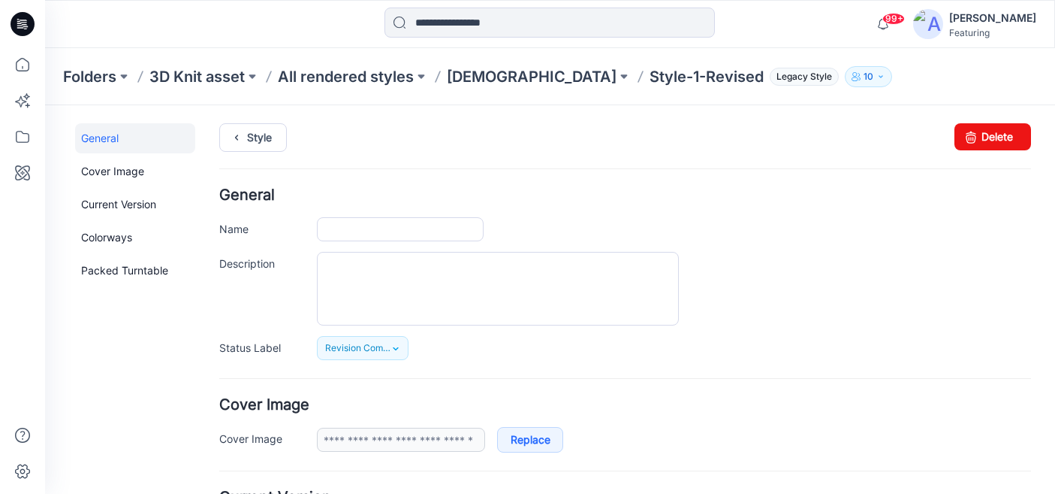
type input "**********"
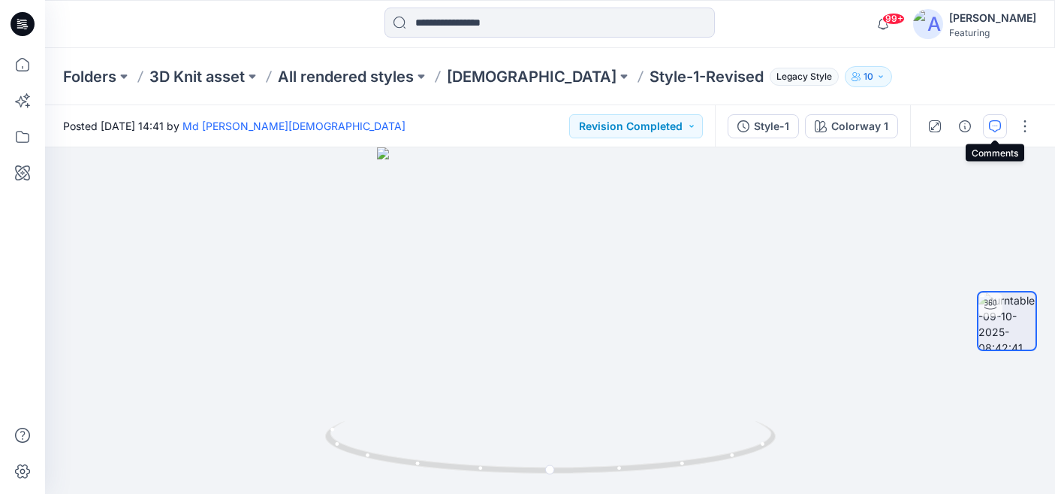
click at [995, 126] on icon "button" at bounding box center [995, 126] width 12 height 12
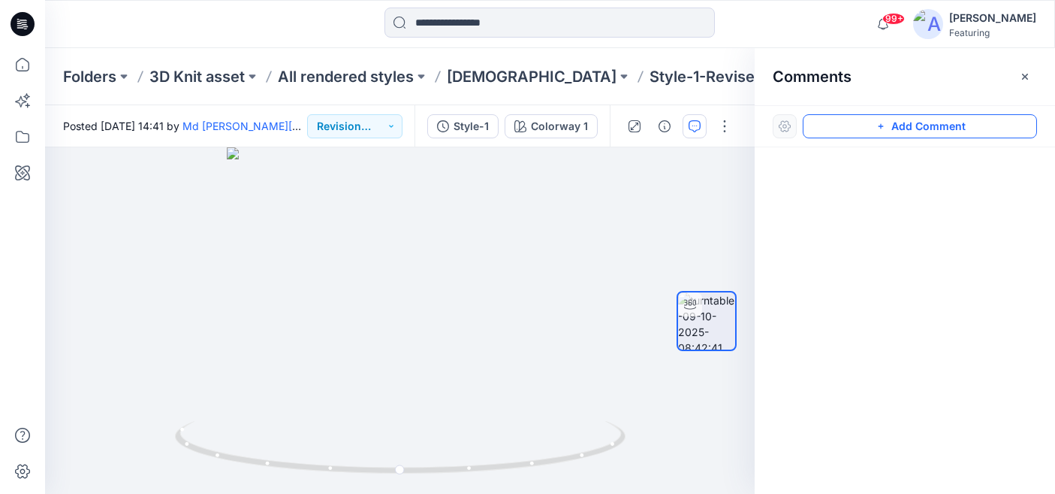
click at [938, 125] on button "Add Comment" at bounding box center [920, 126] width 234 height 24
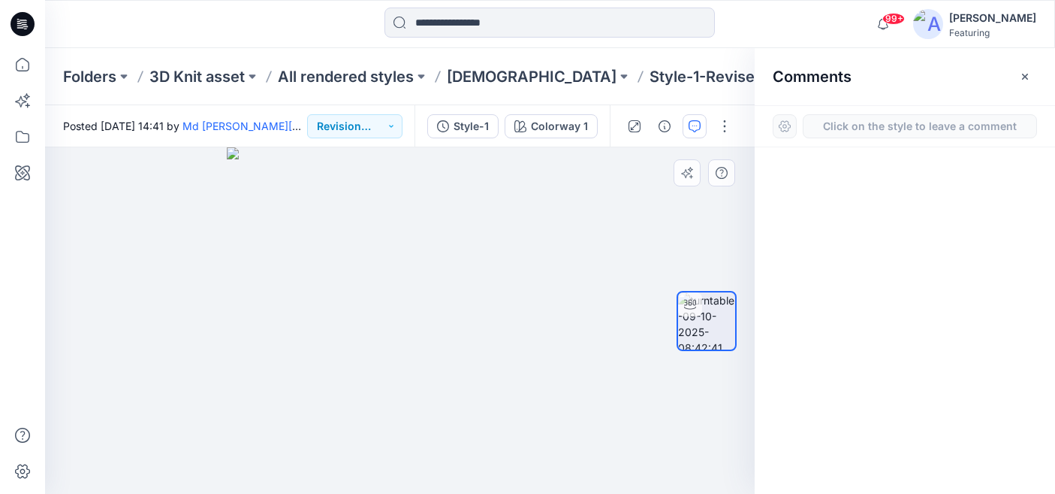
click at [501, 215] on div "1" at bounding box center [400, 320] width 710 height 346
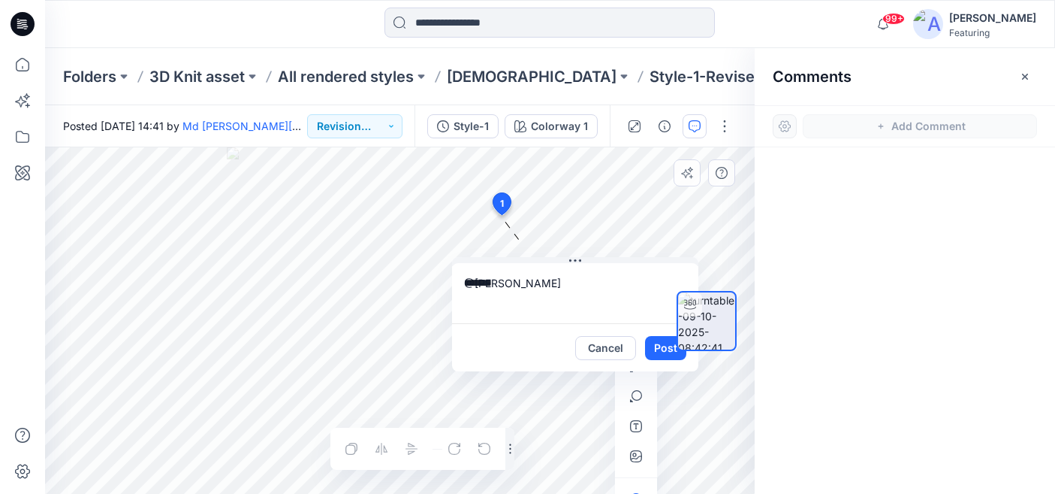
drag, startPoint x: 607, startPoint y: 228, endPoint x: 581, endPoint y: 262, distance: 43.4
click at [581, 262] on div "@[PERSON_NAME] ******* Cancel Post" at bounding box center [575, 314] width 246 height 114
click at [511, 288] on textarea "*******" at bounding box center [575, 293] width 246 height 60
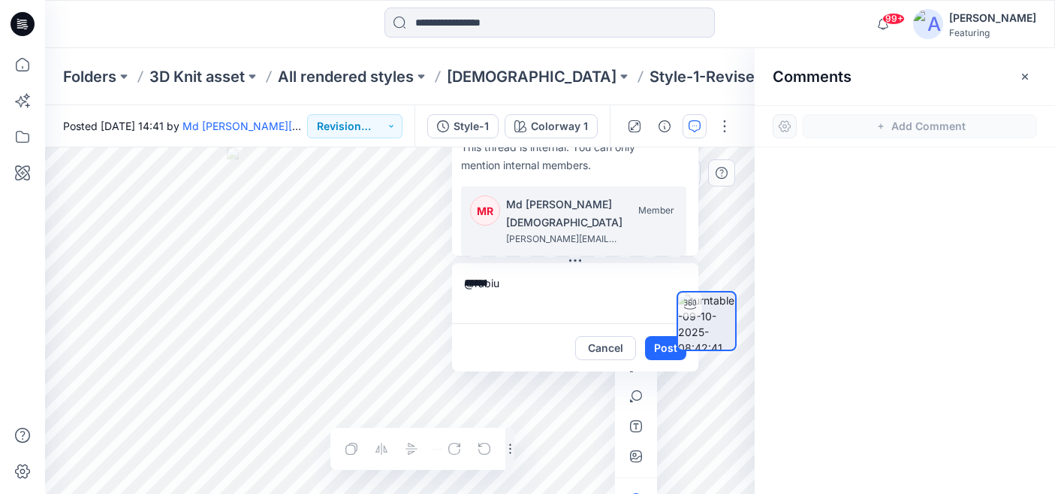
click at [526, 230] on p "Md [PERSON_NAME][DEMOGRAPHIC_DATA]" at bounding box center [596, 213] width 180 height 36
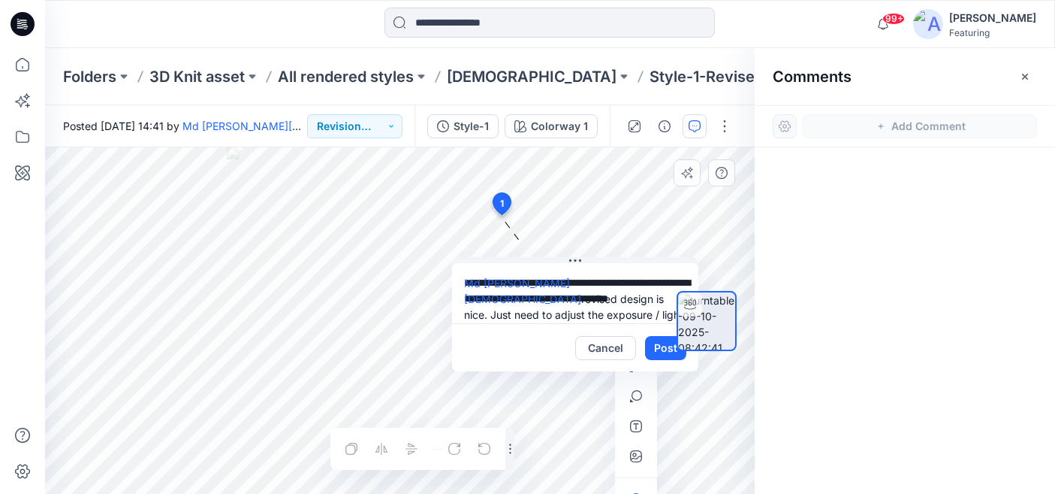
type textarea "**********"
click at [660, 346] on div at bounding box center [707, 321] width 96 height 162
click at [660, 348] on div at bounding box center [707, 321] width 96 height 162
click at [657, 352] on button "Post" at bounding box center [665, 348] width 41 height 24
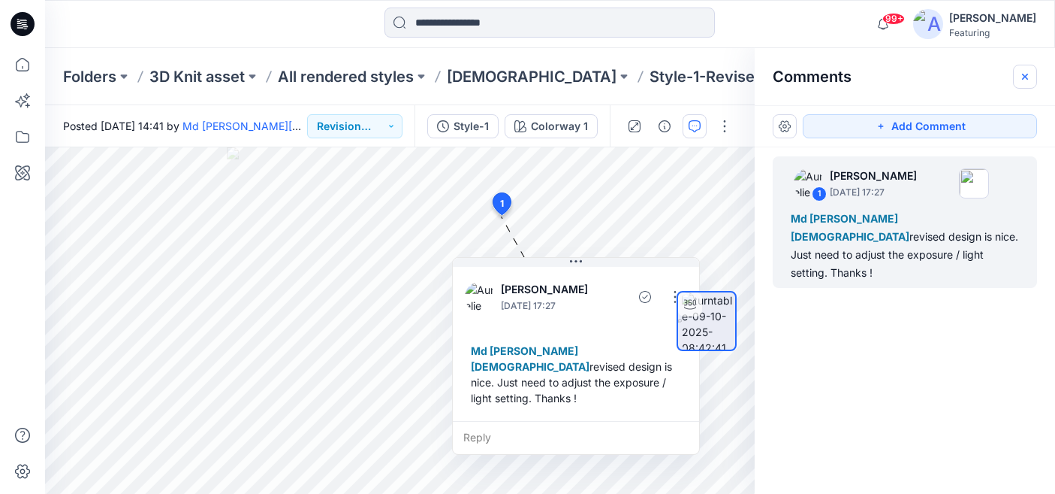
click at [1031, 80] on icon "button" at bounding box center [1025, 77] width 12 height 12
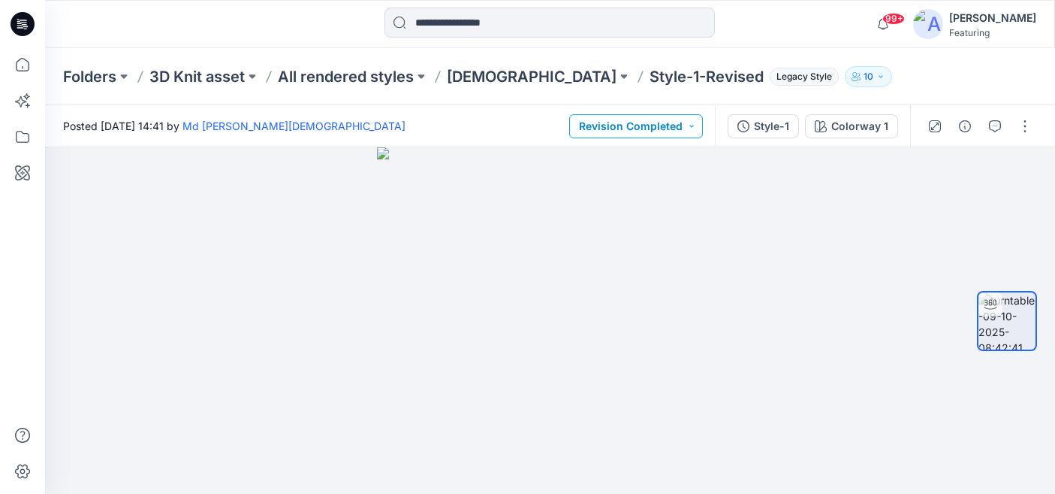
click at [675, 127] on button "Revision Completed" at bounding box center [636, 126] width 134 height 24
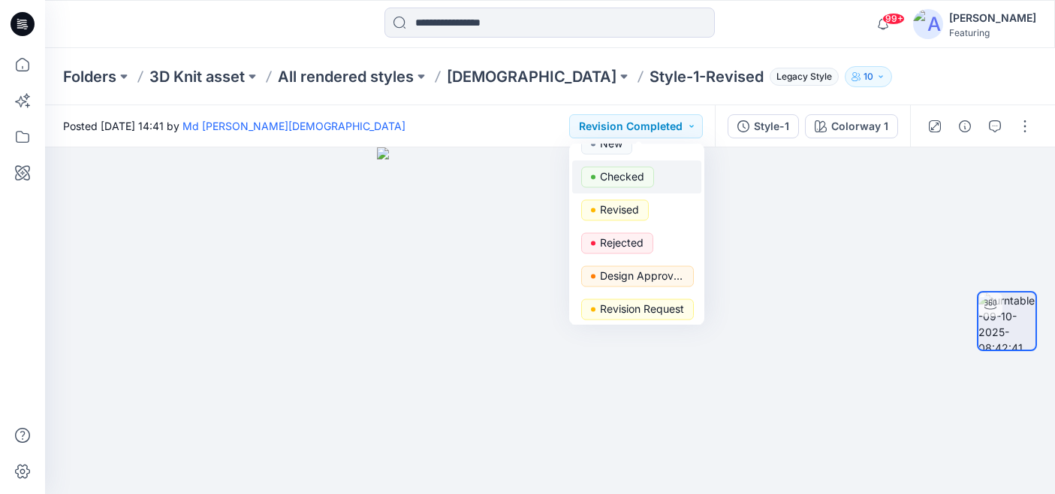
scroll to position [93, 0]
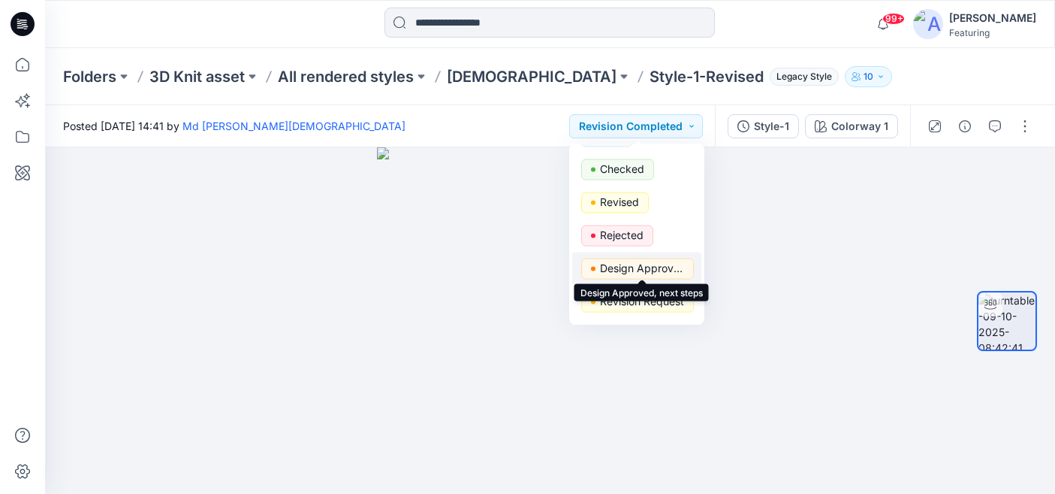
click at [647, 268] on p "Design Approved, next steps" at bounding box center [642, 268] width 84 height 20
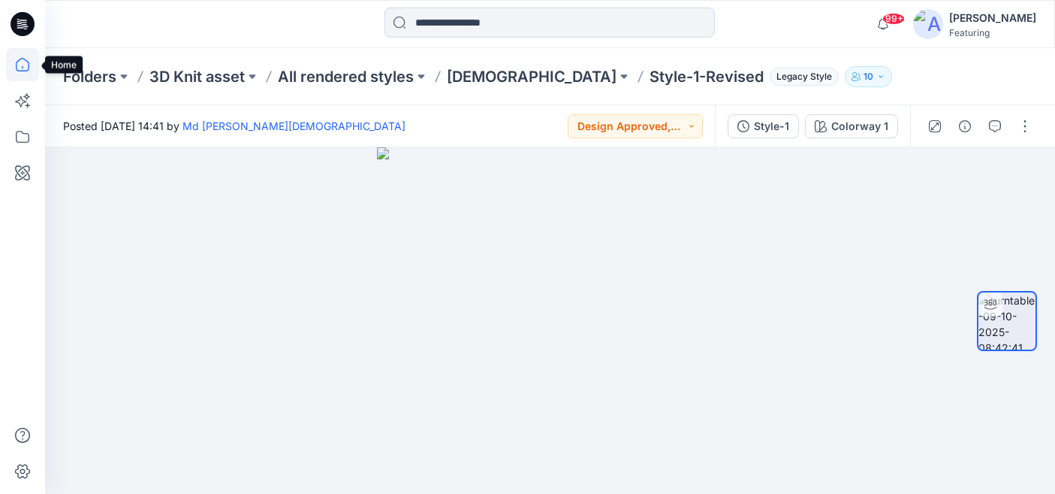
click at [20, 65] on icon at bounding box center [22, 64] width 33 height 33
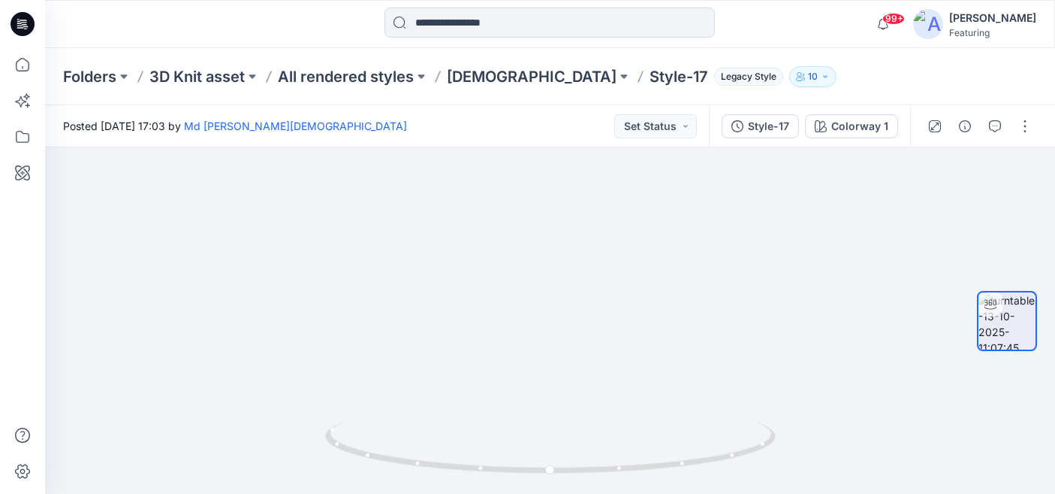
drag, startPoint x: 448, startPoint y: 417, endPoint x: 592, endPoint y: 146, distance: 306.8
click at [591, 148] on img at bounding box center [551, 31] width 1465 height 925
drag, startPoint x: 456, startPoint y: 366, endPoint x: 548, endPoint y: 187, distance: 200.9
click at [997, 122] on icon "button" at bounding box center [995, 126] width 12 height 12
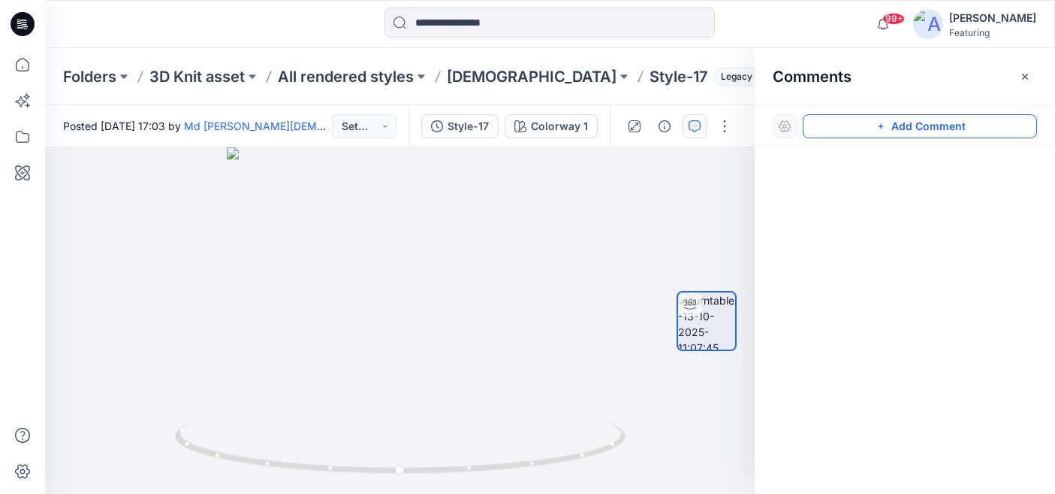
click at [915, 132] on button "Add Comment" at bounding box center [920, 126] width 234 height 24
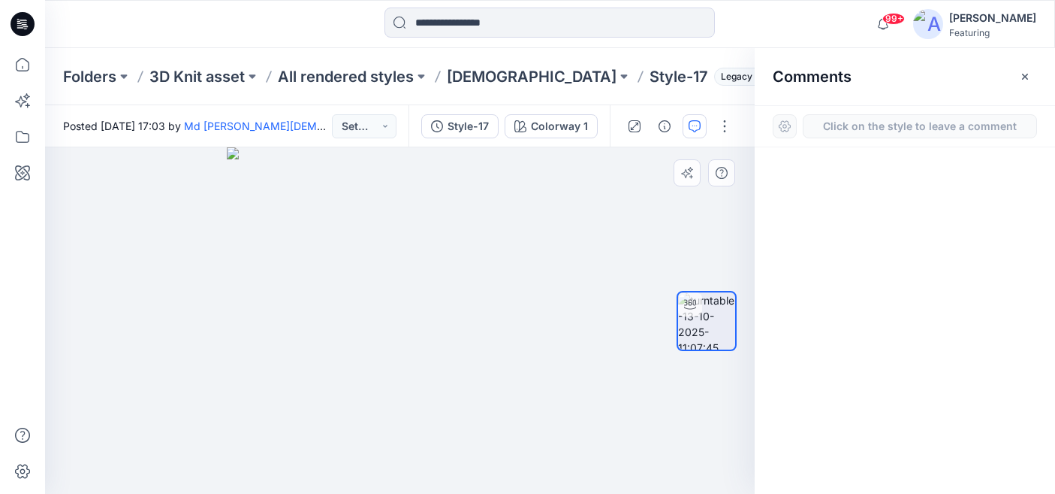
click at [445, 285] on div "1" at bounding box center [400, 320] width 710 height 346
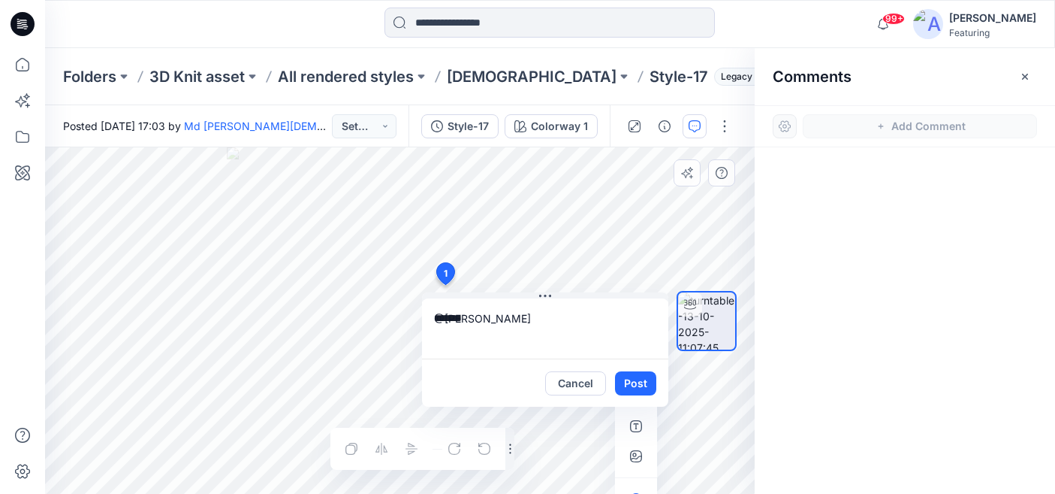
click at [491, 321] on textarea "*******" at bounding box center [545, 328] width 246 height 60
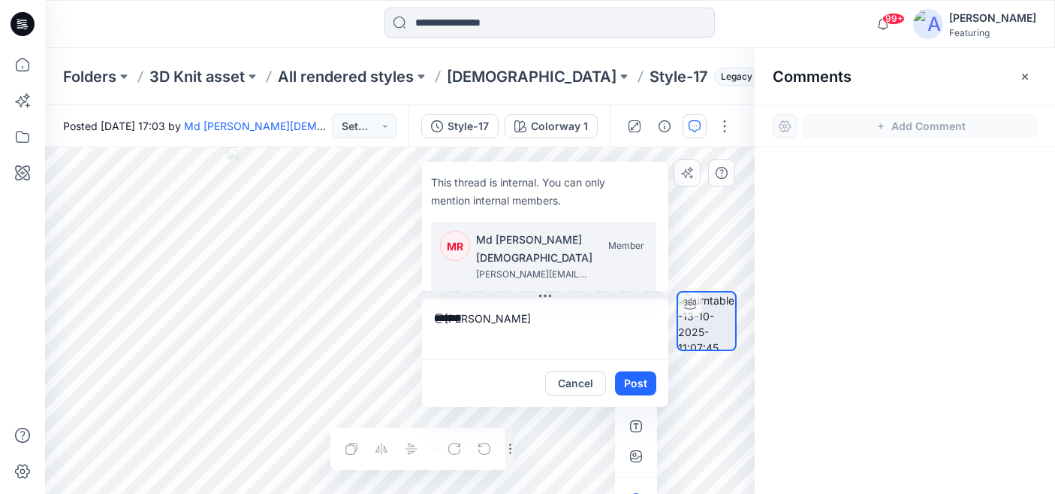
click at [521, 246] on li "This thread is internal. You can only mention internal members. MR [PERSON_NAME…" at bounding box center [543, 256] width 225 height 69
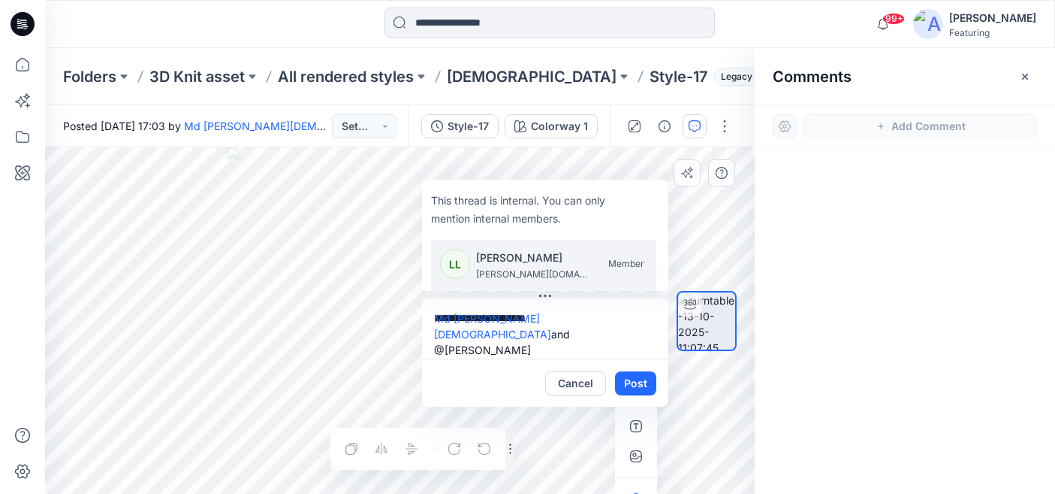
click at [532, 262] on p "[PERSON_NAME]" at bounding box center [532, 258] width 113 height 18
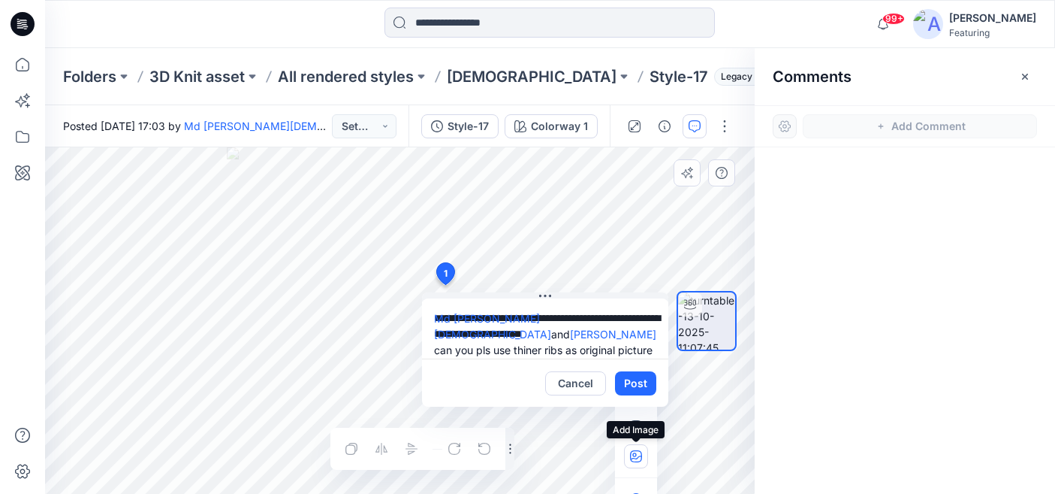
type textarea "**********"
click at [639, 465] on button "button" at bounding box center [636, 456] width 24 height 24
type input"] "**********"
click at [588, 336] on textarea "**********" at bounding box center [545, 328] width 246 height 60
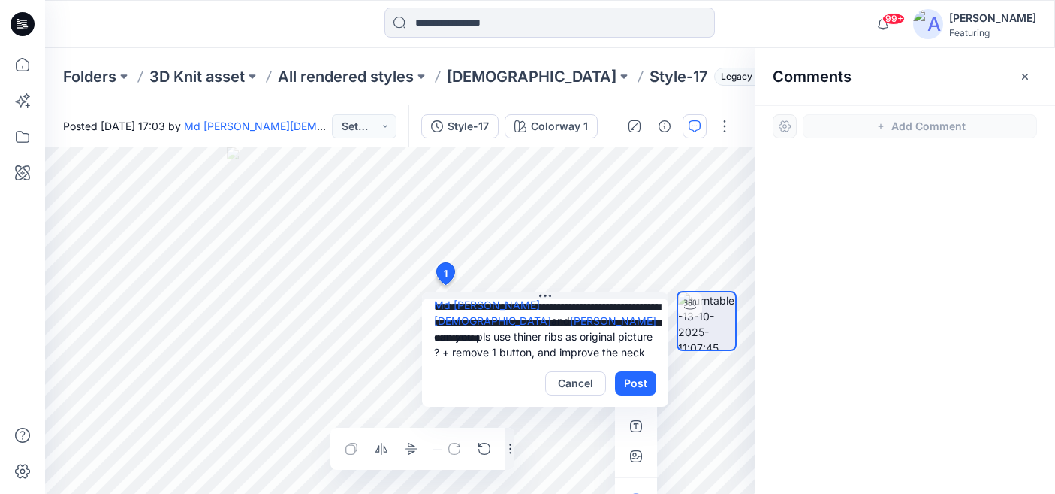
type textarea "**********"
click at [641, 382] on button "Post" at bounding box center [635, 383] width 41 height 24
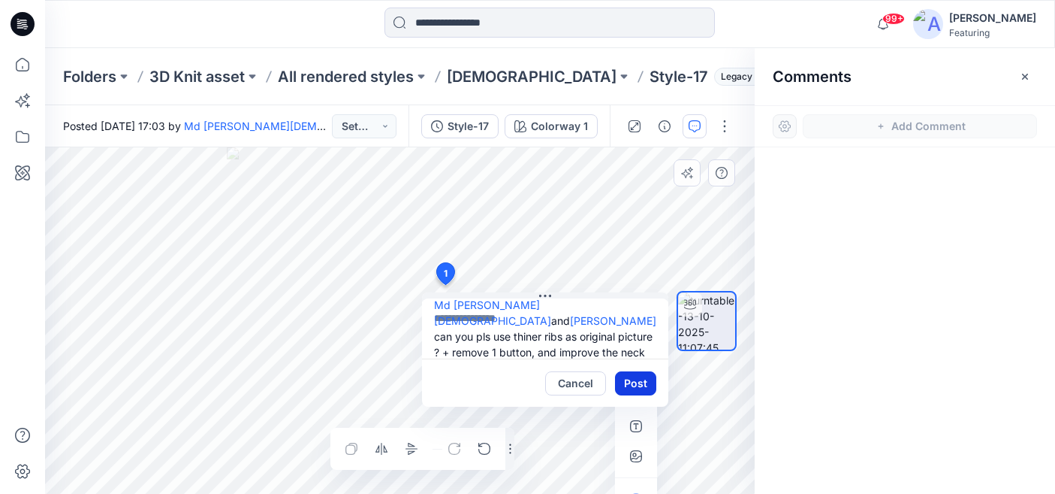
scroll to position [0, 0]
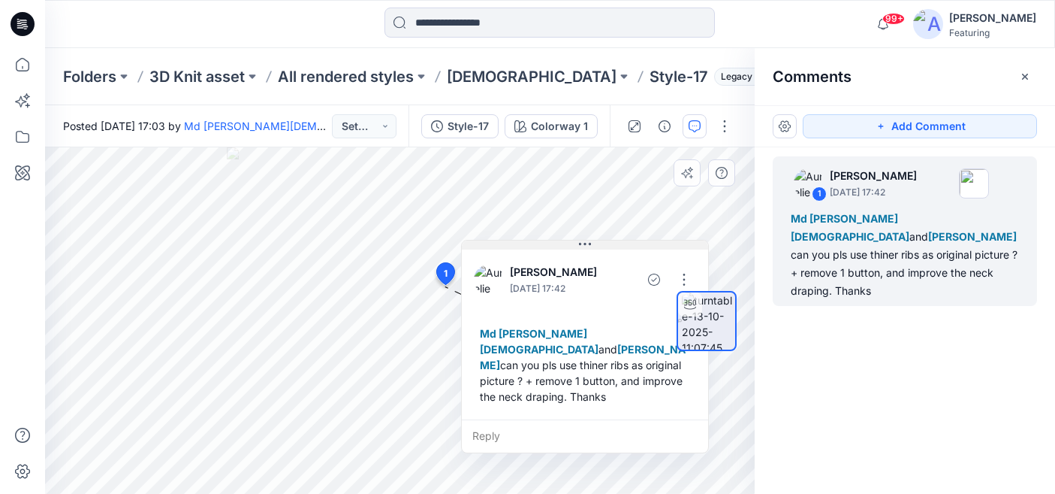
drag, startPoint x: 593, startPoint y: 299, endPoint x: 670, endPoint y: 186, distance: 136.7
click at [669, 240] on button at bounding box center [585, 244] width 246 height 9
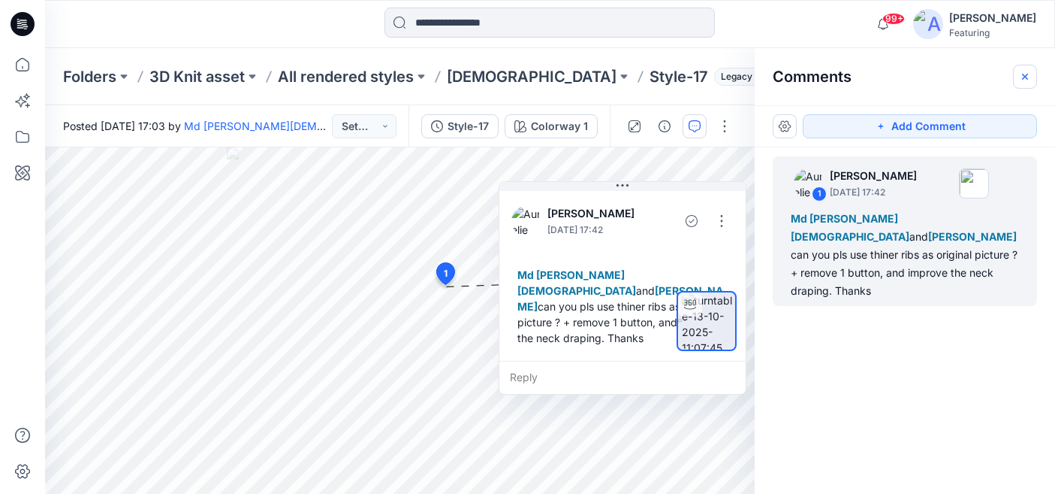
click at [1024, 83] on button "button" at bounding box center [1025, 77] width 24 height 24
